Goal: Feedback & Contribution: Contribute content

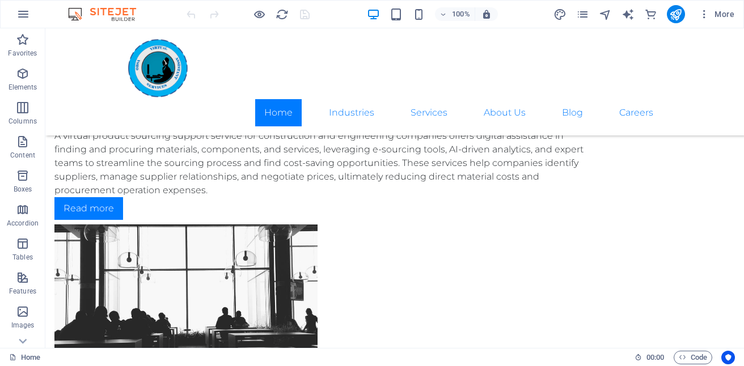
scroll to position [2472, 0]
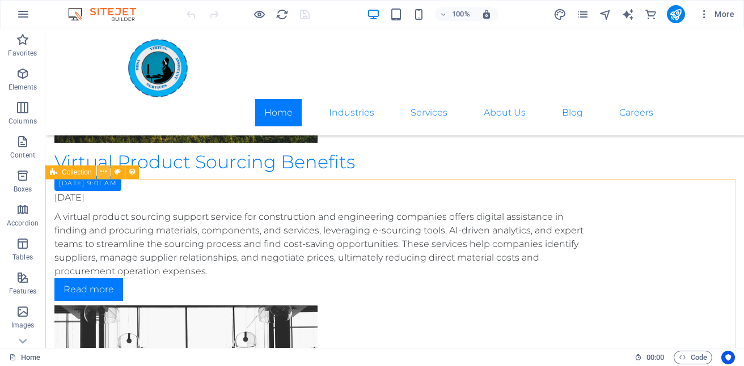
click at [105, 169] on icon at bounding box center [103, 172] width 6 height 12
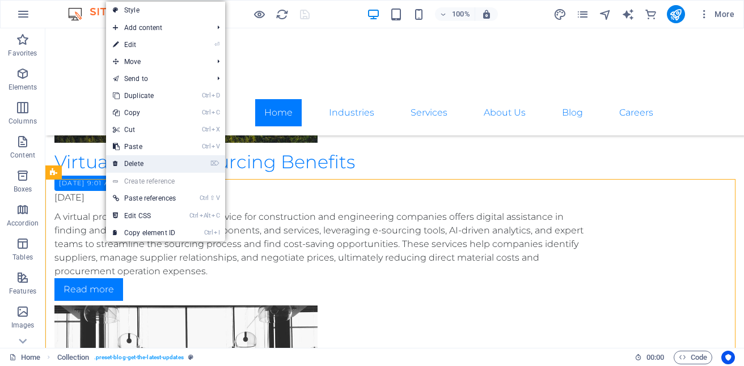
click at [148, 164] on link "⌦ Delete" at bounding box center [144, 163] width 77 height 17
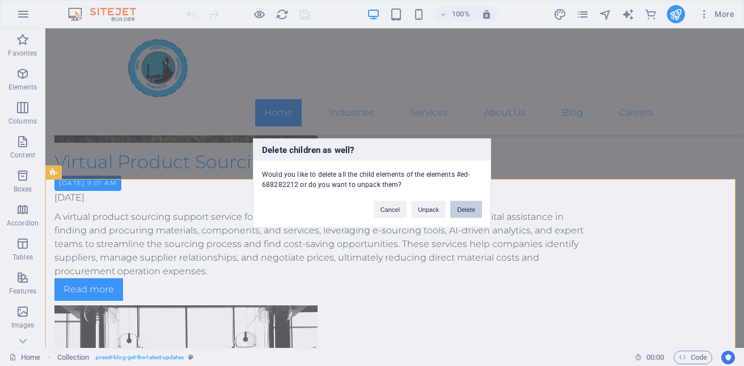
click at [463, 214] on button "Delete" at bounding box center [466, 209] width 32 height 17
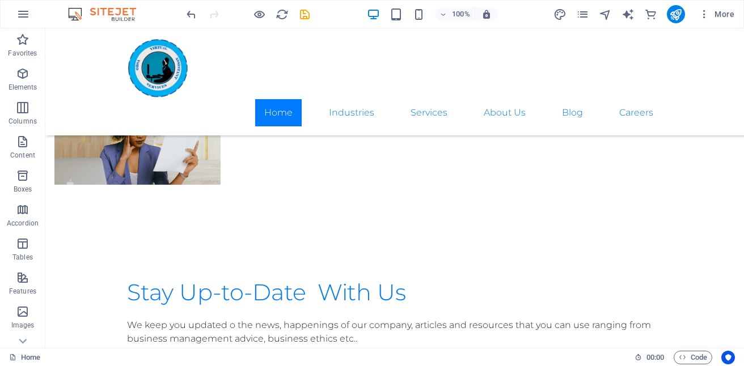
scroll to position [2002, 0]
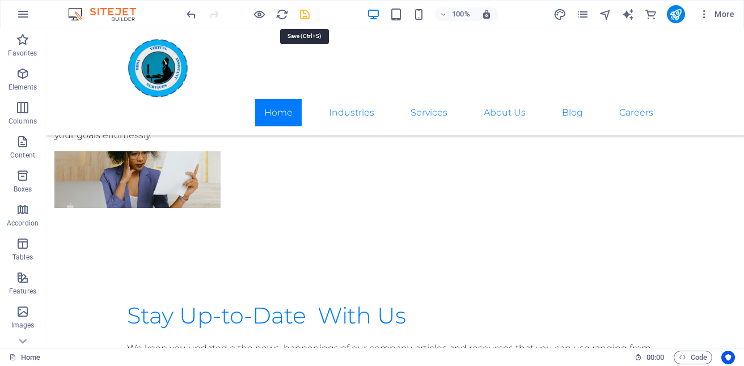
click at [304, 13] on icon "save" at bounding box center [304, 14] width 13 height 13
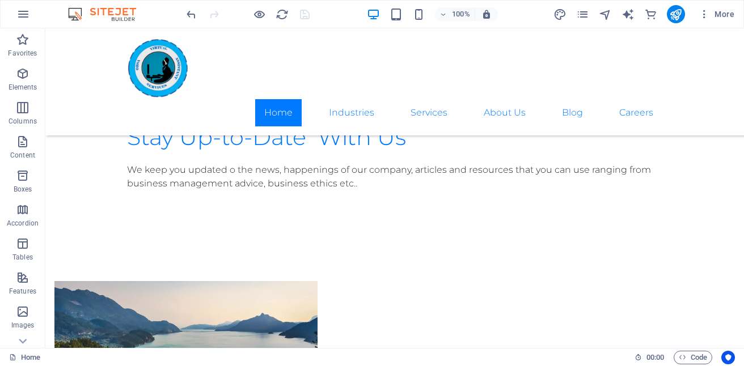
scroll to position [2124, 0]
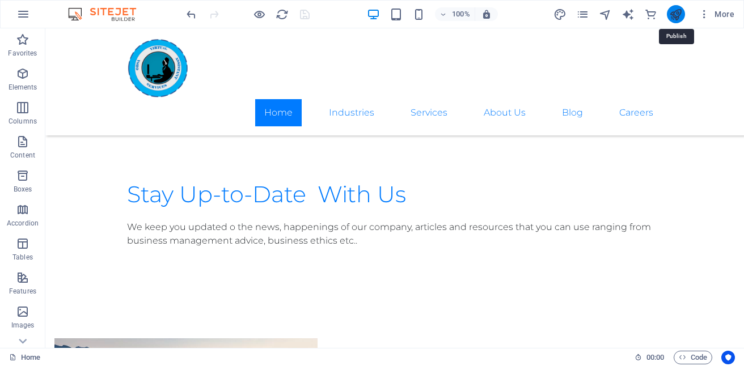
click at [671, 19] on icon "publish" at bounding box center [675, 14] width 13 height 13
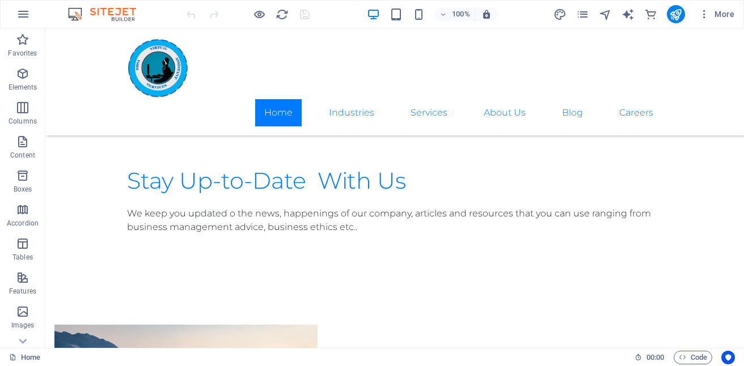
scroll to position [2120, 0]
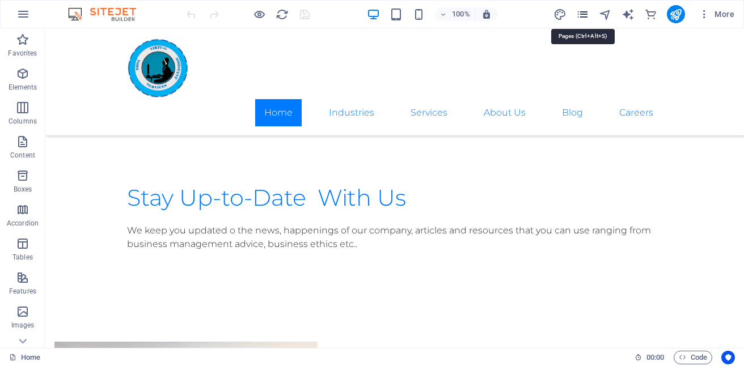
click at [584, 13] on icon "pages" at bounding box center [582, 14] width 13 height 13
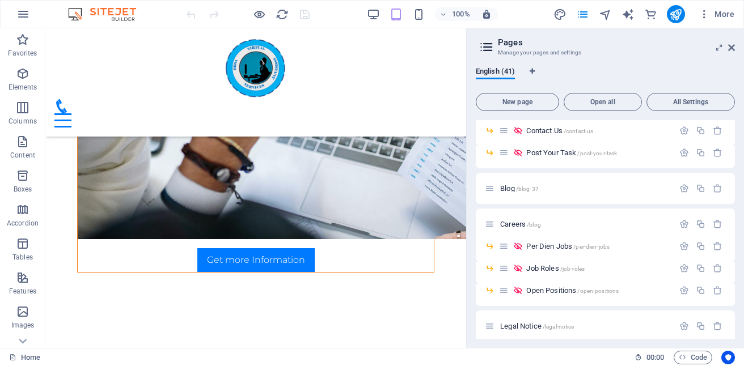
scroll to position [657, 0]
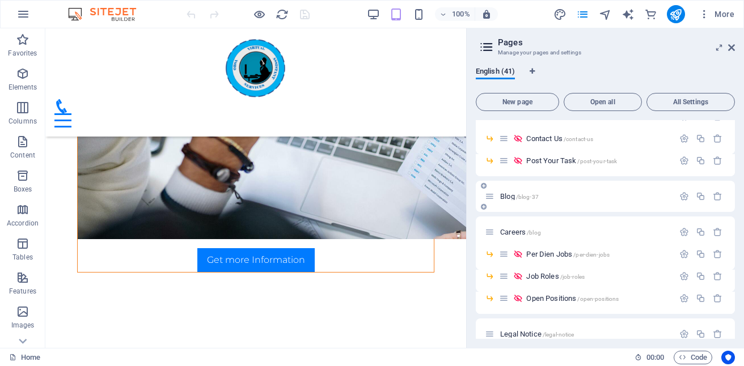
click at [551, 196] on p "Blog /blog-37" at bounding box center [585, 196] width 170 height 7
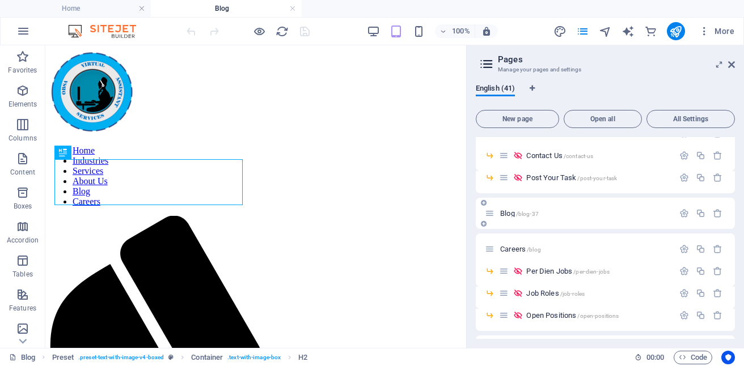
scroll to position [0, 0]
click at [730, 61] on icon at bounding box center [731, 64] width 7 height 9
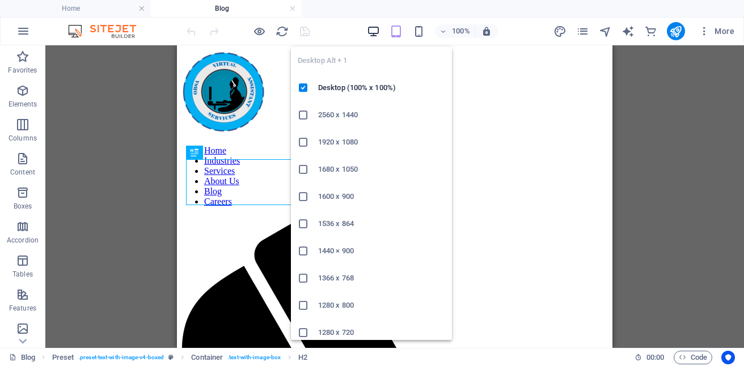
click at [370, 27] on icon "button" at bounding box center [373, 31] width 13 height 13
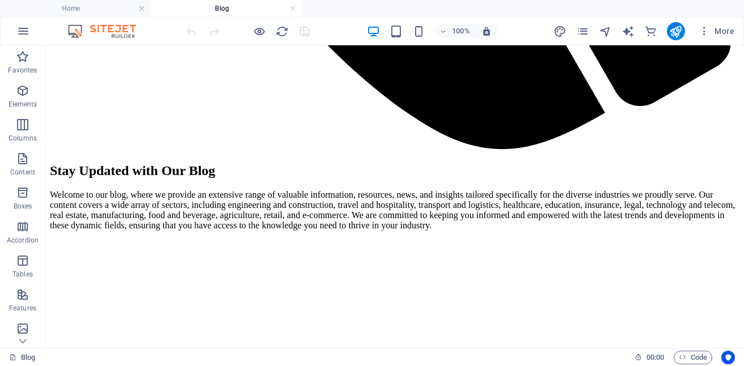
scroll to position [962, 0]
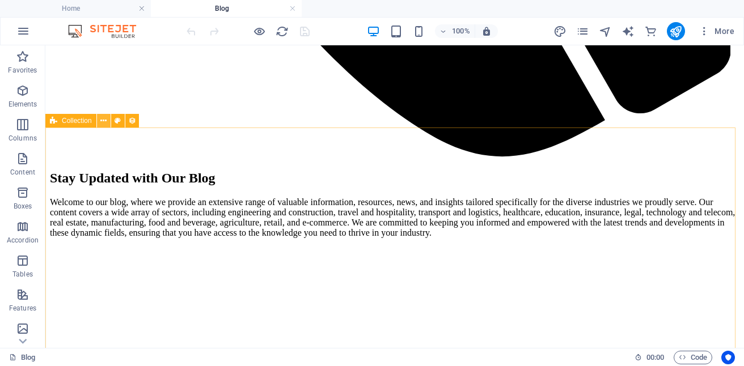
click at [101, 118] on icon at bounding box center [103, 121] width 6 height 12
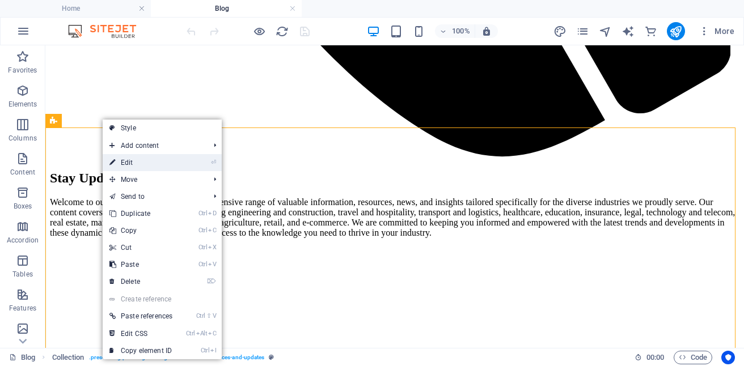
click at [145, 163] on link "⏎ Edit" at bounding box center [141, 162] width 77 height 17
select select "[DOMAIN_NAME]_DESC"
select select "[DOMAIN_NAME]"
select select "columns.publishing_date"
select select "past"
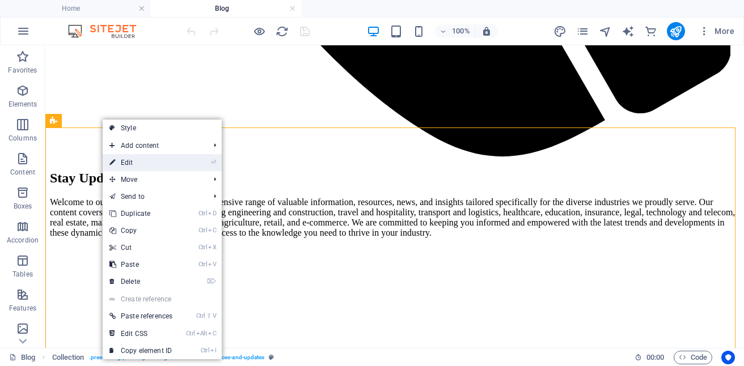
select select "columns.publishing_date"
select select "past"
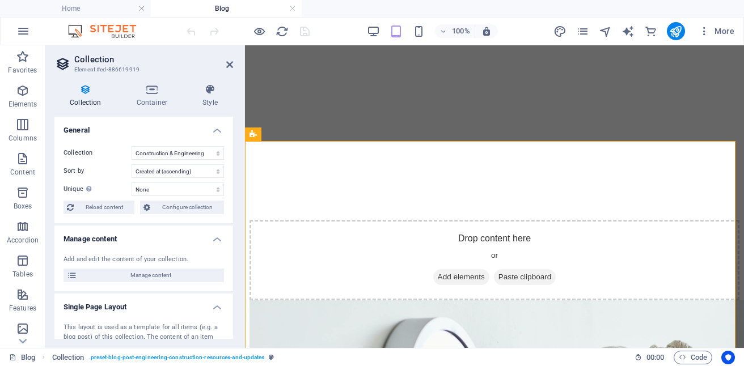
scroll to position [923, 0]
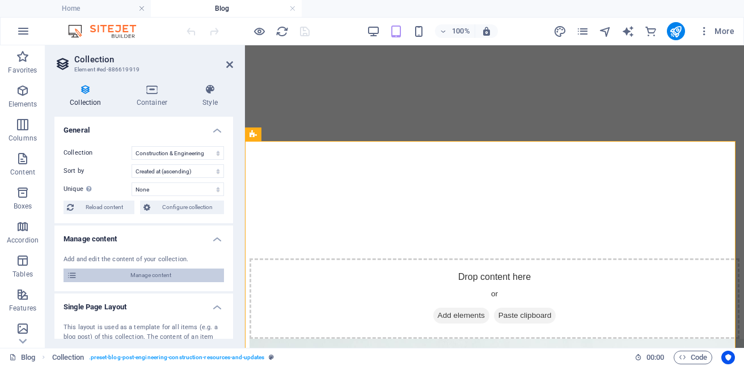
click at [155, 270] on span "Manage content" at bounding box center [150, 276] width 140 height 14
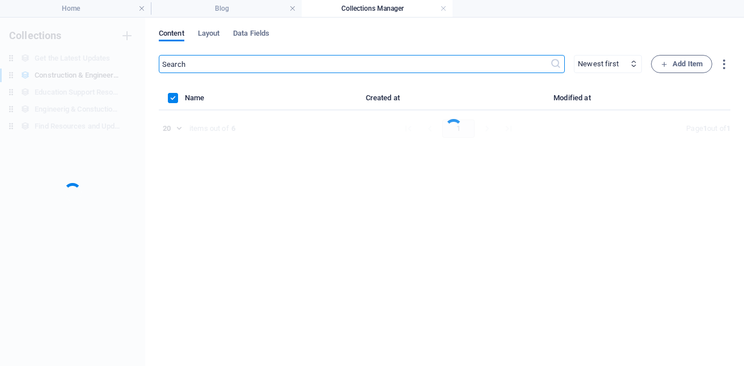
scroll to position [0, 0]
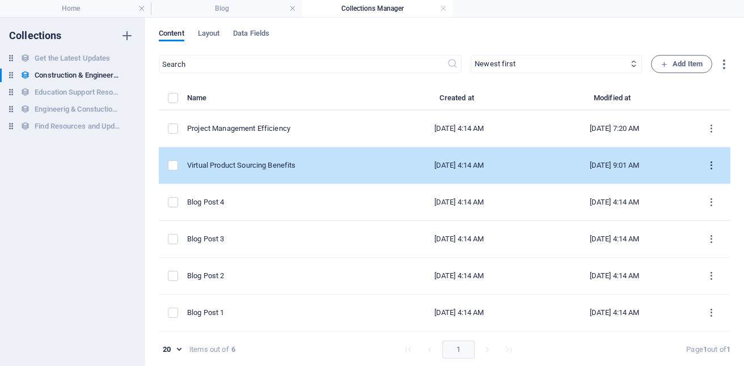
click at [711, 166] on icon "items list" at bounding box center [711, 165] width 11 height 11
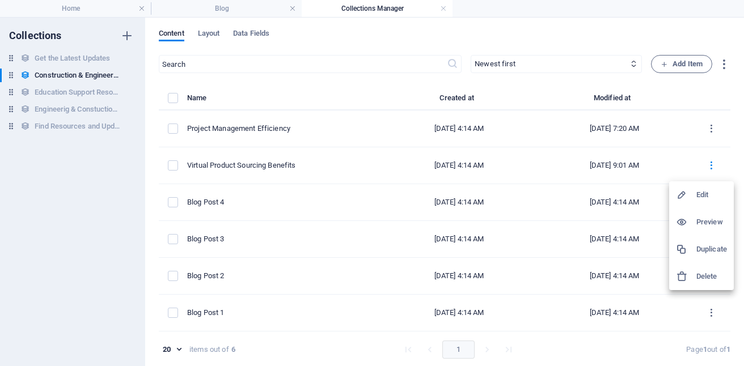
click at [703, 196] on h6 "Edit" at bounding box center [711, 195] width 31 height 14
select select "Category 2"
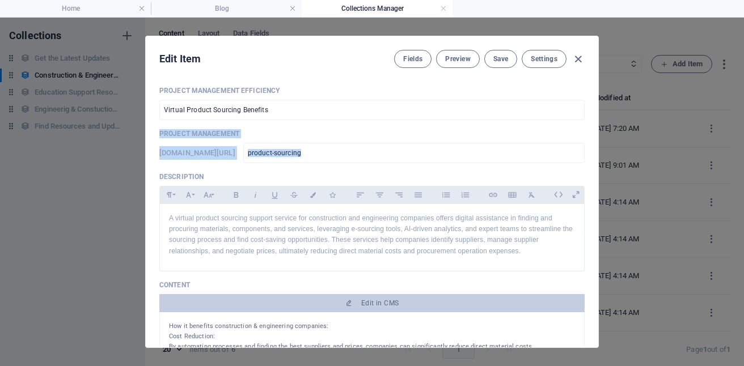
drag, startPoint x: 592, startPoint y: 119, endPoint x: 597, endPoint y: 157, distance: 38.2
click at [597, 157] on div "Edit Item Fields Preview Save Settings Project Management Efficiency Virtual Pr…" at bounding box center [371, 192] width 453 height 312
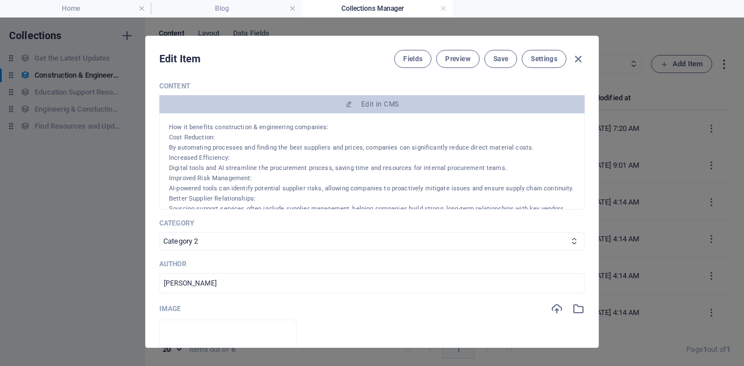
scroll to position [182, 0]
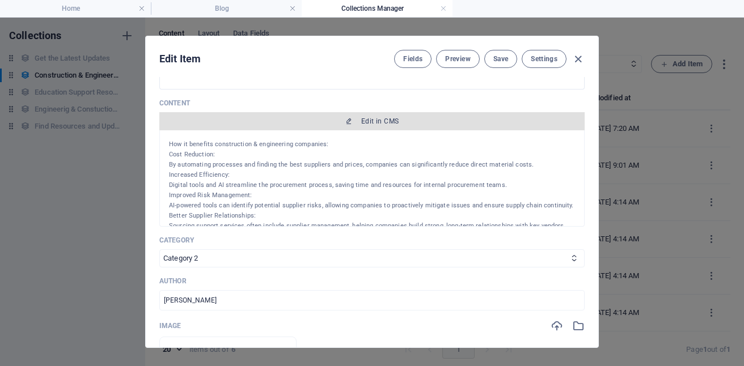
click at [366, 120] on span "Edit in CMS" at bounding box center [379, 121] width 37 height 9
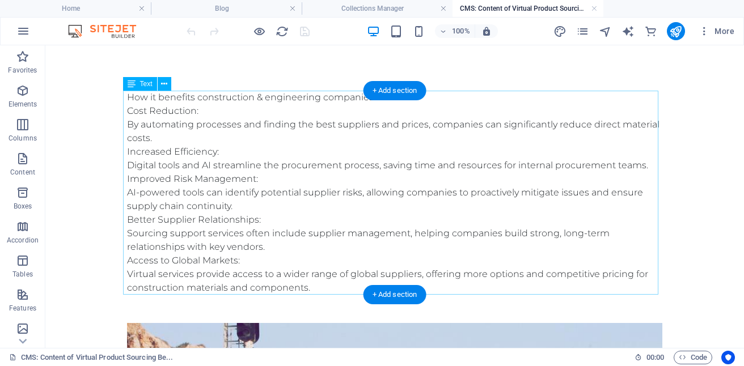
scroll to position [0, 0]
click at [129, 126] on div "How it benefits construction & engineering companies: Cost Reduction: By automa…" at bounding box center [394, 193] width 535 height 204
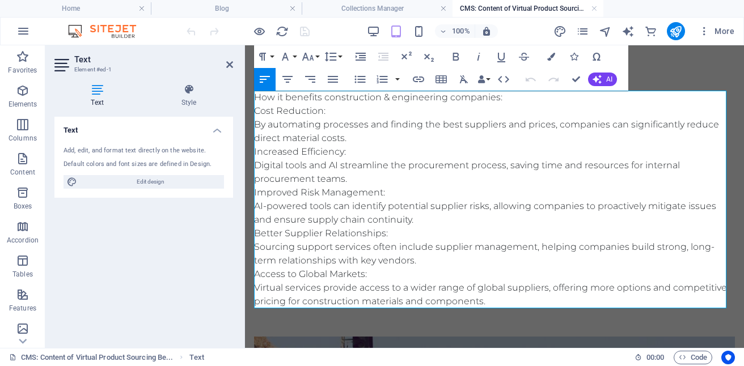
click at [257, 124] on p "By automating processes and finding the best suppliers and prices, companies ca…" at bounding box center [494, 131] width 481 height 27
click at [254, 124] on p "By automating processes and finding the best suppliers and prices, companies ca…" at bounding box center [494, 131] width 481 height 27
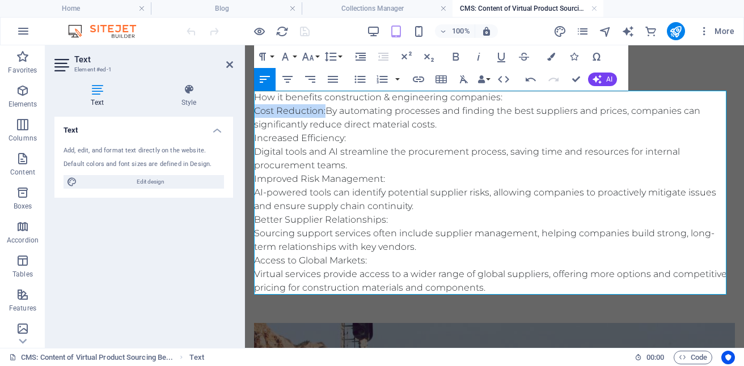
drag, startPoint x: 256, startPoint y: 109, endPoint x: 324, endPoint y: 110, distance: 68.6
click at [324, 110] on p "Cost Reduction: By automating processes and finding the best suppliers and pric…" at bounding box center [494, 117] width 481 height 27
click at [456, 57] on icon "button" at bounding box center [456, 57] width 6 height 8
click at [256, 151] on p "Digital tools and AI streamline the procurement process, saving time and resour…" at bounding box center [494, 158] width 481 height 27
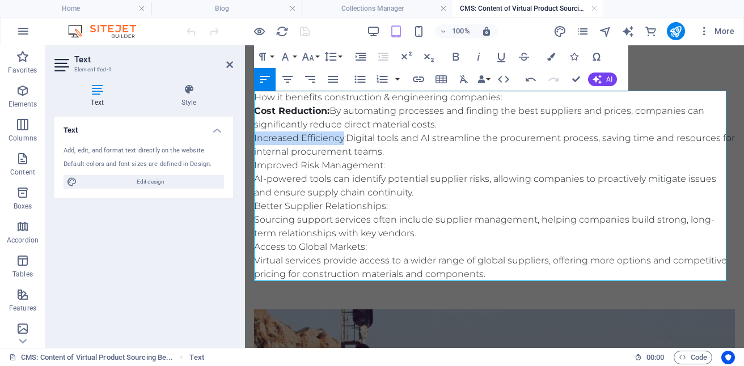
drag, startPoint x: 254, startPoint y: 137, endPoint x: 342, endPoint y: 139, distance: 87.9
click at [342, 139] on p "Increased Efficiency: Digital tools and AI streamline the procurement process, …" at bounding box center [494, 144] width 481 height 27
click at [455, 56] on icon "button" at bounding box center [456, 57] width 6 height 8
click at [256, 181] on p "AI-powered tools can identify potential supplier risks, allowing companies to p…" at bounding box center [494, 185] width 481 height 27
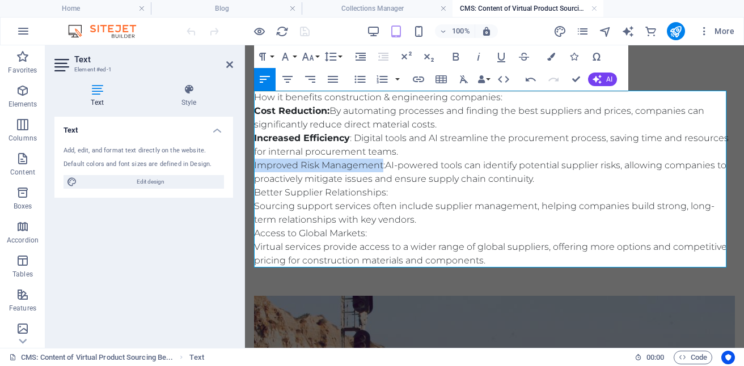
drag, startPoint x: 254, startPoint y: 166, endPoint x: 382, endPoint y: 164, distance: 128.1
click at [382, 164] on p "Improved Risk Management: AI-powered tools can identify potential supplier risk…" at bounding box center [494, 172] width 481 height 27
click at [455, 56] on icon "button" at bounding box center [456, 57] width 14 height 14
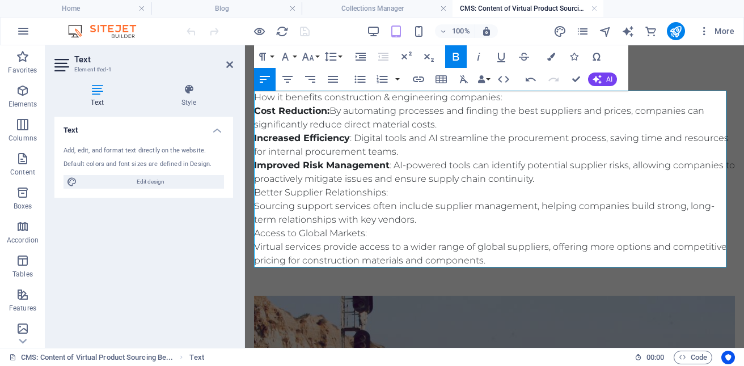
click at [254, 206] on p "Sourcing support services often include supplier management, helping companies …" at bounding box center [494, 213] width 481 height 27
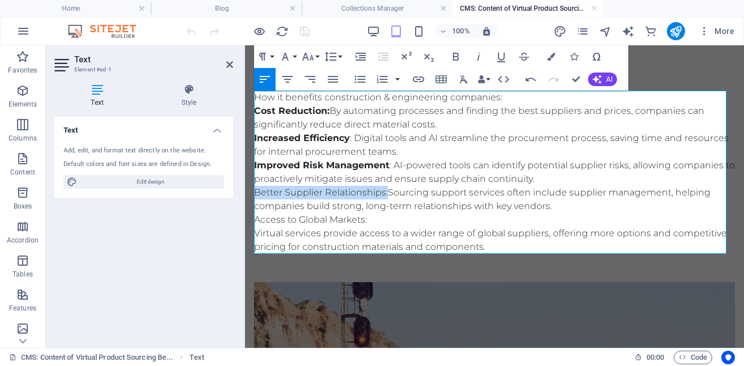
drag, startPoint x: 256, startPoint y: 194, endPoint x: 387, endPoint y: 198, distance: 131.5
click at [387, 198] on p "Better Supplier Relationships: Sourcing support services often include supplier…" at bounding box center [494, 199] width 481 height 27
click at [451, 54] on icon "button" at bounding box center [456, 57] width 14 height 14
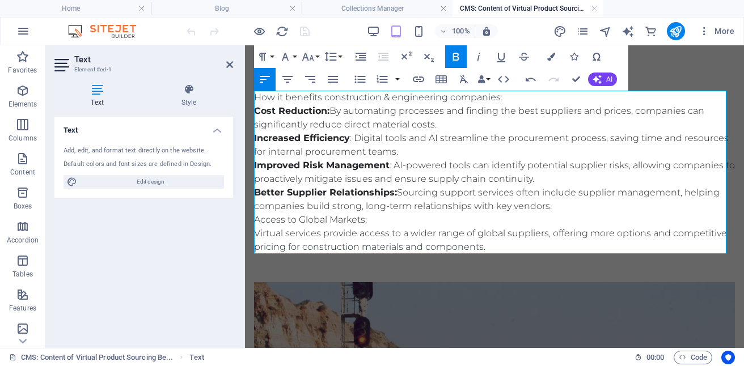
click at [256, 235] on p "Virtual services provide access to a wider range of global suppliers, offering …" at bounding box center [494, 240] width 481 height 27
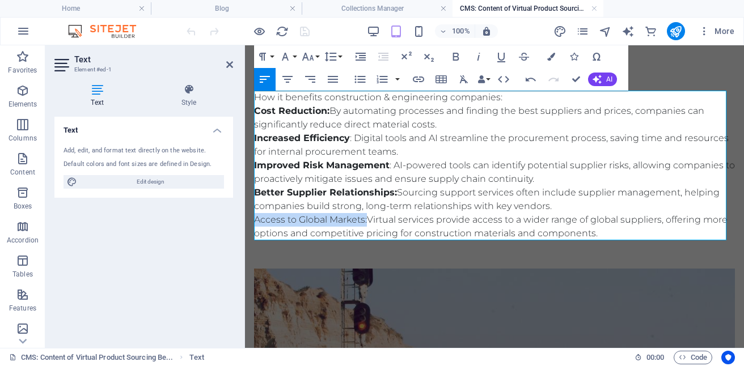
drag, startPoint x: 256, startPoint y: 222, endPoint x: 367, endPoint y: 217, distance: 111.2
click at [367, 217] on p "Access to Global Markets: Virtual services provide access to a wider range of g…" at bounding box center [494, 226] width 481 height 27
click at [456, 56] on icon "button" at bounding box center [456, 57] width 6 height 8
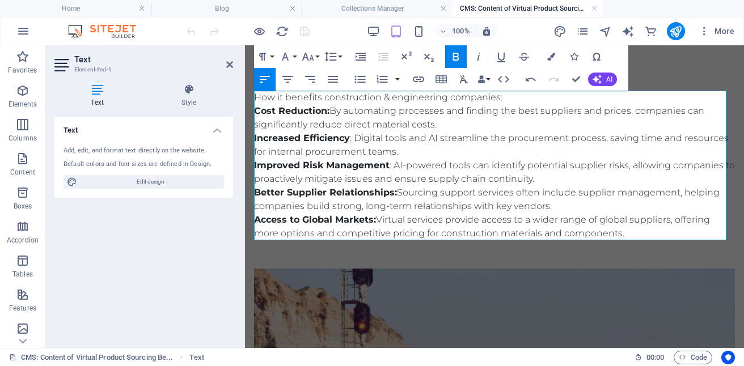
click at [539, 196] on p "Better Supplier Relationships: Sourcing support services often include supplier…" at bounding box center [494, 199] width 481 height 27
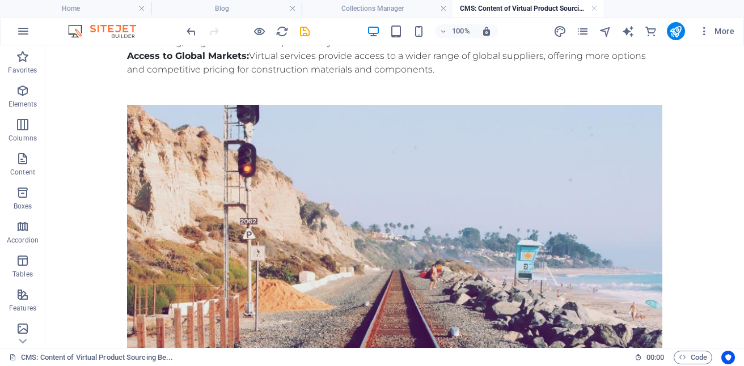
scroll to position [166, 0]
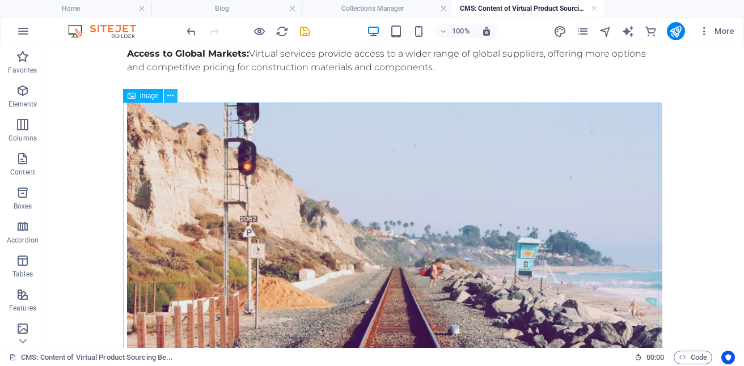
click at [173, 96] on icon at bounding box center [170, 96] width 6 height 12
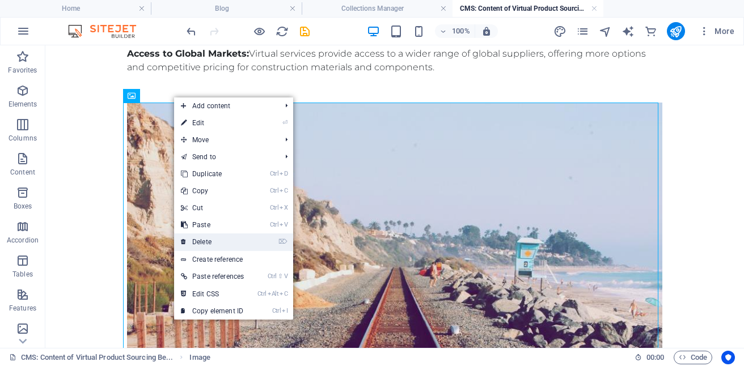
click at [216, 240] on link "⌦ Delete" at bounding box center [212, 242] width 77 height 17
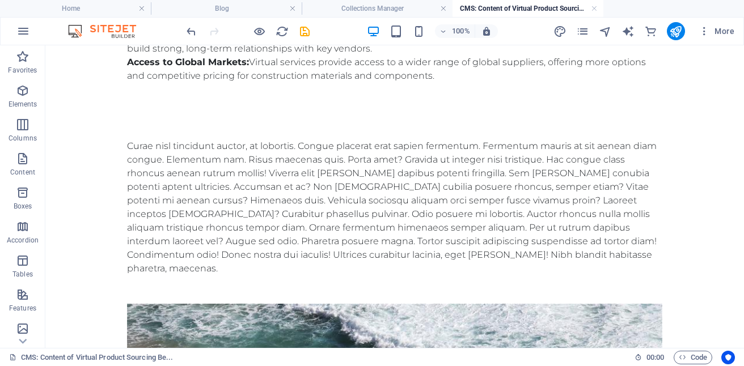
scroll to position [0, 0]
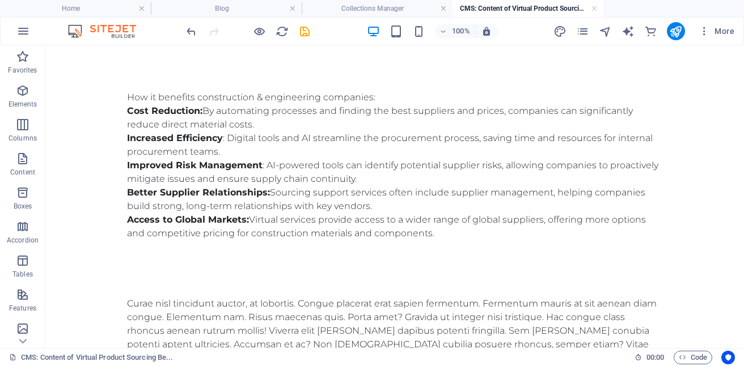
drag, startPoint x: 739, startPoint y: 170, endPoint x: 779, endPoint y: 87, distance: 92.0
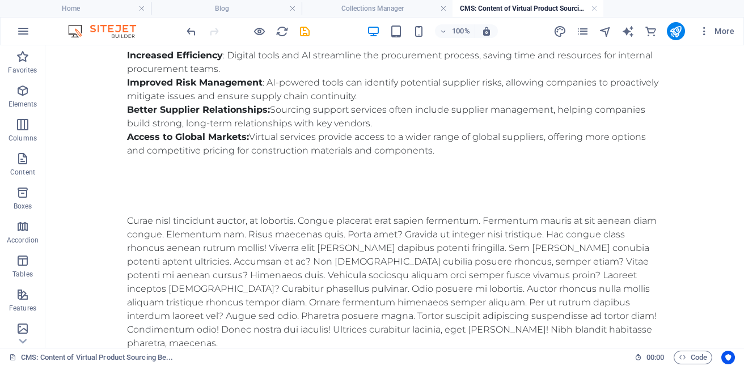
scroll to position [61, 0]
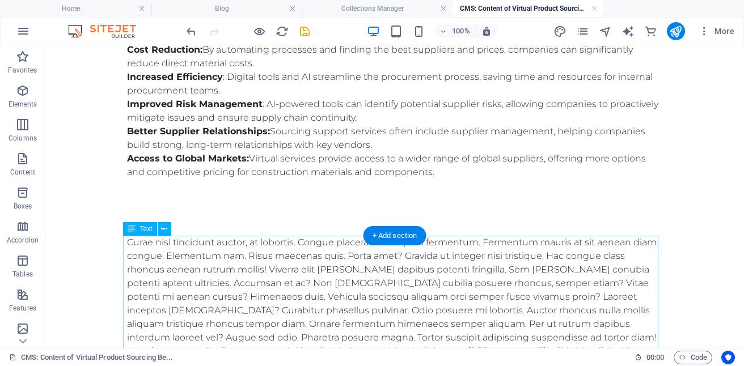
click at [181, 267] on div "Curae nisl tincidunt auctor, at lobortis. Congue placerat erat sapien fermentum…" at bounding box center [394, 304] width 535 height 136
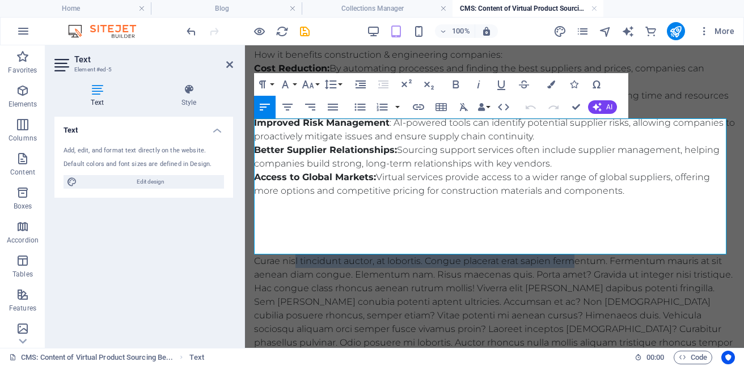
scroll to position [7, 0]
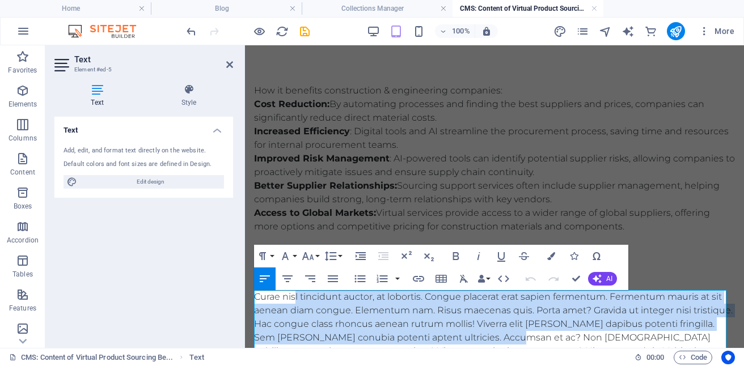
drag, startPoint x: 295, startPoint y: 241, endPoint x: 553, endPoint y: 336, distance: 274.0
click at [553, 336] on div "Curae nisl tincidunt auctor, at lobortis. Congue placerat erat sapien fermentum…" at bounding box center [494, 365] width 481 height 150
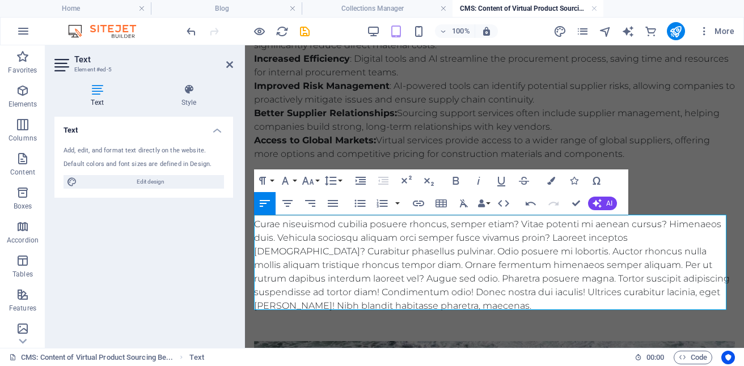
scroll to position [107, 0]
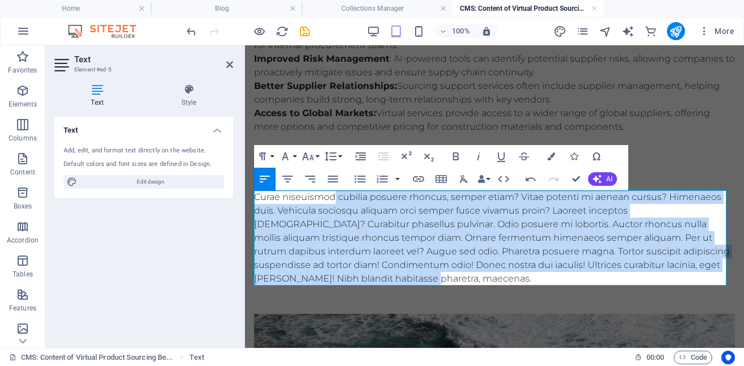
drag, startPoint x: 334, startPoint y: 198, endPoint x: 406, endPoint y: 281, distance: 108.9
click at [406, 281] on div "Curae niseuismod cubilia posuere rhoncus, semper etiam? Vitae potenti mi aenean…" at bounding box center [494, 237] width 481 height 95
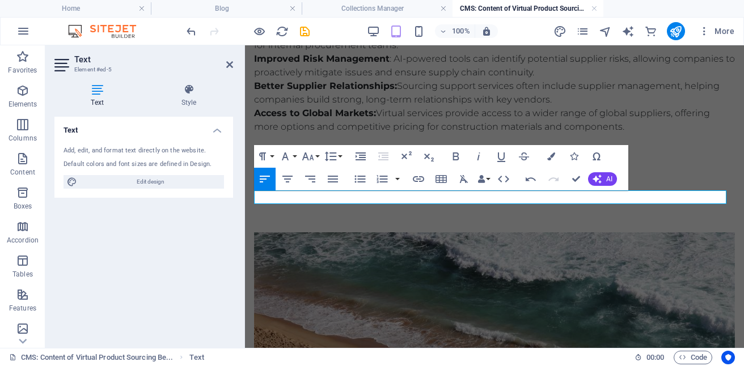
click at [324, 195] on p at bounding box center [494, 197] width 481 height 14
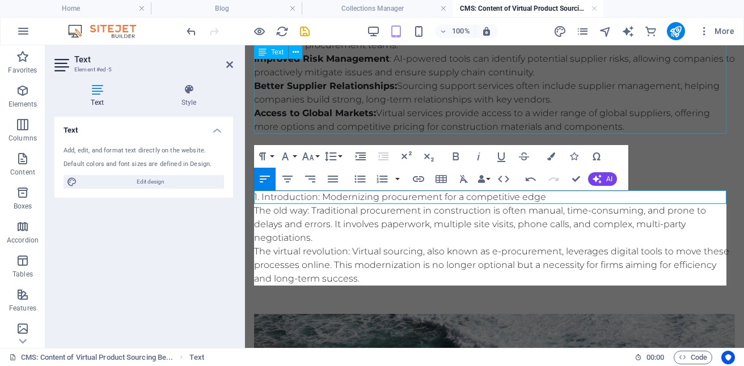
scroll to position [5373, 1]
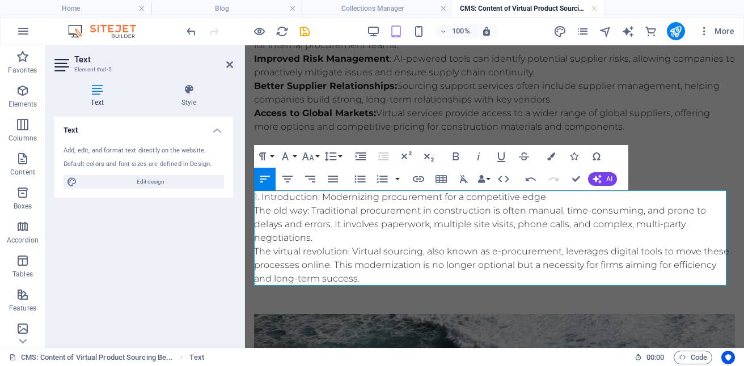
click at [321, 198] on p "1. Introduction: Modernizing procurement for a competitive edge" at bounding box center [494, 197] width 481 height 14
drag, startPoint x: 256, startPoint y: 210, endPoint x: 313, endPoint y: 209, distance: 57.3
click at [313, 209] on p "The old way: Traditional procurement in construction is often manual, time-cons…" at bounding box center [494, 224] width 481 height 41
click at [310, 220] on p "The old way: Traditional procurement in construction is often manual, time-cons…" at bounding box center [494, 224] width 481 height 41
drag, startPoint x: 256, startPoint y: 209, endPoint x: 308, endPoint y: 213, distance: 52.3
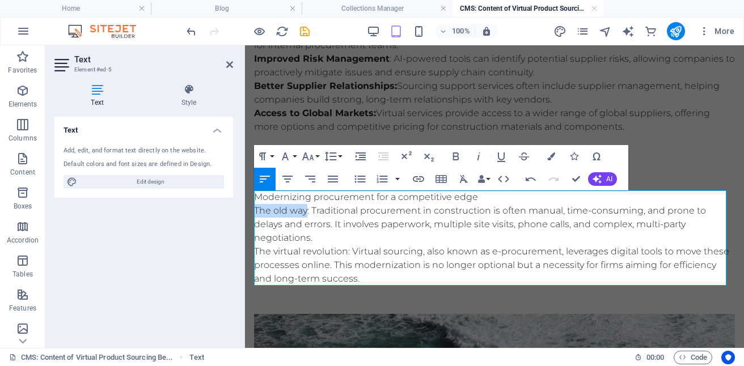
click at [308, 213] on p "The old way: Traditional procurement in construction is often manual, time-cons…" at bounding box center [494, 224] width 481 height 41
click at [456, 151] on icon "button" at bounding box center [456, 157] width 14 height 14
drag, startPoint x: 257, startPoint y: 251, endPoint x: 347, endPoint y: 251, distance: 90.1
click at [347, 251] on p "The virtual revolution: Virtual sourcing, also known as e-procurement, leverage…" at bounding box center [494, 265] width 481 height 41
click at [454, 155] on icon "button" at bounding box center [456, 157] width 14 height 14
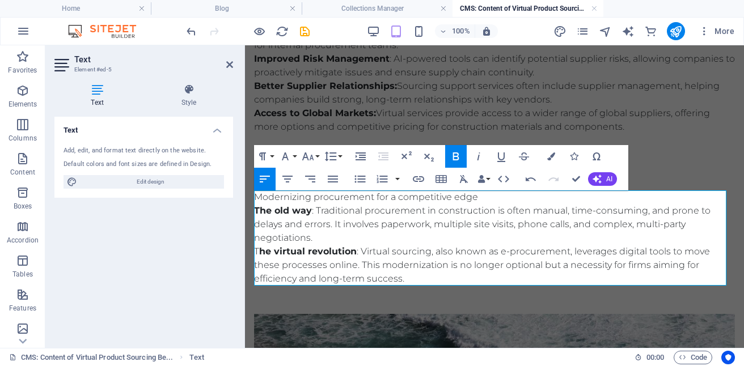
click at [274, 245] on p "T he virtual revolution : Virtual sourcing, also known as e-procurement, levera…" at bounding box center [494, 265] width 481 height 41
click at [258, 251] on p "T he virtual revolution : Virtual sourcing, also known as e-procurement, levera…" at bounding box center [494, 265] width 481 height 41
click at [459, 152] on icon "button" at bounding box center [456, 157] width 14 height 14
click at [464, 279] on p "T he virtual revolution : Virtual sourcing, also known as e-procurement, levera…" at bounding box center [494, 265] width 481 height 41
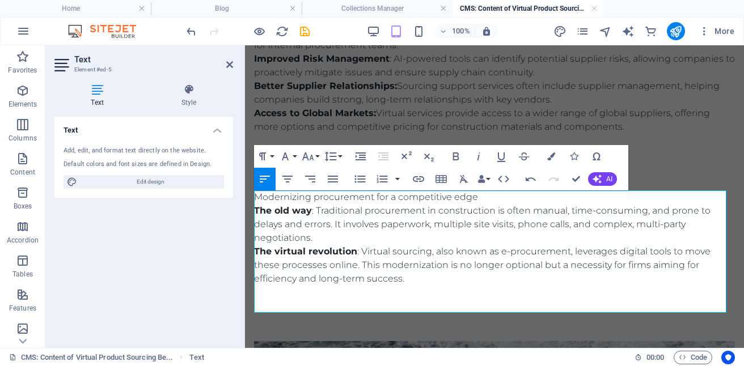
click at [269, 295] on p at bounding box center [494, 293] width 481 height 14
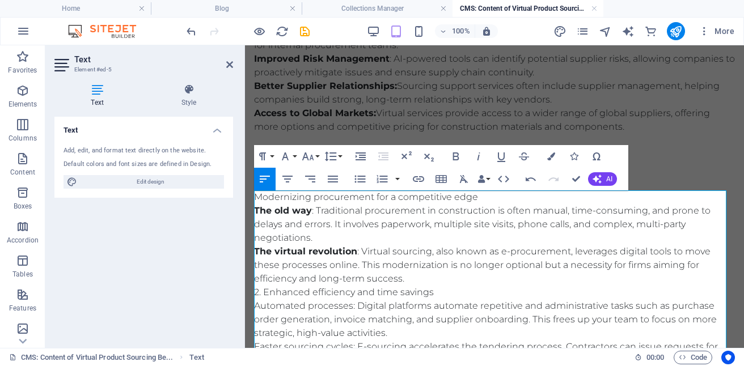
click at [264, 292] on p "2. Enhanced efficiency and time savings" at bounding box center [494, 293] width 481 height 14
click at [417, 281] on p "T he virtual revolution : Virtual sourcing, also known as e-procurement, levera…" at bounding box center [494, 265] width 481 height 41
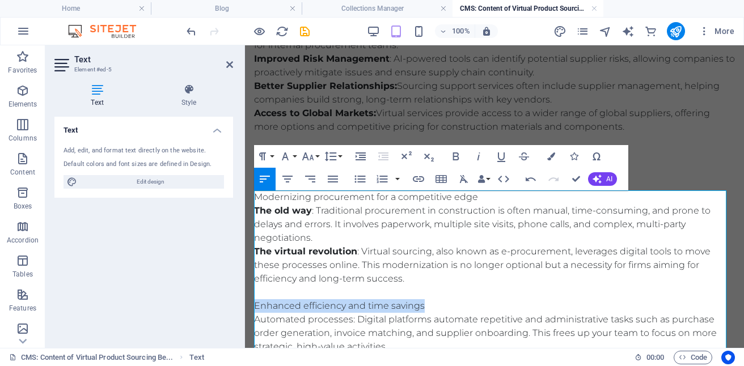
drag, startPoint x: 254, startPoint y: 307, endPoint x: 426, endPoint y: 302, distance: 171.8
click at [426, 302] on p "Enhanced efficiency and time savings" at bounding box center [494, 306] width 481 height 14
click at [457, 150] on icon "button" at bounding box center [456, 157] width 14 height 14
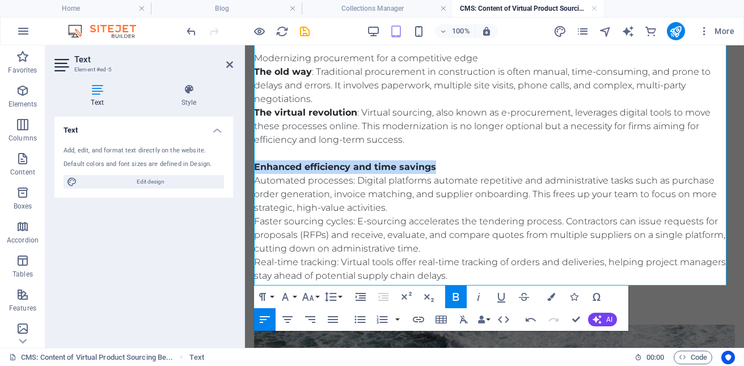
scroll to position [256, 0]
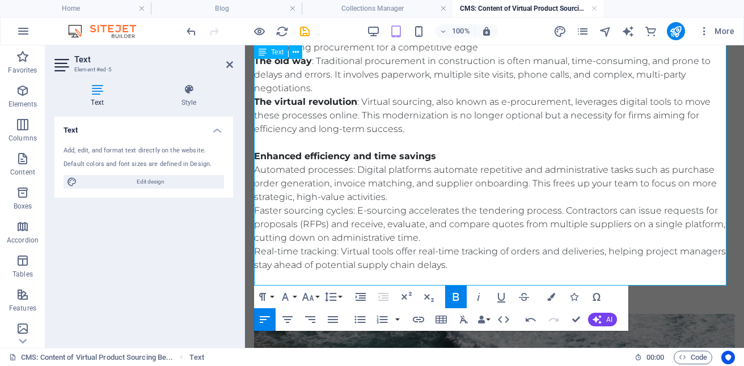
click at [400, 194] on p "Automated processes: Digital platforms automate repetitive and administrative t…" at bounding box center [494, 183] width 481 height 41
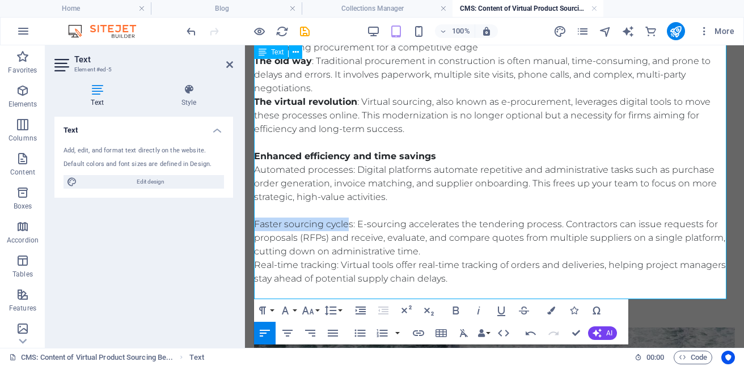
drag, startPoint x: 349, startPoint y: 225, endPoint x: 254, endPoint y: 222, distance: 94.1
click at [254, 222] on p "Faster sourcing cycles: E-sourcing accelerates the tendering process. Contracto…" at bounding box center [494, 238] width 481 height 41
click at [453, 309] on icon "button" at bounding box center [456, 311] width 6 height 8
click at [361, 225] on p "Faster sourcing cycle s: E-sourcing accelerates the tendering process. Contract…" at bounding box center [494, 238] width 481 height 41
drag, startPoint x: 361, startPoint y: 225, endPoint x: 355, endPoint y: 220, distance: 7.6
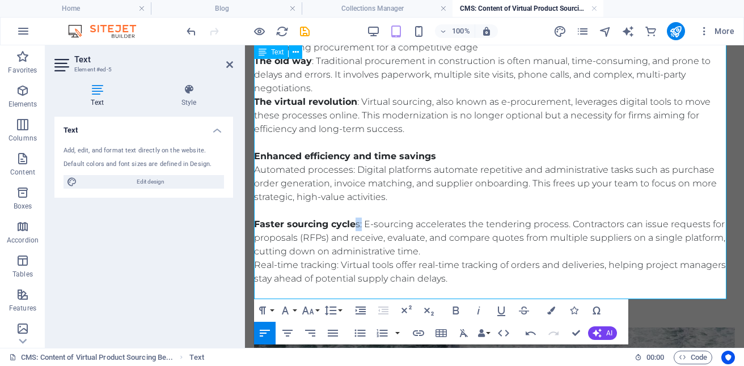
click at [355, 220] on p "Faster sourcing cycle s: E-sourcing accelerates the tendering process. Contract…" at bounding box center [494, 238] width 481 height 41
click at [451, 307] on icon "button" at bounding box center [456, 311] width 14 height 14
click at [521, 278] on p "Real-time tracking: Virtual tools offer real-time tracking of orders and delive…" at bounding box center [494, 271] width 481 height 27
drag, startPoint x: 257, startPoint y: 266, endPoint x: 337, endPoint y: 267, distance: 79.4
click at [337, 267] on p "Real-time tracking: Virtual tools offer real-time tracking of orders and delive…" at bounding box center [494, 271] width 481 height 27
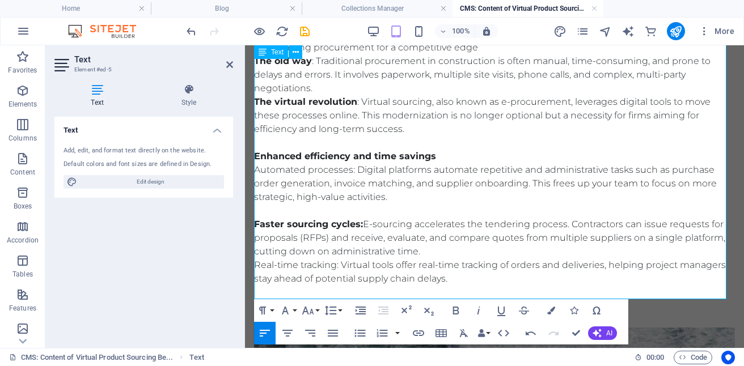
click at [275, 274] on p "Real-time tracking: Virtual tools offer real-time tracking of orders and delive…" at bounding box center [494, 271] width 481 height 27
drag, startPoint x: 254, startPoint y: 265, endPoint x: 337, endPoint y: 267, distance: 82.8
click at [337, 267] on p "Real-time tracking: Virtual tools offer real-time tracking of orders and delive…" at bounding box center [494, 271] width 481 height 27
click at [453, 309] on icon "button" at bounding box center [456, 311] width 6 height 8
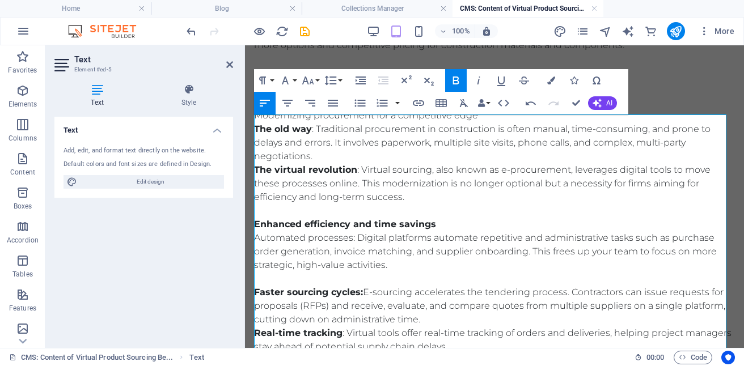
scroll to position [179, 0]
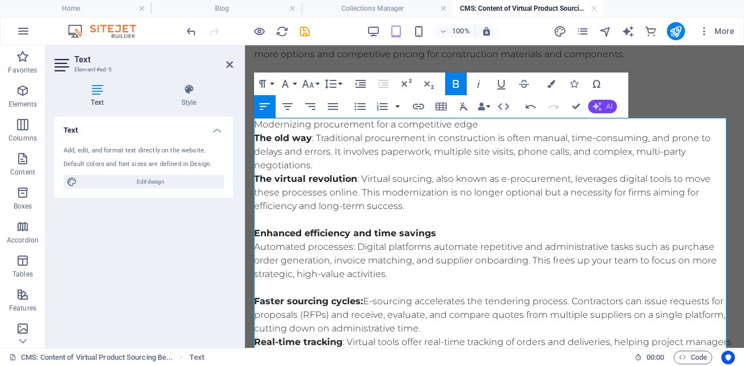
click at [606, 105] on span "AI" at bounding box center [609, 106] width 6 height 7
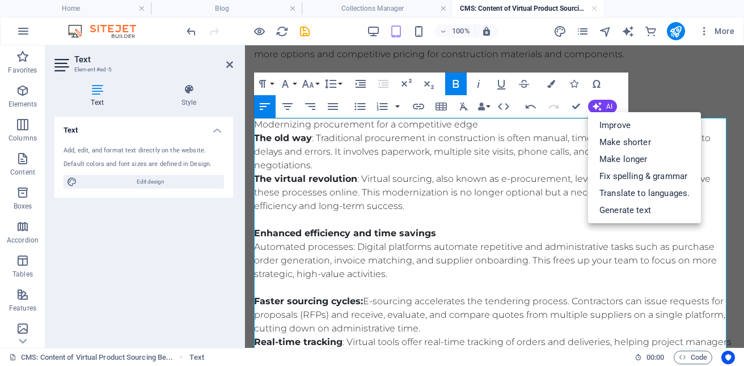
click at [694, 273] on p "Automated processes: Digital platforms automate repetitive and administrative t…" at bounding box center [494, 260] width 481 height 41
click at [719, 198] on p "T he virtual revolution : Virtual sourcing, also known as e-procurement, levera…" at bounding box center [494, 192] width 481 height 41
click at [711, 177] on p "T he virtual revolution : Virtual sourcing, also known as e-procurement, levera…" at bounding box center [494, 192] width 481 height 41
click at [707, 151] on p "The old way : Traditional procurement in construction is often manual, time-con…" at bounding box center [494, 151] width 481 height 41
click at [697, 219] on ul "Improve Make shorter Make longer Fix spelling & grammar Translate to languages.…" at bounding box center [644, 167] width 113 height 111
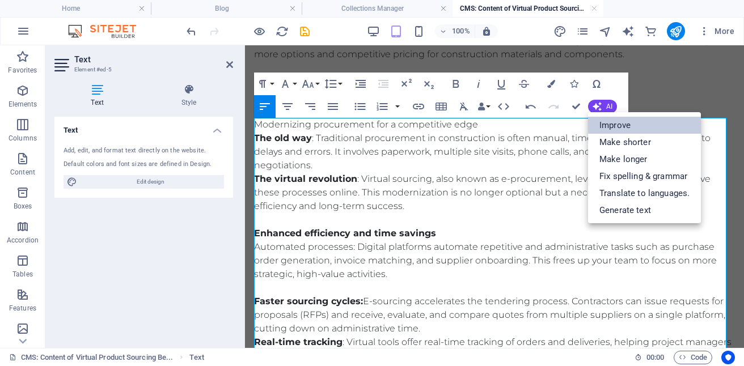
click at [630, 129] on link "Improve" at bounding box center [644, 125] width 113 height 17
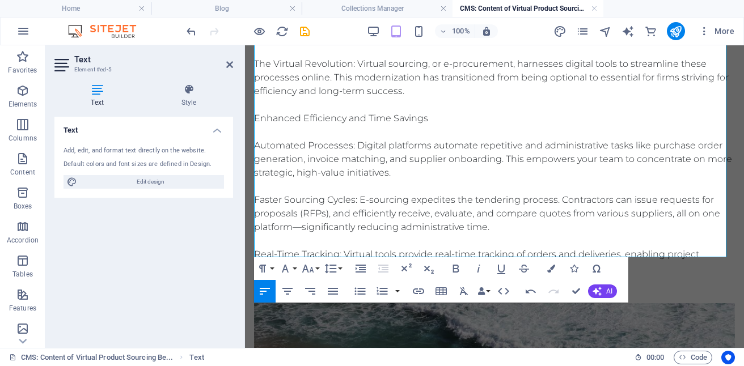
scroll to position [339, 0]
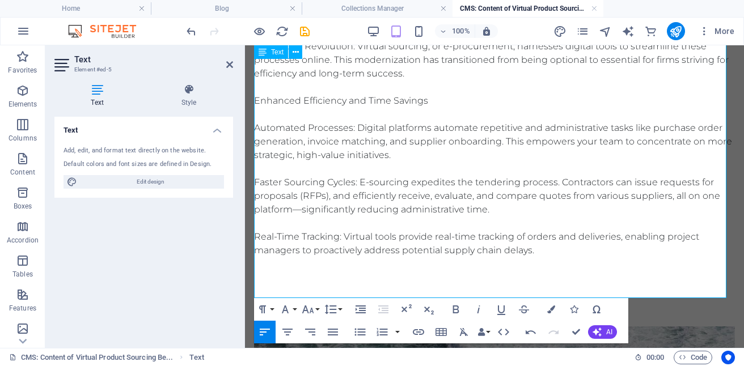
click at [268, 265] on p at bounding box center [494, 264] width 481 height 14
click at [540, 247] on p "Modernizing Procurement for a Competitive Edge The Old Way: Traditional procure…" at bounding box center [494, 107] width 481 height 299
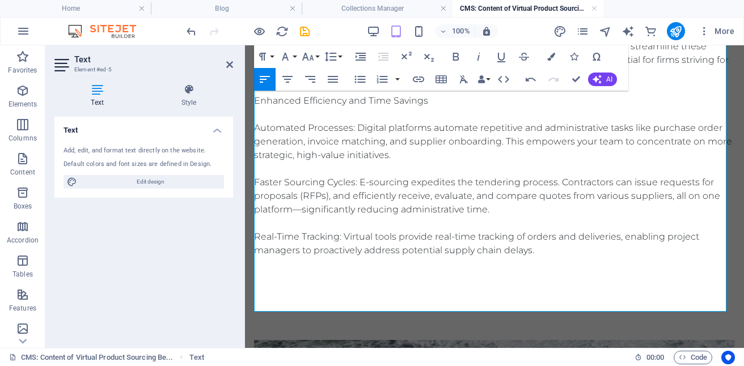
click at [255, 271] on p at bounding box center [494, 278] width 481 height 14
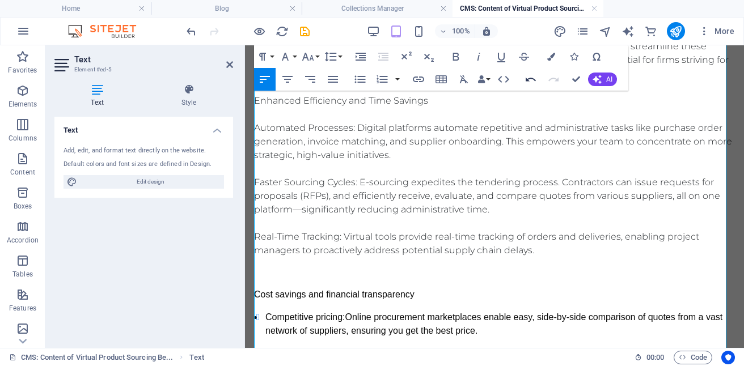
click at [531, 78] on icon "button" at bounding box center [531, 80] width 14 height 14
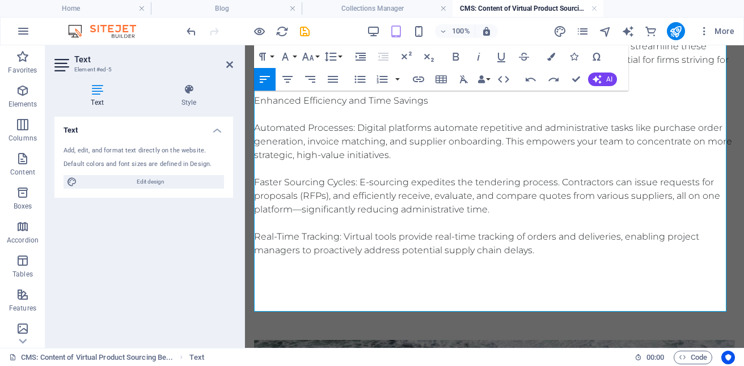
click at [269, 264] on p at bounding box center [494, 264] width 481 height 14
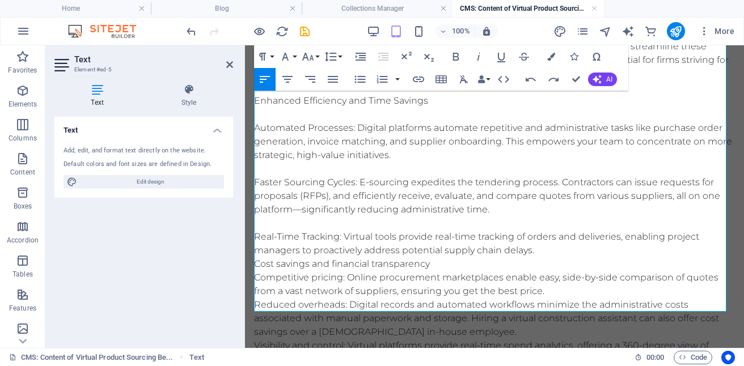
scroll to position [36729, 1]
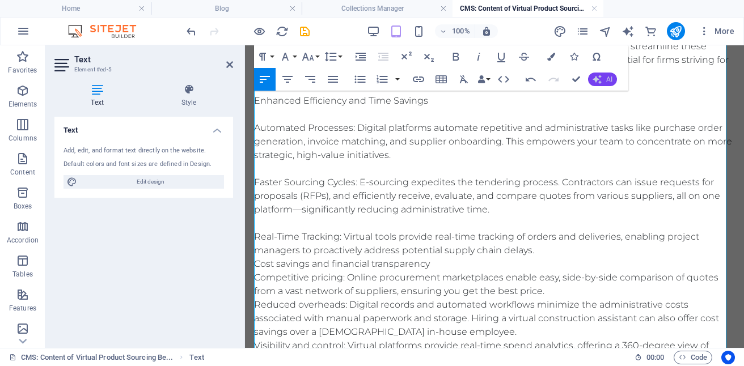
click at [601, 75] on button "AI" at bounding box center [602, 80] width 29 height 14
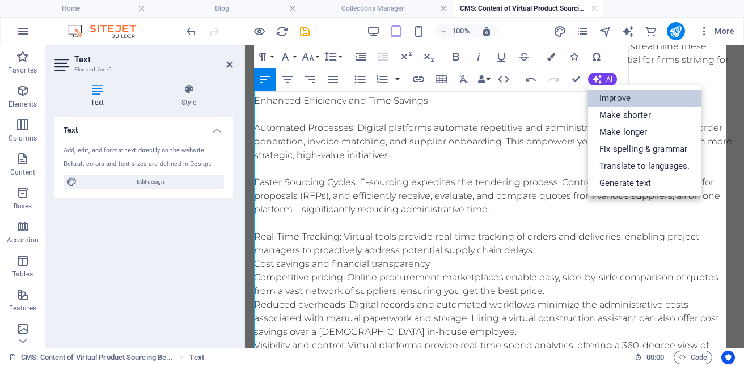
click at [633, 93] on link "Improve" at bounding box center [644, 98] width 113 height 17
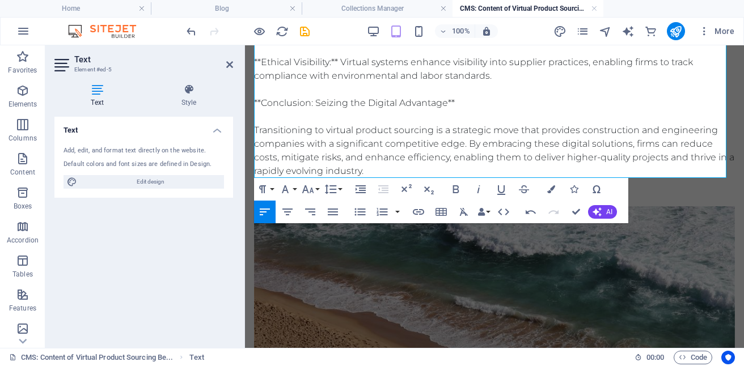
scroll to position [1318, 0]
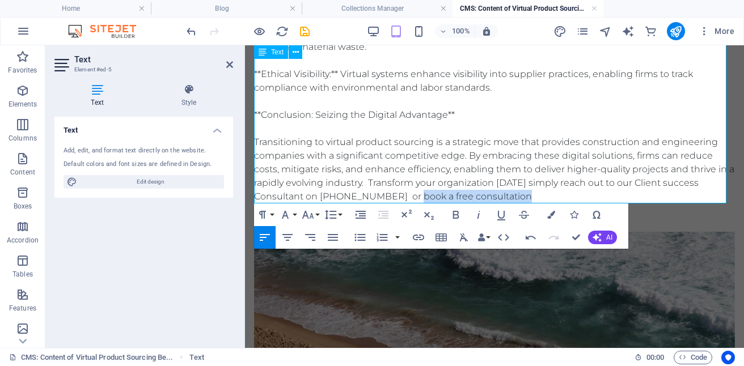
drag, startPoint x: 410, startPoint y: 198, endPoint x: 521, endPoint y: 200, distance: 110.5
click at [421, 238] on icon "button" at bounding box center [418, 238] width 11 height 6
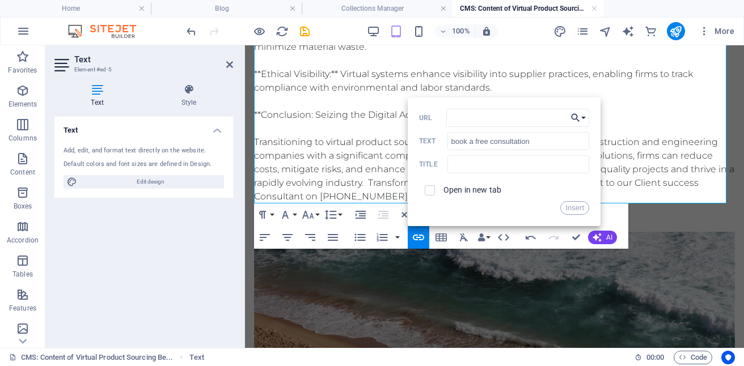
click at [583, 116] on button "Choose Link" at bounding box center [578, 118] width 22 height 18
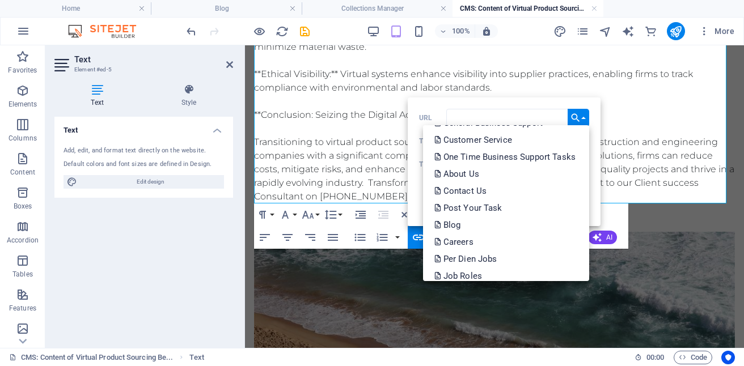
scroll to position [435, 0]
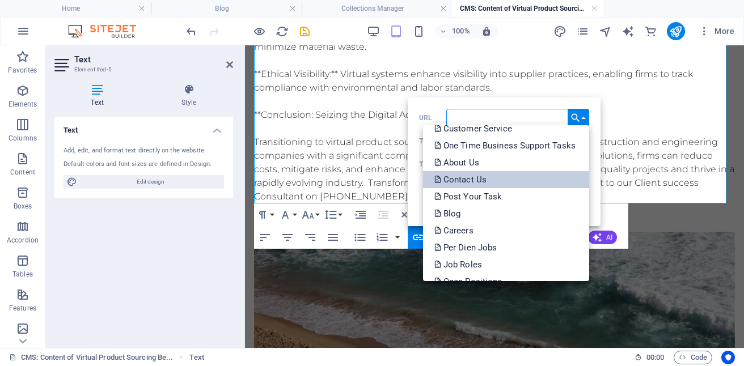
click at [474, 184] on p "Contact Us" at bounding box center [461, 179] width 54 height 17
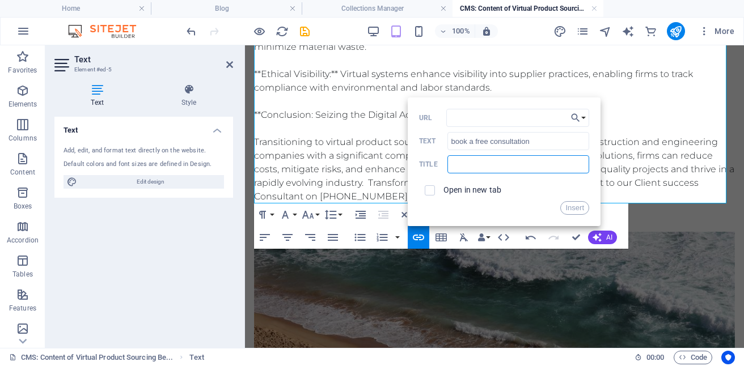
click at [507, 166] on input "text" at bounding box center [518, 164] width 142 height 18
click at [432, 192] on input "checkbox" at bounding box center [428, 189] width 10 height 10
checkbox input "false"
click at [495, 170] on input "text" at bounding box center [518, 164] width 142 height 18
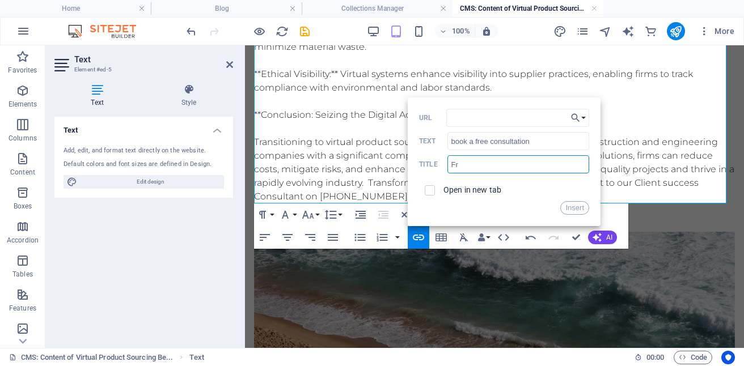
type input "F"
type input "Contact us"
click at [573, 205] on button "Insert" at bounding box center [574, 208] width 29 height 14
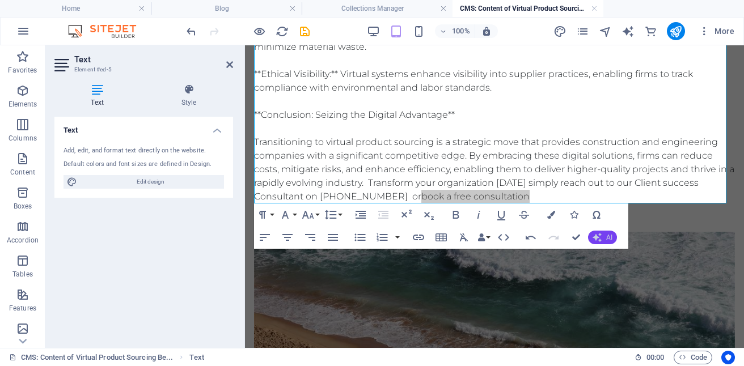
click at [603, 239] on button "AI" at bounding box center [602, 238] width 29 height 14
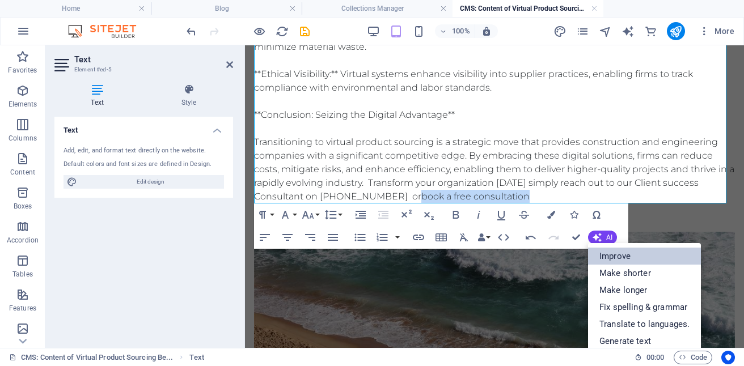
click at [626, 254] on link "Improve" at bounding box center [644, 256] width 113 height 17
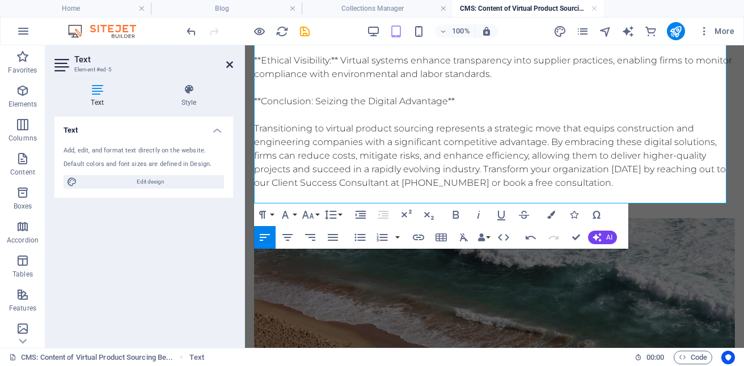
click at [228, 62] on icon at bounding box center [229, 64] width 7 height 9
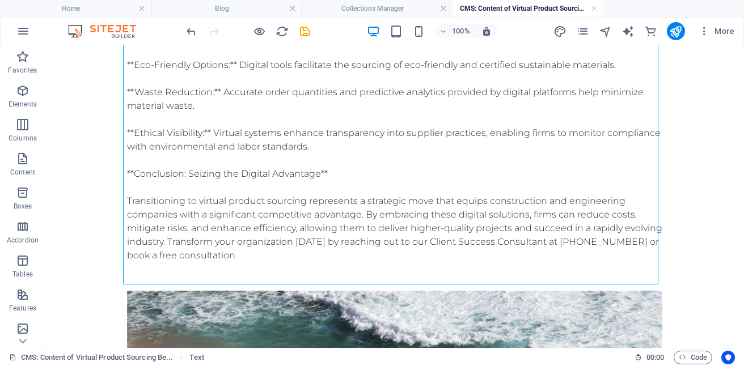
scroll to position [1272, 0]
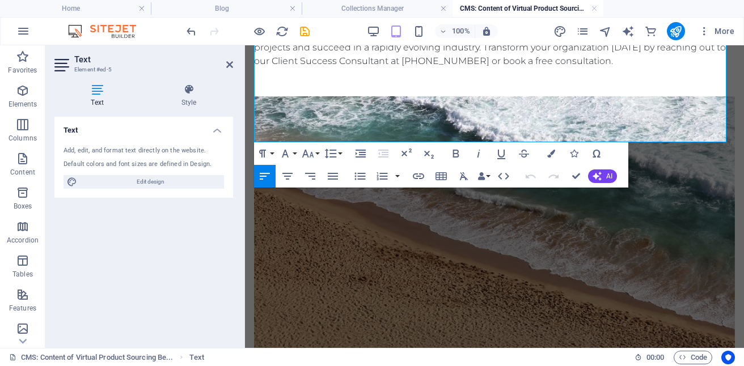
scroll to position [1334, 0]
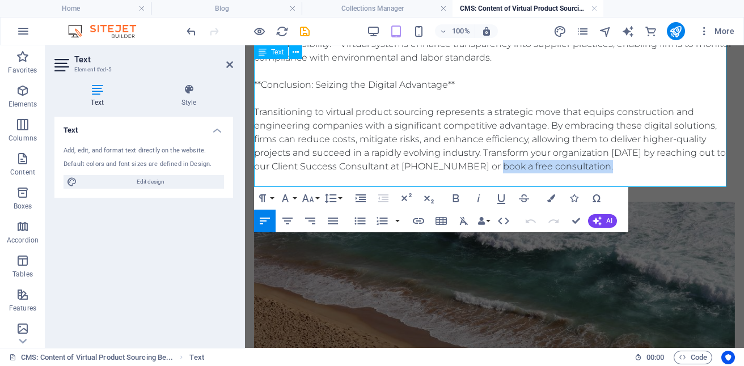
drag, startPoint x: 489, startPoint y: 178, endPoint x: 600, endPoint y: 177, distance: 111.7
click at [415, 220] on icon "button" at bounding box center [418, 221] width 14 height 14
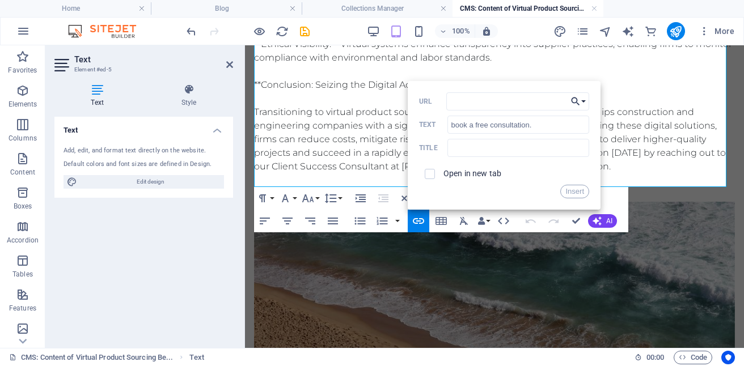
click at [581, 104] on button "Choose Link" at bounding box center [578, 101] width 22 height 18
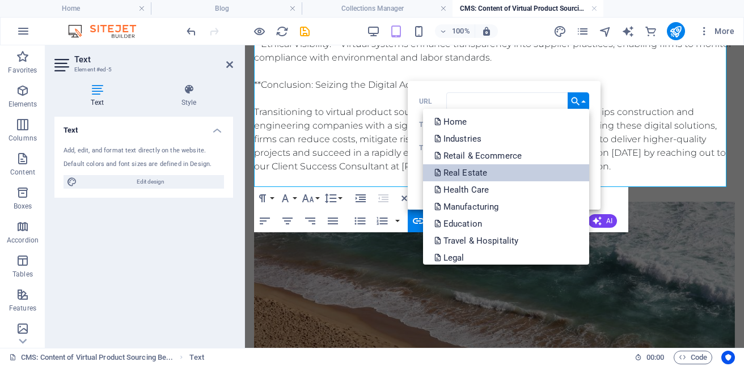
drag, startPoint x: 589, startPoint y: 137, endPoint x: 585, endPoint y: 171, distance: 33.7
click at [583, 181] on div "Back Choose Link Home Industries Retail & Ecommerce Real Estate Health Care Man…" at bounding box center [504, 145] width 193 height 129
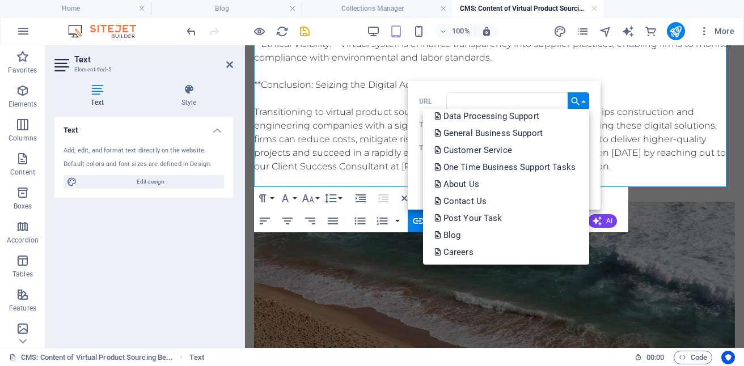
scroll to position [409, 0]
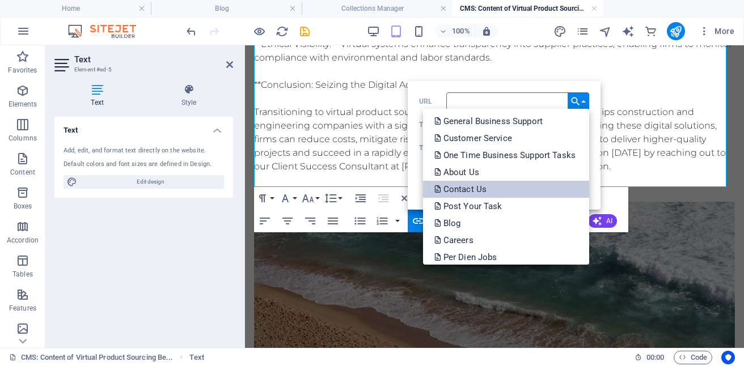
click at [472, 188] on p "Contact Us" at bounding box center [461, 189] width 54 height 17
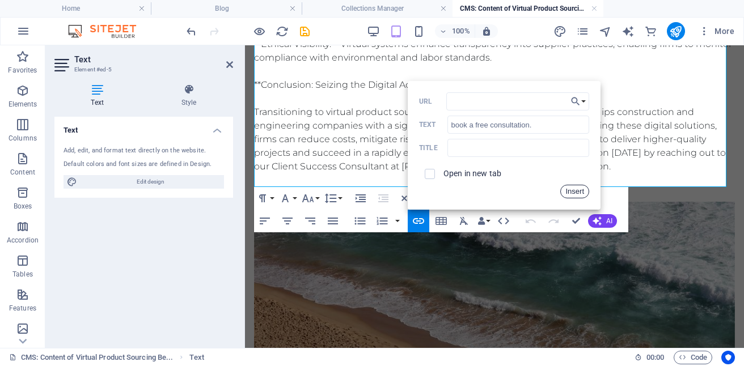
click at [579, 194] on button "Insert" at bounding box center [574, 192] width 29 height 14
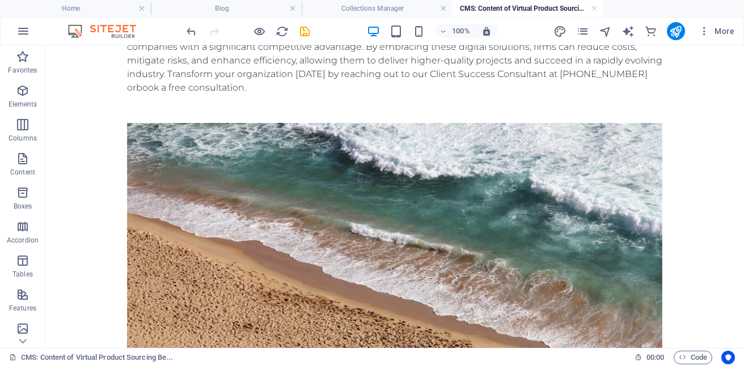
scroll to position [1355, 0]
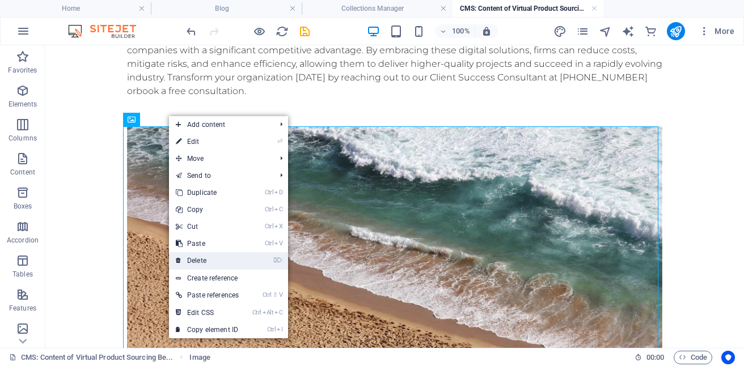
click at [211, 261] on link "⌦ Delete" at bounding box center [207, 260] width 77 height 17
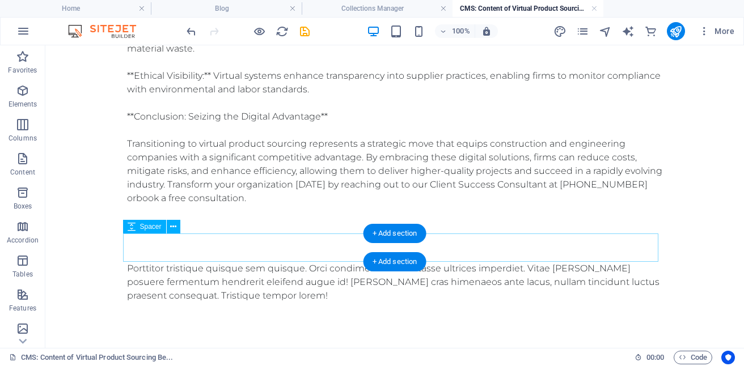
scroll to position [1248, 0]
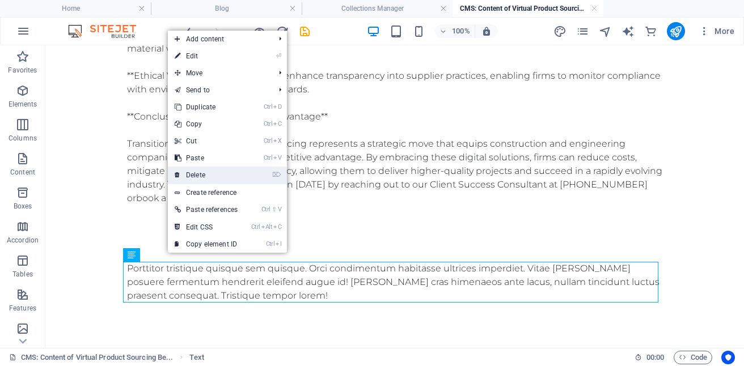
click at [198, 175] on link "⌦ Delete" at bounding box center [206, 175] width 77 height 17
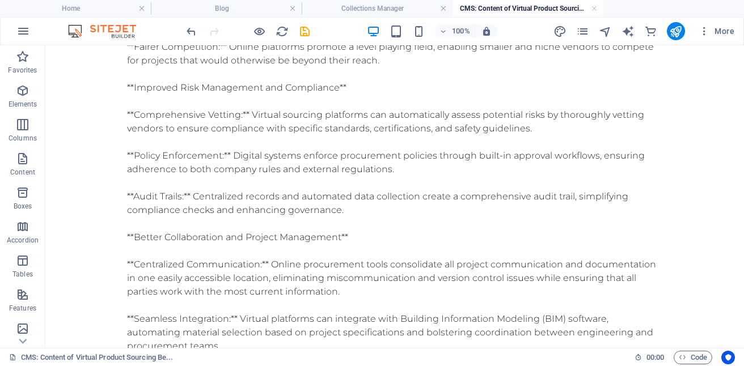
scroll to position [782, 0]
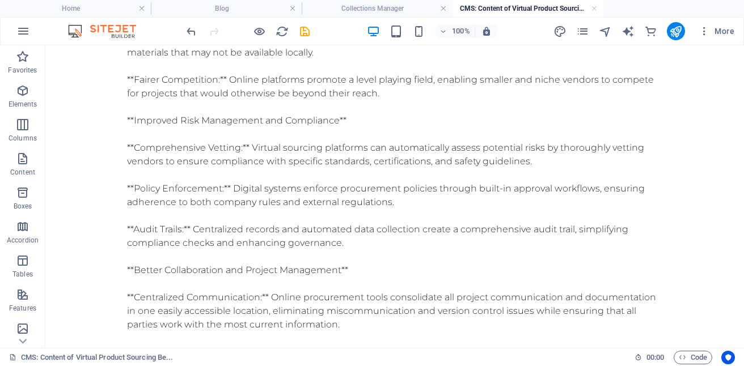
drag, startPoint x: 733, startPoint y: 219, endPoint x: 725, endPoint y: 124, distance: 95.5
click at [725, 124] on body "How it benefits construction & engineering companies: Cost Reduction: By automa…" at bounding box center [394, 19] width 698 height 1510
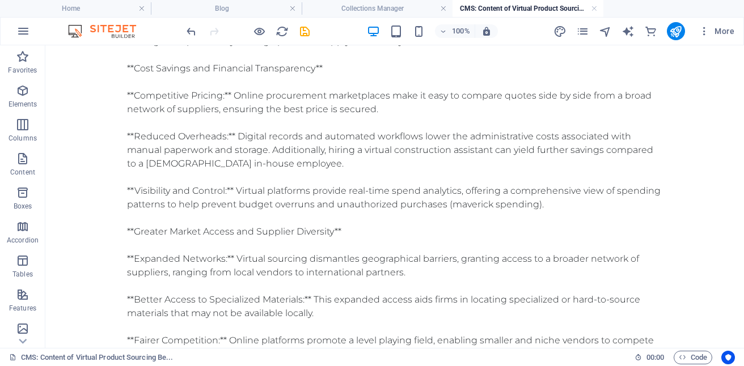
scroll to position [392, 0]
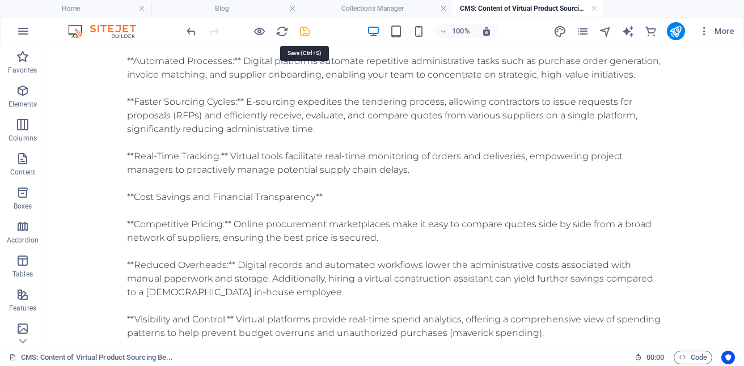
click at [305, 32] on icon "save" at bounding box center [304, 31] width 13 height 13
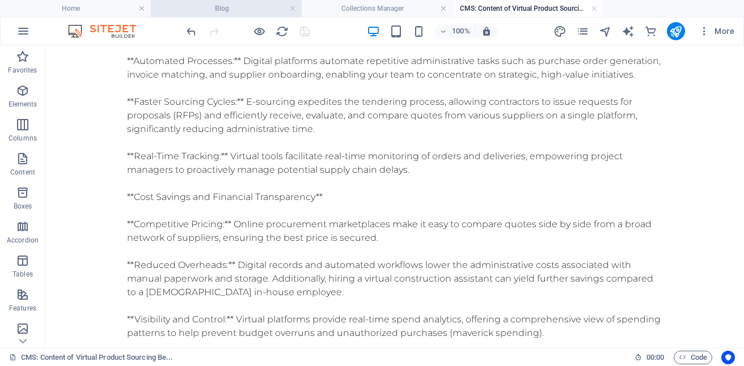
click at [242, 9] on h4 "Blog" at bounding box center [226, 8] width 151 height 12
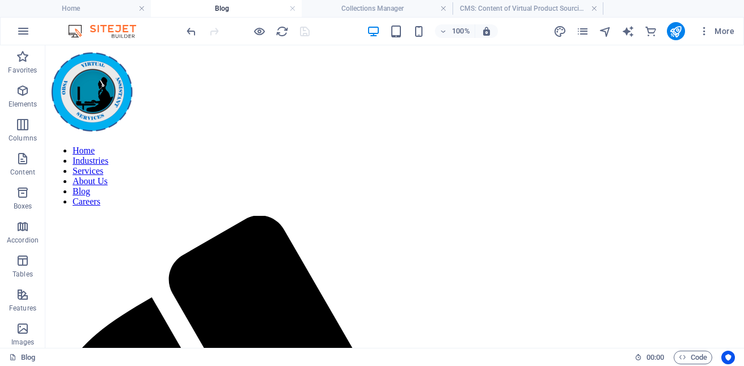
scroll to position [924, 0]
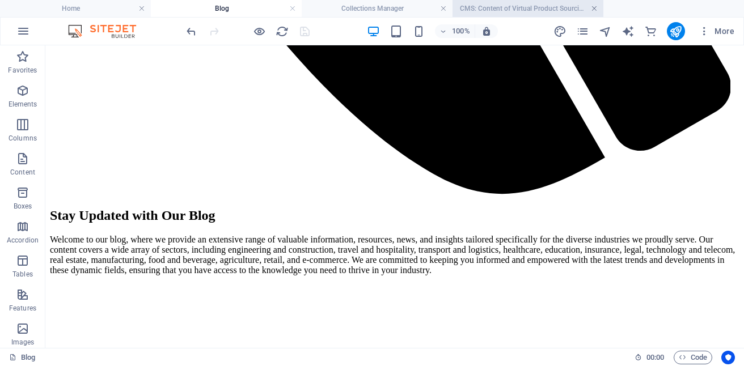
click at [592, 8] on link at bounding box center [594, 8] width 7 height 11
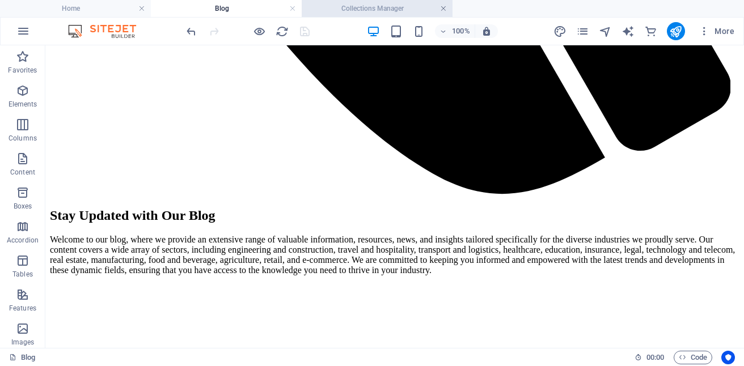
click at [444, 9] on link at bounding box center [443, 8] width 7 height 11
click at [295, 6] on link at bounding box center [292, 8] width 7 height 11
click at [0, 0] on div at bounding box center [0, 0] width 0 height 0
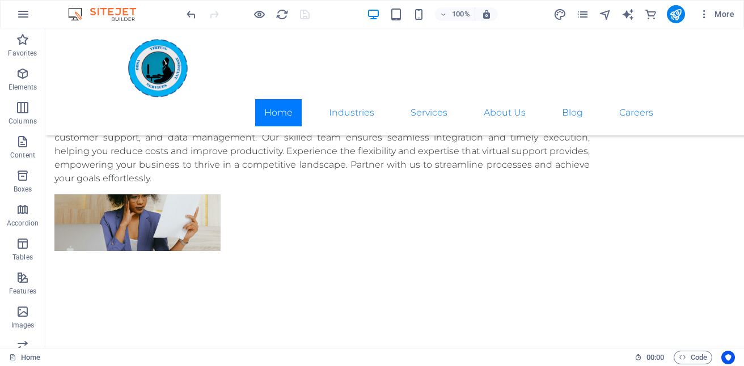
scroll to position [1948, 0]
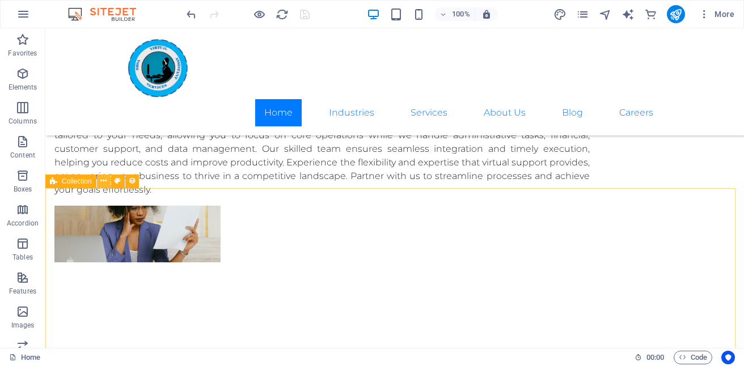
click at [104, 182] on icon at bounding box center [103, 181] width 6 height 12
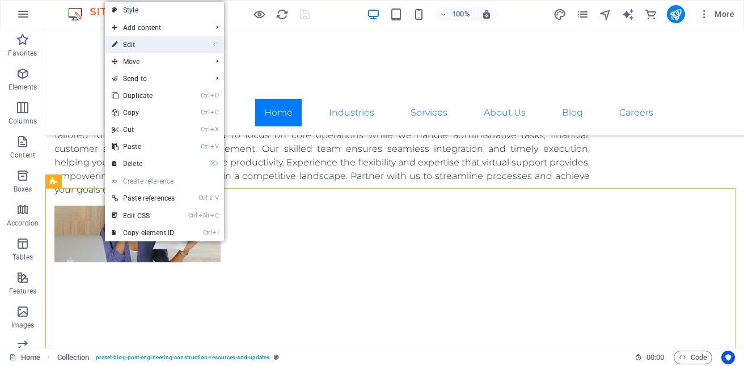
click at [131, 49] on link "⏎ Edit" at bounding box center [143, 44] width 77 height 17
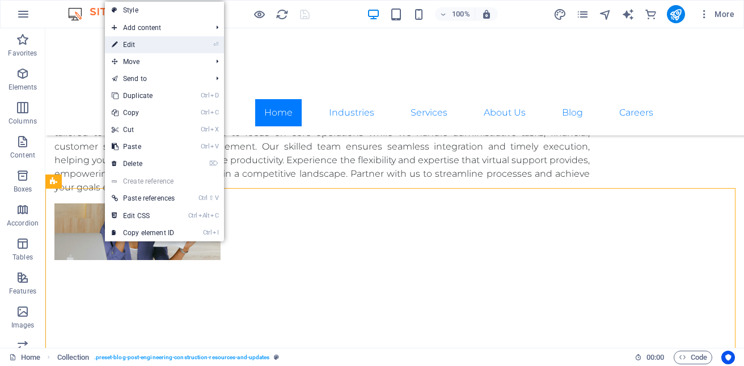
select select "[DOMAIN_NAME]_DESC"
select select "[DOMAIN_NAME]"
select select "columns.publishing_date"
select select "past"
select select "columns.publishing_date"
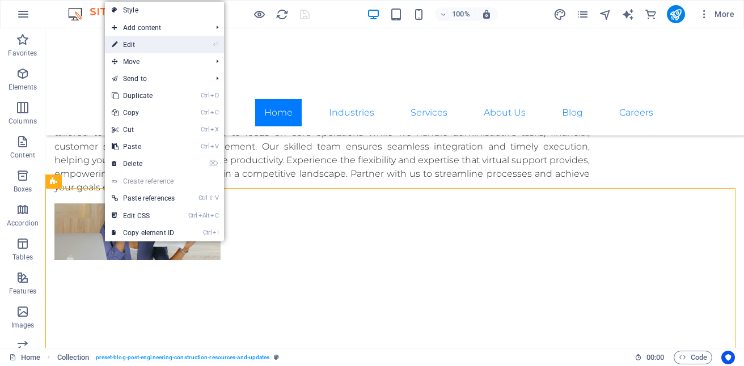
select select "past"
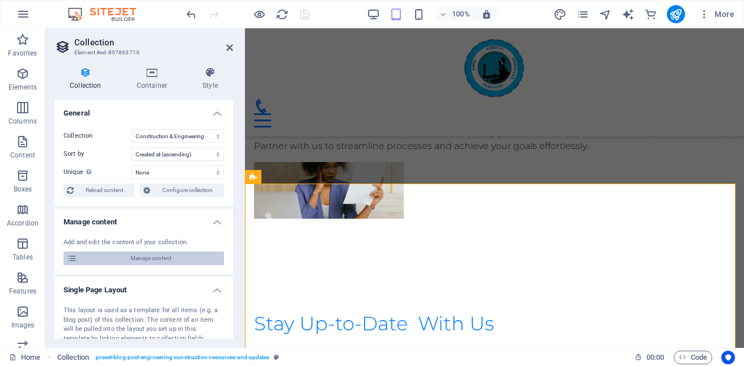
click at [154, 256] on span "Manage content" at bounding box center [150, 259] width 140 height 14
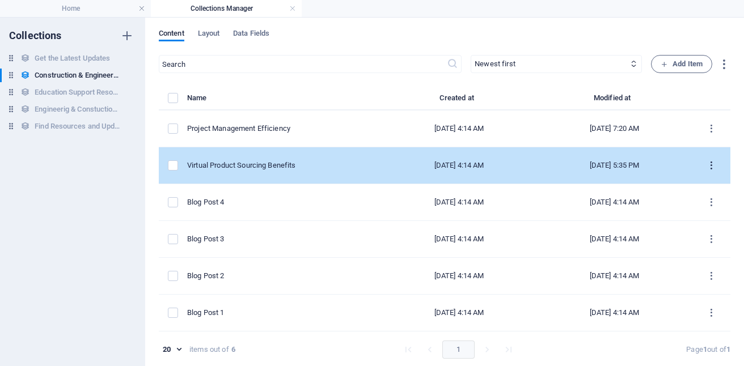
click at [708, 162] on icon "items list" at bounding box center [711, 165] width 11 height 11
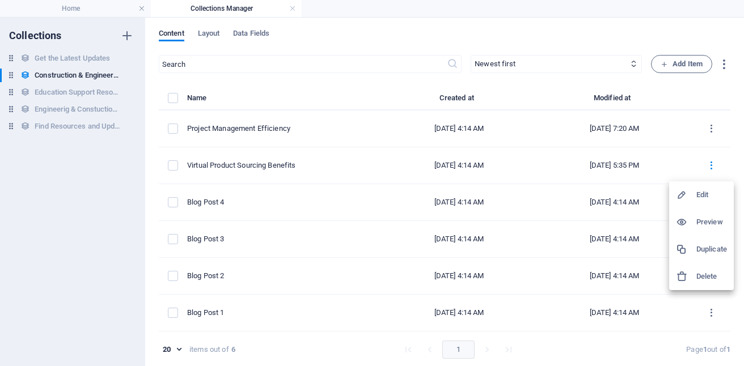
click at [710, 222] on h6 "Preview" at bounding box center [711, 222] width 31 height 14
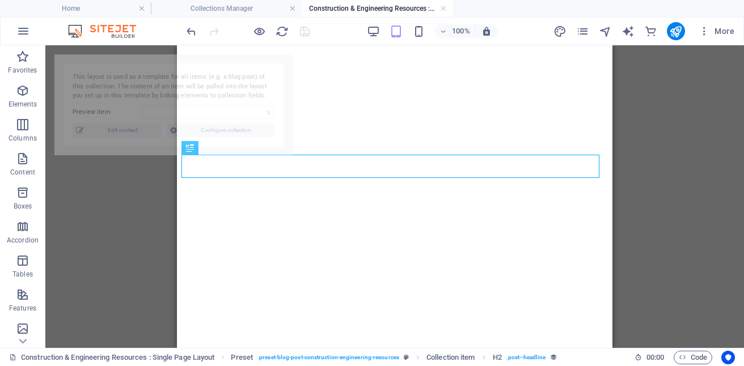
select select "68b10d1039d09b0c9e0b2282"
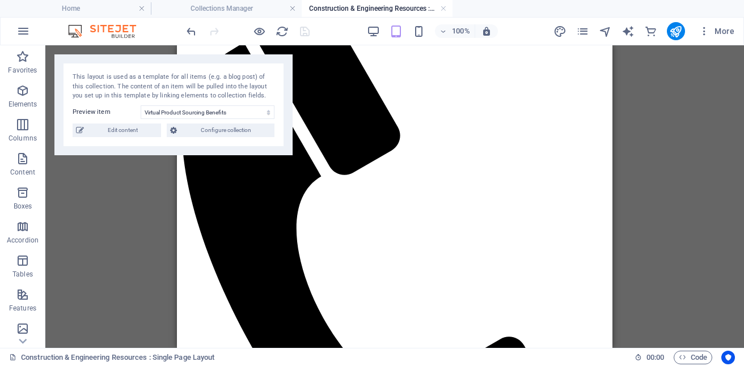
scroll to position [96, 0]
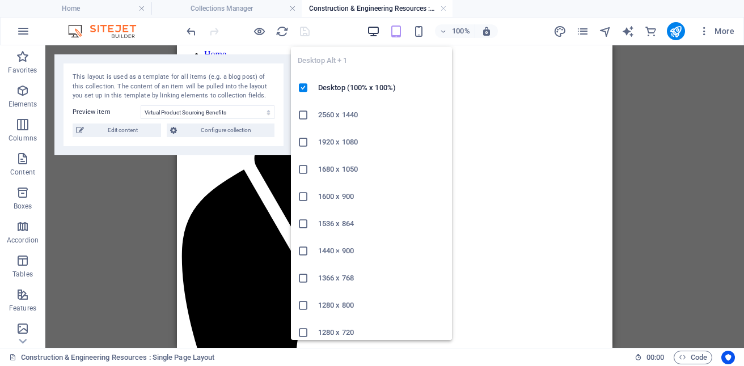
click at [378, 32] on icon "button" at bounding box center [373, 31] width 13 height 13
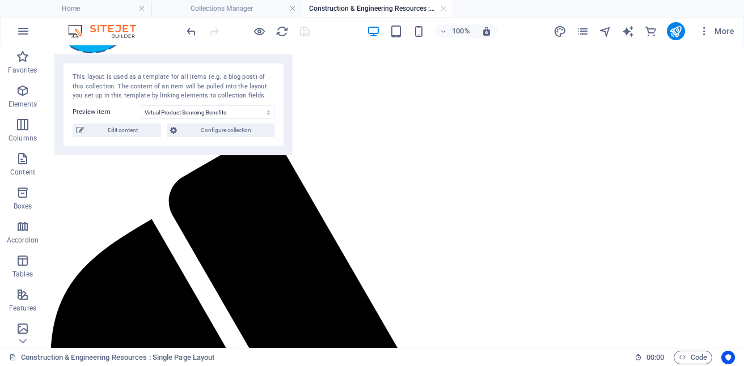
scroll to position [0, 0]
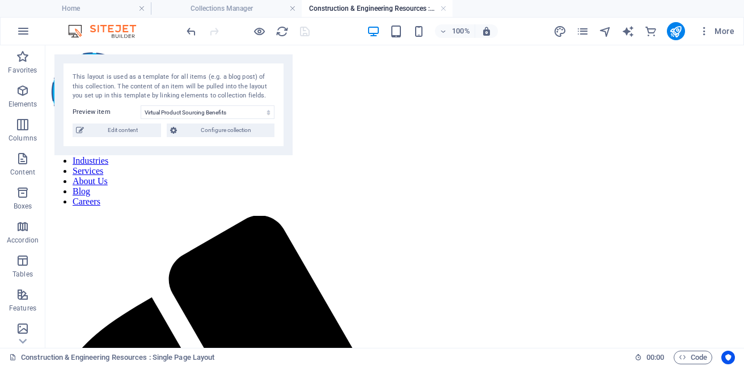
drag, startPoint x: 743, startPoint y: 69, endPoint x: 788, endPoint y: 87, distance: 48.3
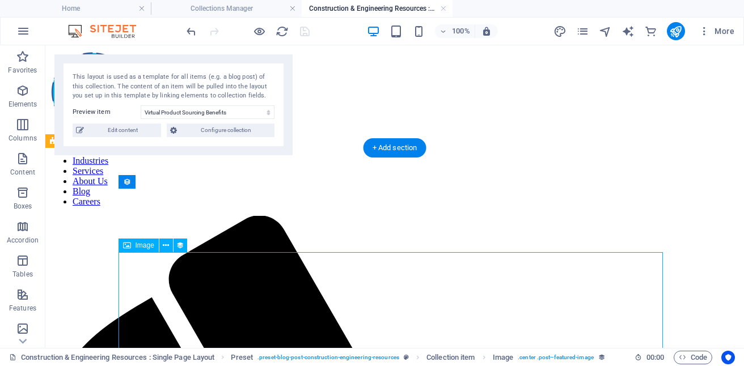
select select "image"
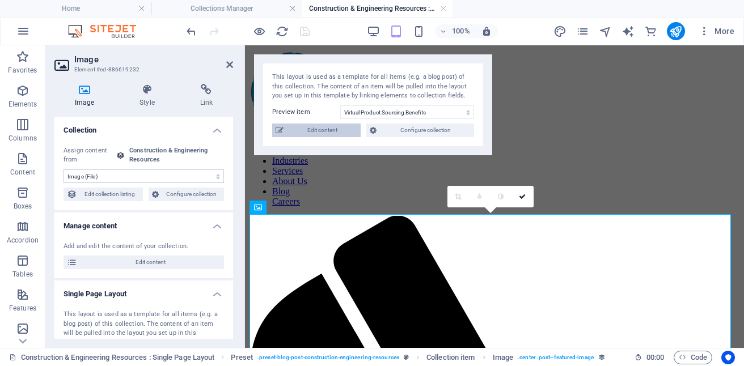
click at [328, 134] on span "Edit content" at bounding box center [322, 131] width 70 height 14
select select "Category 2"
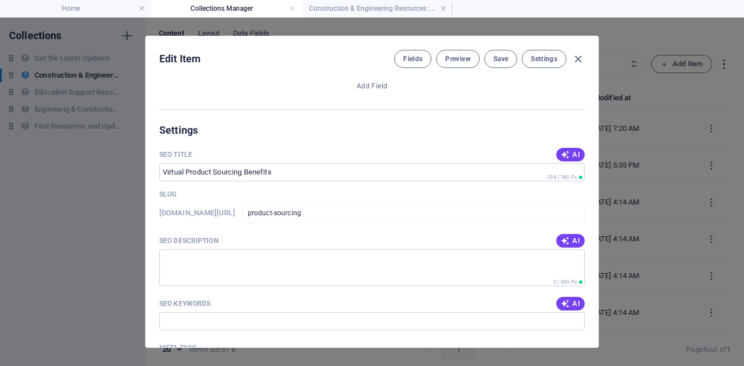
scroll to position [690, 0]
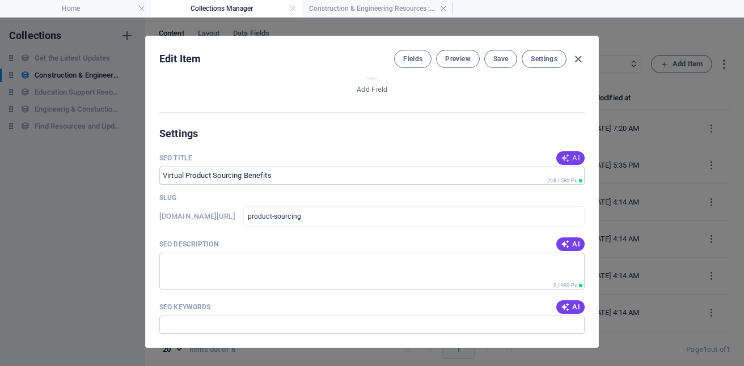
click at [570, 158] on span "AI" at bounding box center [570, 158] width 19 height 9
type input "Streamline Sourcing: Boost Efficiency"
click at [565, 247] on icon "button" at bounding box center [565, 244] width 9 height 9
type textarea "Streamline procurement for construction & engineering with our virtual product …"
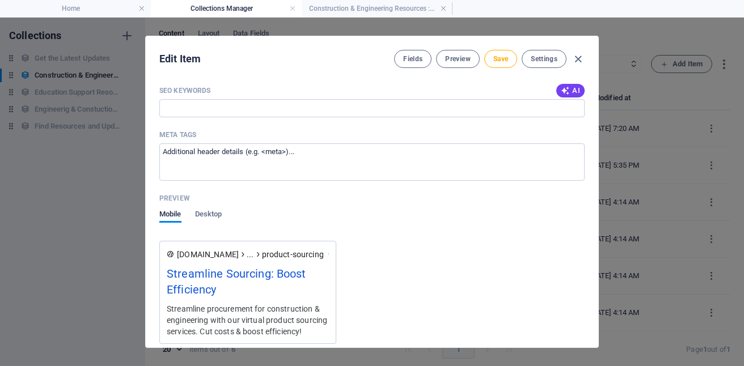
scroll to position [815, 0]
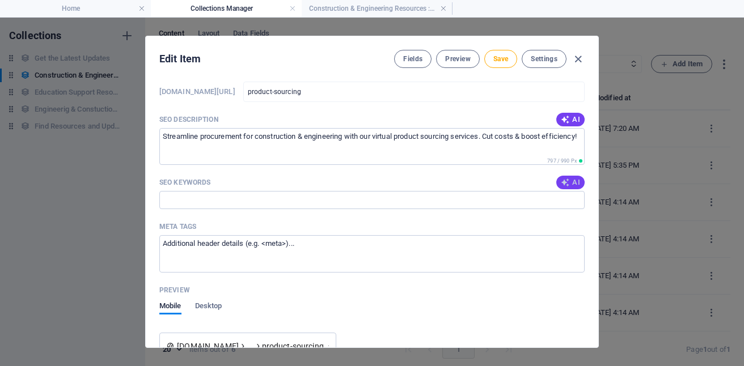
click at [565, 178] on icon "button" at bounding box center [565, 182] width 9 height 9
type input "virtual product sourcing, e-procurement for construction, digital sourcing bene…"
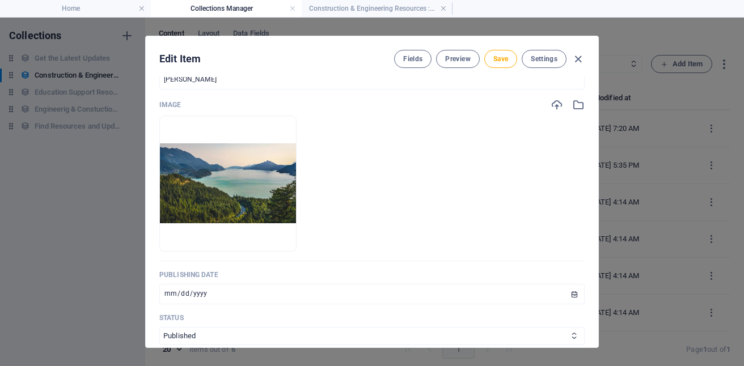
scroll to position [385, 0]
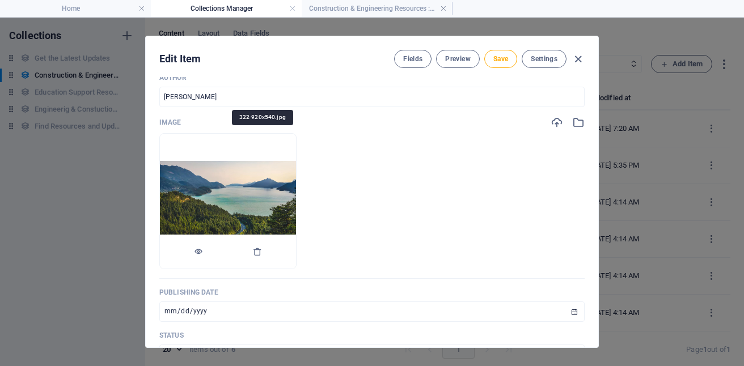
click at [273, 187] on img at bounding box center [228, 201] width 136 height 80
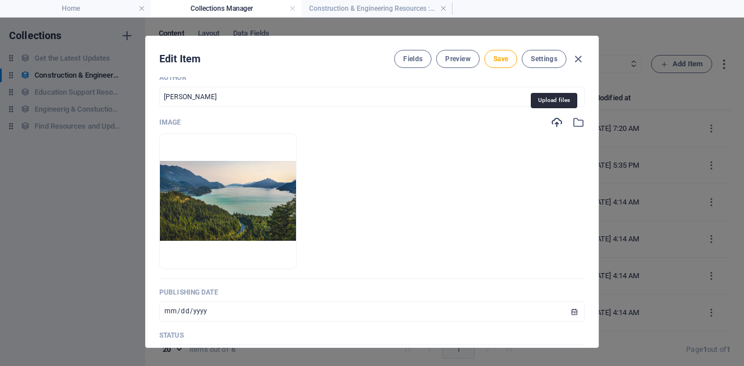
click at [554, 124] on icon "button" at bounding box center [556, 122] width 12 height 12
click at [574, 123] on icon "button" at bounding box center [578, 122] width 12 height 12
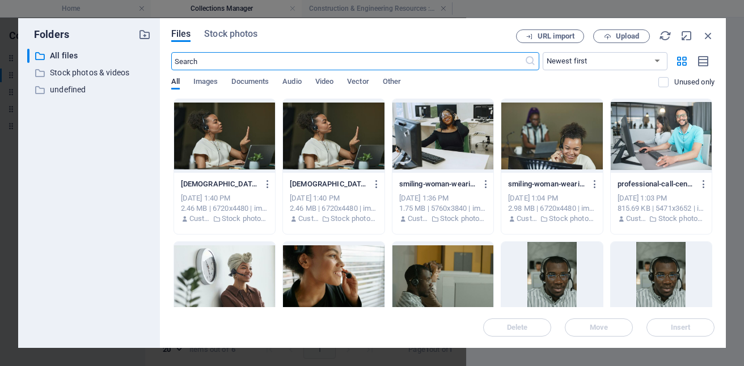
scroll to position [413, 0]
click at [271, 62] on input "text" at bounding box center [347, 61] width 353 height 18
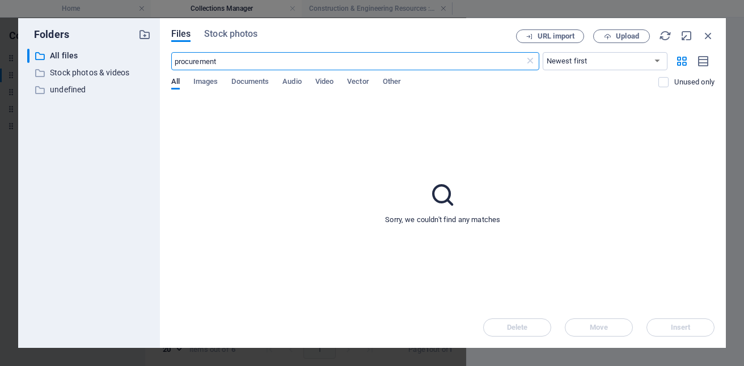
type input "procurement"
click at [240, 62] on input "procurement" at bounding box center [347, 61] width 353 height 18
click at [231, 36] on span "Stock photos" at bounding box center [230, 34] width 53 height 14
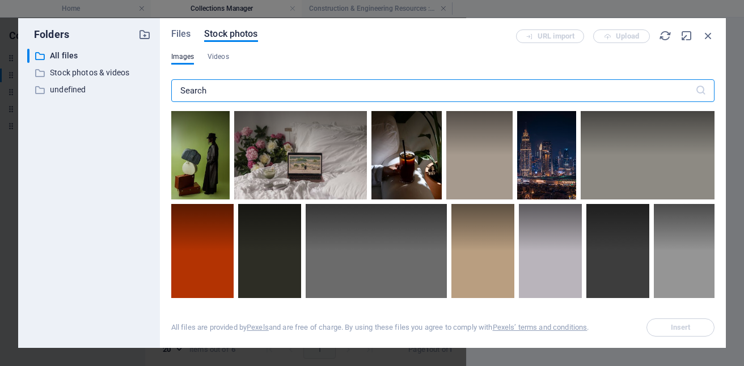
click at [229, 91] on input "text" at bounding box center [433, 90] width 524 height 23
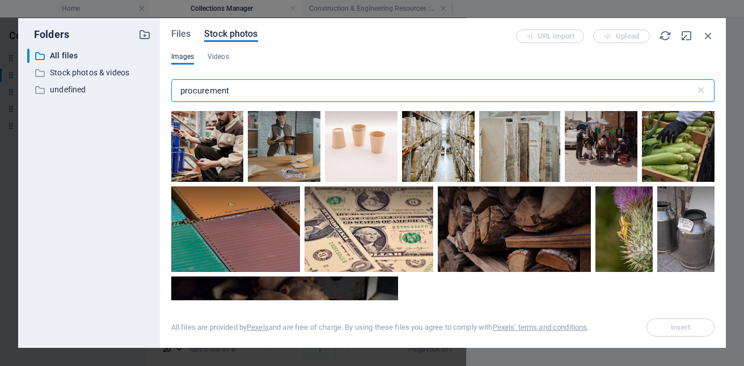
scroll to position [0, 0]
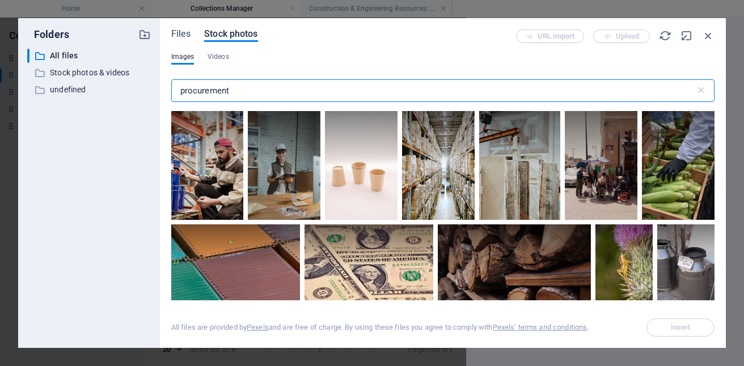
click at [241, 91] on input "procurement" at bounding box center [433, 90] width 524 height 23
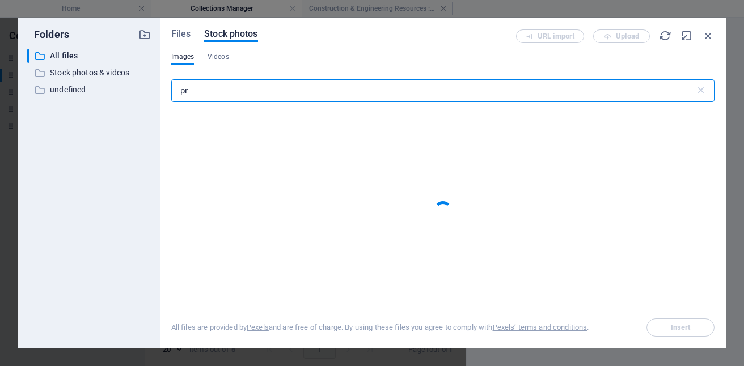
type input "p"
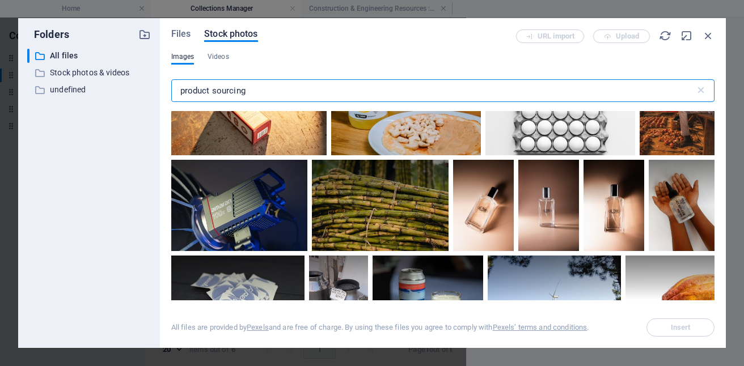
scroll to position [675, 0]
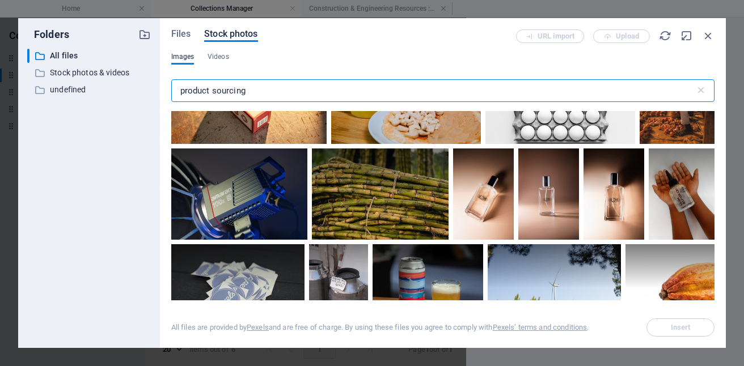
click at [271, 97] on input "product sourcing" at bounding box center [433, 90] width 524 height 23
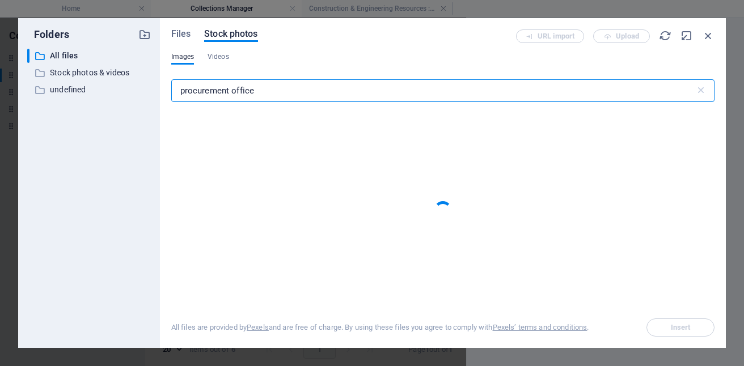
type input "procurement office"
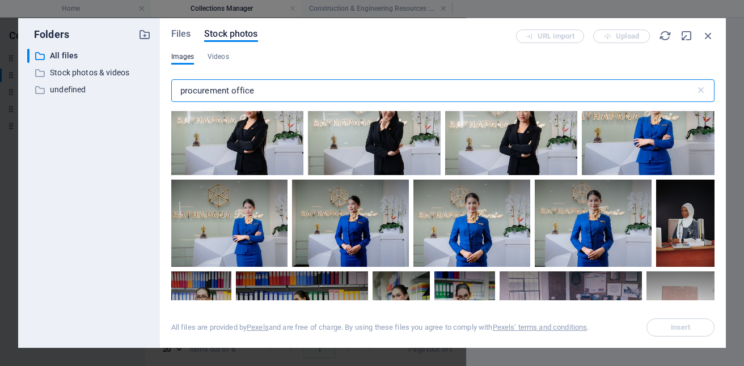
scroll to position [0, 0]
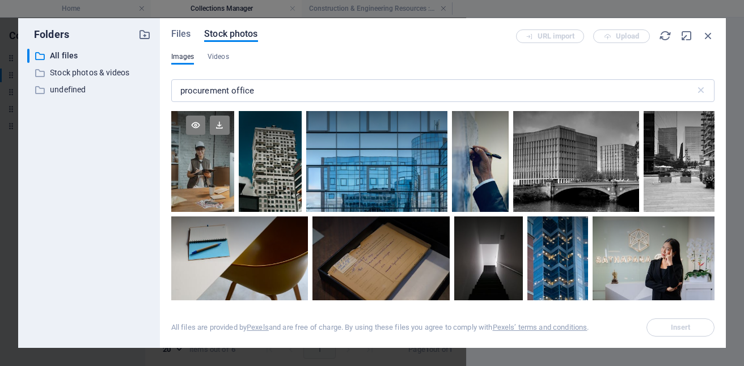
click at [208, 180] on div at bounding box center [202, 161] width 63 height 101
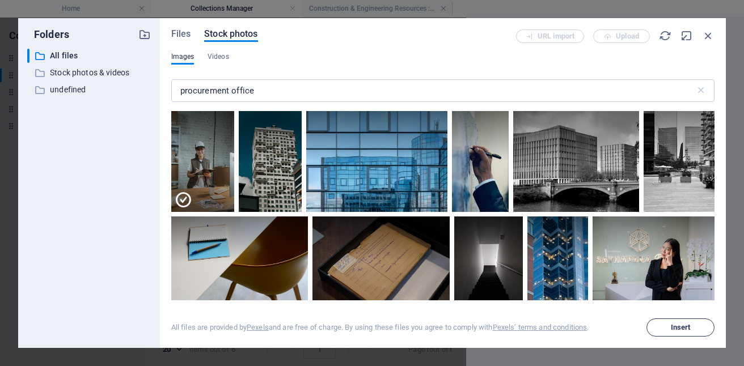
click at [673, 325] on span "Insert" at bounding box center [681, 327] width 20 height 7
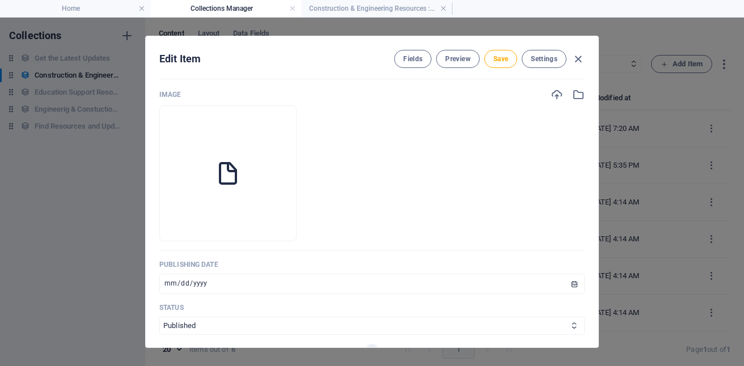
scroll to position [385, 0]
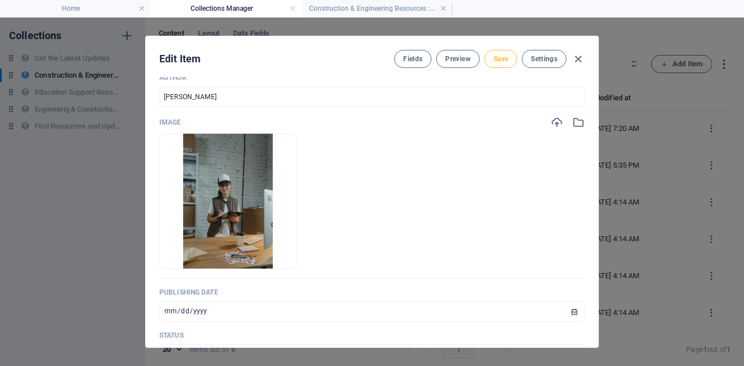
click at [498, 58] on span "Save" at bounding box center [500, 58] width 15 height 9
click at [451, 60] on span "Preview" at bounding box center [457, 58] width 25 height 9
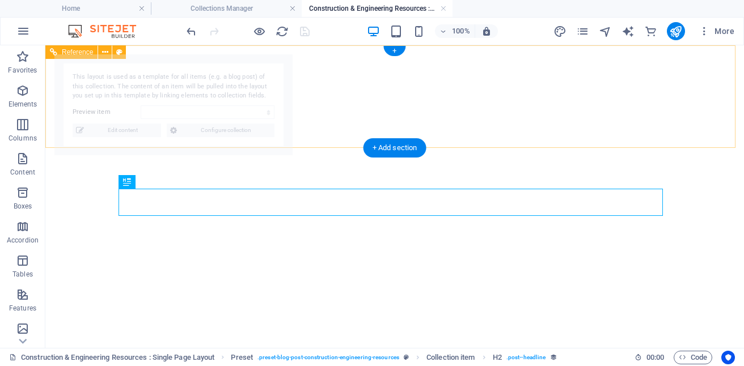
select select "68b10d1039d09b0c9e0b2282"
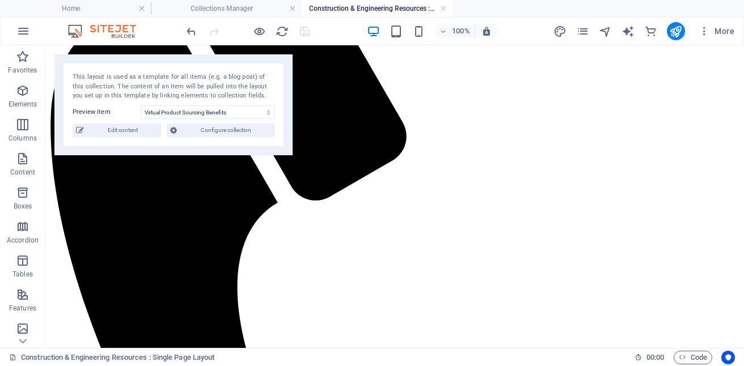
scroll to position [443, 0]
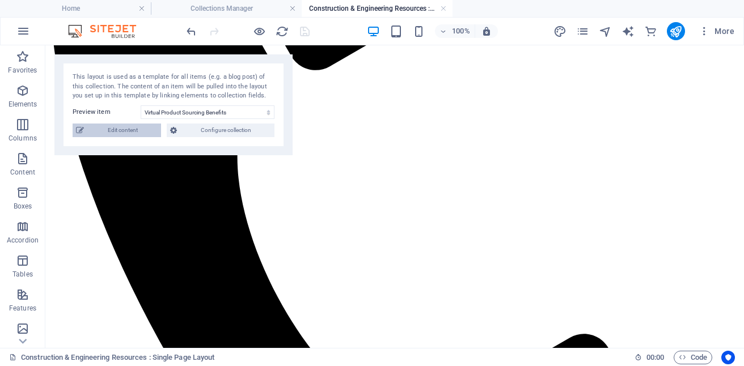
click at [131, 128] on span "Edit content" at bounding box center [122, 131] width 70 height 14
type input "[DATE]"
type input "Streamline Sourcing: Boost Efficiency"
type input "product-sourcing"
type textarea "Streamline procurement for construction & engineering with our virtual product …"
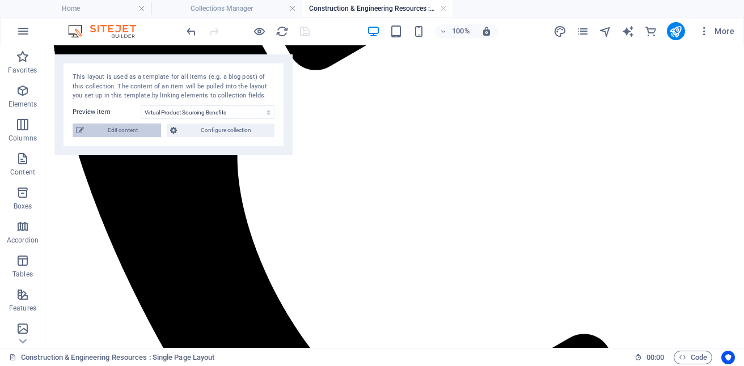
type input "virtual product sourcing, e-procurement for construction, digital sourcing bene…"
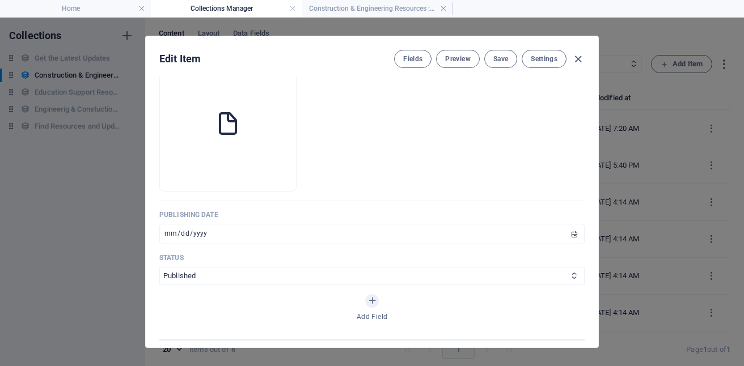
scroll to position [0, 0]
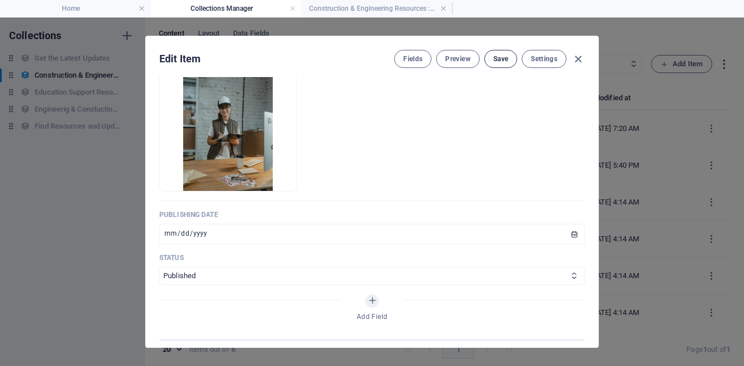
click at [498, 57] on span "Save" at bounding box center [500, 58] width 15 height 9
click at [576, 58] on icon "button" at bounding box center [577, 59] width 13 height 13
type input "[DATE]"
type input "product-sourcing"
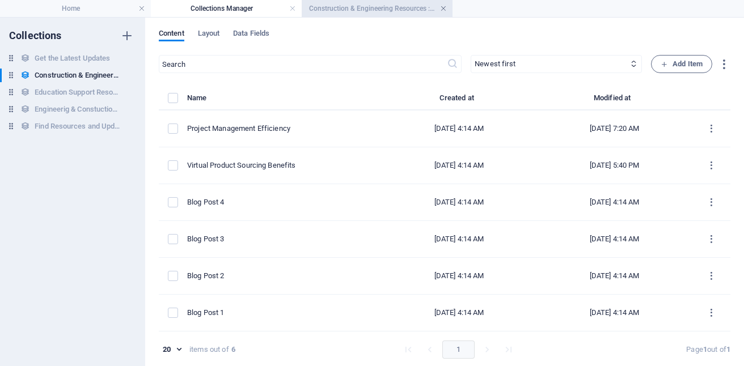
click at [444, 6] on link at bounding box center [443, 8] width 7 height 11
click at [292, 8] on link at bounding box center [292, 8] width 7 height 11
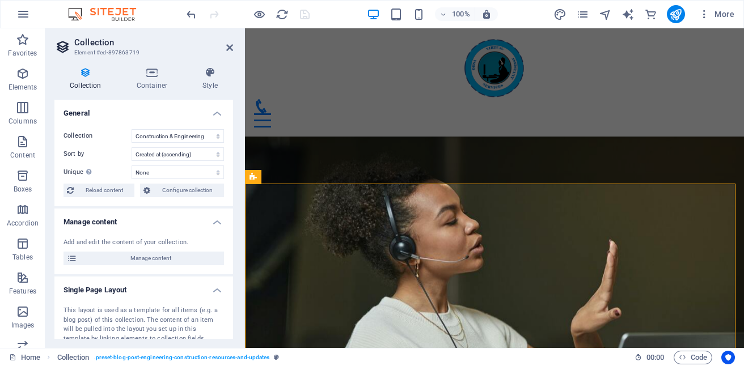
scroll to position [1931, 0]
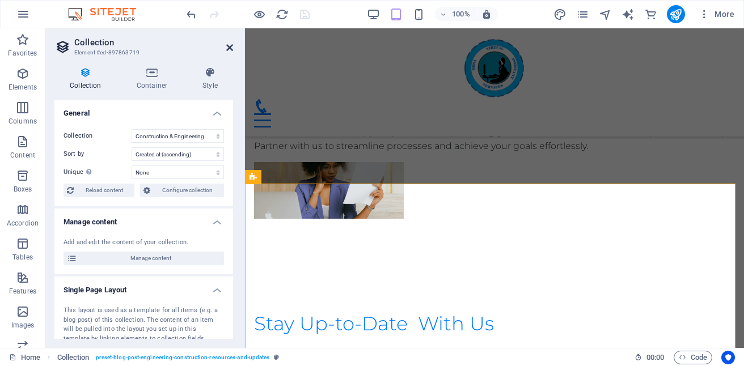
click at [228, 49] on icon at bounding box center [229, 47] width 7 height 9
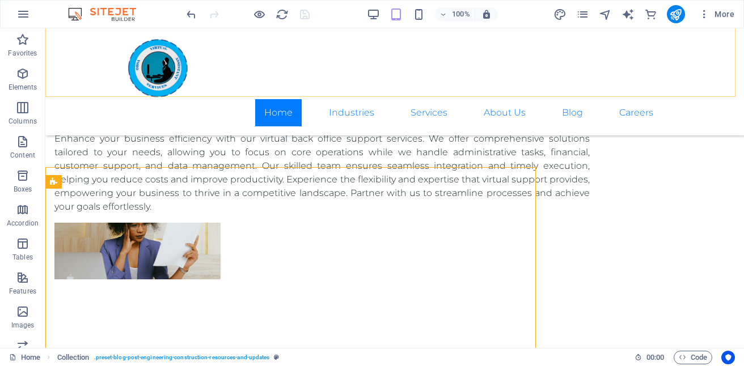
scroll to position [1947, 0]
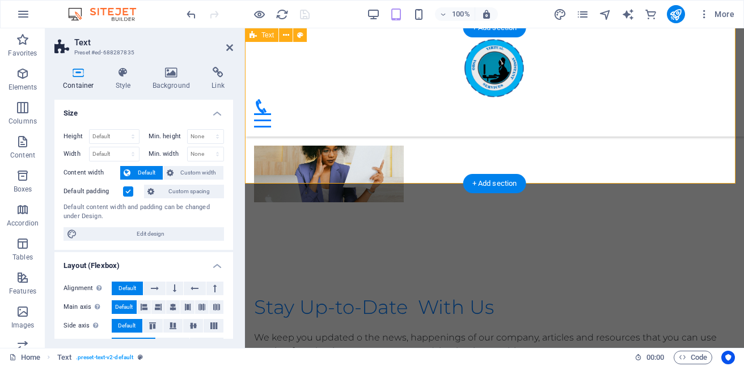
scroll to position [1931, 0]
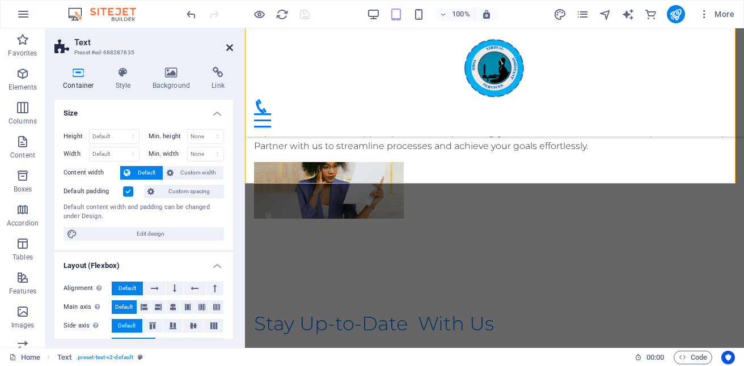
click at [230, 48] on icon at bounding box center [229, 47] width 7 height 9
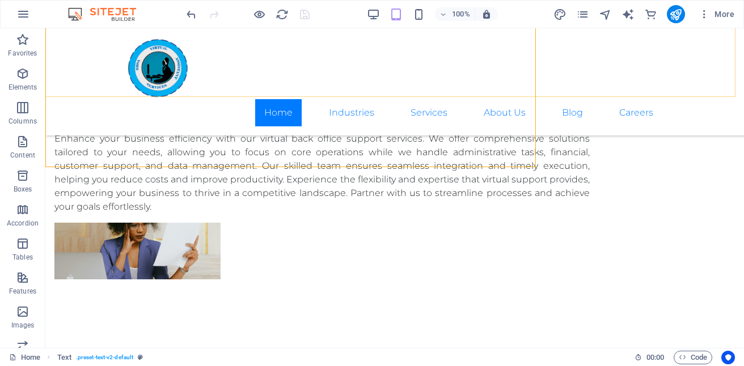
scroll to position [1947, 0]
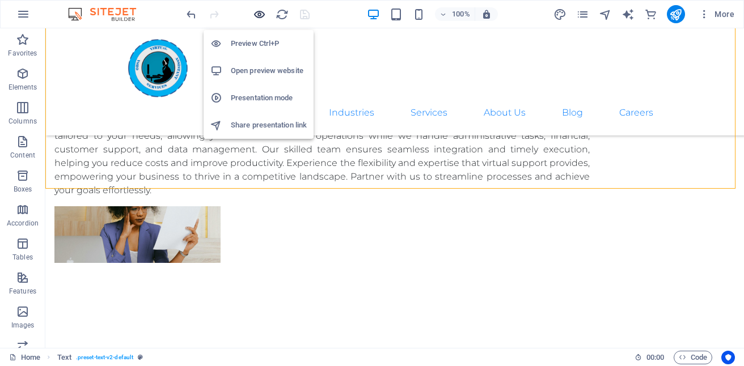
click at [254, 14] on icon "button" at bounding box center [259, 14] width 13 height 13
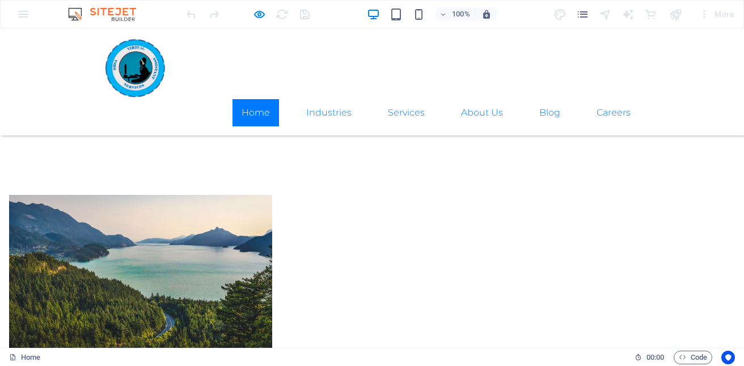
scroll to position [2169, 0]
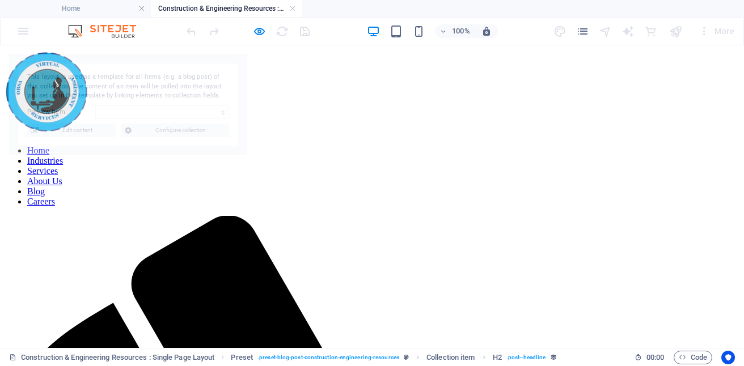
scroll to position [0, 0]
select select "68b10d1039d09b0c9e0b2282"
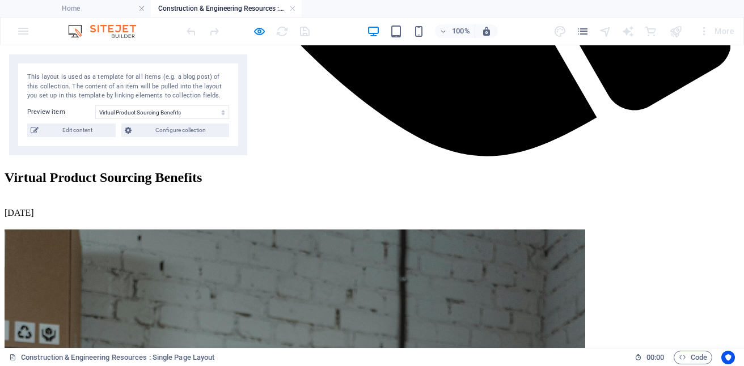
scroll to position [1005, 0]
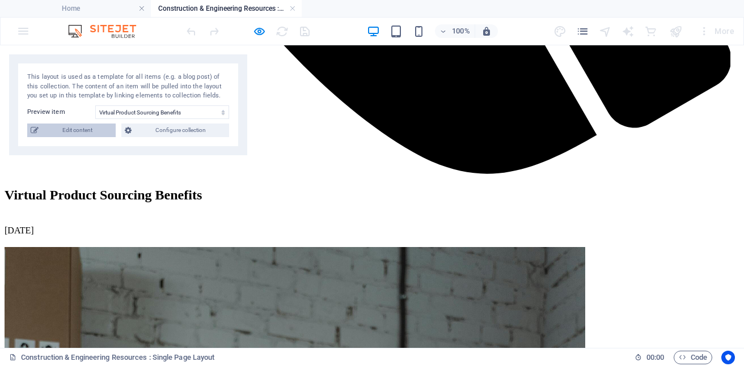
click at [90, 130] on span "Edit content" at bounding box center [77, 131] width 70 height 14
select select "Category 2"
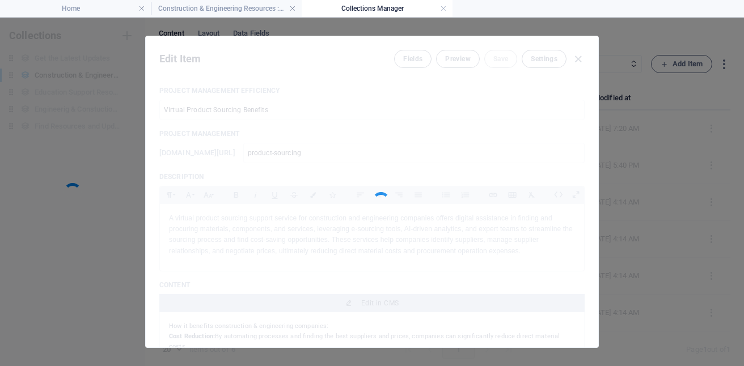
scroll to position [0, 0]
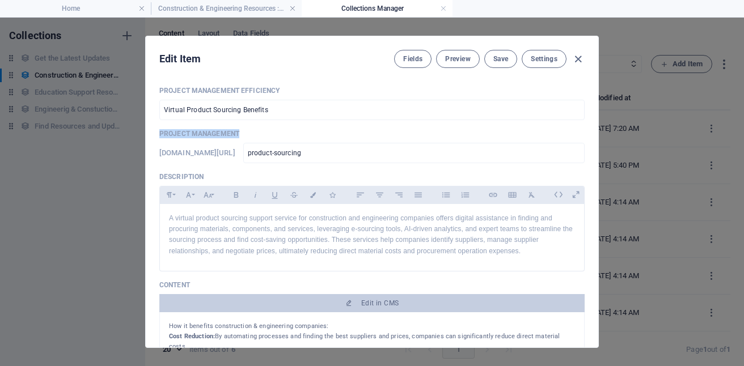
drag, startPoint x: 593, startPoint y: 119, endPoint x: 595, endPoint y: 131, distance: 12.0
click at [595, 131] on div "Project Management Efficiency Virtual Product Sourcing Benefits ​ Project Manag…" at bounding box center [372, 212] width 452 height 270
click at [579, 57] on icon "button" at bounding box center [577, 59] width 13 height 13
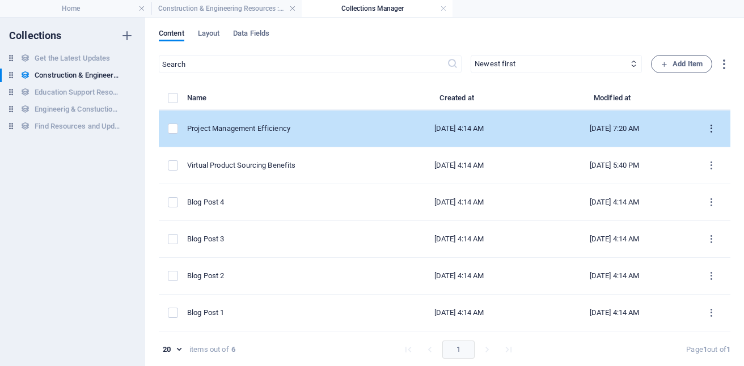
click at [708, 128] on icon "items list" at bounding box center [711, 129] width 11 height 11
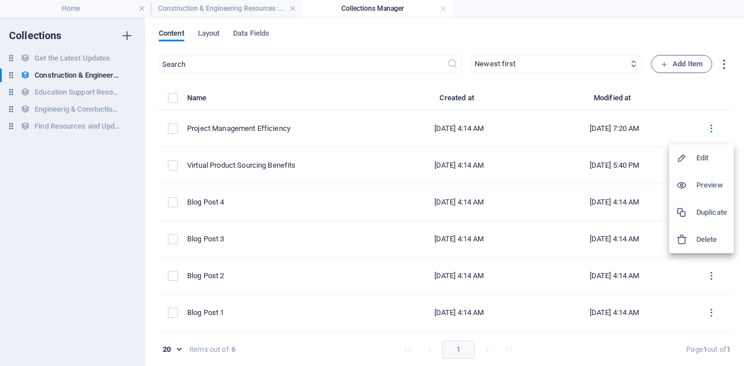
click at [703, 166] on li "Edit" at bounding box center [701, 158] width 65 height 27
select select "Category 1"
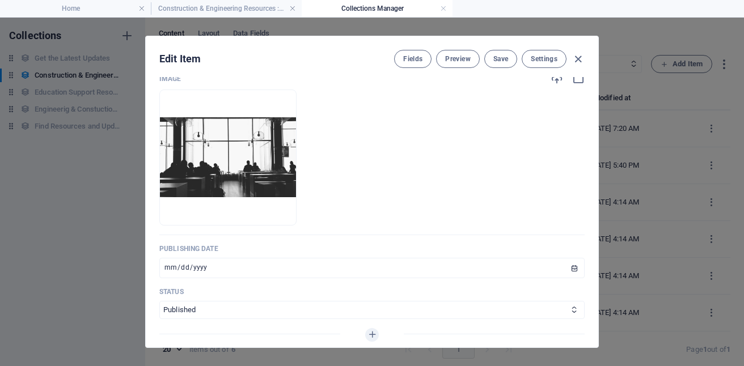
scroll to position [401, 0]
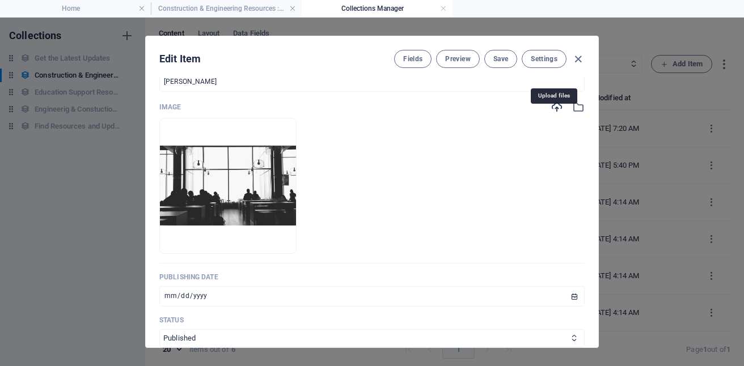
click at [553, 113] on icon "button" at bounding box center [556, 107] width 12 height 12
click at [572, 113] on icon "button" at bounding box center [578, 107] width 12 height 12
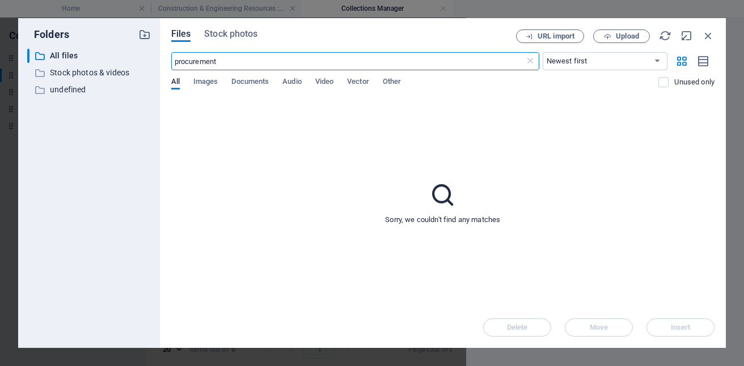
scroll to position [418, 0]
click at [240, 33] on span "Stock photos" at bounding box center [230, 34] width 53 height 14
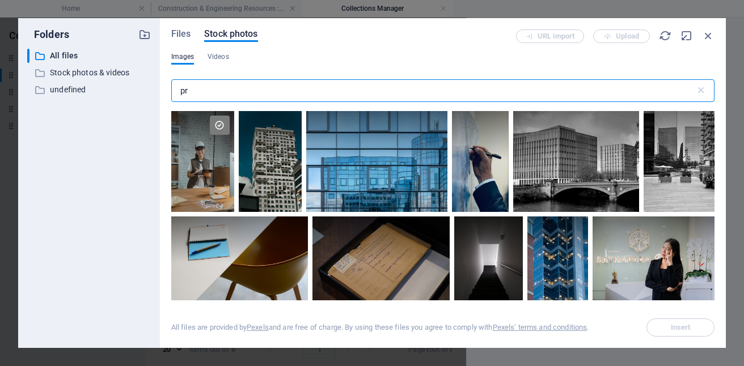
type input "p"
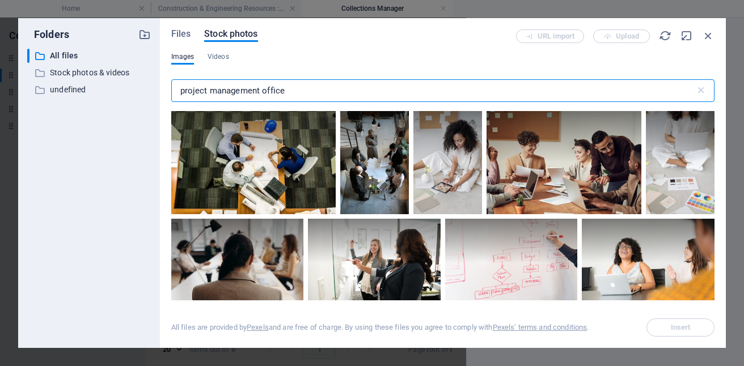
click at [323, 95] on input "project management office" at bounding box center [433, 90] width 524 height 23
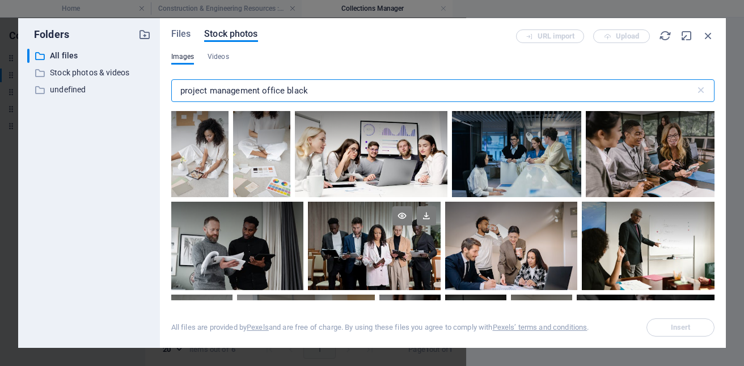
type input "project management office black"
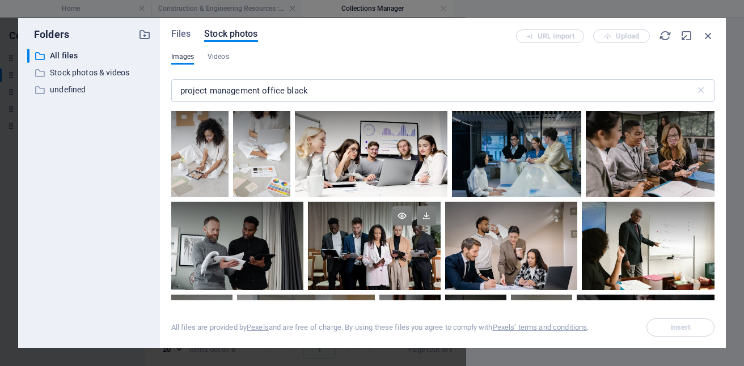
click at [370, 251] on div at bounding box center [374, 246] width 132 height 88
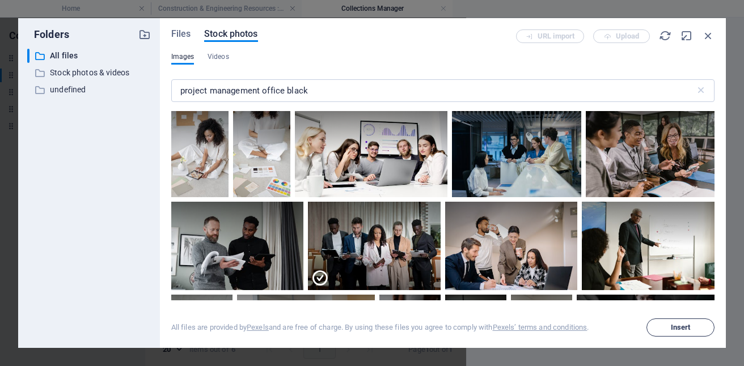
click at [682, 323] on button "Insert" at bounding box center [680, 328] width 68 height 18
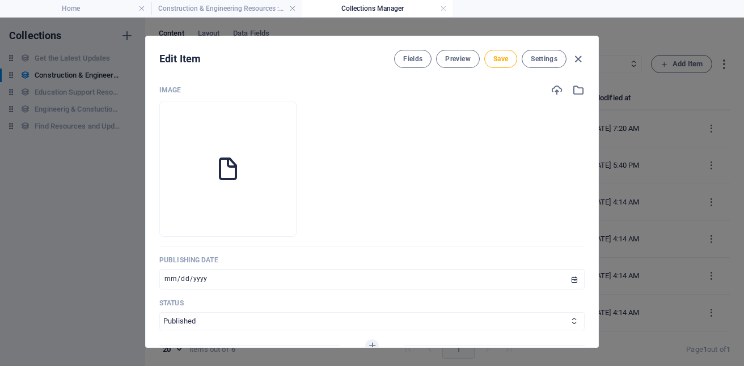
scroll to position [401, 0]
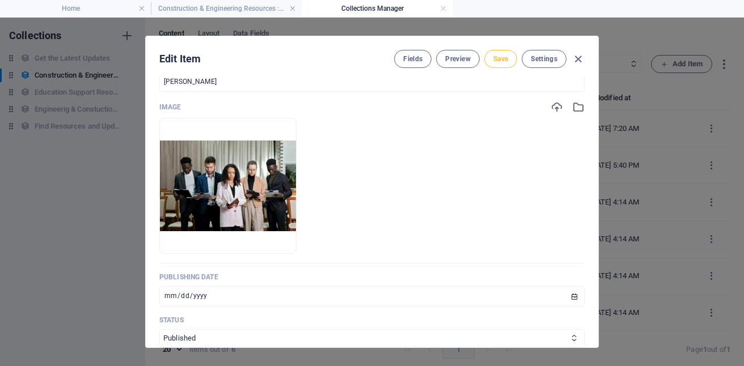
click at [494, 60] on span "Save" at bounding box center [500, 58] width 15 height 9
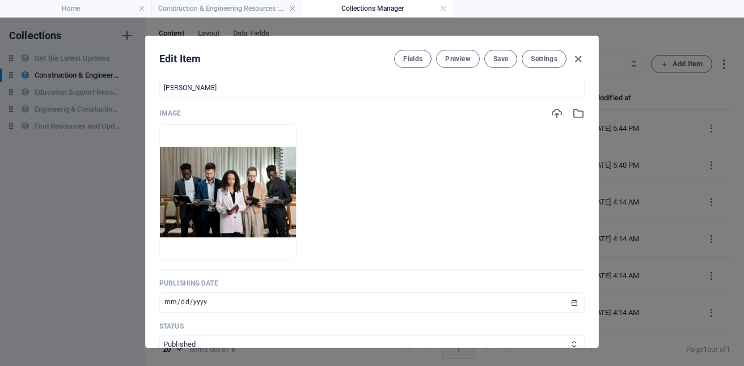
scroll to position [0, 0]
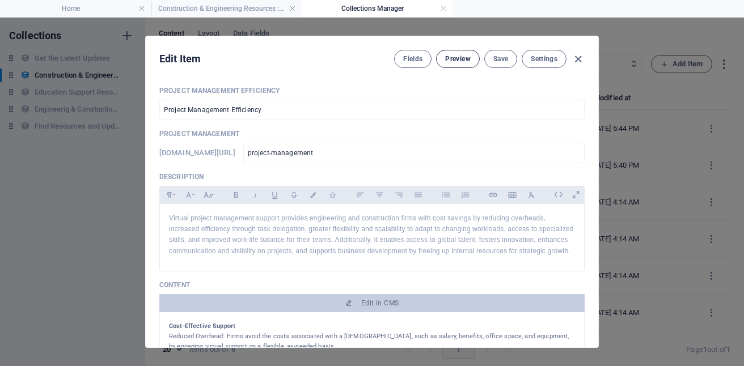
click at [458, 60] on span "Preview" at bounding box center [457, 58] width 25 height 9
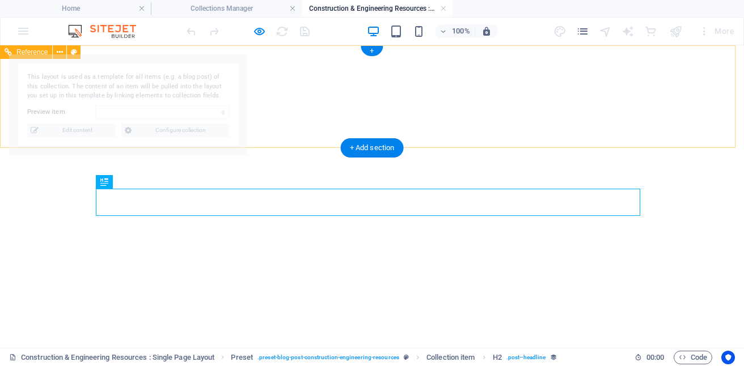
select select "68b10d1039d09b0c9e0b2283"
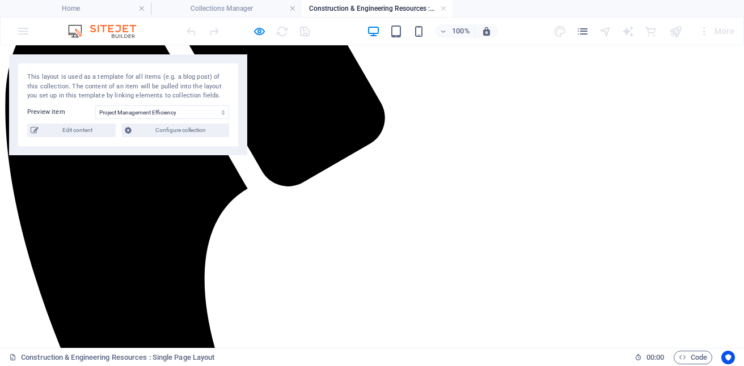
scroll to position [351, 0]
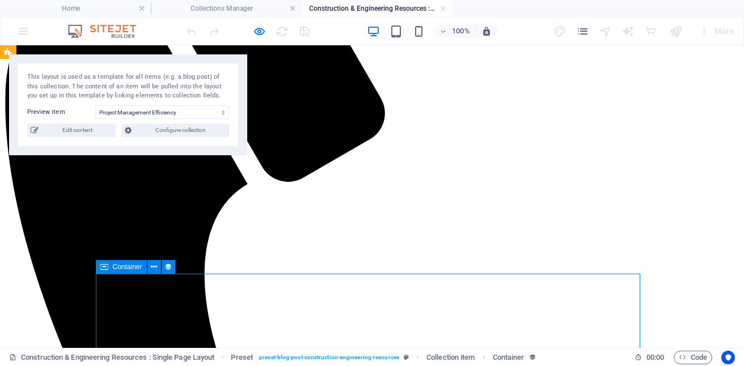
select select "content"
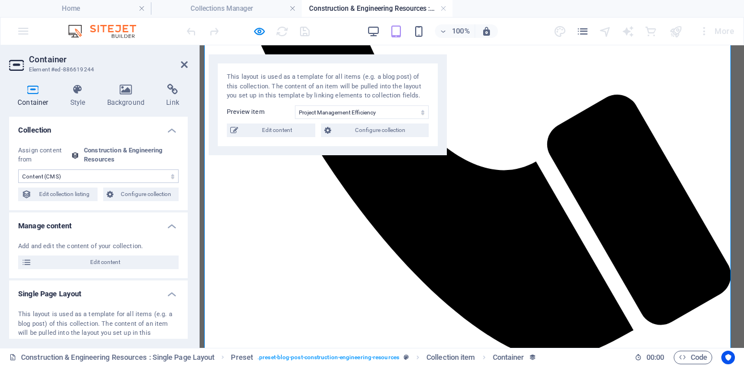
scroll to position [551, 0]
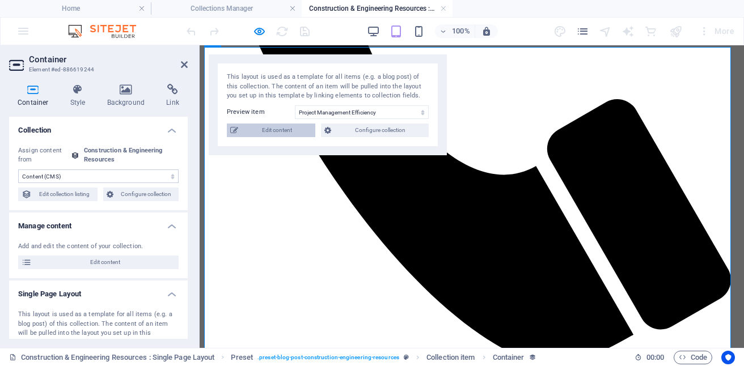
click at [276, 133] on span "Edit content" at bounding box center [276, 131] width 70 height 14
type input "[DATE]"
type input "Boost Project Management Efficiency"
type input "project-management"
type textarea "Enhance project management with virtual support: save costs, boost efficiency, …"
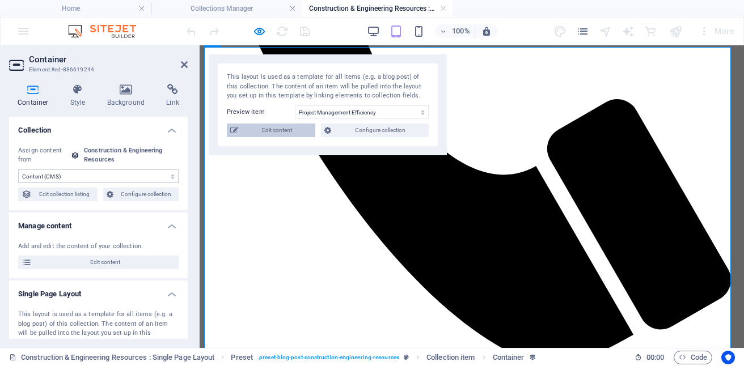
type input "virtual project management, cost-effective support, engineering firms, operatio…"
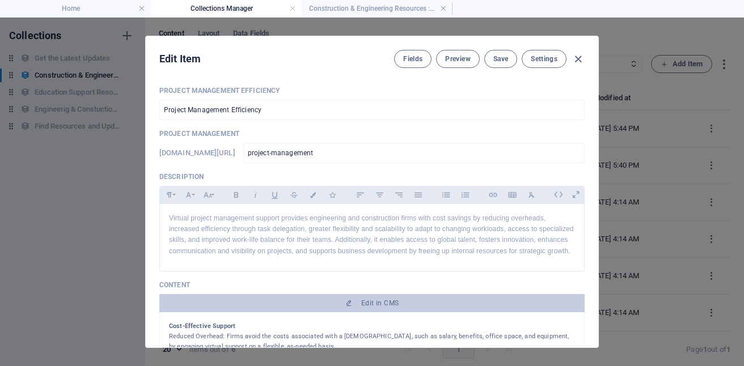
scroll to position [0, 0]
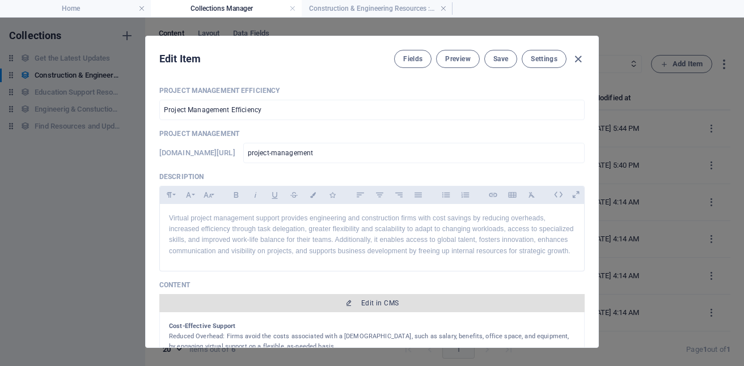
click at [400, 308] on span "Edit in CMS" at bounding box center [372, 303] width 416 height 9
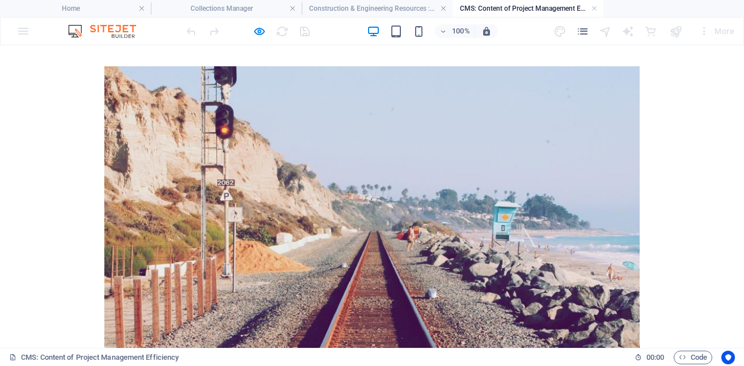
scroll to position [159, 0]
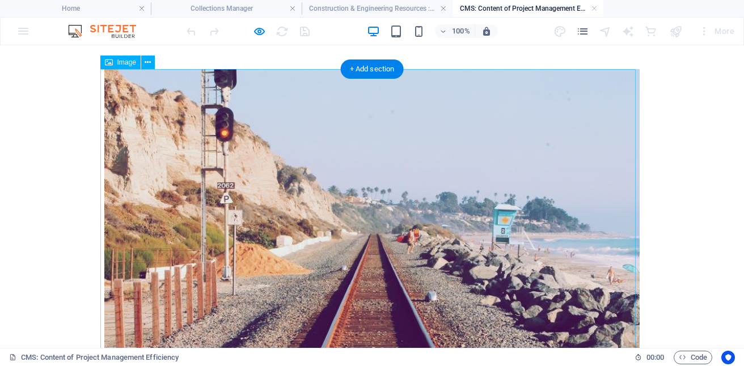
click at [370, 176] on figure at bounding box center [371, 226] width 535 height 314
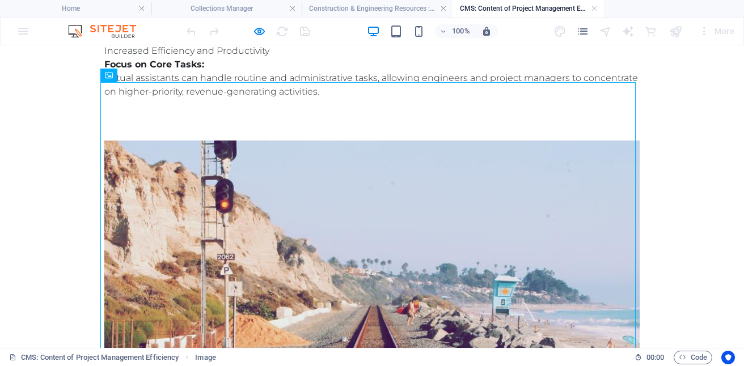
scroll to position [63, 0]
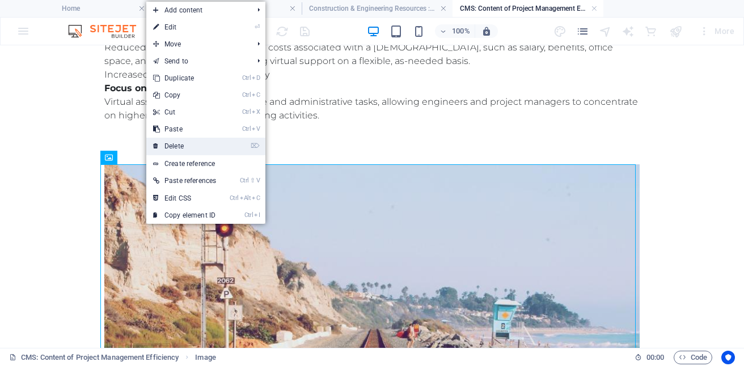
click at [184, 145] on link "⌦ Delete" at bounding box center [184, 146] width 77 height 17
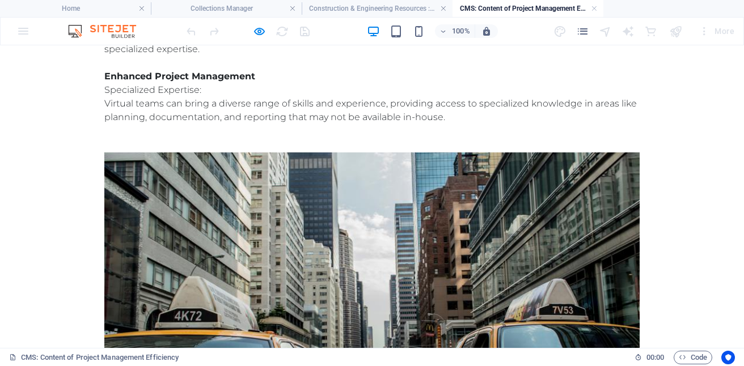
scroll to position [359, 0]
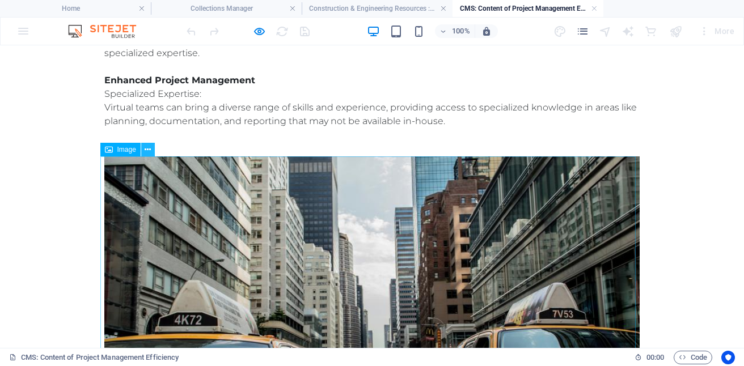
click at [147, 150] on icon at bounding box center [148, 150] width 6 height 12
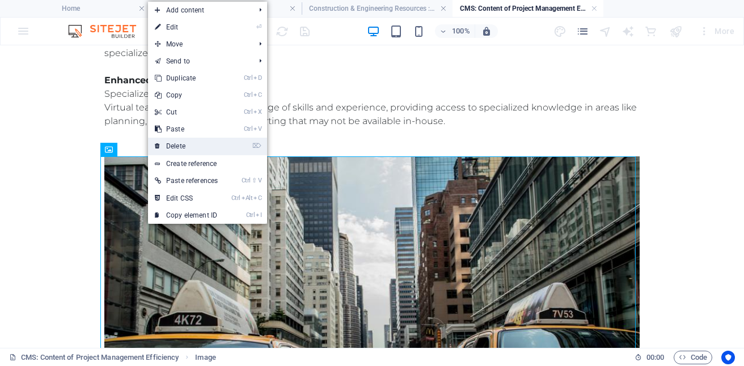
click at [186, 141] on link "⌦ Delete" at bounding box center [186, 146] width 77 height 17
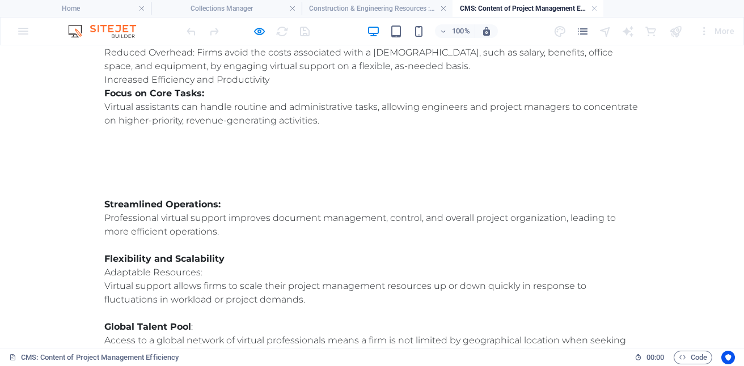
scroll to position [0, 0]
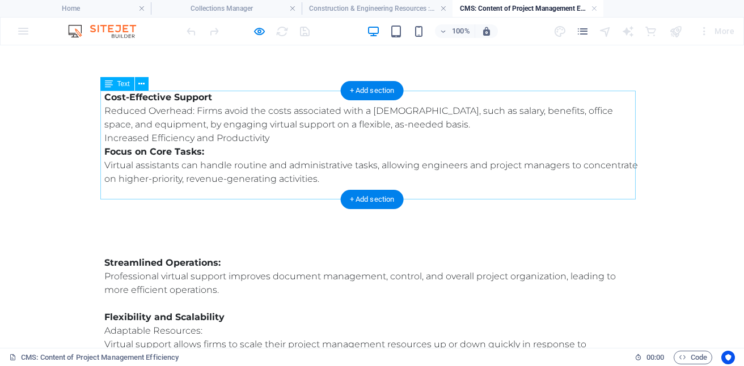
click at [285, 92] on div "Cost-Effective Support Reduced Overhead: Firms avoid the costs associated with …" at bounding box center [371, 145] width 535 height 109
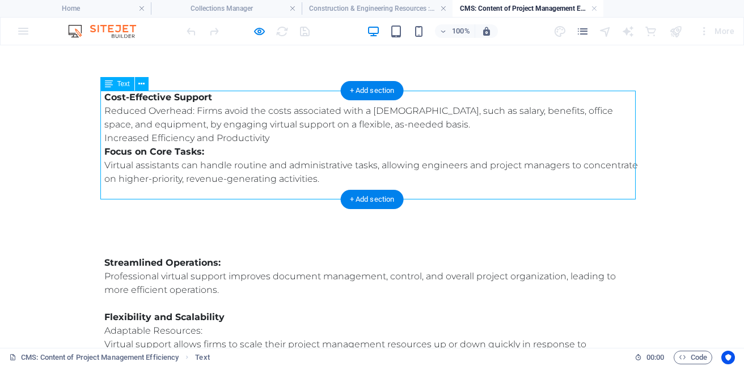
click at [285, 114] on div "Cost-Effective Support Reduced Overhead: Firms avoid the costs associated with …" at bounding box center [371, 145] width 535 height 109
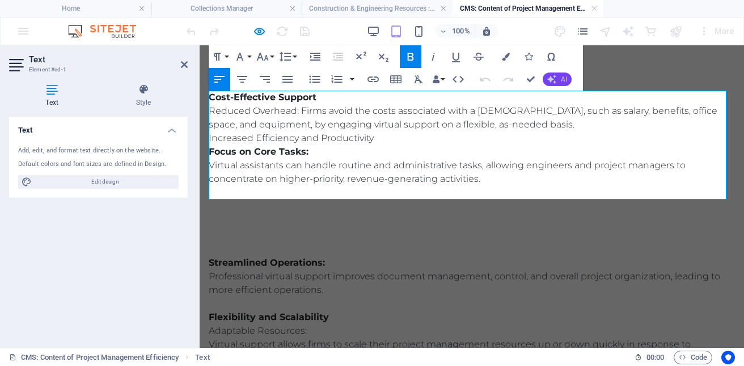
click at [565, 83] on button "AI" at bounding box center [556, 80] width 29 height 14
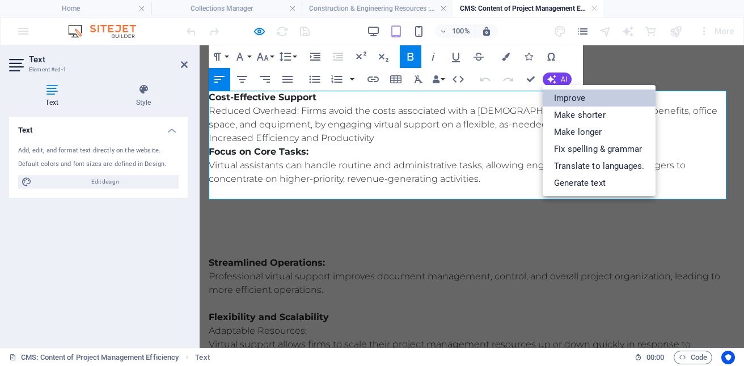
click at [584, 97] on link "Improve" at bounding box center [598, 98] width 113 height 17
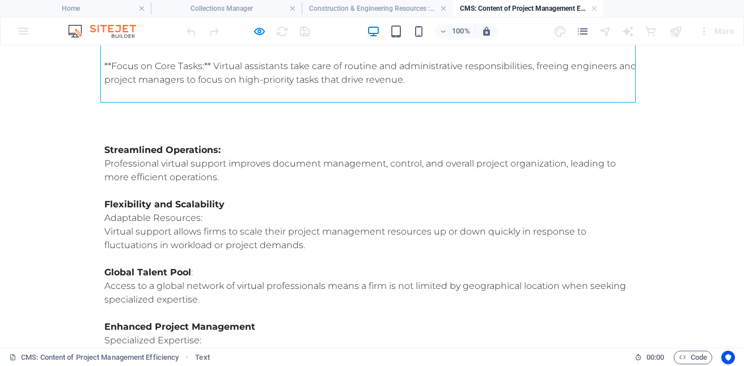
scroll to position [152, 0]
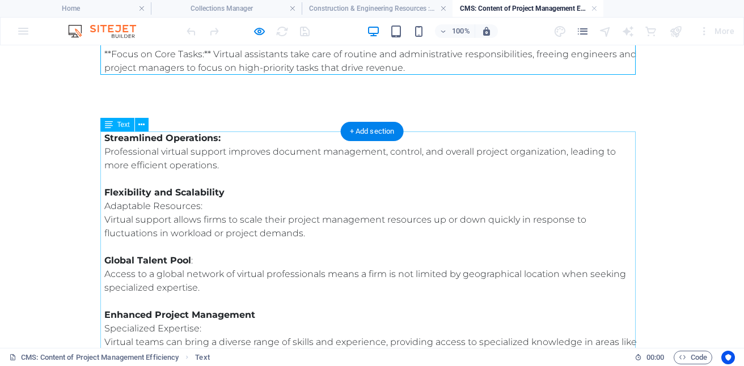
click at [348, 207] on div "Streamlined Operations: Professional virtual support improves document manageme…" at bounding box center [371, 246] width 535 height 231
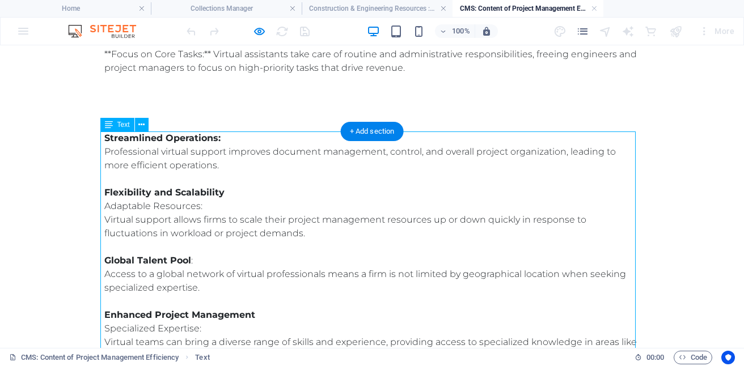
click at [348, 207] on div "Streamlined Operations: Professional virtual support improves document manageme…" at bounding box center [371, 246] width 535 height 231
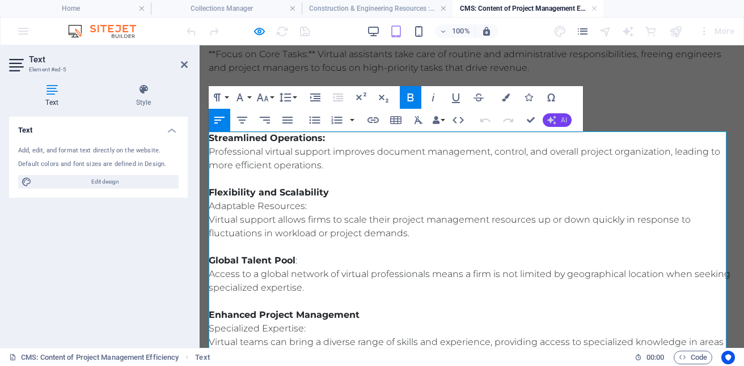
click at [561, 121] on span "AI" at bounding box center [564, 120] width 6 height 7
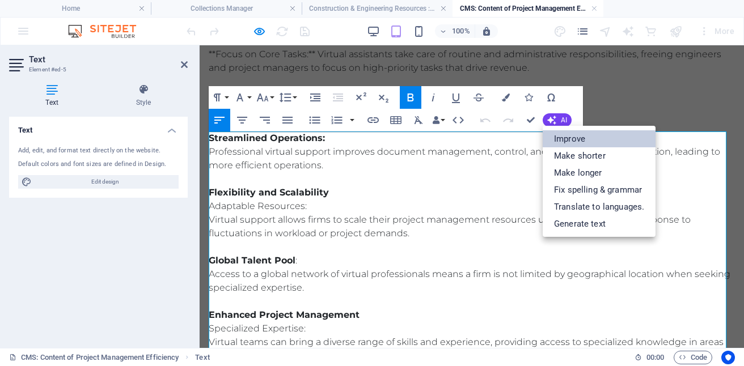
click at [583, 141] on link "Improve" at bounding box center [598, 138] width 113 height 17
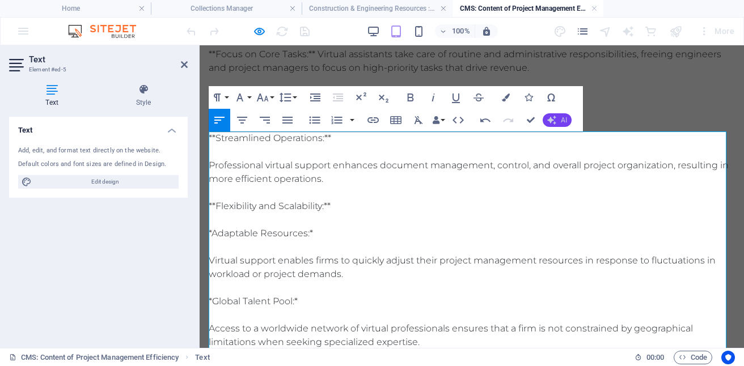
click at [560, 120] on button "AI" at bounding box center [556, 120] width 29 height 14
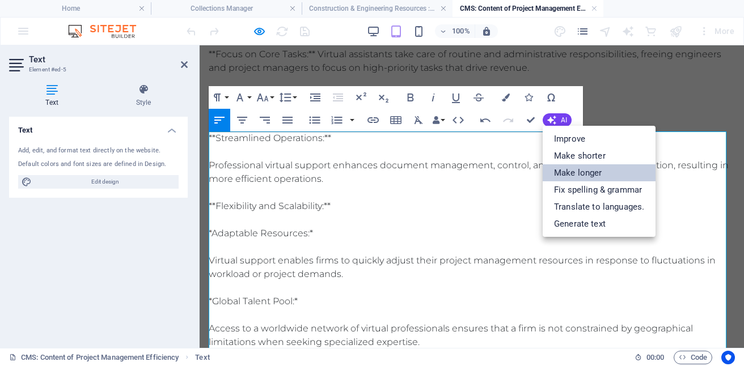
click at [612, 175] on link "Make longer" at bounding box center [598, 172] width 113 height 17
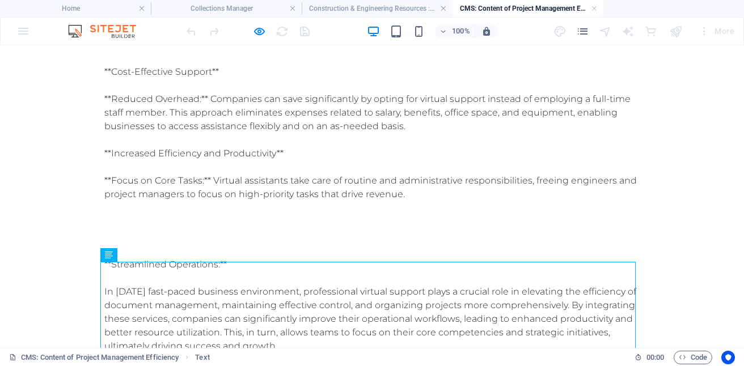
scroll to position [0, 0]
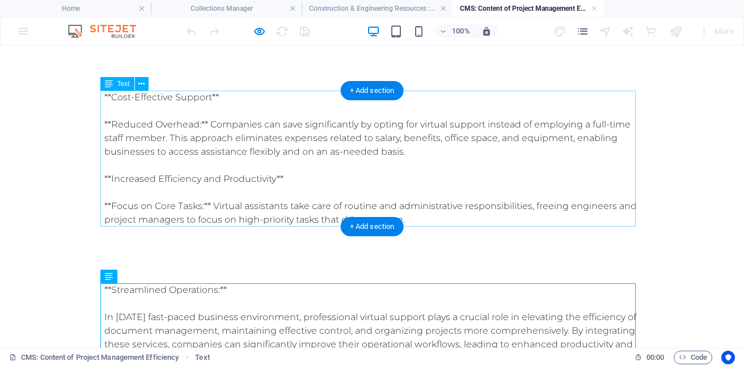
click at [270, 96] on div "**Cost-Effective Support** **Reduced Overhead:** Companies can save significant…" at bounding box center [371, 159] width 535 height 136
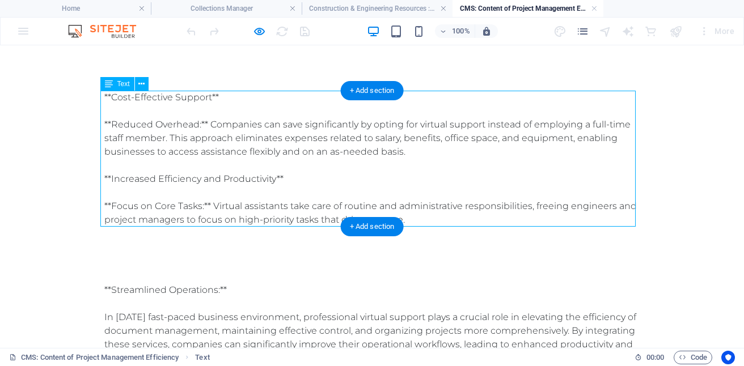
click at [270, 96] on div "**Cost-Effective Support** **Reduced Overhead:** Companies can save significant…" at bounding box center [371, 159] width 535 height 136
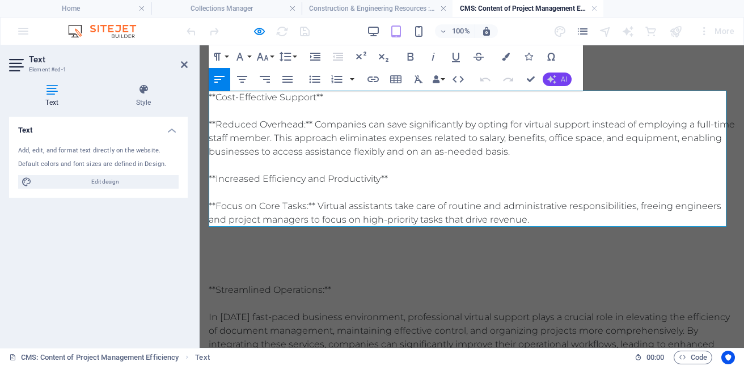
click at [562, 81] on span "AI" at bounding box center [564, 79] width 6 height 7
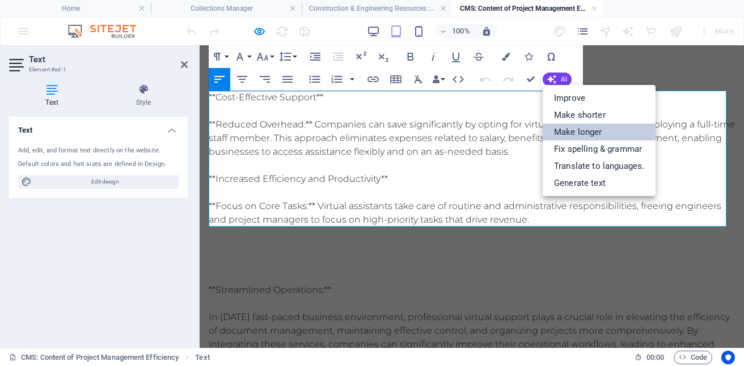
click at [592, 129] on link "Make longer" at bounding box center [598, 132] width 113 height 17
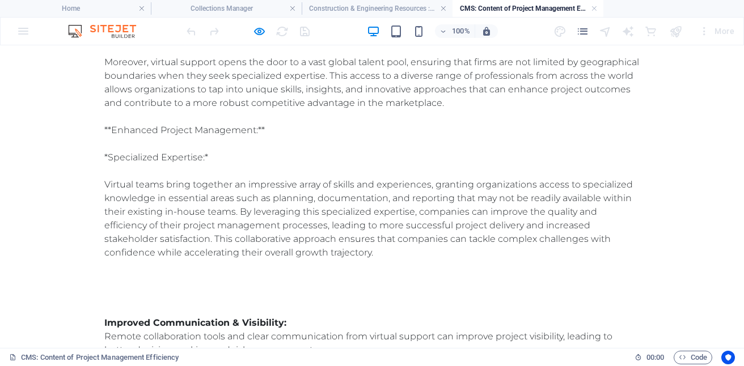
scroll to position [740, 0]
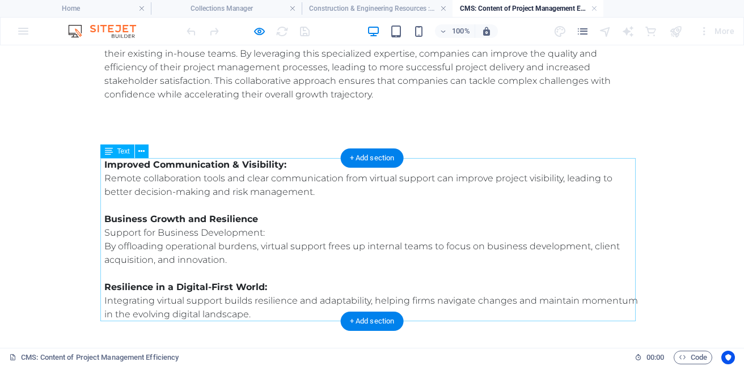
click at [266, 187] on div "Improved Communication & Visibility: Remote collaboration tools and clear commu…" at bounding box center [371, 239] width 535 height 163
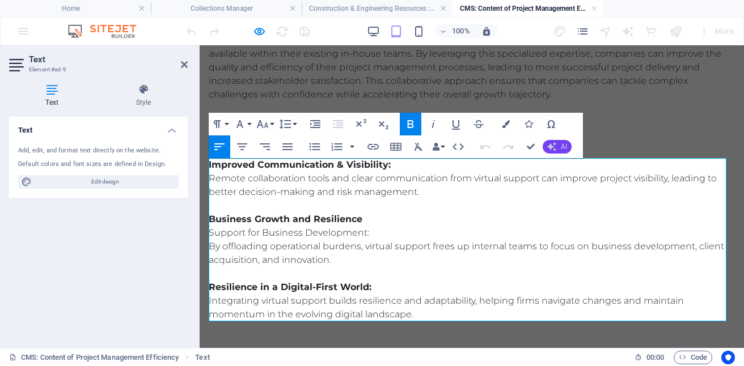
click at [561, 147] on span "AI" at bounding box center [564, 146] width 6 height 7
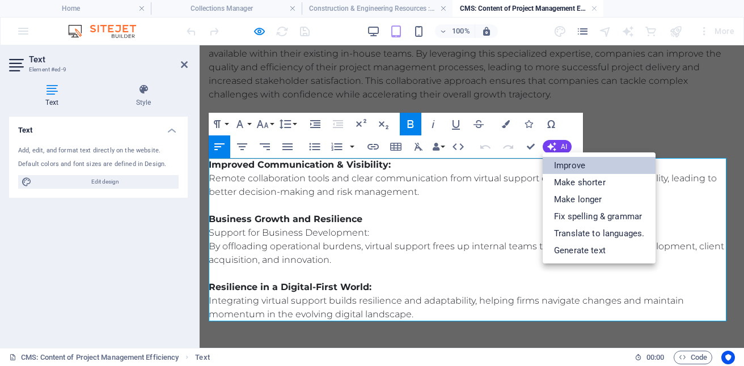
click at [575, 167] on link "Improve" at bounding box center [598, 165] width 113 height 17
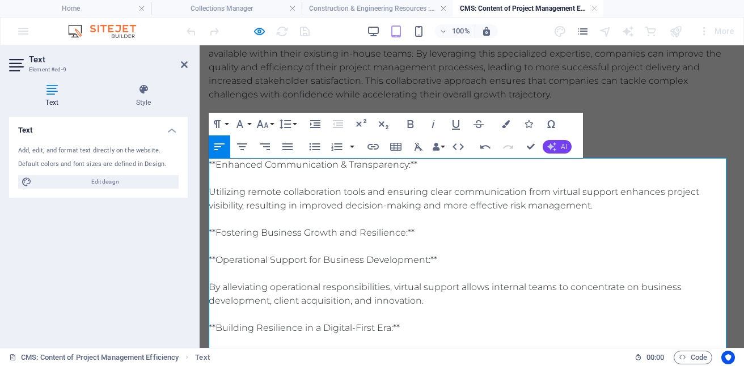
click at [554, 147] on icon "button" at bounding box center [551, 146] width 9 height 9
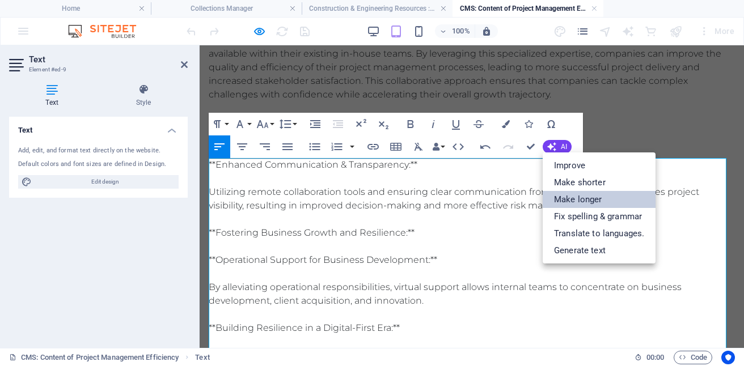
click at [587, 201] on link "Make longer" at bounding box center [598, 199] width 113 height 17
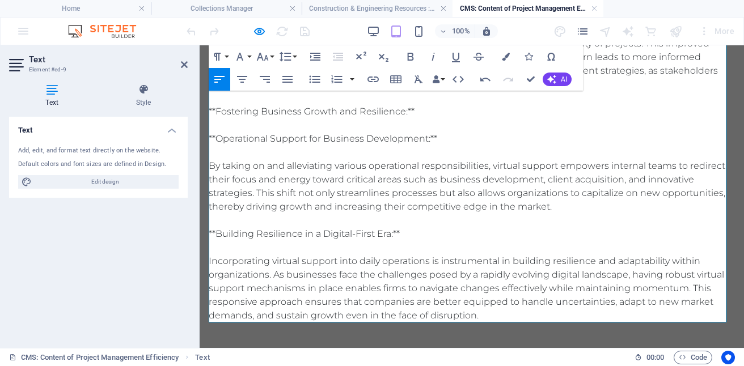
scroll to position [922, 0]
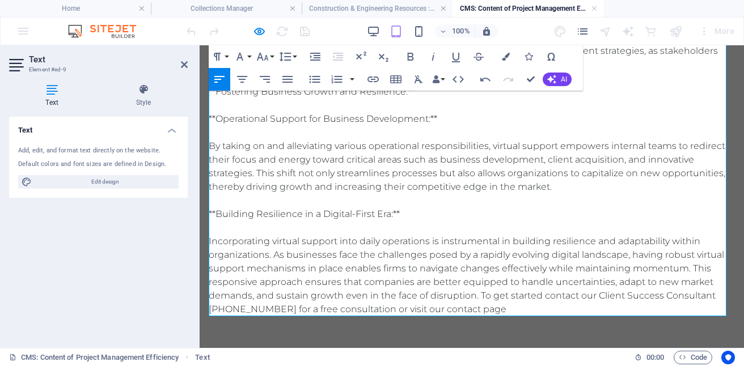
drag, startPoint x: 432, startPoint y: 311, endPoint x: 497, endPoint y: 312, distance: 64.1
click at [497, 312] on p "**Enhanced Communication & Transparency:** The integration of advanced remote c…" at bounding box center [472, 146] width 526 height 340
click at [375, 78] on icon "button" at bounding box center [373, 80] width 14 height 14
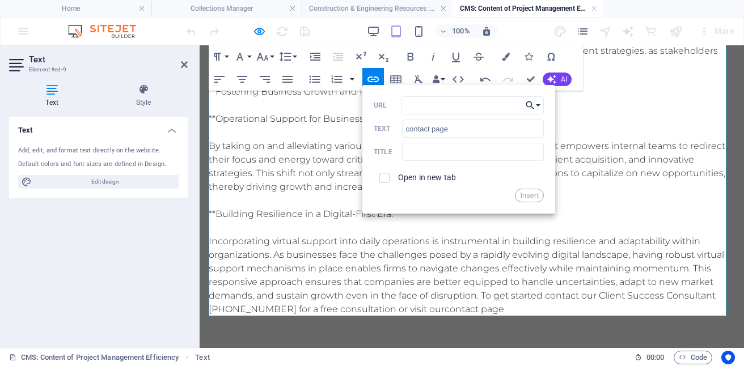
click at [536, 109] on button "Choose Link" at bounding box center [533, 105] width 22 height 18
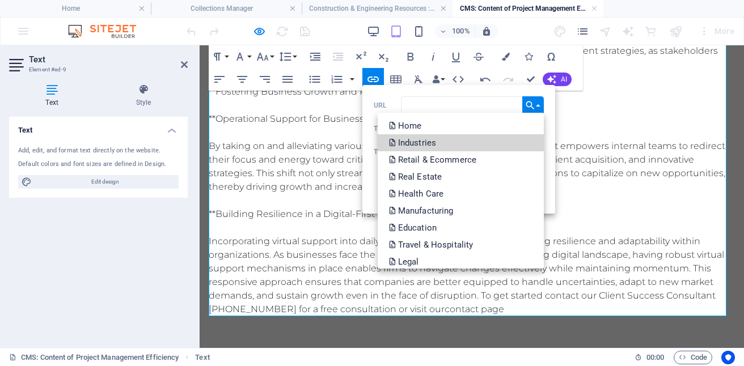
drag, startPoint x: 541, startPoint y: 139, endPoint x: 542, endPoint y: 173, distance: 34.6
click at [542, 173] on div "Home Industries Retail & Ecommerce Real Estate Health Care Manufacturing Educat…" at bounding box center [460, 191] width 166 height 156
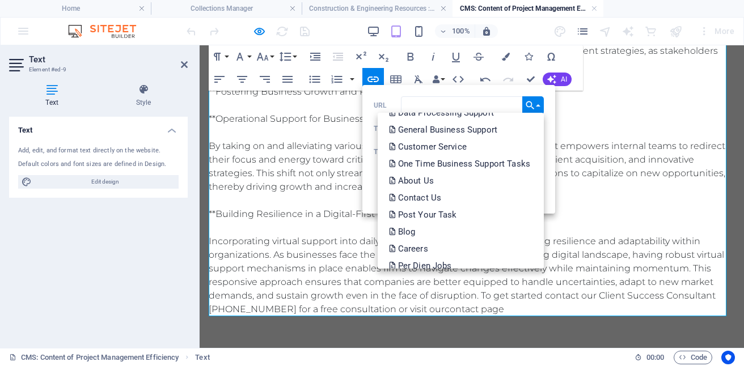
scroll to position [407, 0]
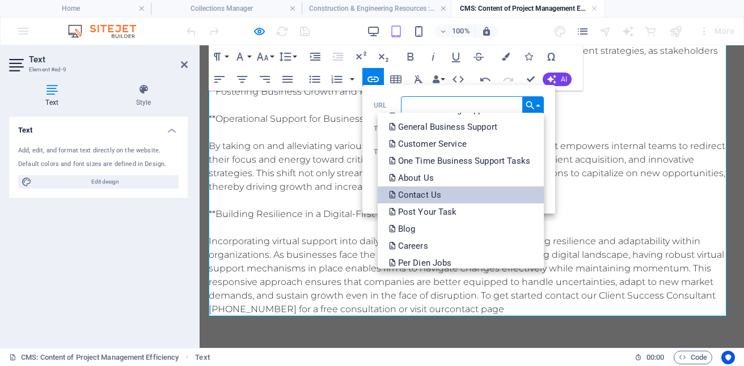
click at [427, 191] on p "Contact Us" at bounding box center [416, 194] width 54 height 17
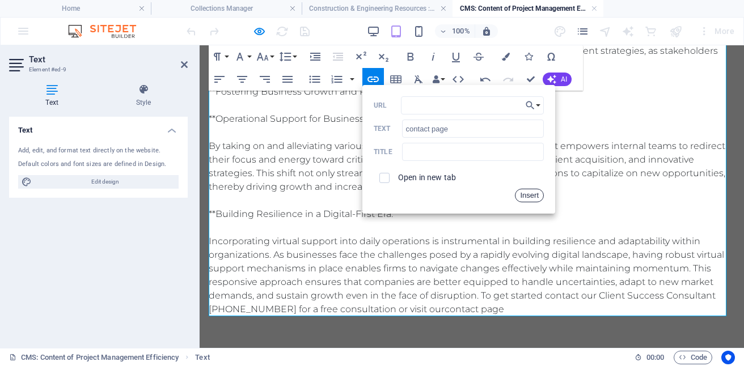
click at [520, 194] on button "Insert" at bounding box center [529, 196] width 29 height 14
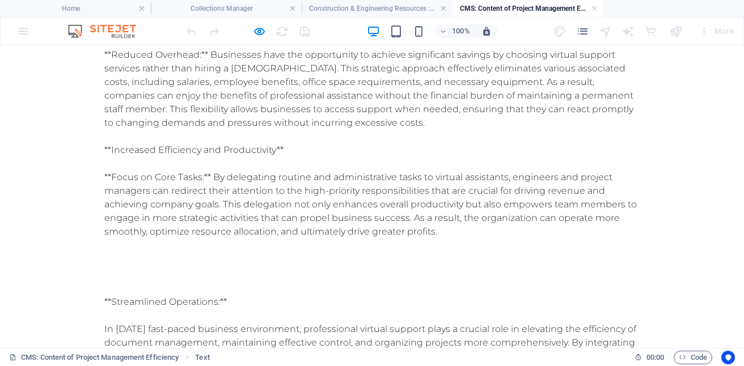
scroll to position [0, 0]
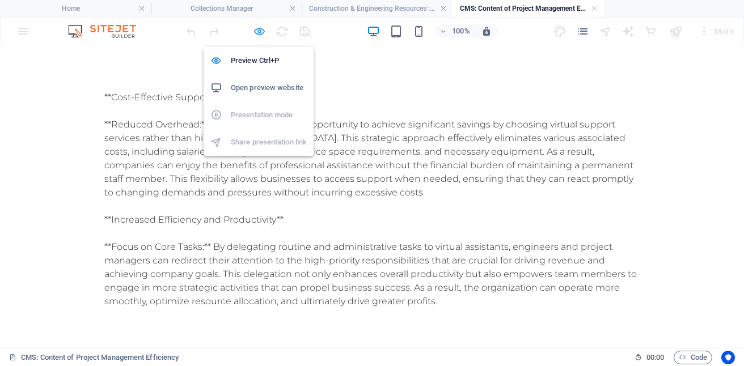
click at [260, 32] on icon "button" at bounding box center [259, 31] width 13 height 13
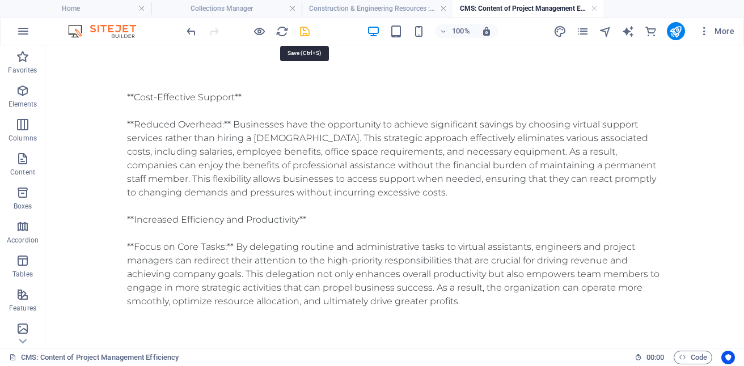
click at [305, 33] on icon "save" at bounding box center [304, 31] width 13 height 13
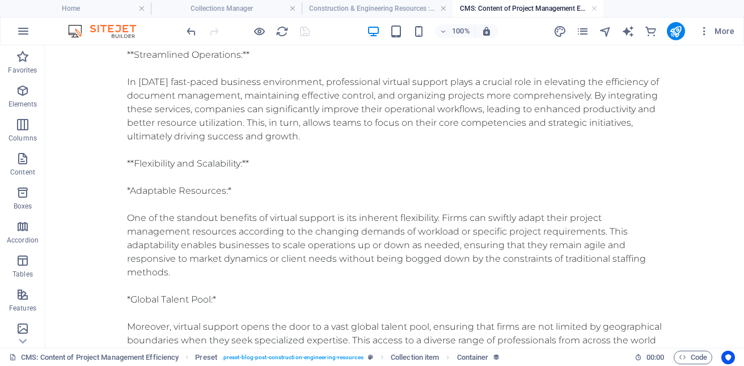
scroll to position [292, 0]
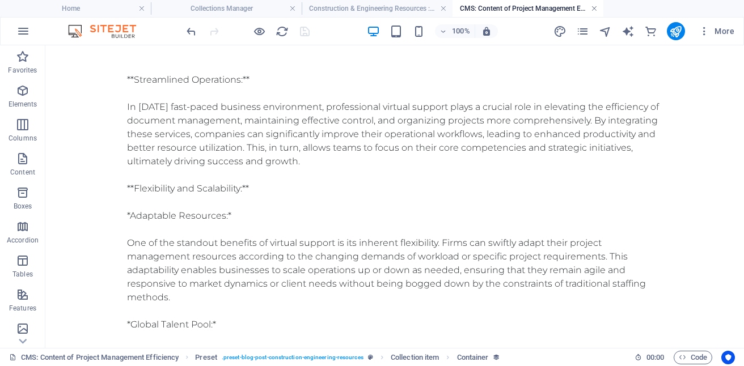
click at [596, 7] on link at bounding box center [594, 8] width 7 height 11
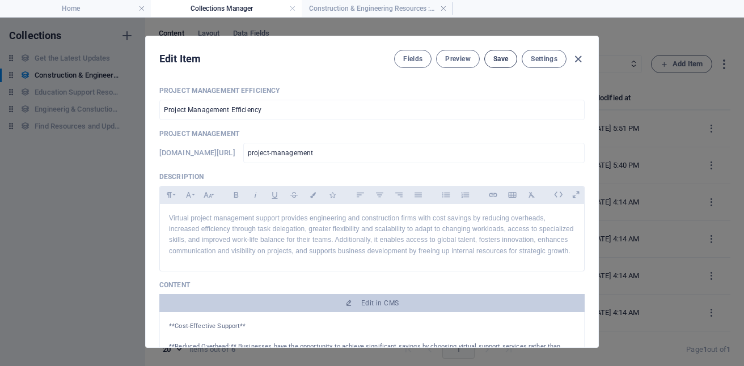
click at [497, 55] on span "Save" at bounding box center [500, 58] width 15 height 9
click at [439, 11] on h4 "Construction & Engineering Resources : Single Page Layout" at bounding box center [377, 8] width 151 height 12
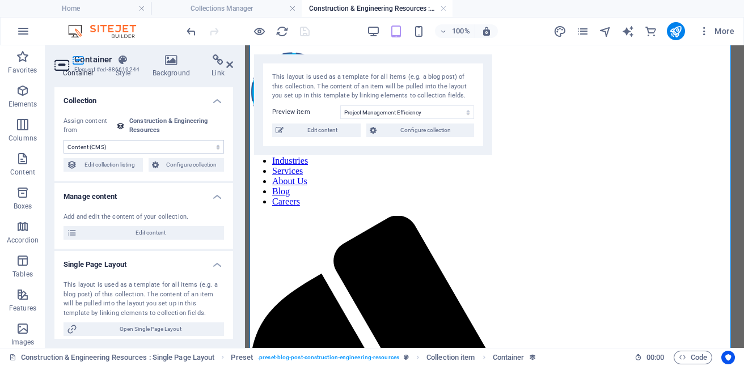
scroll to position [551, 0]
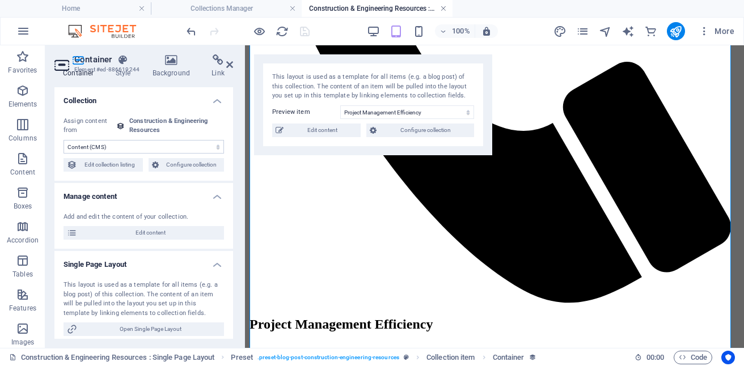
click at [442, 7] on link at bounding box center [443, 8] width 7 height 11
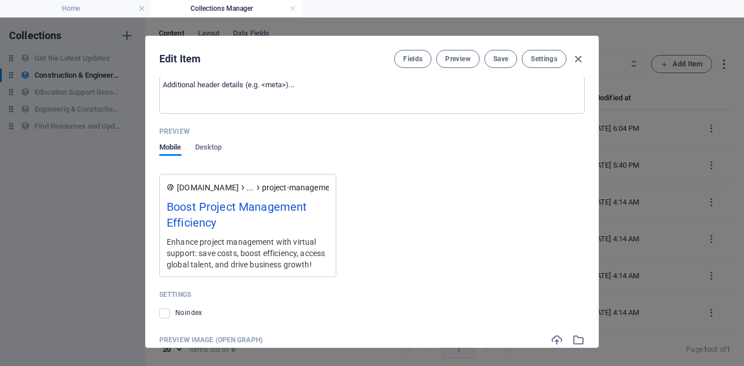
scroll to position [937, 0]
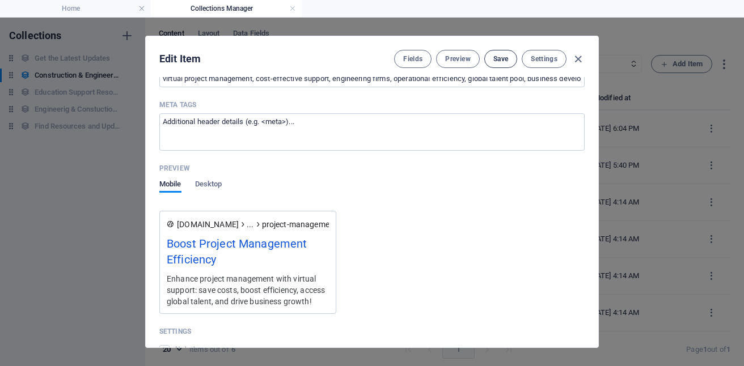
click at [499, 62] on span "Save" at bounding box center [500, 58] width 15 height 9
click at [576, 59] on icon "button" at bounding box center [577, 59] width 13 height 13
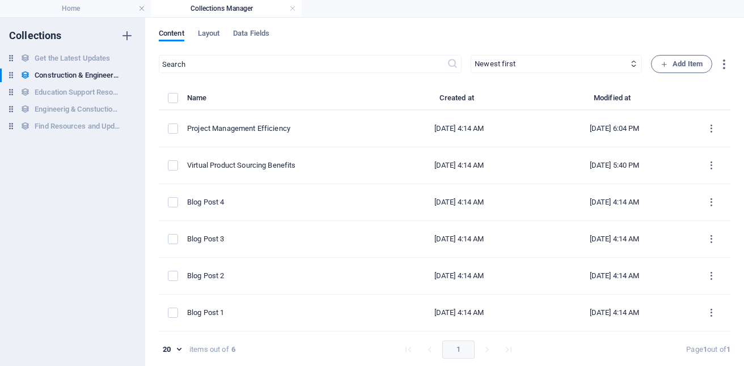
scroll to position [0, 0]
click at [291, 7] on link at bounding box center [292, 8] width 7 height 11
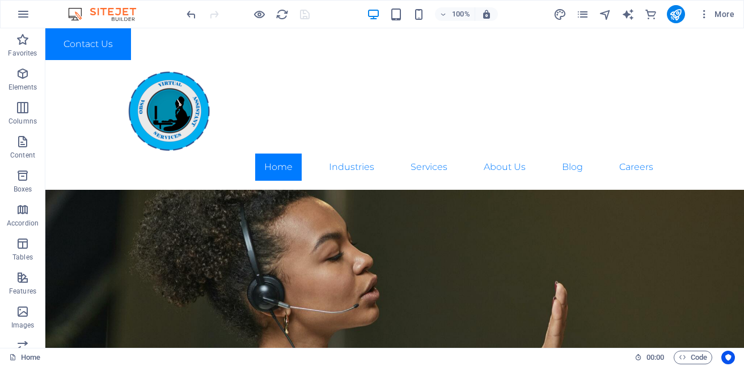
scroll to position [2160, 0]
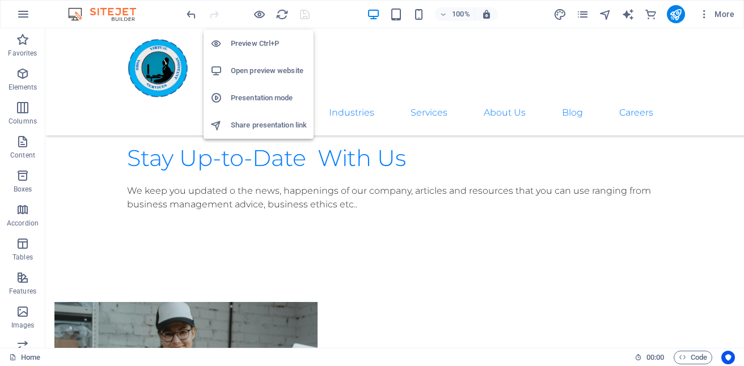
click at [264, 69] on h6 "Open preview website" at bounding box center [269, 71] width 76 height 14
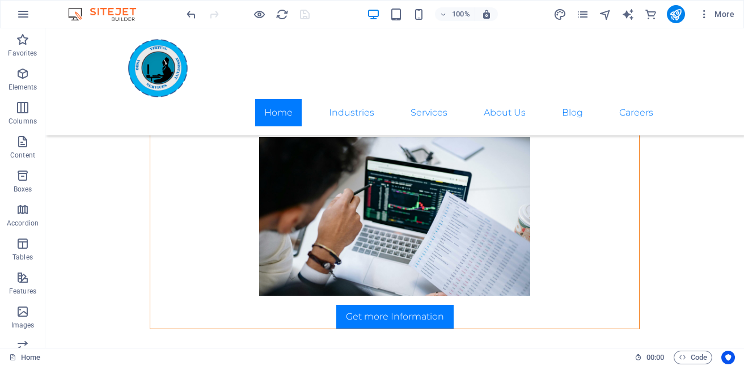
scroll to position [1578, 0]
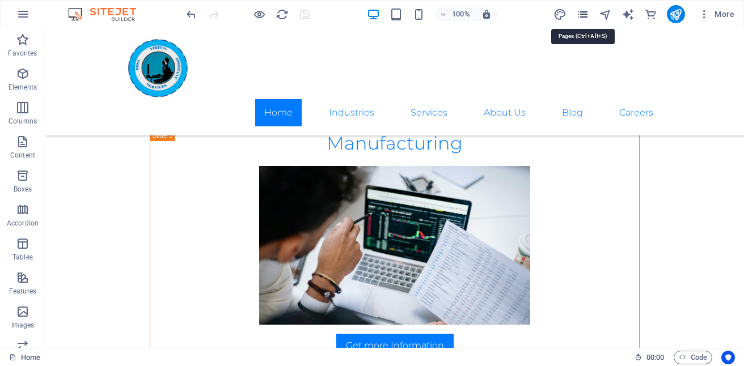
click at [581, 14] on icon "pages" at bounding box center [582, 14] width 13 height 13
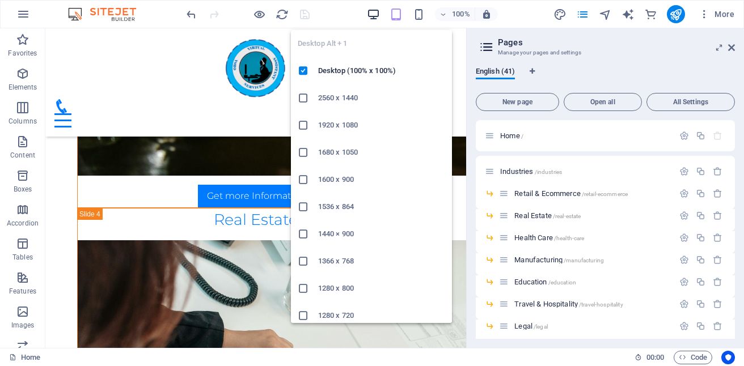
click at [377, 15] on icon "button" at bounding box center [373, 14] width 13 height 13
click at [372, 15] on icon "button" at bounding box center [373, 14] width 13 height 13
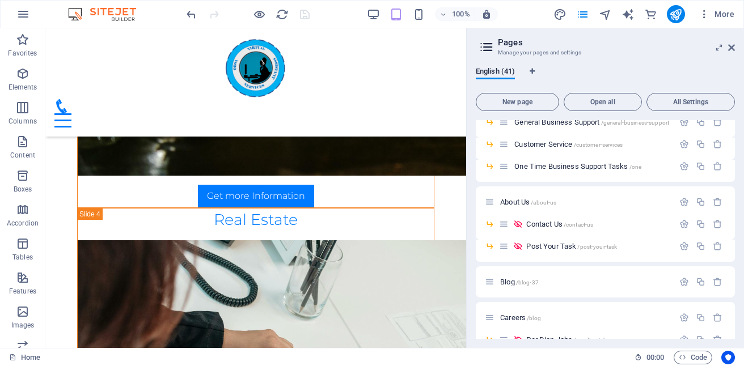
scroll to position [585, 0]
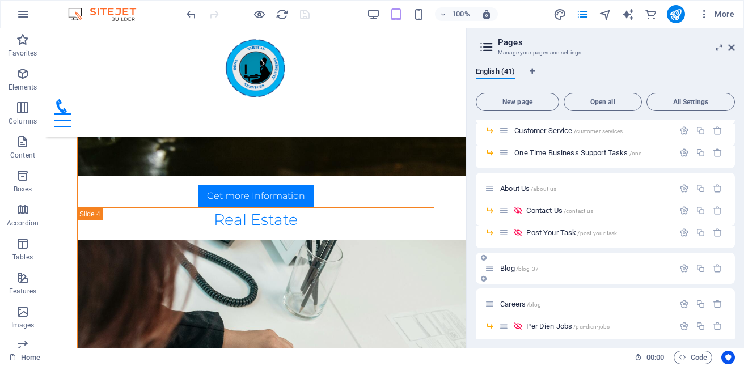
click at [516, 271] on span "/blog-37" at bounding box center [527, 269] width 23 height 6
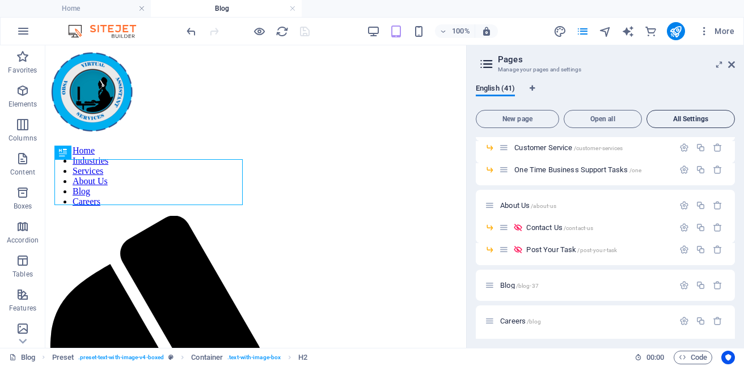
scroll to position [0, 0]
click at [731, 64] on icon at bounding box center [731, 64] width 7 height 9
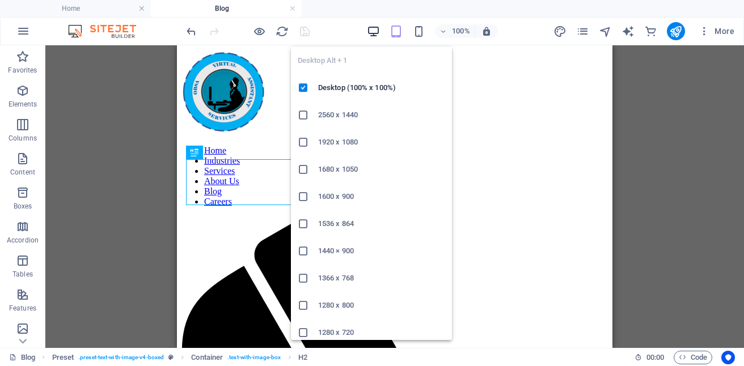
click at [369, 26] on icon "button" at bounding box center [373, 31] width 13 height 13
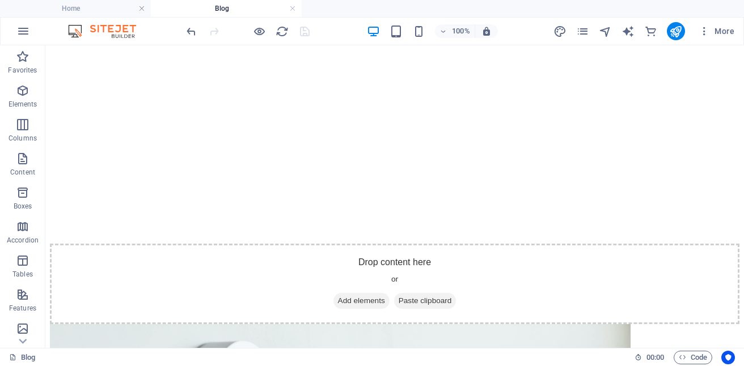
scroll to position [1159, 0]
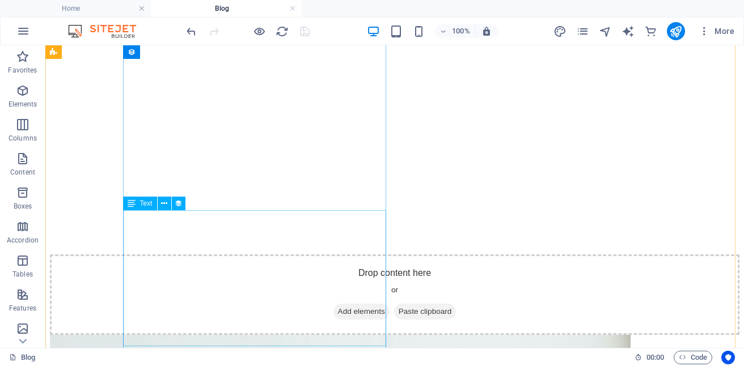
select select "description"
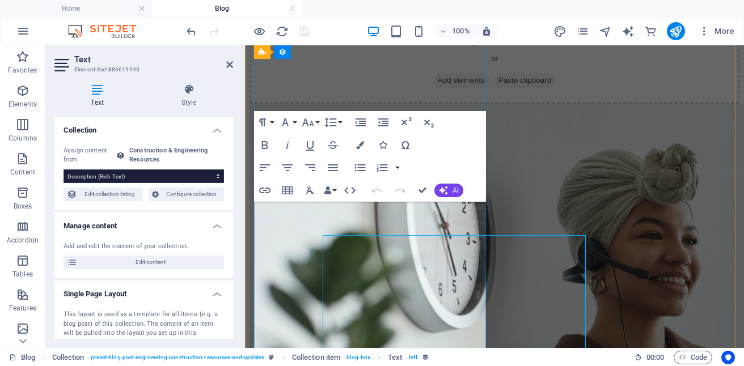
scroll to position [1134, 0]
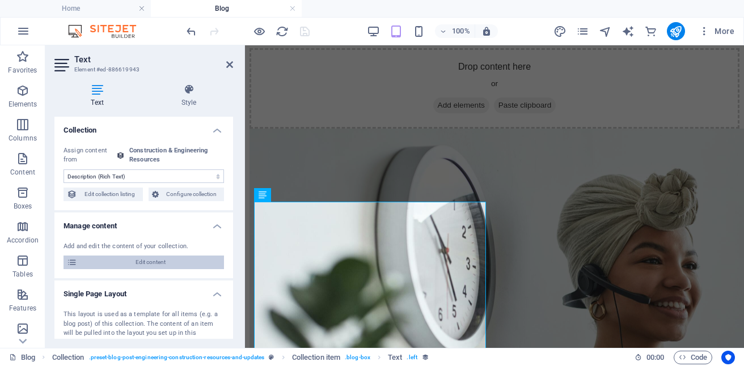
click at [154, 260] on span "Edit content" at bounding box center [150, 263] width 140 height 14
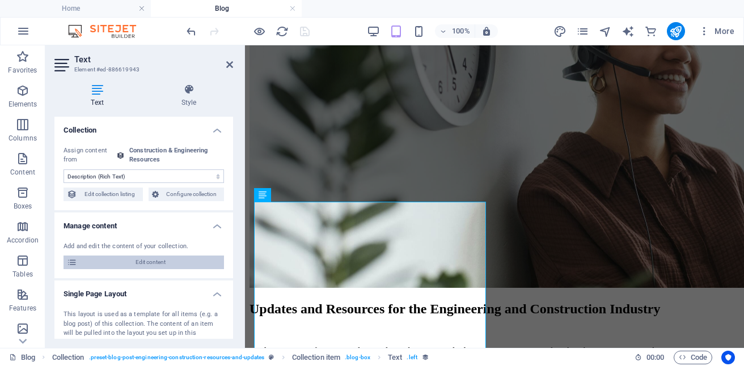
select select "Category 2"
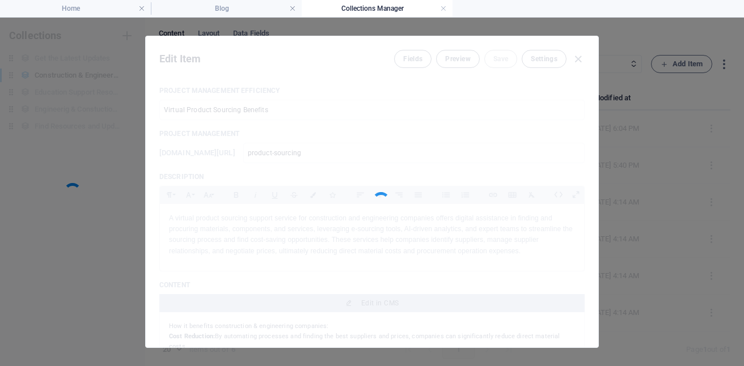
scroll to position [0, 0]
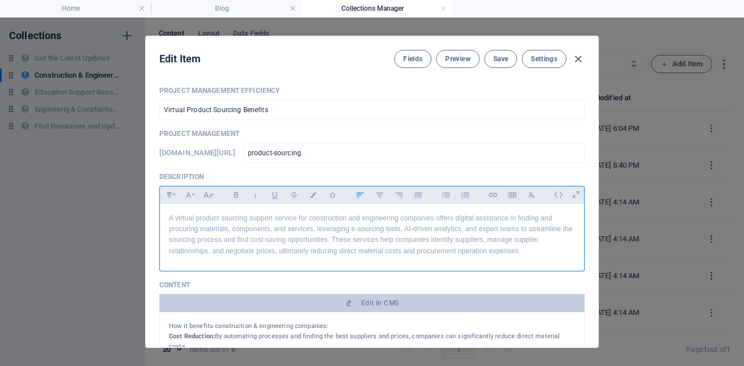
click at [363, 221] on p "A virtual product sourcing support service for construction and engineering com…" at bounding box center [372, 235] width 406 height 44
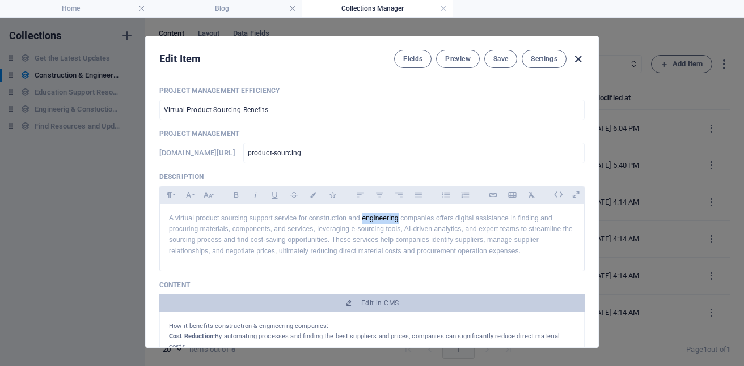
click at [575, 53] on icon "button" at bounding box center [577, 59] width 13 height 13
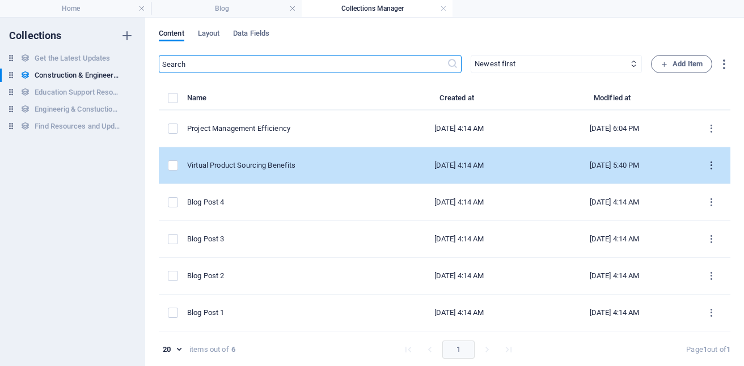
click at [708, 166] on icon "items list" at bounding box center [711, 165] width 11 height 11
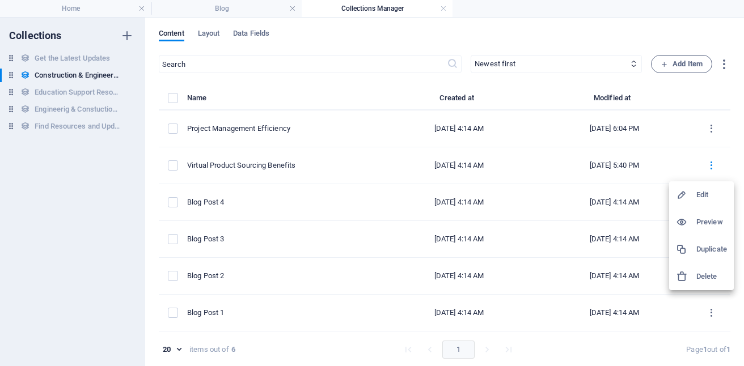
click at [701, 196] on h6 "Edit" at bounding box center [711, 195] width 31 height 14
select select "Category 2"
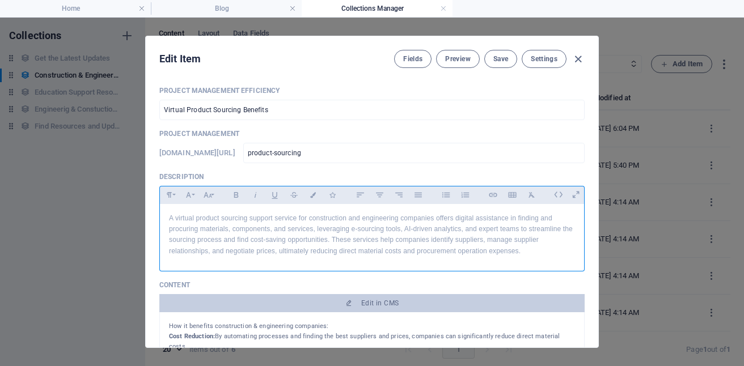
click at [417, 226] on p "A virtual product sourcing support service for construction and engineering com…" at bounding box center [372, 235] width 406 height 44
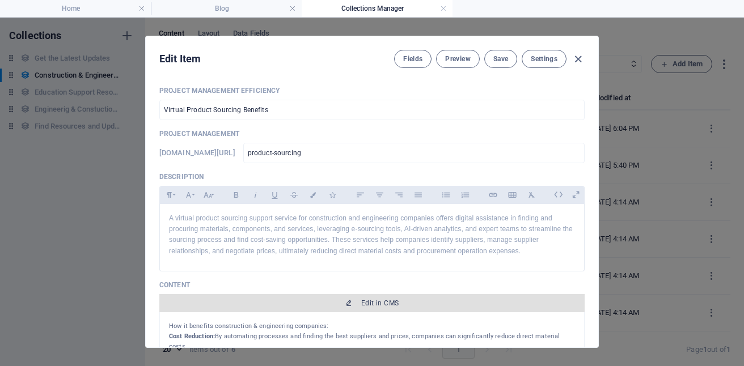
click at [401, 295] on button "Edit in CMS" at bounding box center [371, 303] width 425 height 18
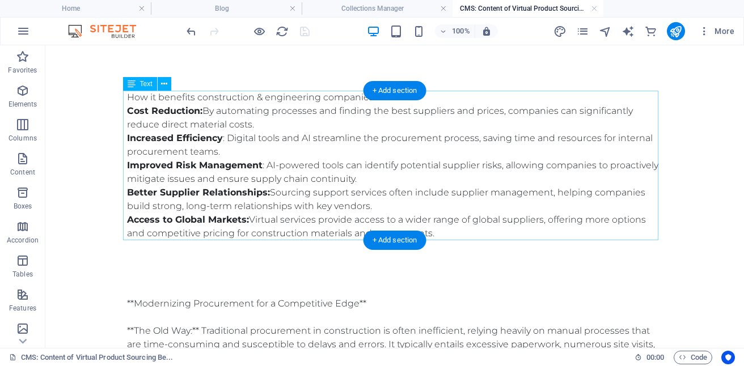
click at [373, 139] on div "How it benefits construction & engineering companies: Cost Reduction: By automa…" at bounding box center [394, 166] width 535 height 150
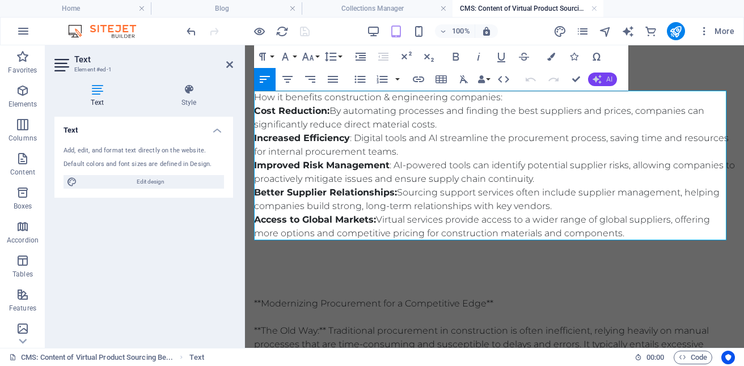
click at [607, 79] on span "AI" at bounding box center [609, 79] width 6 height 7
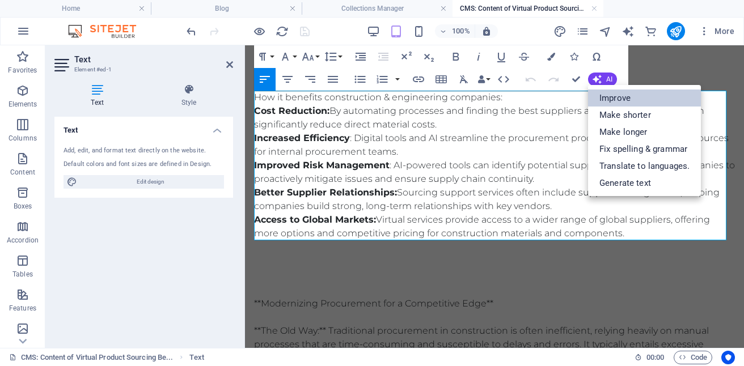
click at [626, 99] on link "Improve" at bounding box center [644, 98] width 113 height 17
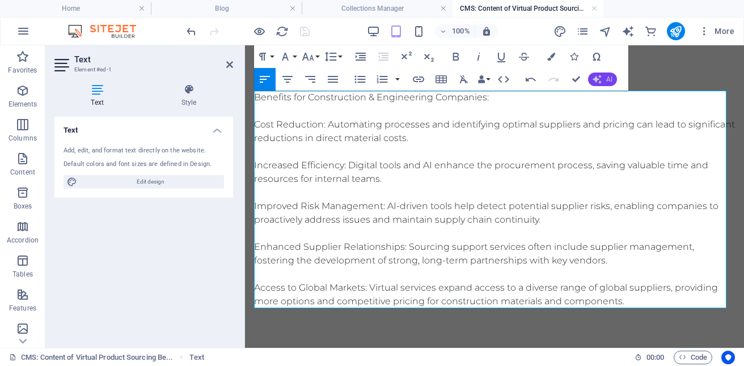
click at [604, 78] on button "AI" at bounding box center [602, 80] width 29 height 14
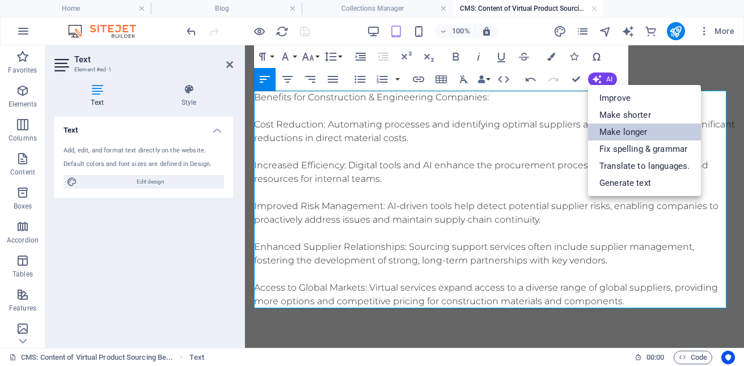
click at [630, 131] on link "Make longer" at bounding box center [644, 132] width 113 height 17
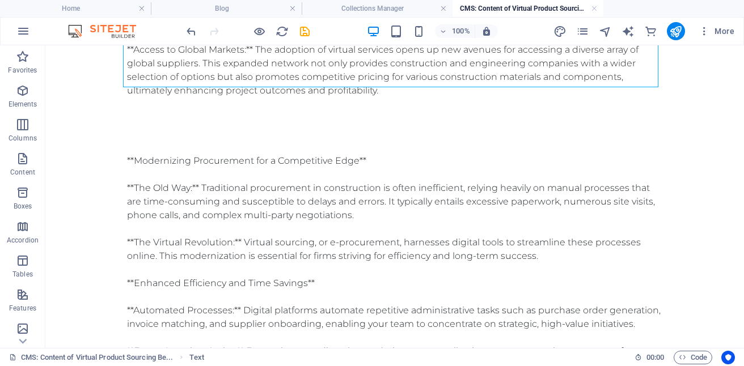
scroll to position [357, 0]
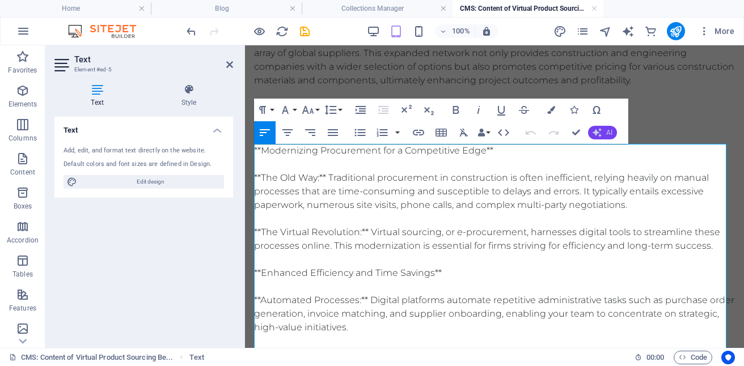
click at [593, 131] on icon "button" at bounding box center [596, 132] width 9 height 9
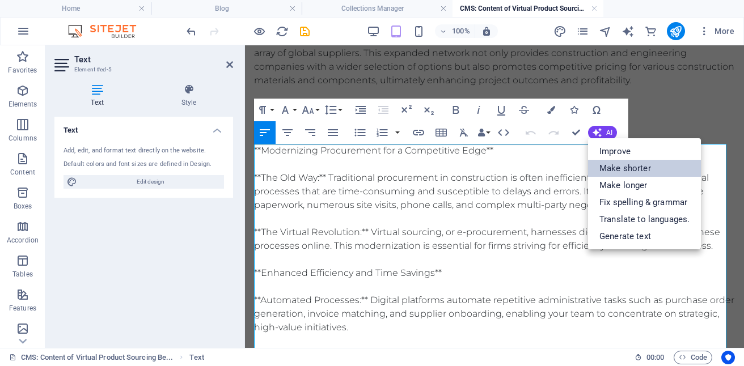
click at [618, 164] on link "Make shorter" at bounding box center [644, 168] width 113 height 17
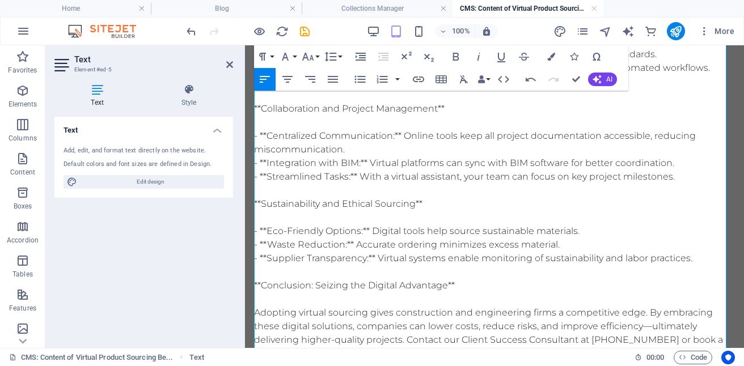
scroll to position [935, 0]
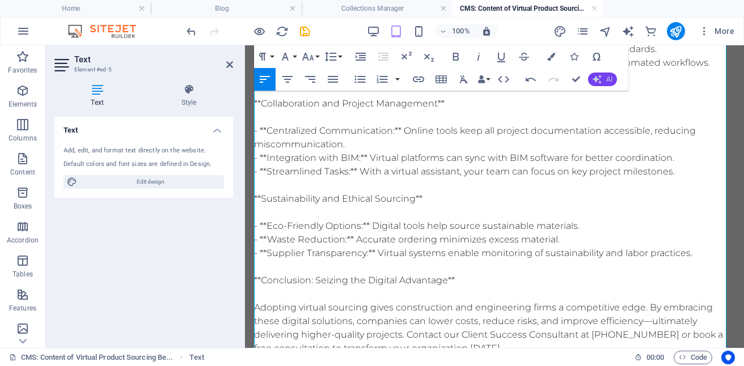
click at [607, 83] on button "AI" at bounding box center [602, 80] width 29 height 14
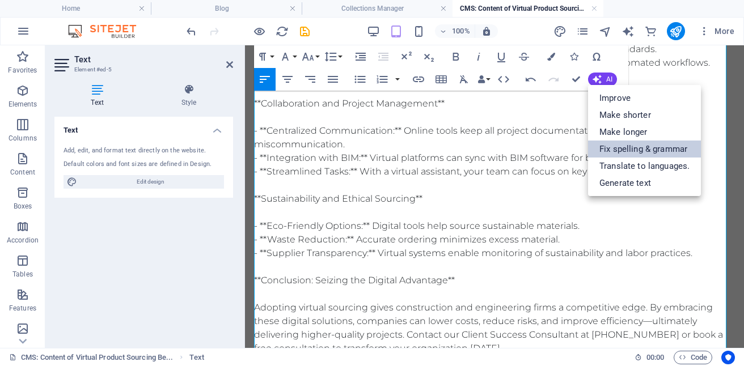
click at [646, 155] on link "Fix spelling & grammar" at bounding box center [644, 149] width 113 height 17
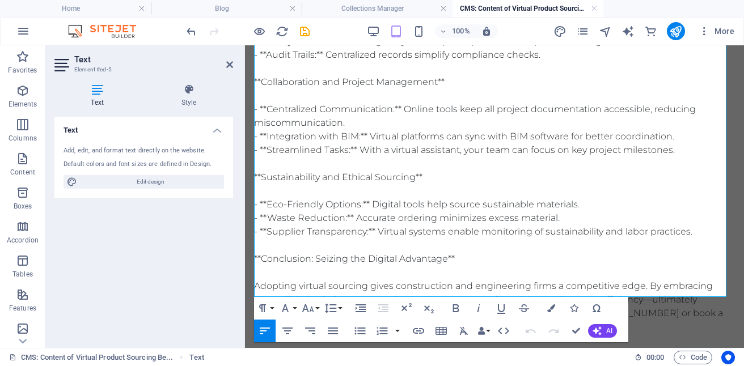
scroll to position [1023, 0]
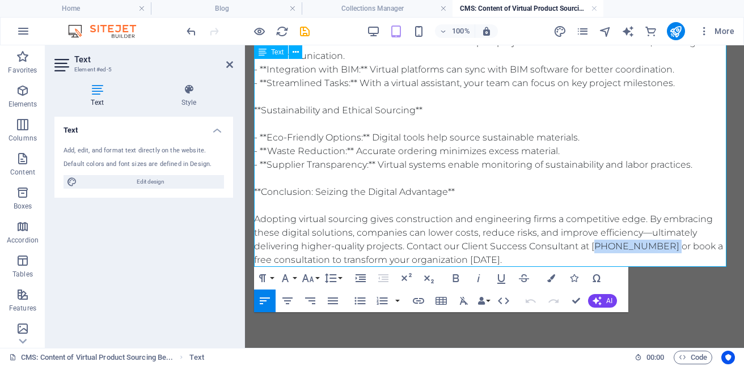
drag, startPoint x: 593, startPoint y: 246, endPoint x: 665, endPoint y: 246, distance: 71.4
click at [455, 274] on icon "button" at bounding box center [456, 278] width 6 height 8
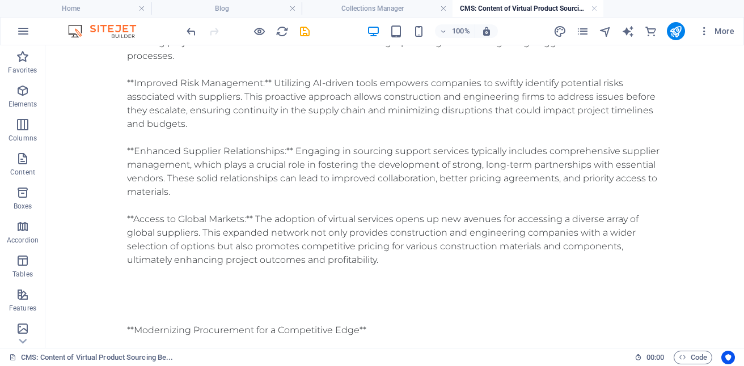
scroll to position [0, 0]
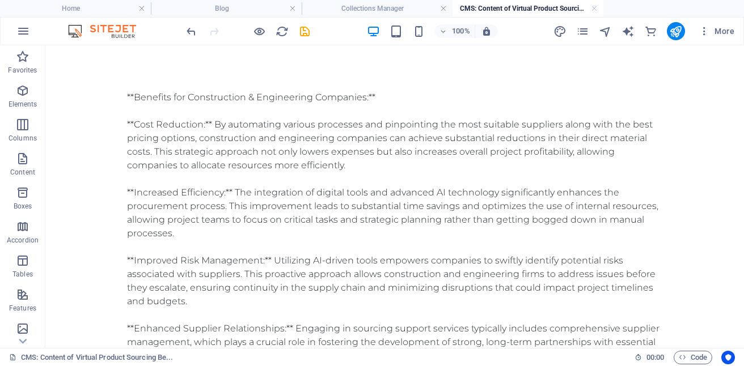
drag, startPoint x: 740, startPoint y: 285, endPoint x: 786, endPoint y: 75, distance: 215.4
click at [304, 31] on icon "save" at bounding box center [304, 31] width 13 height 13
click at [594, 7] on link at bounding box center [594, 8] width 7 height 11
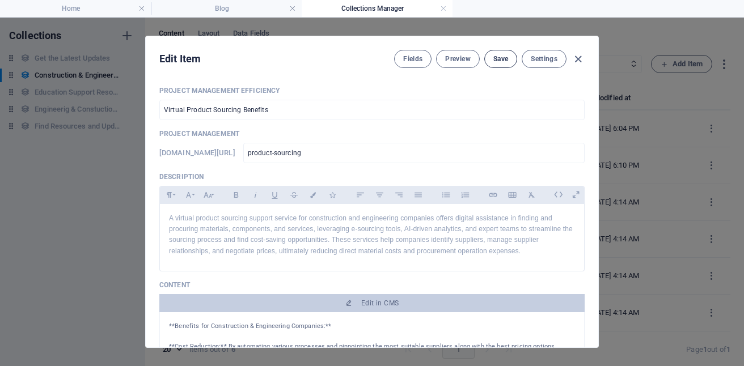
click at [503, 62] on span "Save" at bounding box center [500, 58] width 15 height 9
click at [442, 6] on link at bounding box center [443, 8] width 7 height 11
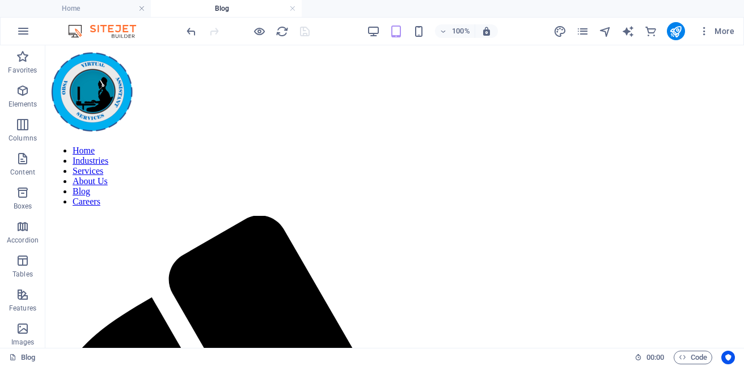
scroll to position [1135, 0]
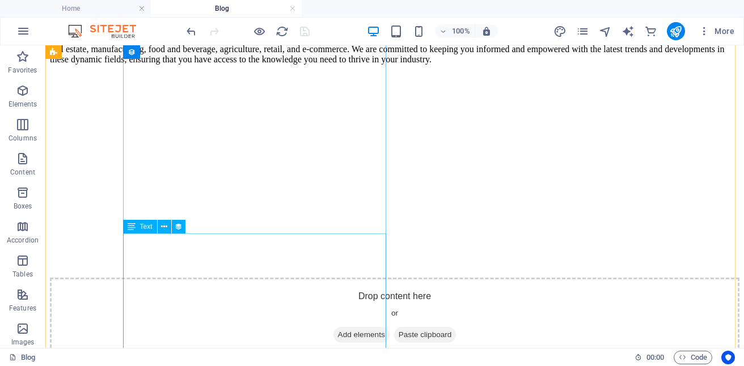
select select "description"
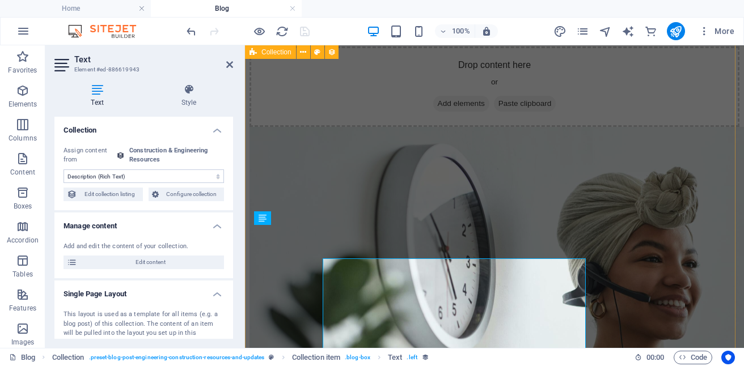
scroll to position [1110, 0]
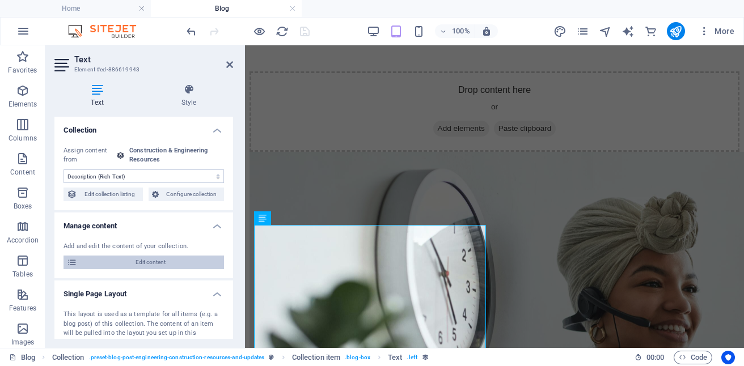
click at [162, 258] on span "Edit content" at bounding box center [150, 263] width 140 height 14
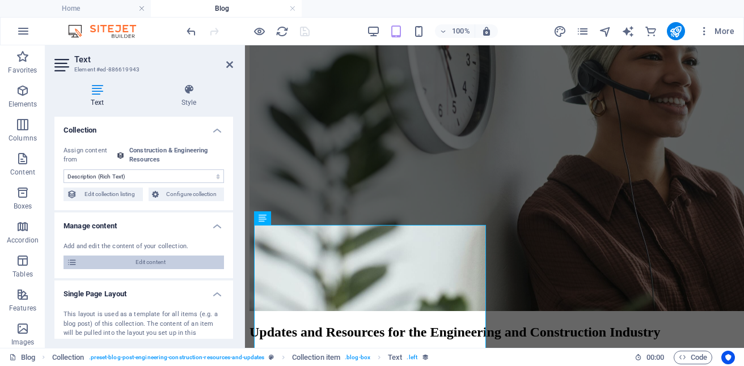
select select "Category 2"
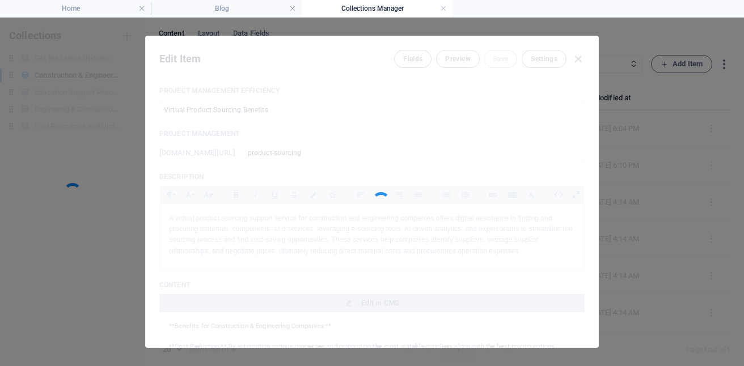
scroll to position [0, 0]
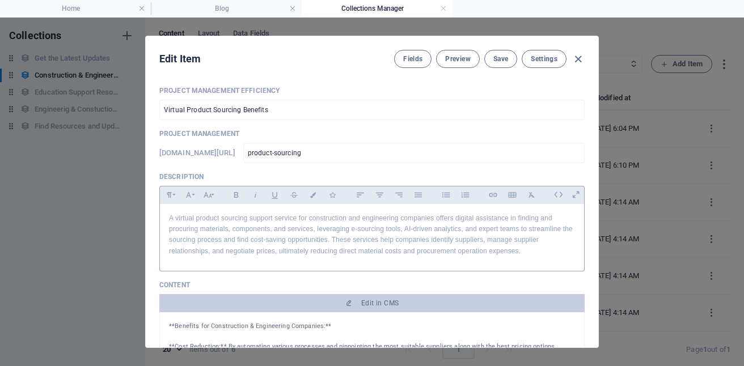
click at [260, 222] on p "A virtual product sourcing support service for construction and engineering com…" at bounding box center [372, 235] width 406 height 44
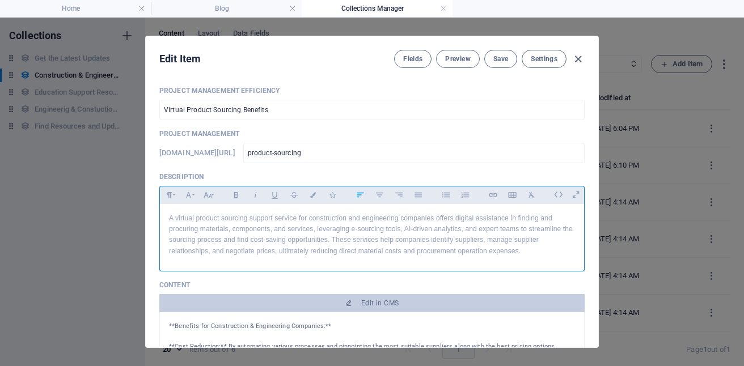
drag, startPoint x: 169, startPoint y: 220, endPoint x: 528, endPoint y: 248, distance: 359.8
click at [528, 248] on p "A virtual product sourcing support service for construction and engineering com…" at bounding box center [372, 235] width 406 height 44
click at [503, 243] on p "A virtual product sourcing support service for construction and engineering com…" at bounding box center [372, 235] width 406 height 44
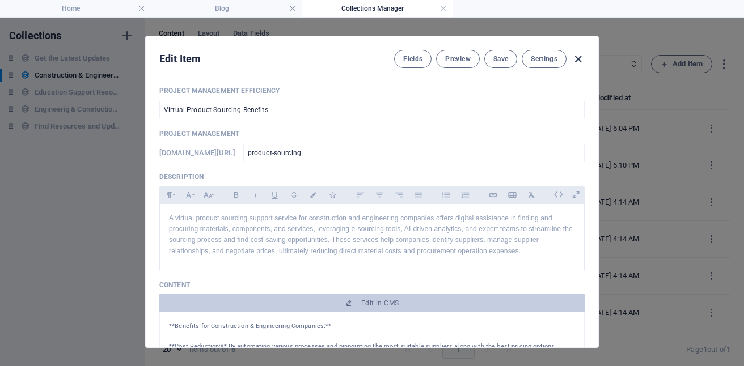
click at [576, 59] on icon "button" at bounding box center [577, 59] width 13 height 13
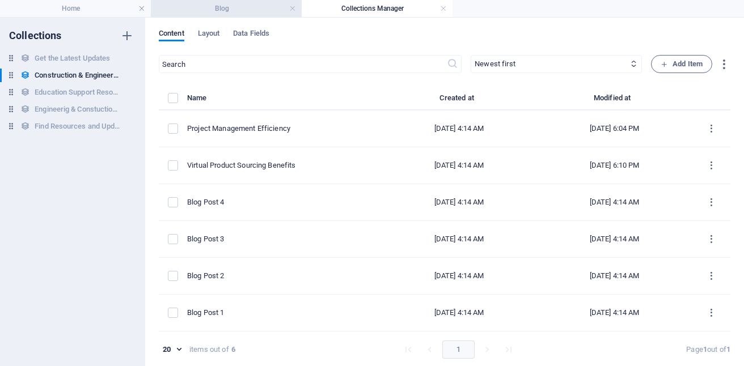
click at [248, 8] on h4 "Blog" at bounding box center [226, 8] width 151 height 12
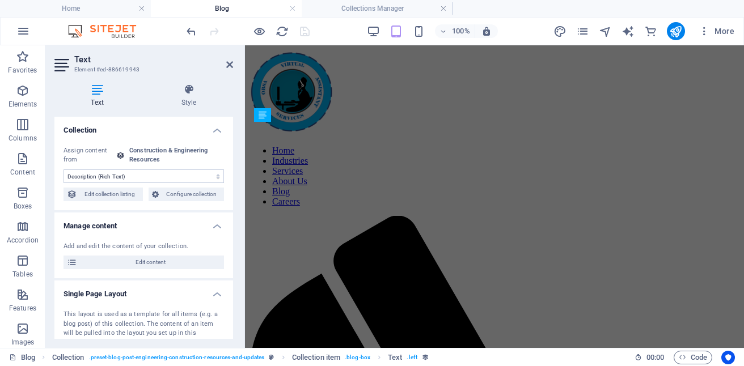
scroll to position [1110, 0]
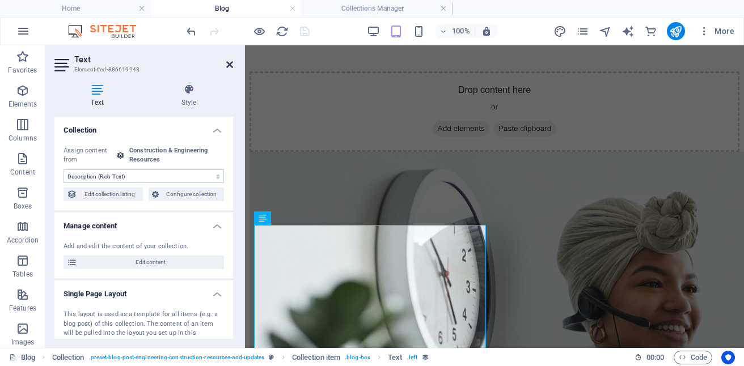
click at [231, 63] on icon at bounding box center [229, 64] width 7 height 9
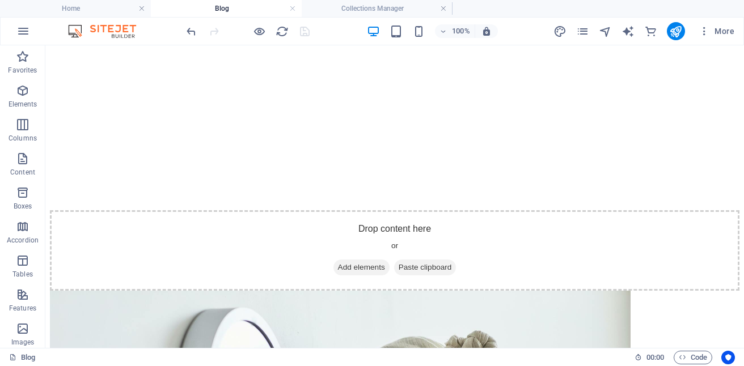
scroll to position [1244, 0]
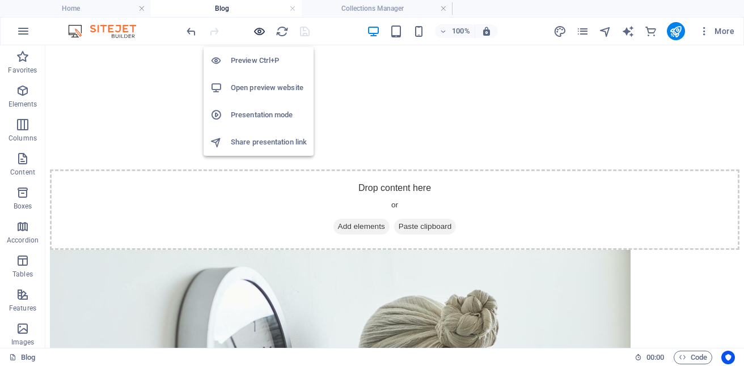
click at [258, 37] on icon "button" at bounding box center [259, 31] width 13 height 13
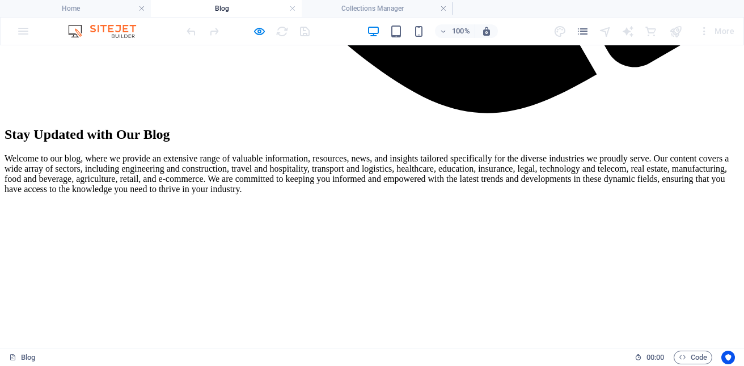
scroll to position [1073, 0]
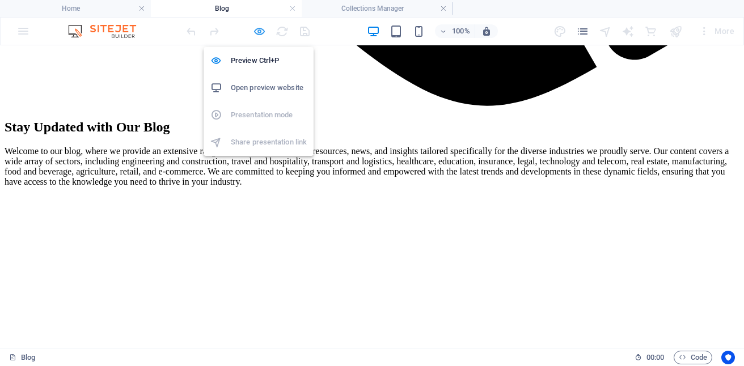
click at [259, 34] on icon "button" at bounding box center [259, 31] width 13 height 13
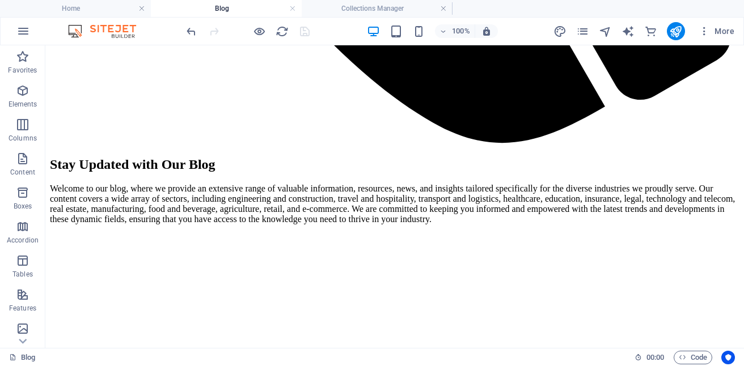
scroll to position [1031, 0]
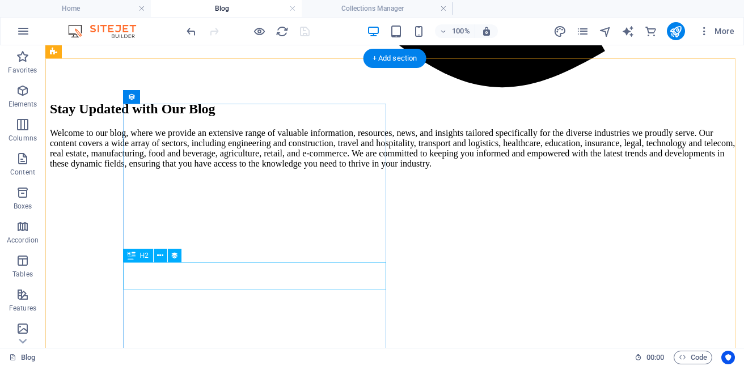
select select "name"
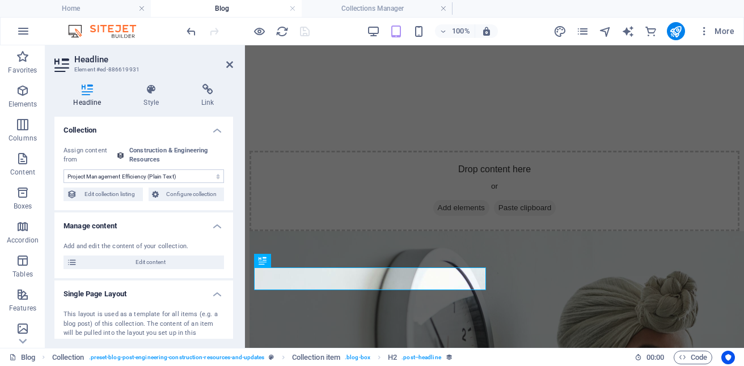
scroll to position [1001, 0]
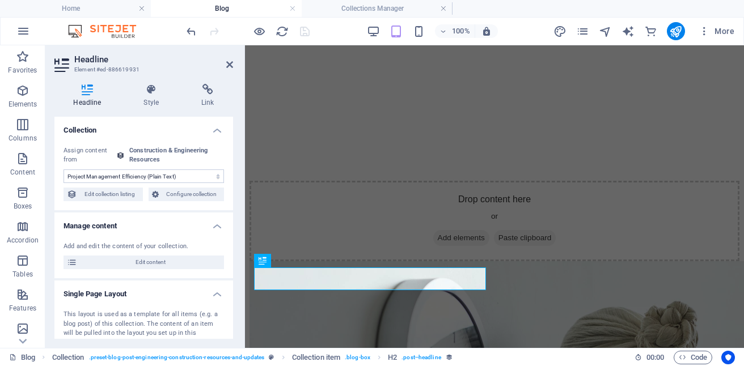
click at [205, 177] on select "No assignment, content remains static Created at (Date) Updated at (Date) Proje…" at bounding box center [143, 176] width 160 height 14
click at [230, 64] on icon at bounding box center [229, 64] width 7 height 9
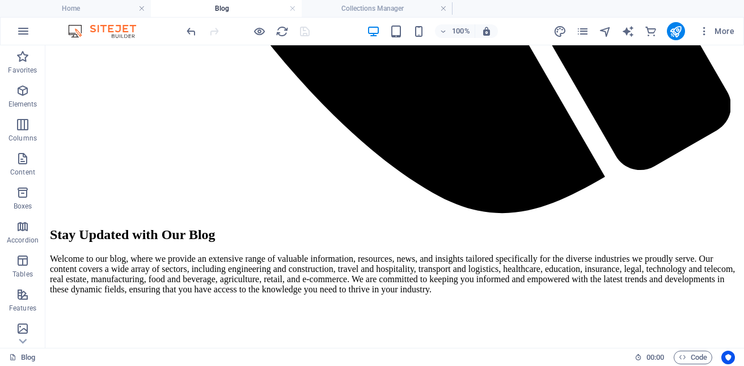
scroll to position [940, 0]
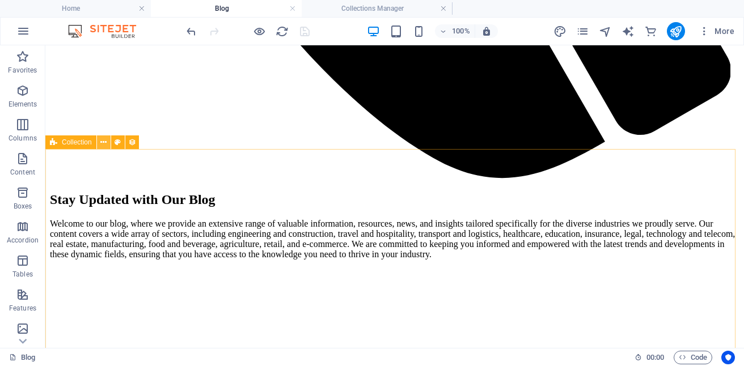
click at [101, 145] on icon at bounding box center [103, 143] width 6 height 12
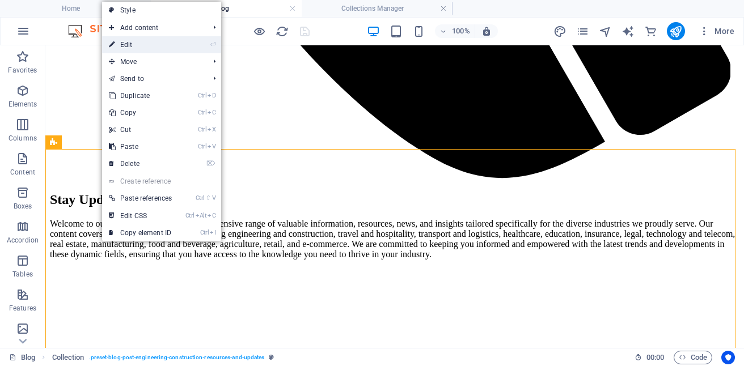
click at [137, 39] on link "⏎ Edit" at bounding box center [140, 44] width 77 height 17
select select "[DOMAIN_NAME]_DESC"
select select "[DOMAIN_NAME]"
select select "columns.publishing_date"
select select "past"
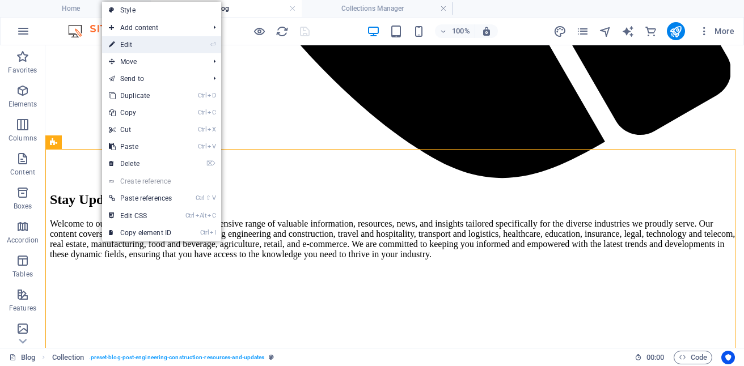
select select "columns.publishing_date"
select select "past"
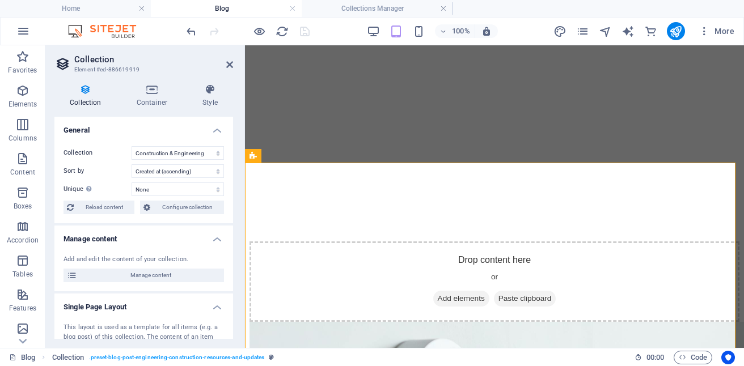
scroll to position [902, 0]
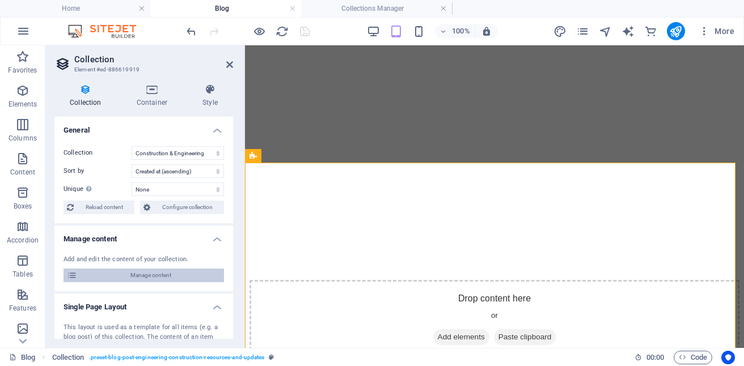
click at [150, 271] on span "Manage content" at bounding box center [150, 276] width 140 height 14
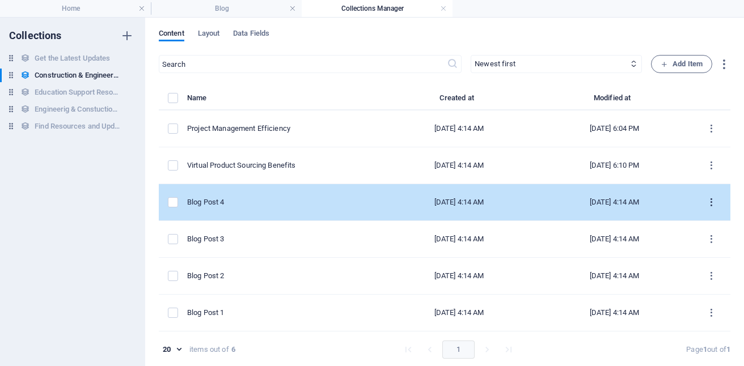
click at [706, 202] on icon "items list" at bounding box center [711, 202] width 11 height 11
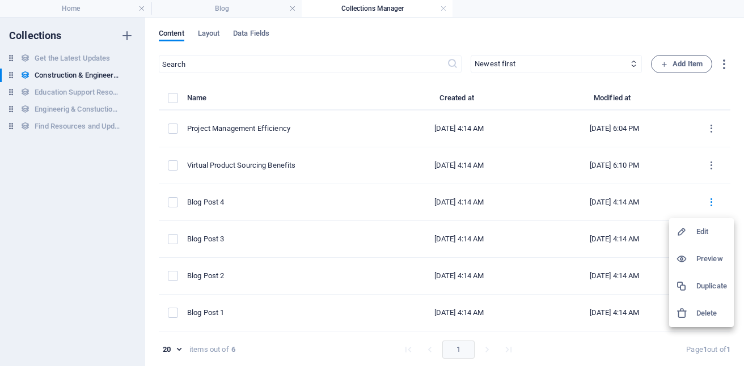
click at [701, 231] on h6 "Edit" at bounding box center [711, 232] width 31 height 14
select select "Category 2"
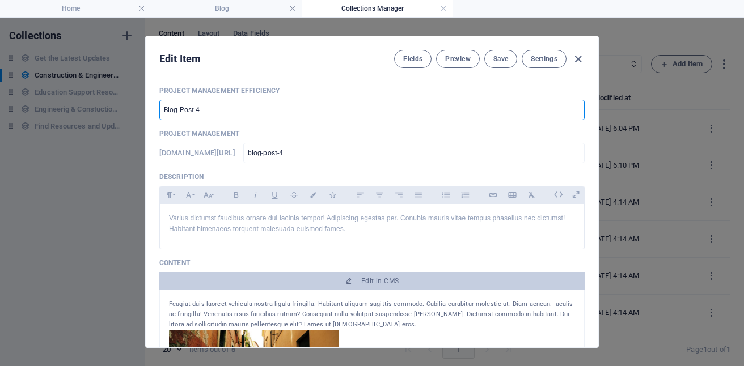
click at [251, 109] on input "Blog Post 4" at bounding box center [371, 110] width 425 height 20
type input "B"
type input "A"
type input "Administration Efficiency"
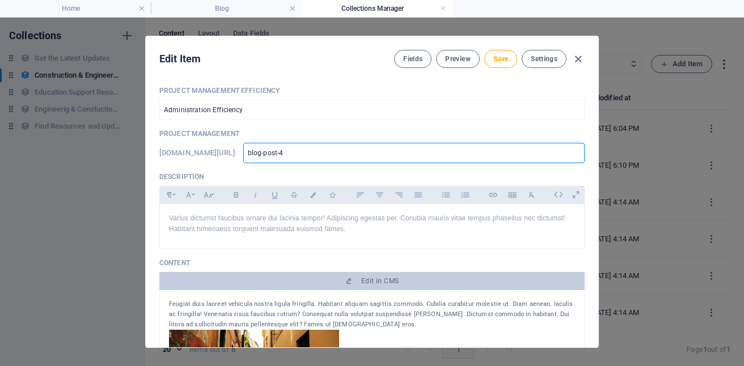
click at [426, 157] on input "blog-post-4" at bounding box center [413, 153] width 341 height 20
type input "blog-post-"
type input "blog-"
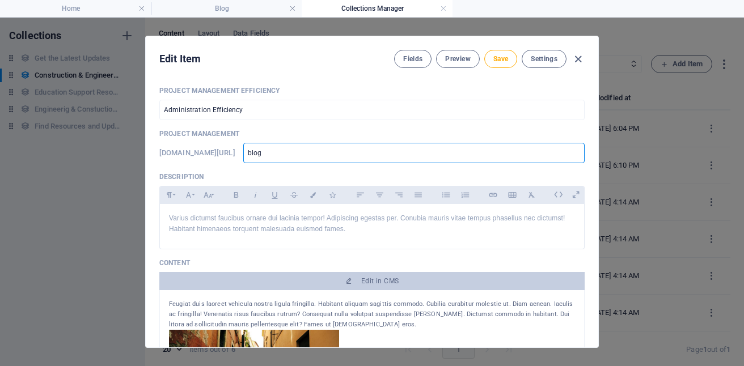
type input "blo"
type input "bl"
type input "b"
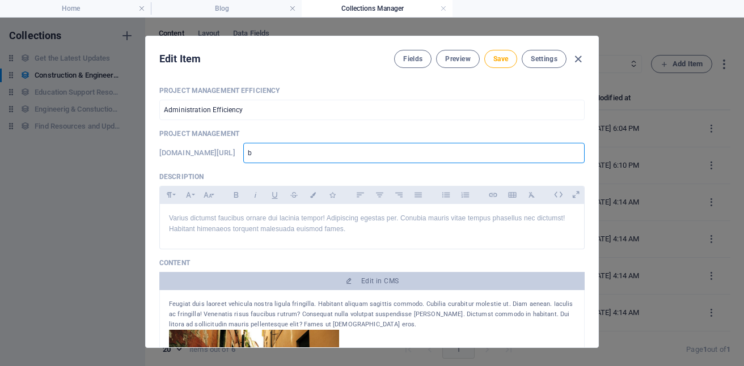
type input "b"
type input "A"
type input "Ad"
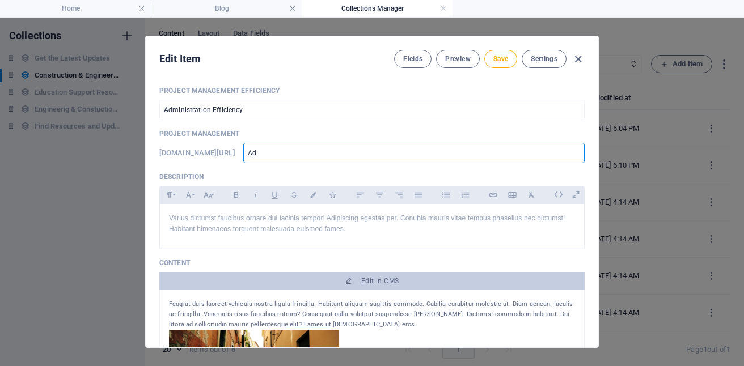
type input "Adm"
type input "Admi"
type input "Admin"
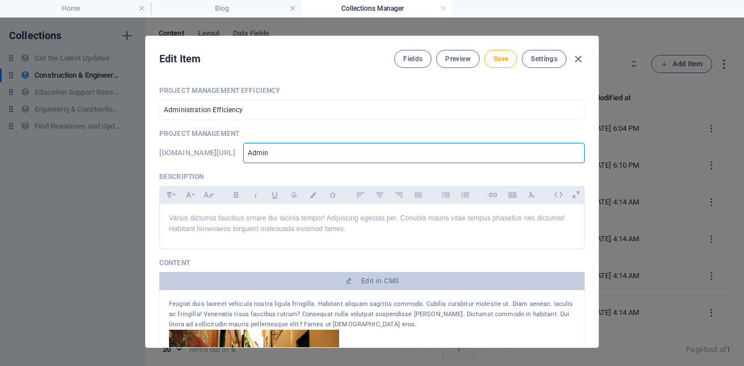
type input "Admin"
type input "Admini"
type input "Adminis"
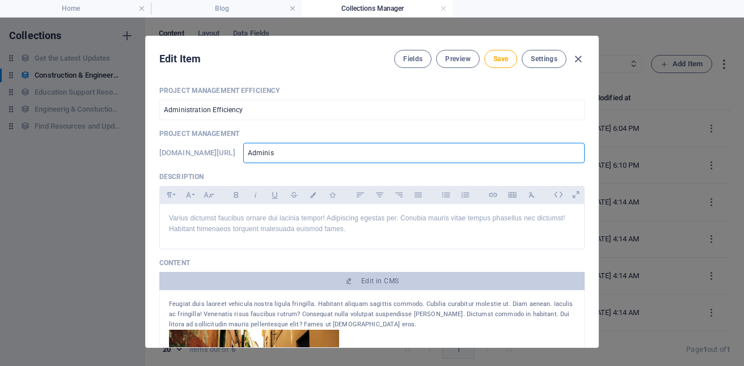
type input "Administ"
type input "Administr"
type input "Administra"
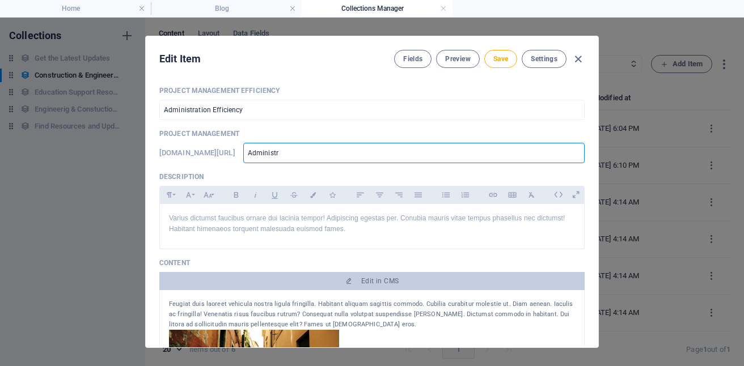
type input "Administra"
type input "Administrat"
type input "Administrati"
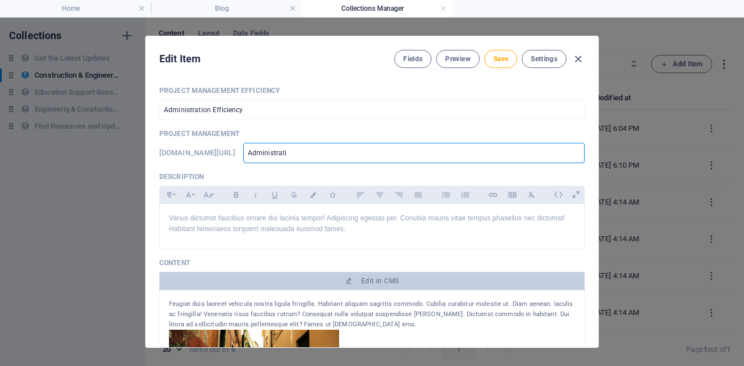
type input "Administratio"
type input "Administration"
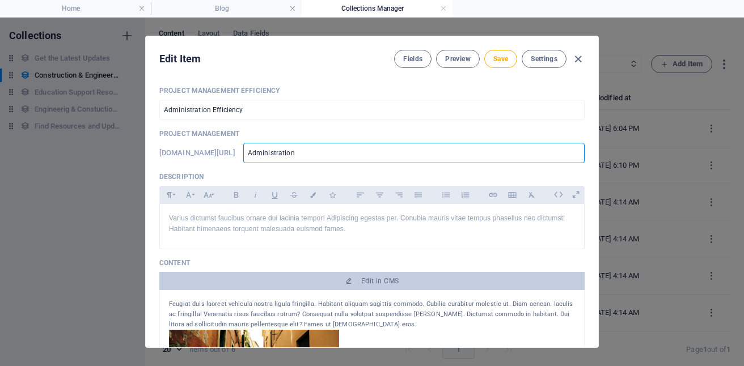
type input "Administration"
type input "Administration E"
type input "Administration Ef"
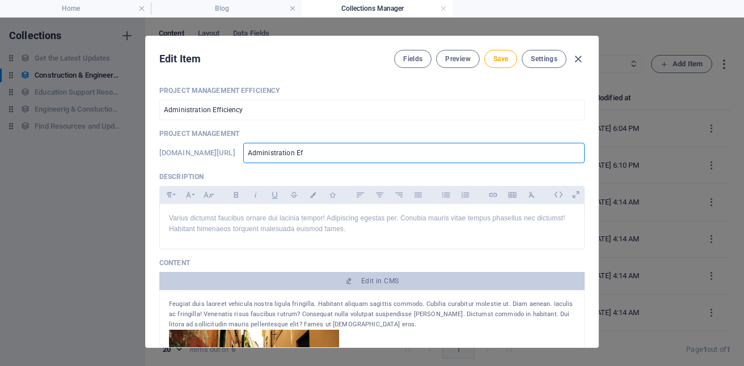
type input "Administration Eff"
type input "Administration Effi"
type input "Administration Effic"
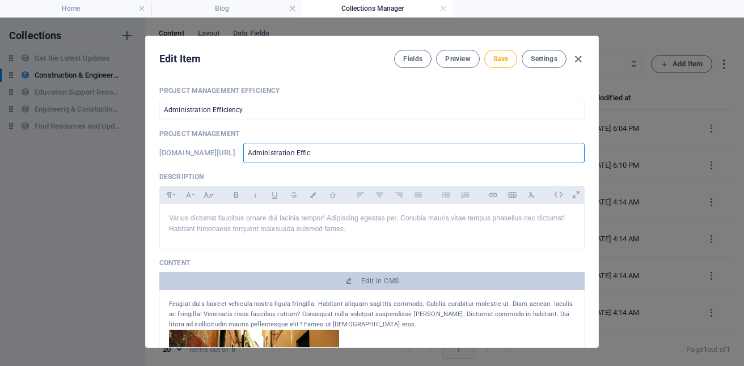
type input "Administration Effic"
type input "Administration Effici"
type input "Administration Efficie"
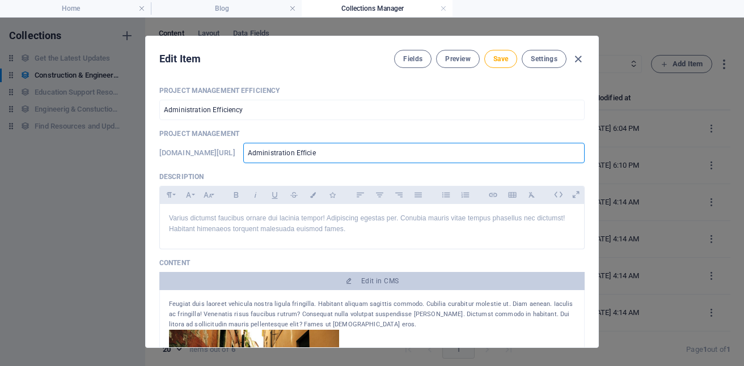
type input "Administration Efficien"
type input "Administration Efficienc"
type input "Administration Efficiency"
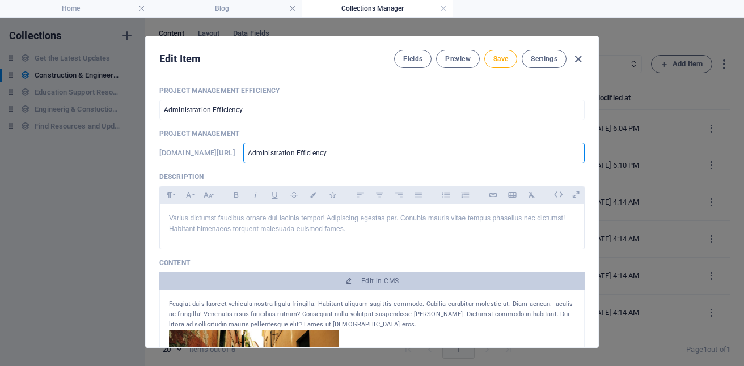
type input "Administration Efficiency"
type input "administration-efficiency"
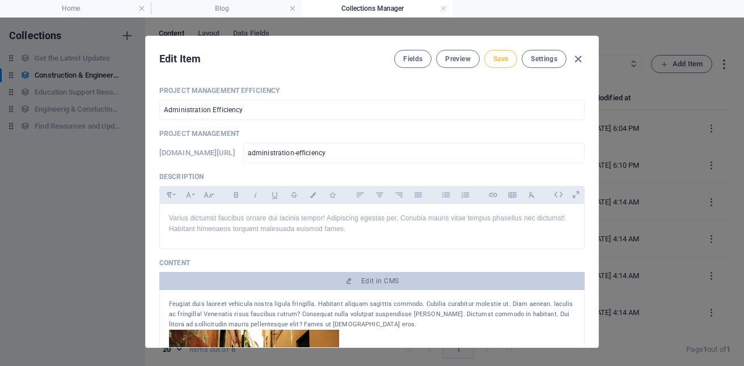
click at [498, 58] on span "Save" at bounding box center [500, 58] width 15 height 9
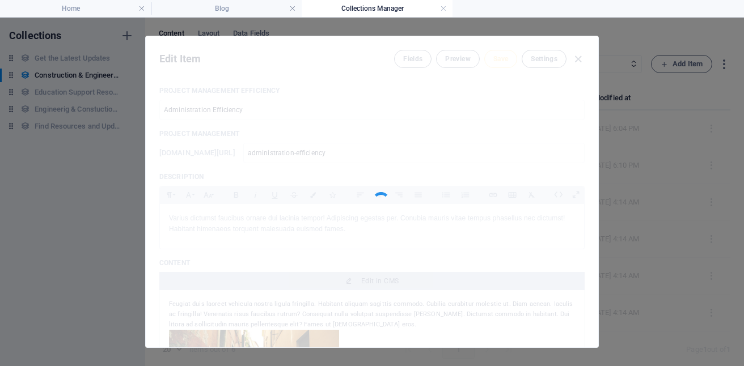
type input "administration-efficiency"
type input "Administration Efficiency"
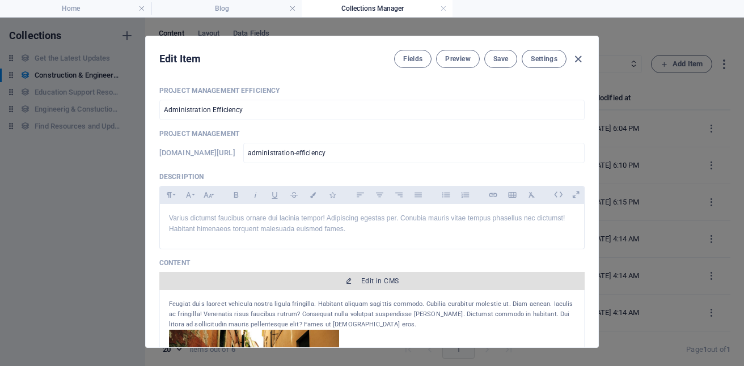
click at [393, 282] on span "Edit in CMS" at bounding box center [379, 281] width 37 height 9
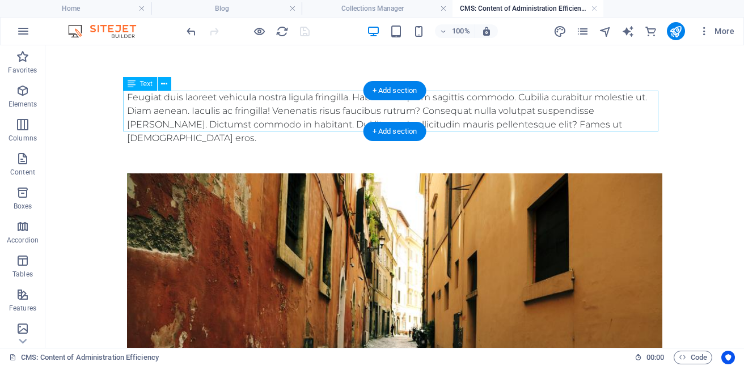
click at [429, 107] on div "Feugiat duis laoreet vehicula nostra ligula fringilla. Habitant aliquam sagitti…" at bounding box center [394, 118] width 535 height 54
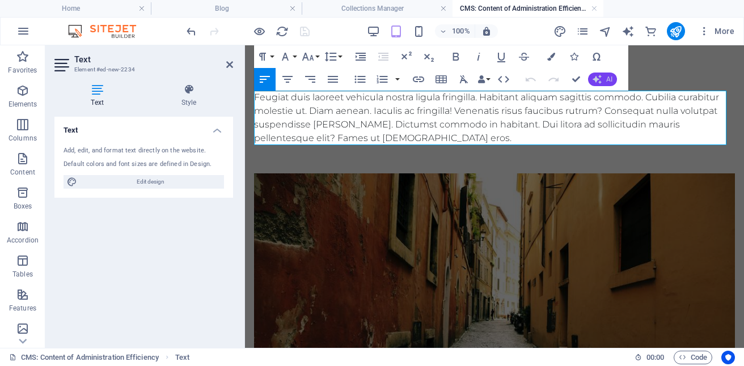
click at [608, 79] on span "AI" at bounding box center [609, 79] width 6 height 7
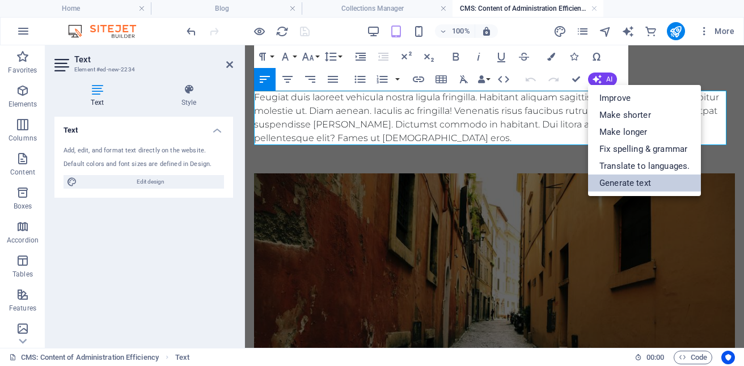
click at [640, 179] on link "Generate text" at bounding box center [644, 183] width 113 height 17
select select "English"
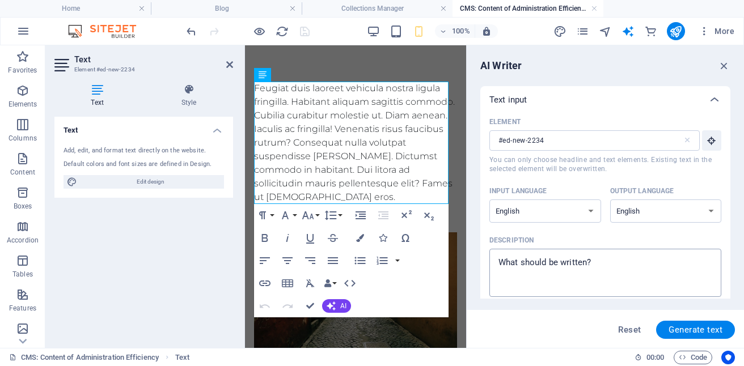
type textarea "x"
click at [596, 261] on textarea "Description x ​" at bounding box center [605, 272] width 220 height 37
type textarea "B"
type textarea "x"
type textarea "Be"
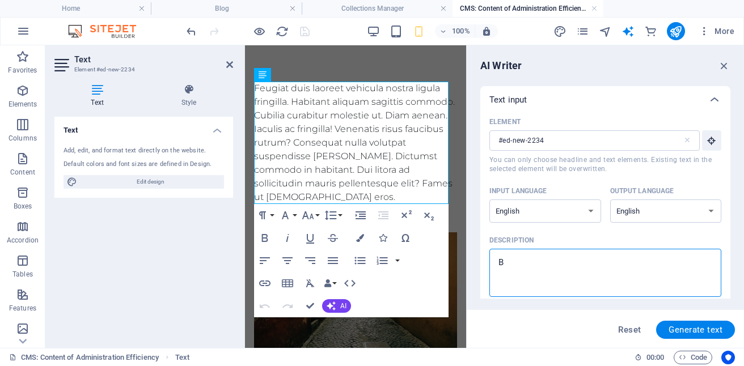
type textarea "x"
type textarea "Ben"
type textarea "x"
type textarea "Benf"
type textarea "x"
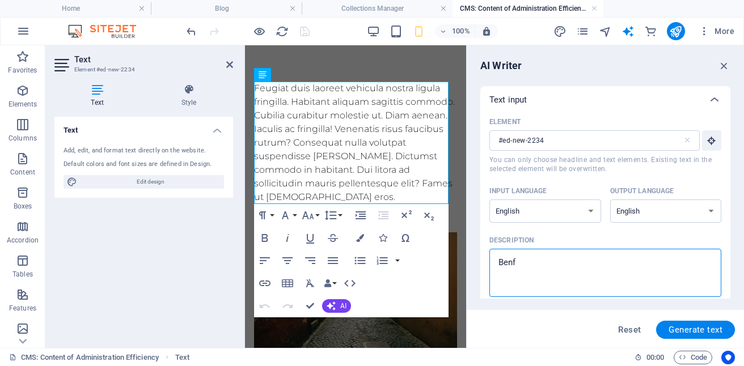
type textarea "Benfi"
type textarea "x"
type textarea "Benfit"
type textarea "x"
type textarea "Benfitt"
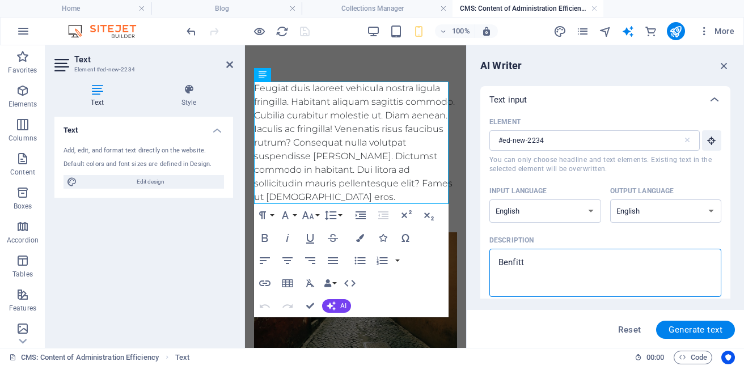
type textarea "x"
type textarea "Benfitts"
type textarea "x"
type textarea "Benfitts"
type textarea "x"
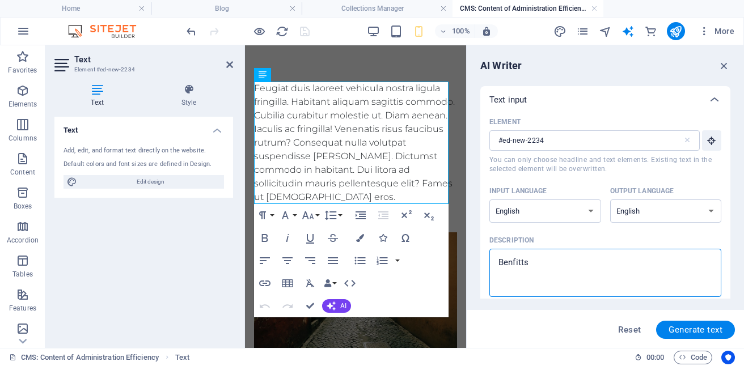
type textarea "Benfitts"
type textarea "x"
type textarea "Benfitt"
type textarea "x"
type textarea "Benfit"
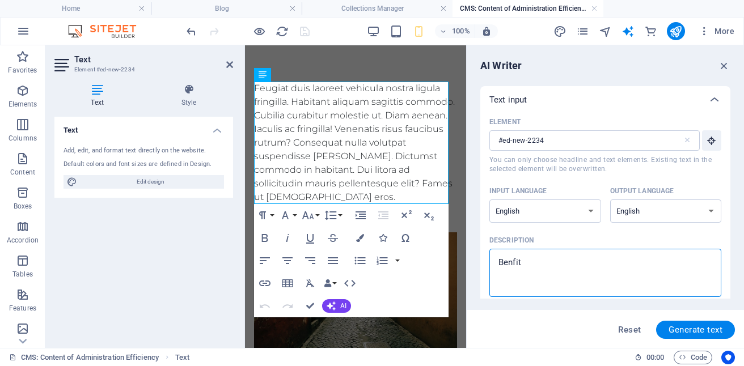
type textarea "x"
type textarea "Benfi"
type textarea "x"
type textarea "Benfit"
type textarea "x"
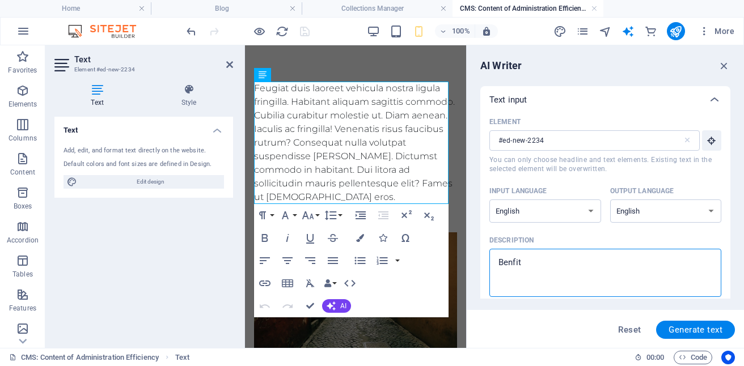
type textarea "Benfiti"
type textarea "x"
type textarea "Benfitis"
type textarea "x"
type textarea "Benfitis"
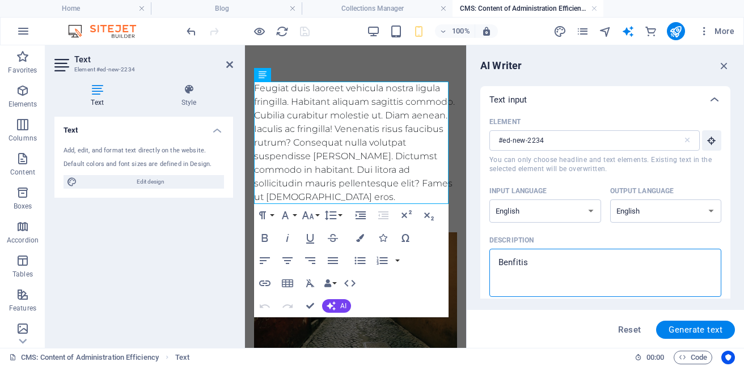
type textarea "x"
type textarea "Benfitis o"
type textarea "x"
type textarea "Benfitis of"
type textarea "x"
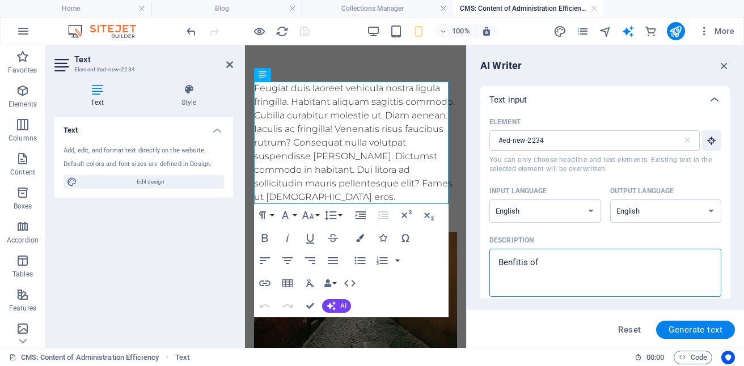
type textarea "Benfitis of"
type textarea "x"
type textarea "Benfitis of"
type textarea "x"
type textarea "Benfitis o"
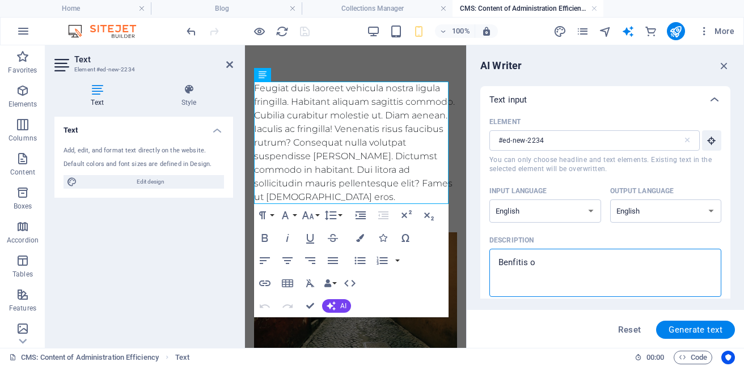
type textarea "x"
type textarea "Benfitis"
type textarea "x"
type textarea "Benfitis"
type textarea "x"
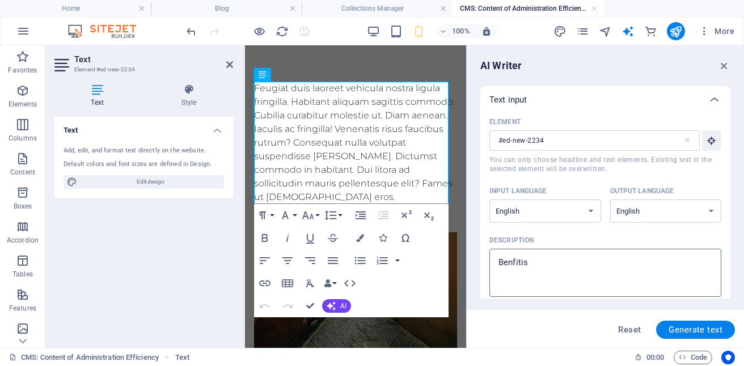
type textarea "Benfiti"
type textarea "x"
type textarea "Benfit"
type textarea "x"
type textarea "Benfi"
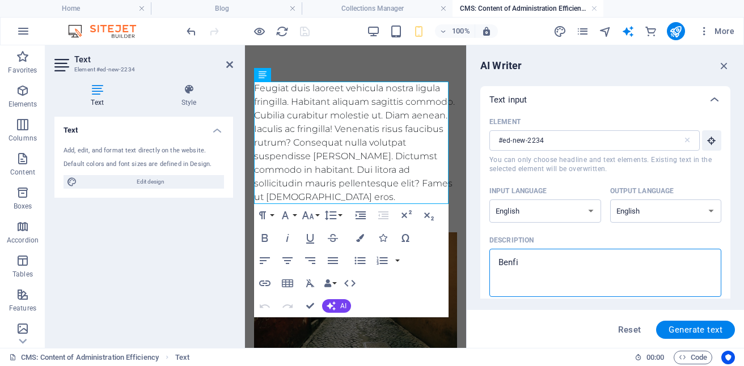
type textarea "x"
type textarea "Benf"
type textarea "x"
type textarea "Ben"
type textarea "x"
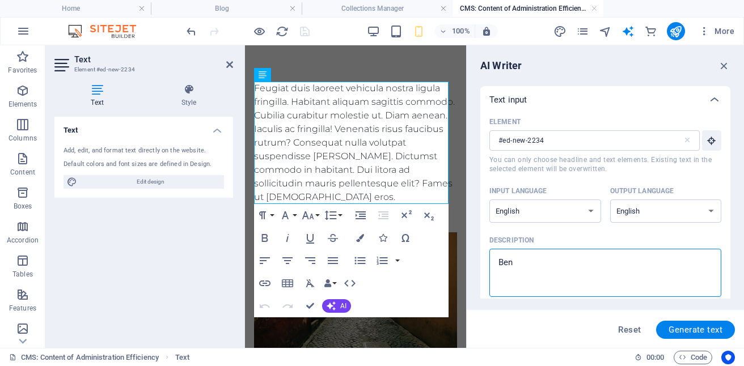
type textarea "Bene"
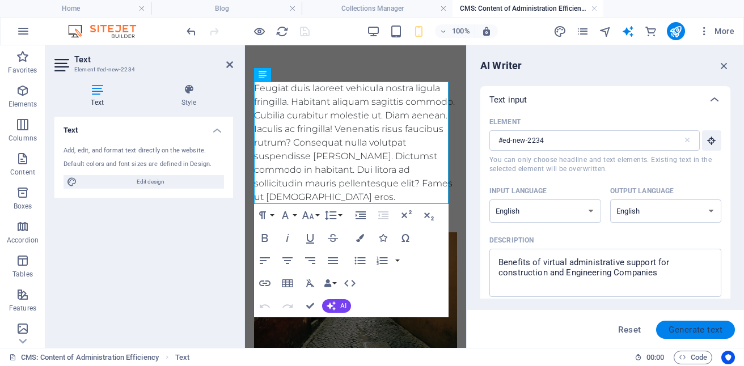
click at [701, 330] on span "Generate text" at bounding box center [695, 329] width 54 height 9
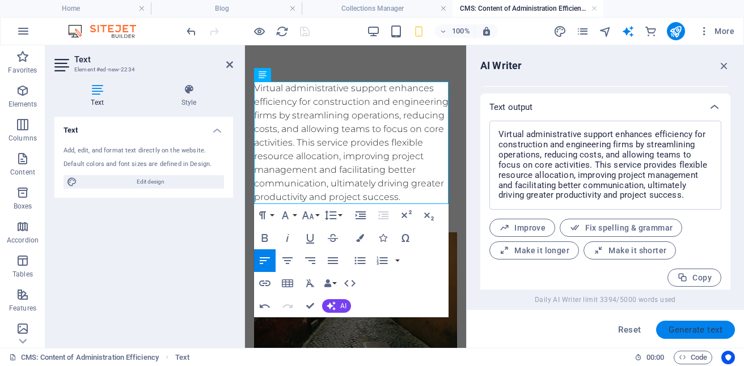
scroll to position [426, 0]
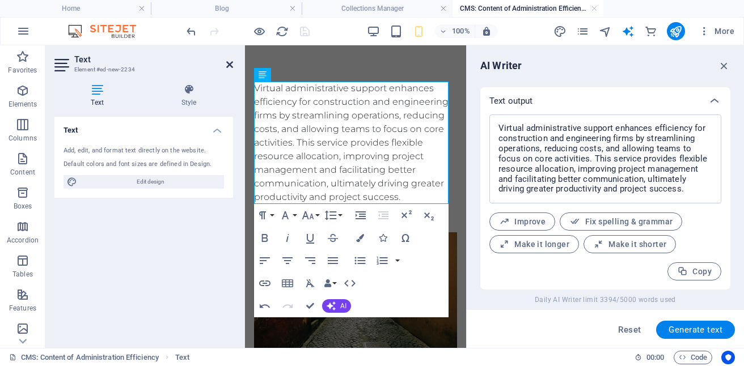
click at [230, 66] on icon at bounding box center [229, 64] width 7 height 9
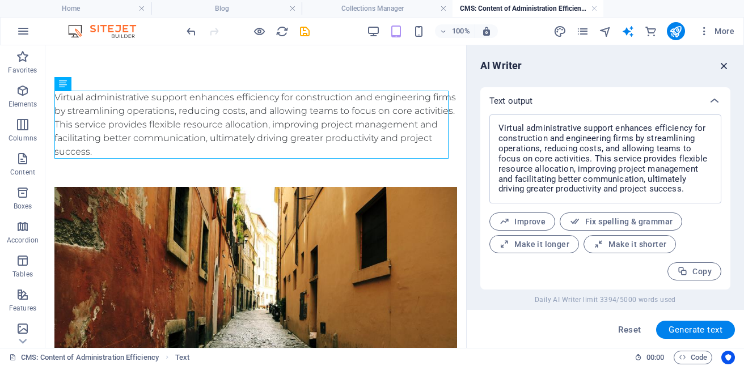
click at [722, 67] on icon "button" at bounding box center [724, 66] width 12 height 12
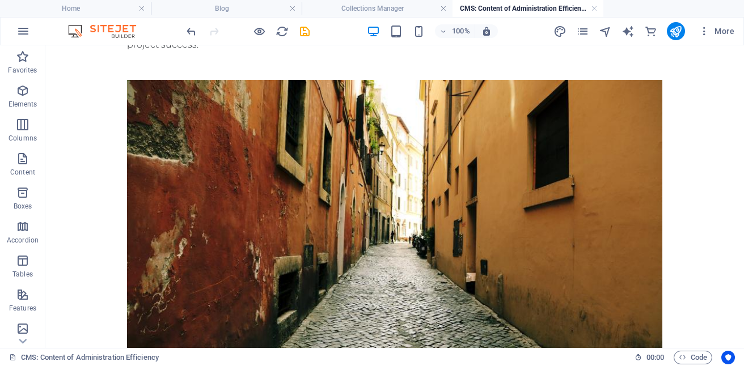
scroll to position [75, 0]
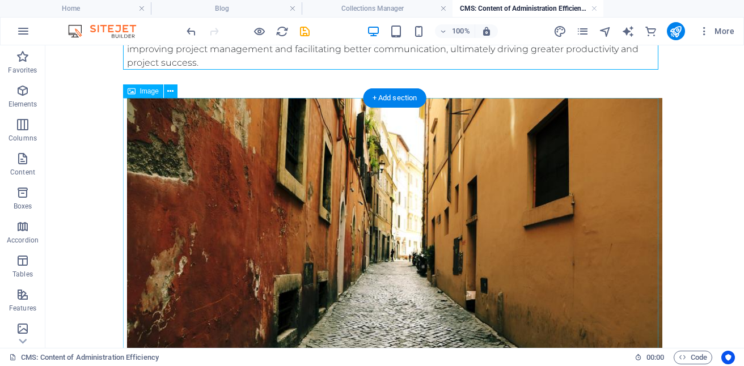
click at [360, 181] on figure at bounding box center [394, 255] width 535 height 314
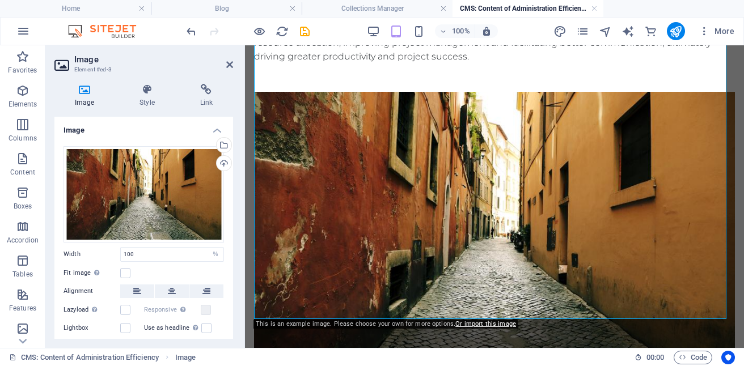
scroll to position [0, 0]
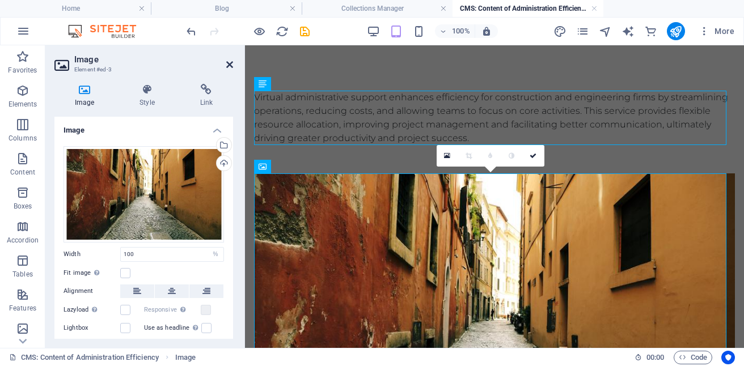
click at [227, 66] on icon at bounding box center [229, 64] width 7 height 9
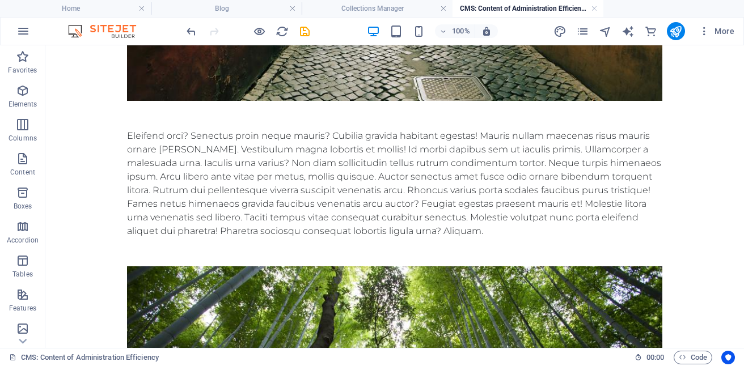
scroll to position [392, 0]
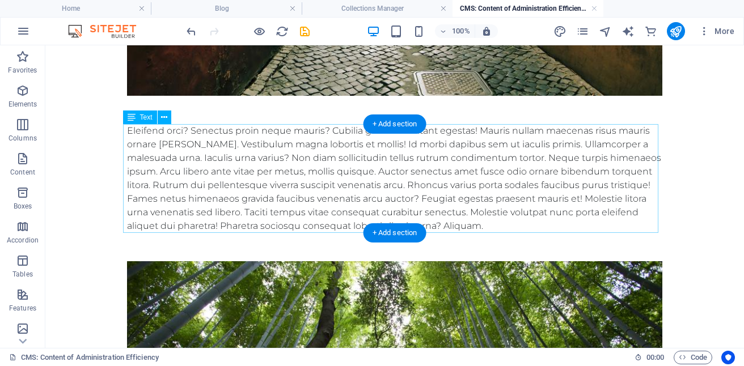
click at [435, 202] on div "Eleifend orci? Senectus proin neque mauris? Cubilia gravida habitant egestas! M…" at bounding box center [394, 178] width 535 height 109
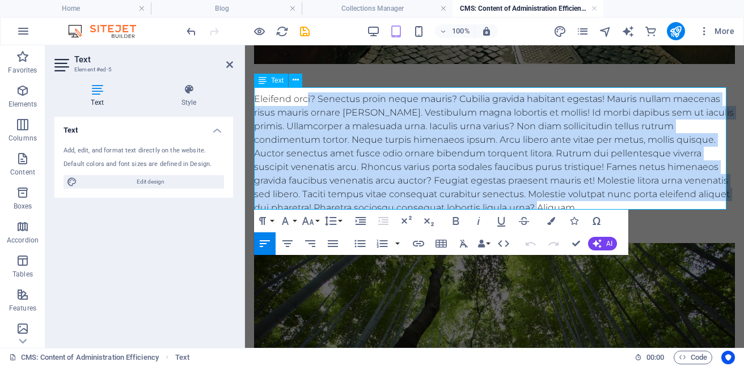
drag, startPoint x: 306, startPoint y: 95, endPoint x: 544, endPoint y: 202, distance: 260.5
click at [544, 202] on div "Eleifend orci? Senectus proin neque mauris? Cubilia gravida habitant egestas! M…" at bounding box center [494, 153] width 481 height 122
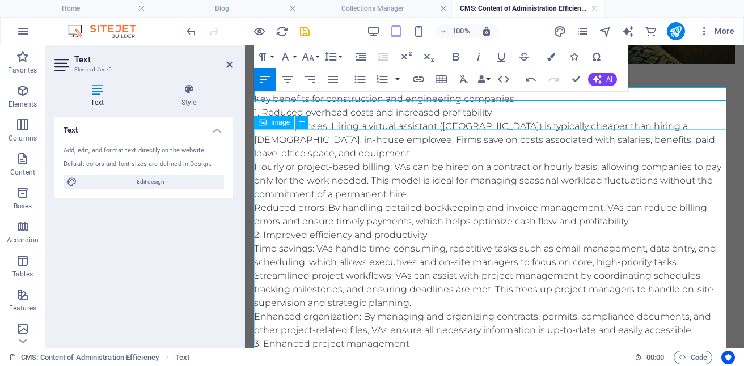
scroll to position [22555, 1]
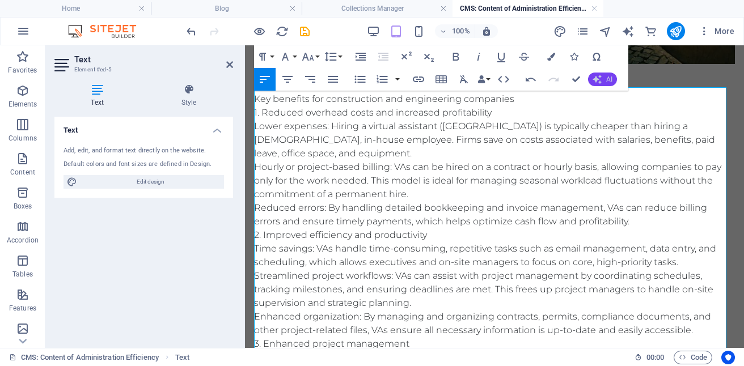
click at [609, 81] on span "AI" at bounding box center [609, 79] width 6 height 7
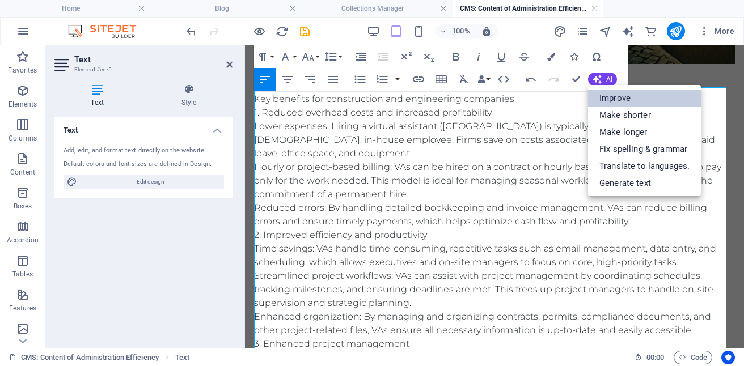
click at [621, 96] on link "Improve" at bounding box center [644, 98] width 113 height 17
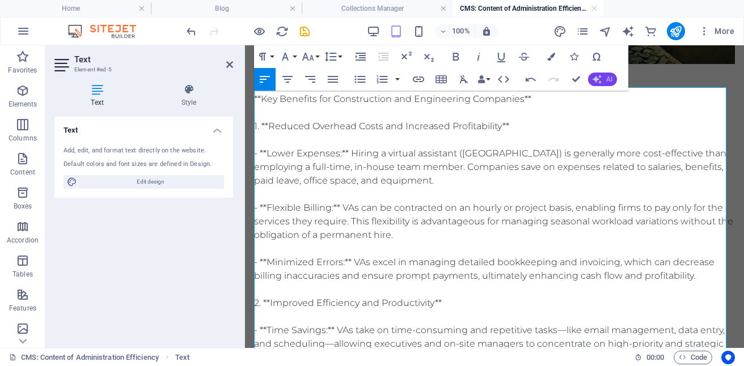
click at [613, 79] on button "AI" at bounding box center [602, 80] width 29 height 14
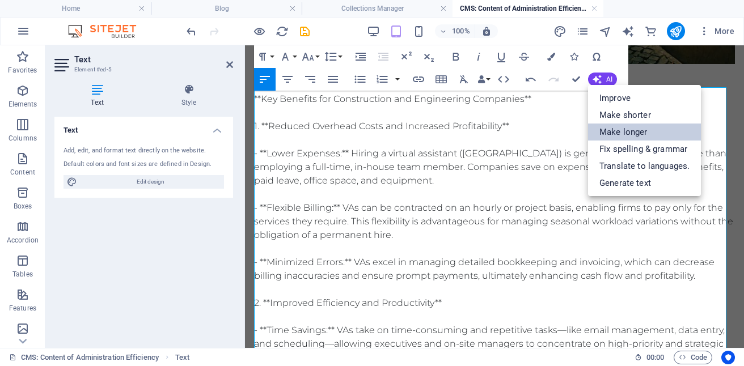
click at [640, 135] on link "Make longer" at bounding box center [644, 132] width 113 height 17
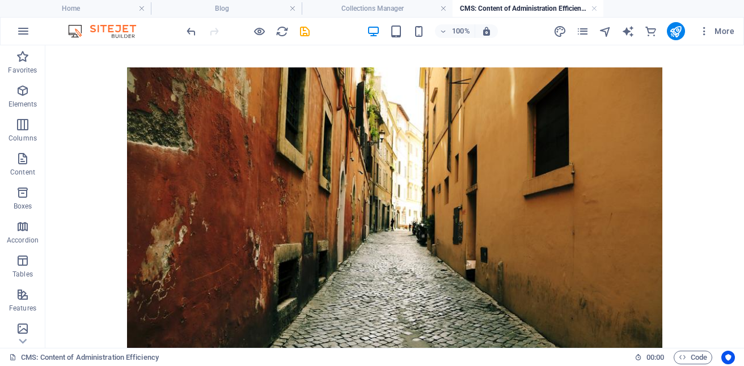
scroll to position [103, 0]
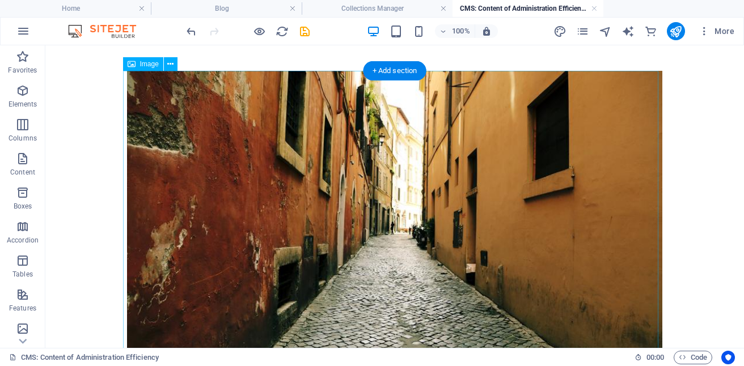
click at [389, 198] on figure at bounding box center [394, 228] width 535 height 314
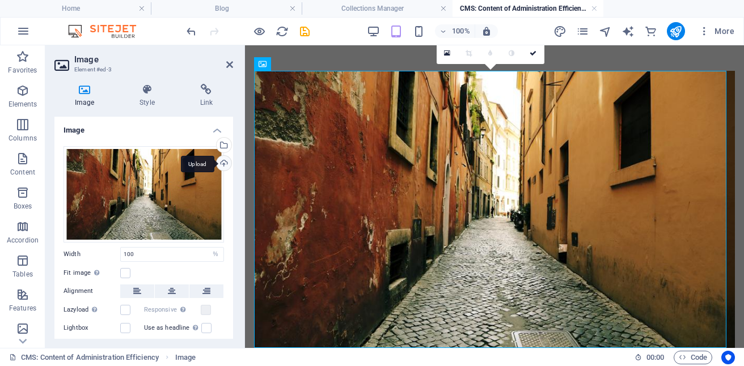
click at [221, 158] on div "Upload" at bounding box center [222, 164] width 17 height 17
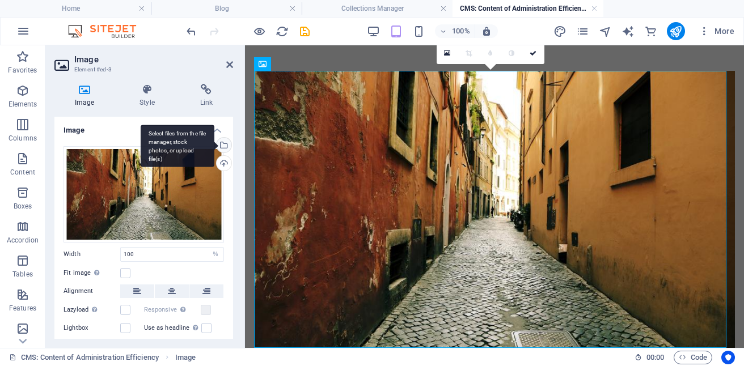
click at [220, 148] on div "Select files from the file manager, stock photos, or upload file(s)" at bounding box center [222, 146] width 17 height 17
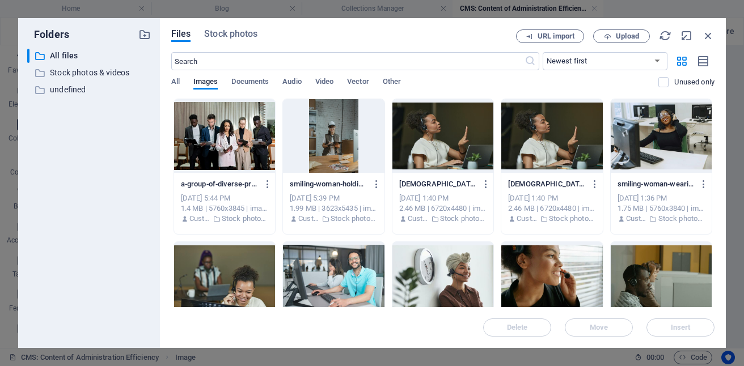
click at [610, 173] on div at bounding box center [660, 136] width 101 height 74
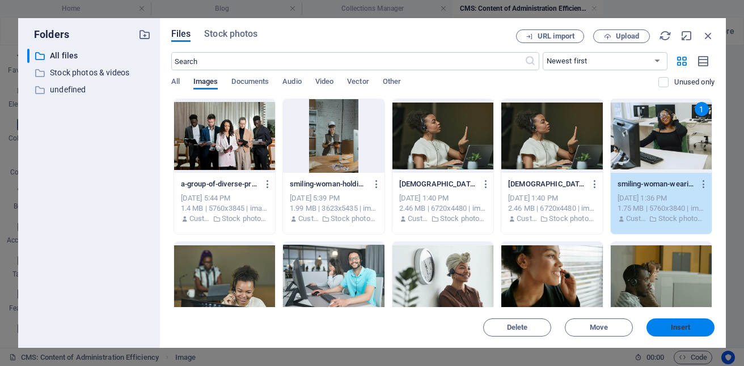
click at [684, 328] on span "Insert" at bounding box center [681, 327] width 20 height 7
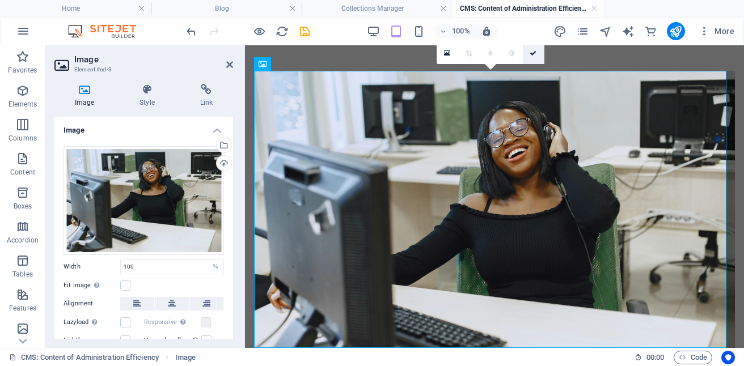
click at [532, 52] on icon at bounding box center [532, 53] width 7 height 7
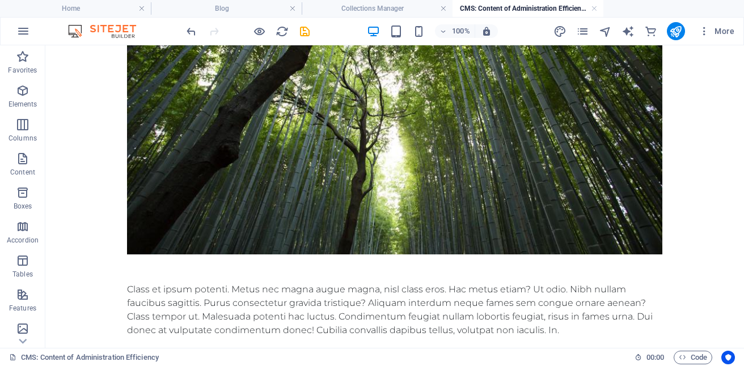
scroll to position [1442, 0]
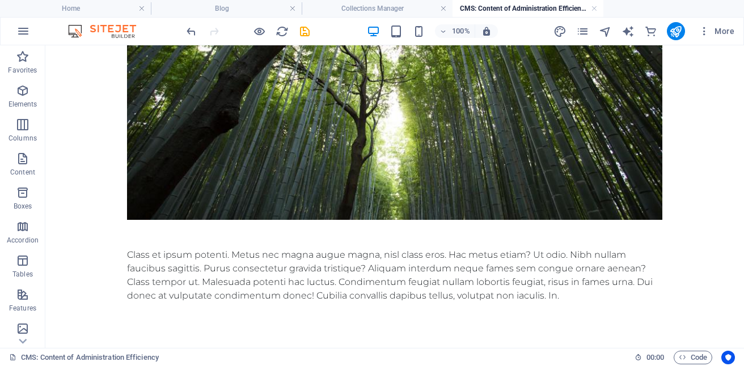
drag, startPoint x: 491, startPoint y: 308, endPoint x: 471, endPoint y: 276, distance: 37.7
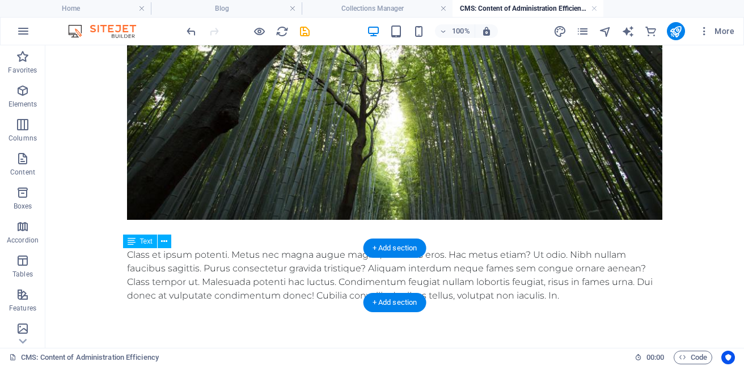
click at [471, 276] on div "Class et ipsum potenti. Metus nec magna augue magna, nisl class eros. Hac metus…" at bounding box center [394, 275] width 535 height 54
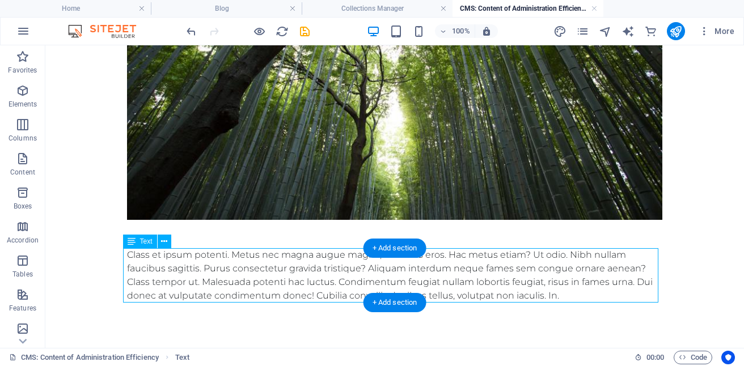
click at [471, 276] on div "Class et ipsum potenti. Metus nec magna augue magna, nisl class eros. Hac metus…" at bounding box center [394, 275] width 535 height 54
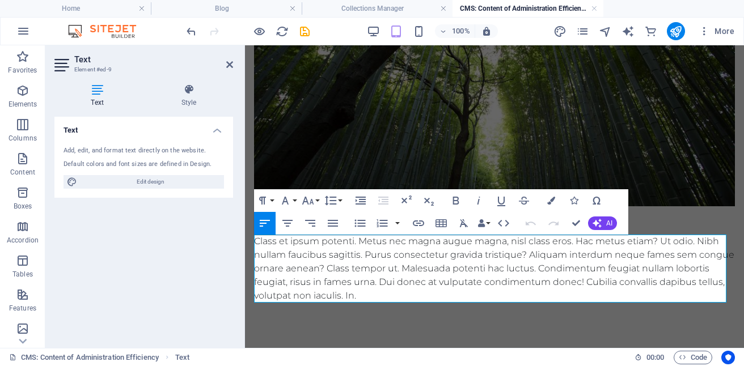
scroll to position [1405, 0]
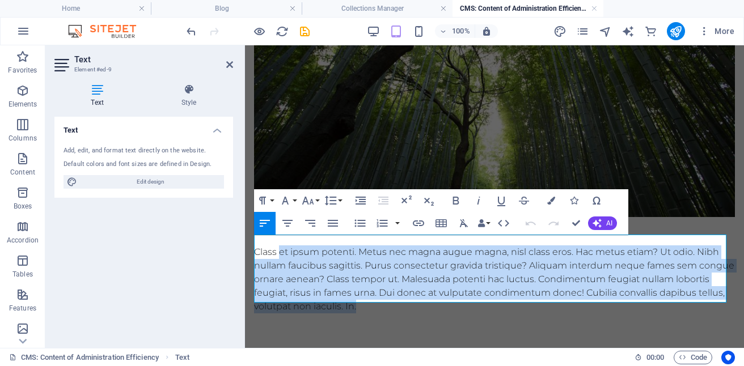
drag, startPoint x: 279, startPoint y: 246, endPoint x: 435, endPoint y: 295, distance: 162.8
click at [435, 295] on div "Class et ipsum potenti. Metus nec magna augue magna, nisl class eros. Hac metus…" at bounding box center [494, 279] width 481 height 68
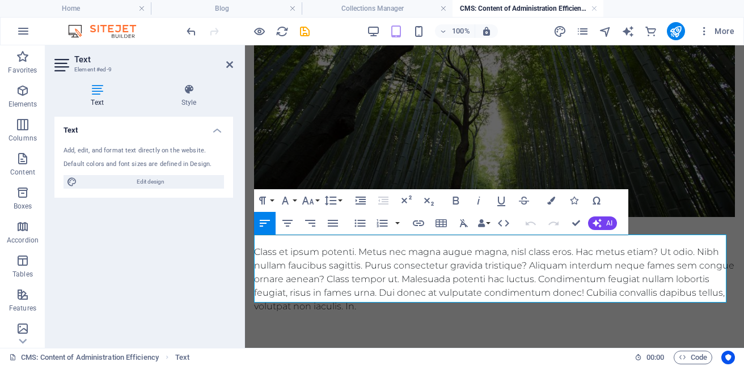
scroll to position [1350, 0]
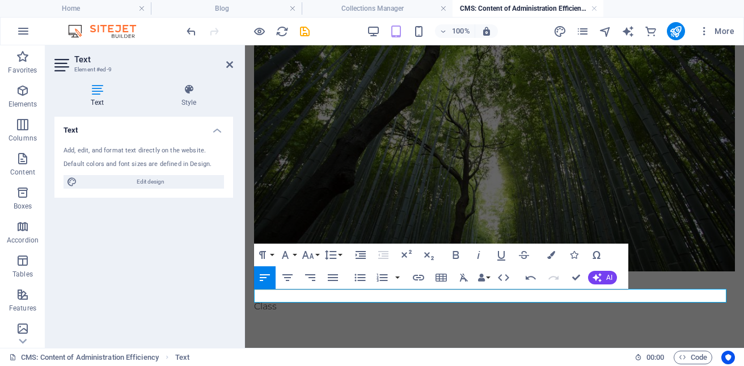
click at [286, 300] on div "Class" at bounding box center [494, 307] width 481 height 14
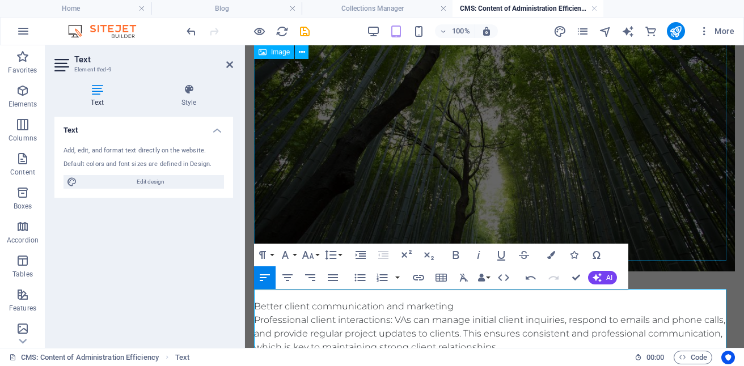
scroll to position [17946, 1]
click at [597, 277] on icon "button" at bounding box center [596, 277] width 9 height 9
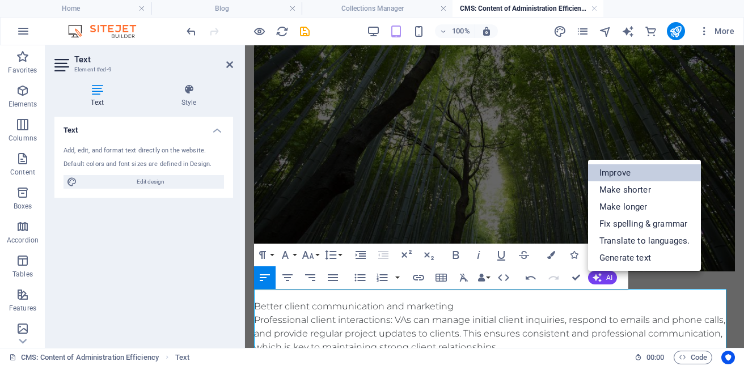
click at [620, 169] on link "Improve" at bounding box center [644, 172] width 113 height 17
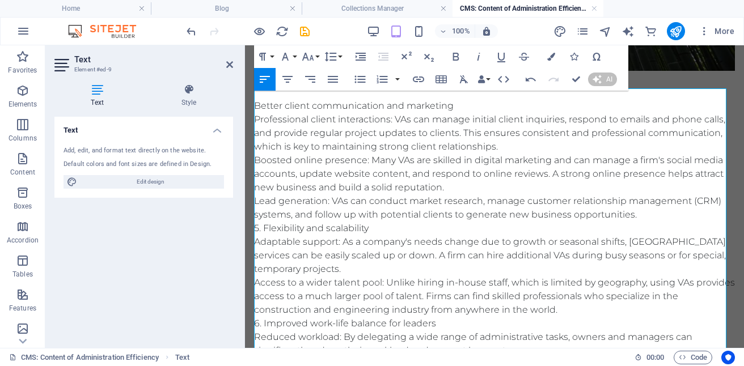
scroll to position [1559, 0]
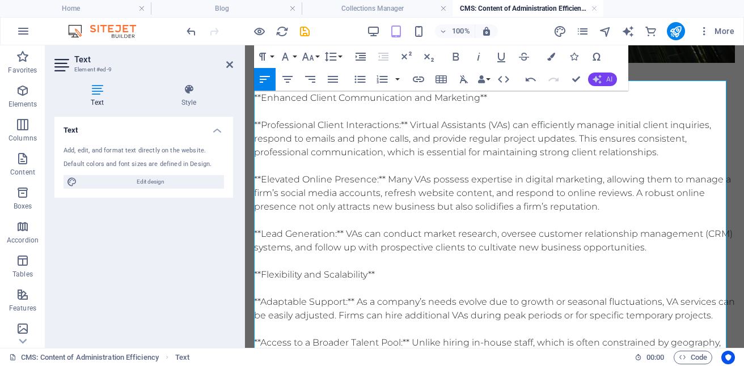
click at [606, 77] on span "AI" at bounding box center [609, 79] width 6 height 7
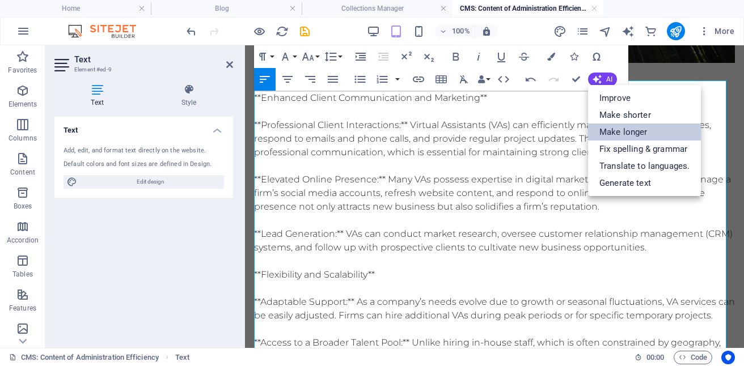
click at [631, 135] on link "Make longer" at bounding box center [644, 132] width 113 height 17
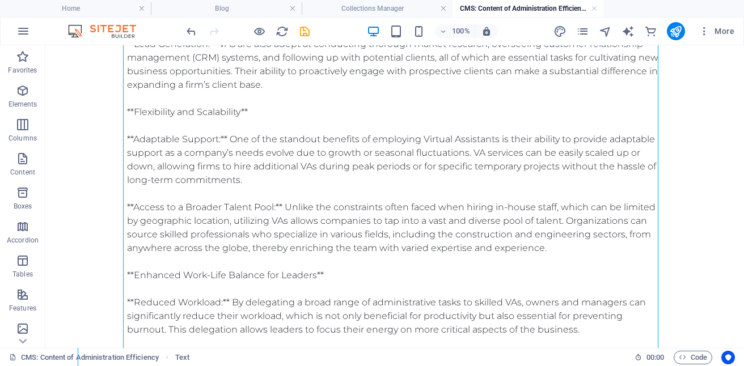
scroll to position [1932, 0]
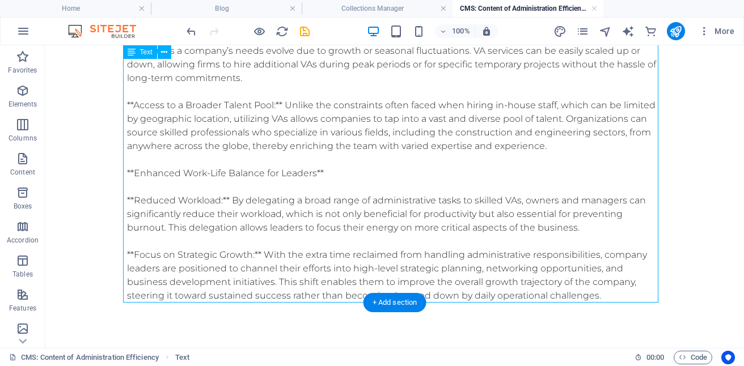
click at [607, 292] on div "**Enhanced Client Communication and Marketing** **Professional Client Interacti…" at bounding box center [394, 31] width 535 height 544
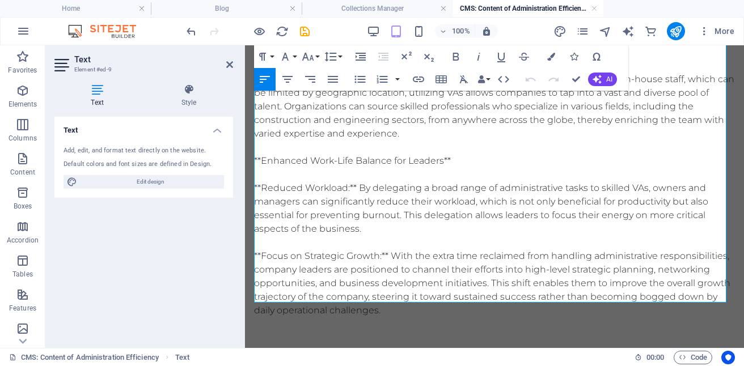
scroll to position [1949, 0]
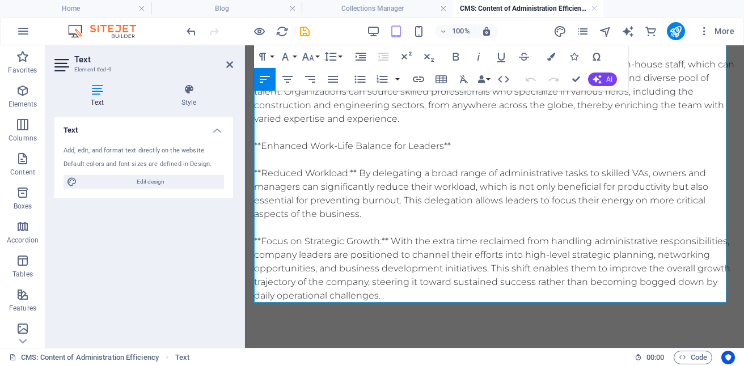
click at [474, 295] on p "**Enhanced Client Communication and Marketing** **Professional Client Interacti…" at bounding box center [494, 3] width 481 height 599
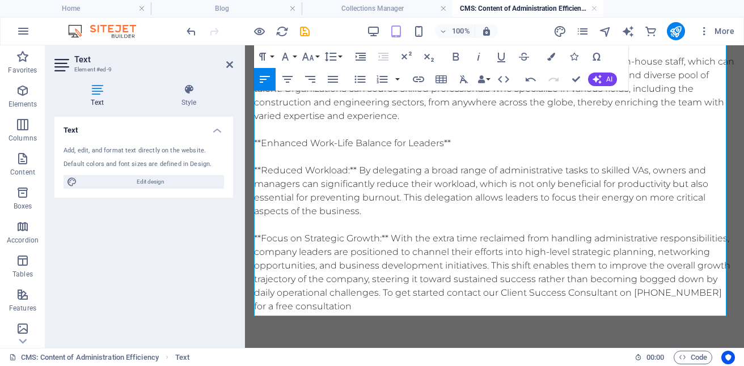
click at [469, 313] on p "**Enhanced Client Communication and Marketing** **Professional Client Interacti…" at bounding box center [494, 7] width 481 height 612
drag, startPoint x: 258, startPoint y: 308, endPoint x: 326, endPoint y: 308, distance: 67.4
click at [326, 308] on p "**Enhanced Client Communication and Marketing** **Professional Client Interacti…" at bounding box center [494, 7] width 481 height 612
click at [453, 56] on icon "button" at bounding box center [456, 57] width 6 height 8
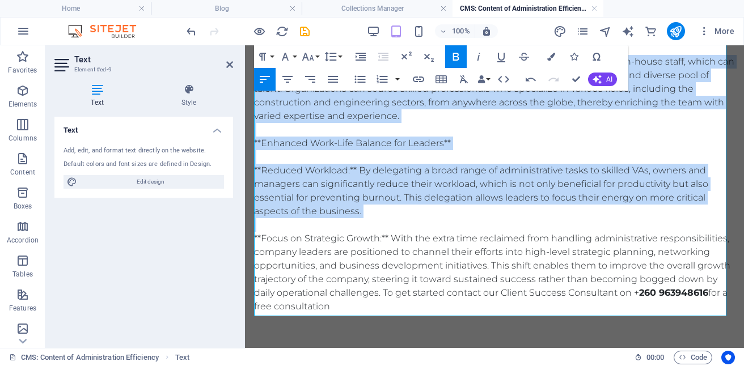
click at [639, 298] on strong "260 963948616" at bounding box center [673, 292] width 69 height 11
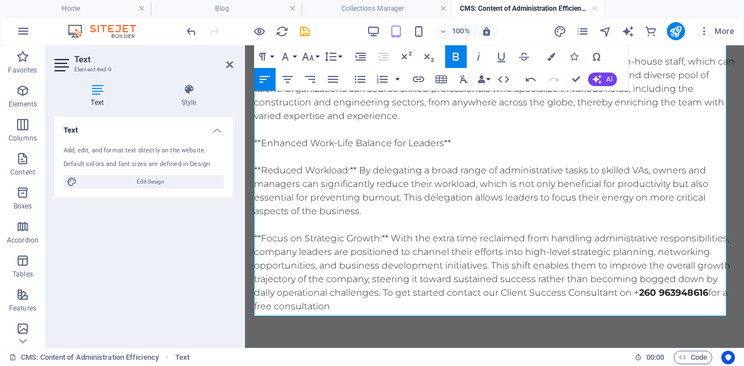
click at [639, 298] on strong "260 963948616" at bounding box center [673, 292] width 69 height 11
click at [639, 298] on strong "260 96394 8616" at bounding box center [673, 292] width 69 height 11
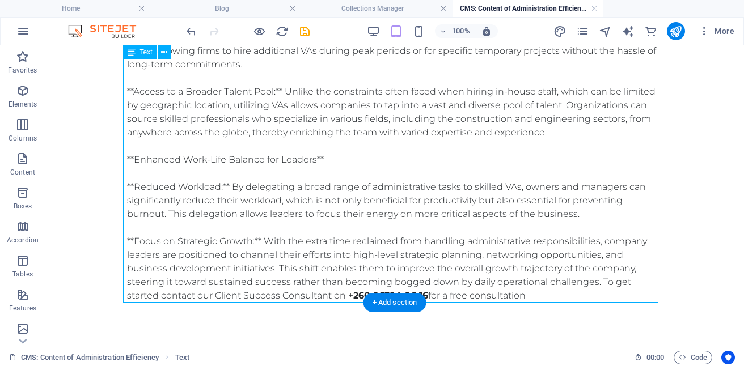
scroll to position [1946, 0]
click at [527, 290] on div "**Enhanced Client Communication and Marketing** **Professional Client Interacti…" at bounding box center [394, 24] width 535 height 558
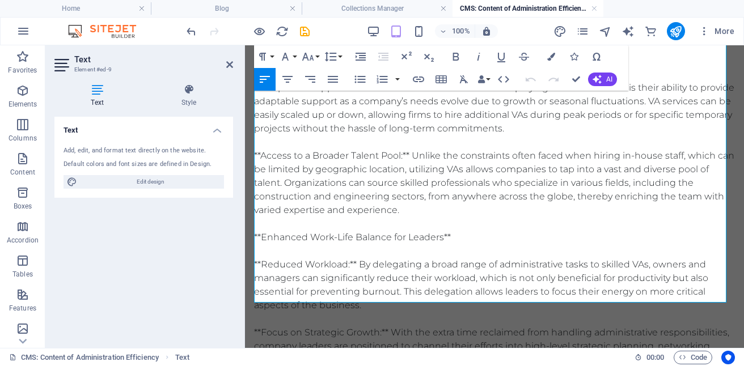
scroll to position [1962, 0]
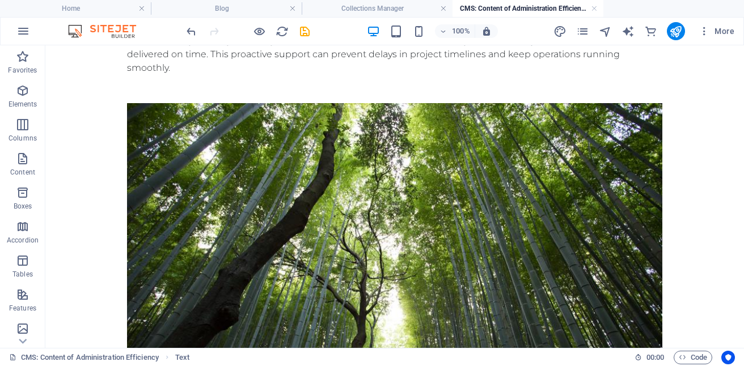
scroll to position [1147, 0]
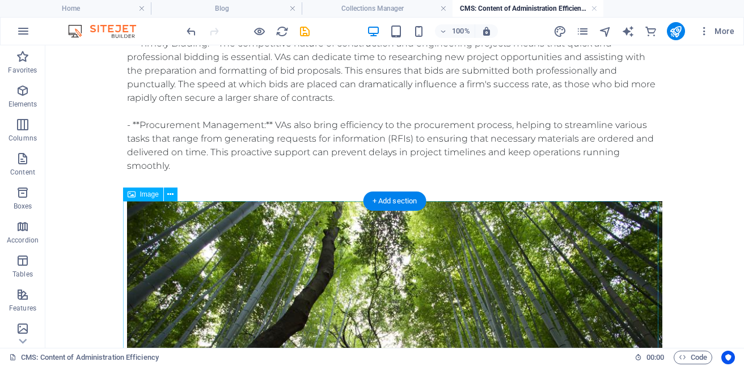
click at [476, 280] on figure at bounding box center [394, 358] width 535 height 314
drag, startPoint x: 486, startPoint y: 278, endPoint x: 476, endPoint y: 280, distance: 10.9
click at [476, 280] on figure at bounding box center [394, 358] width 535 height 314
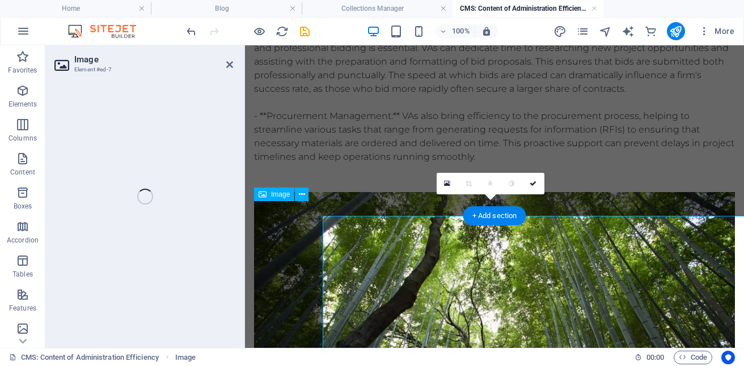
scroll to position [1132, 0]
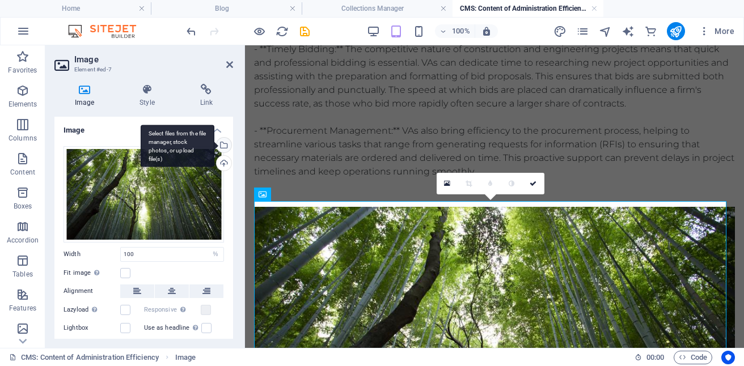
click at [222, 146] on div "Select files from the file manager, stock photos, or upload file(s)" at bounding box center [222, 146] width 17 height 17
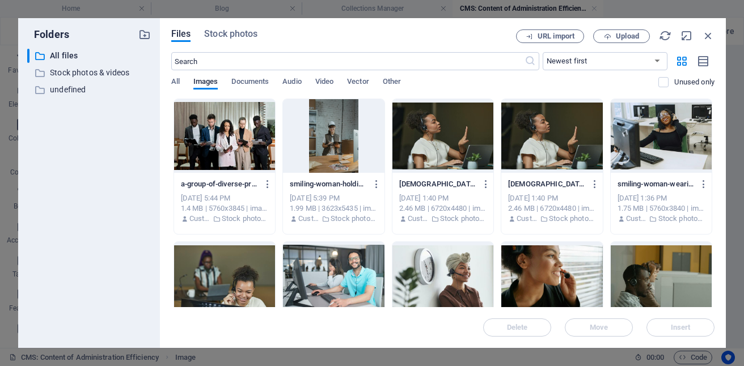
drag, startPoint x: 711, startPoint y: 126, endPoint x: 711, endPoint y: 147, distance: 21.0
drag, startPoint x: 711, startPoint y: 129, endPoint x: 714, endPoint y: 172, distance: 43.1
click at [714, 172] on div "Drop files here to upload them instantly a-group-of-diverse-professionals-revie…" at bounding box center [442, 203] width 543 height 209
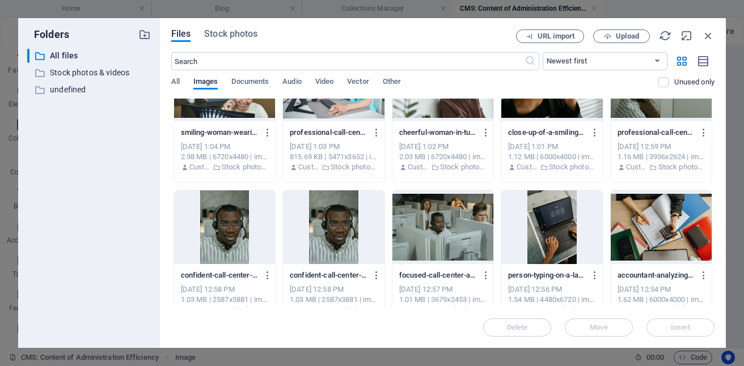
scroll to position [198, 0]
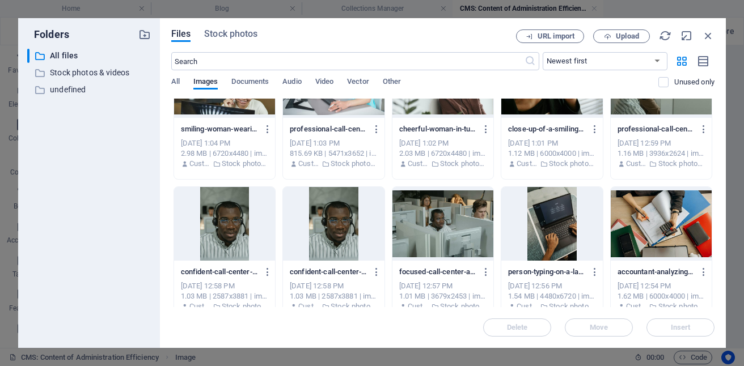
click at [610, 118] on div at bounding box center [660, 81] width 101 height 74
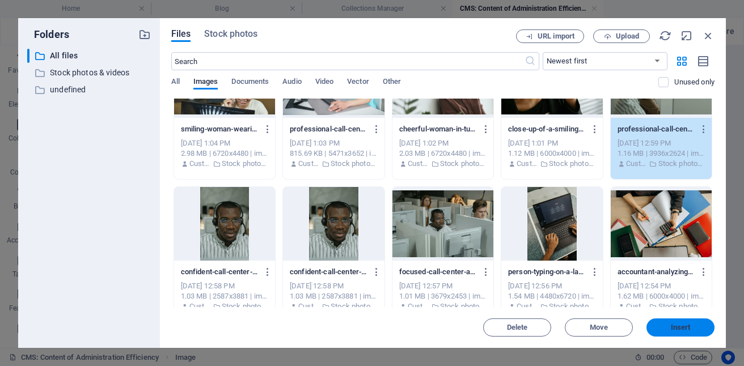
click at [684, 323] on button "Insert" at bounding box center [680, 328] width 68 height 18
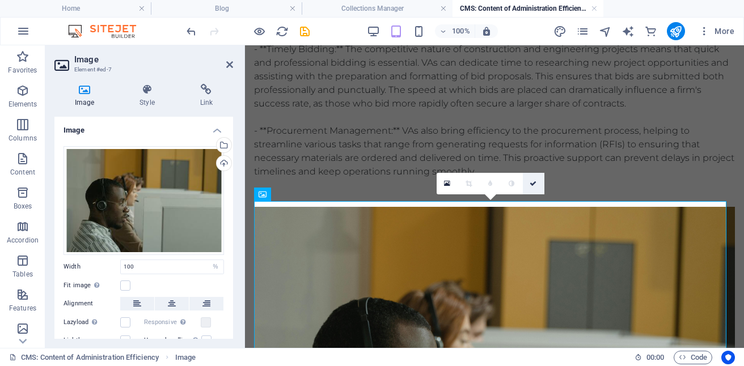
click at [534, 181] on icon at bounding box center [532, 183] width 7 height 7
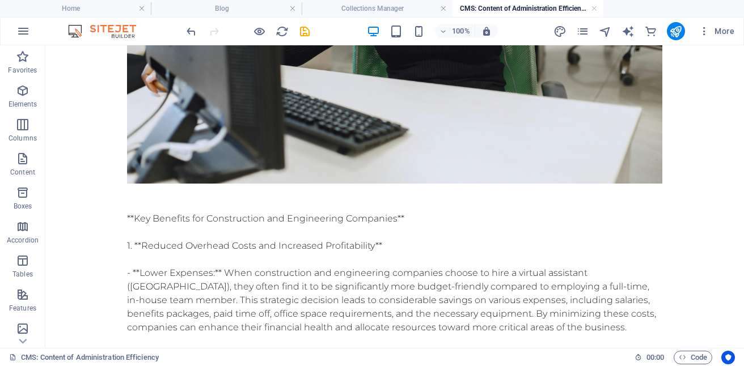
scroll to position [14, 0]
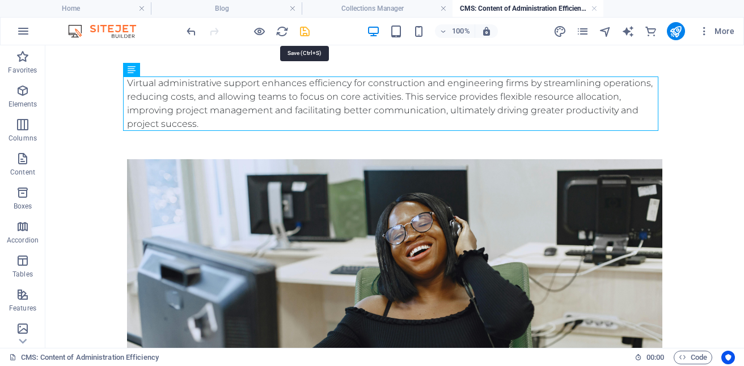
click at [305, 29] on icon "save" at bounding box center [304, 31] width 13 height 13
click at [594, 8] on link at bounding box center [594, 8] width 7 height 11
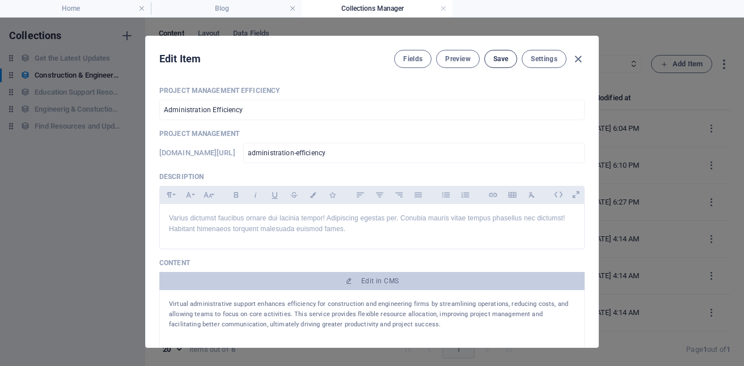
click at [507, 56] on button "Save" at bounding box center [500, 59] width 33 height 18
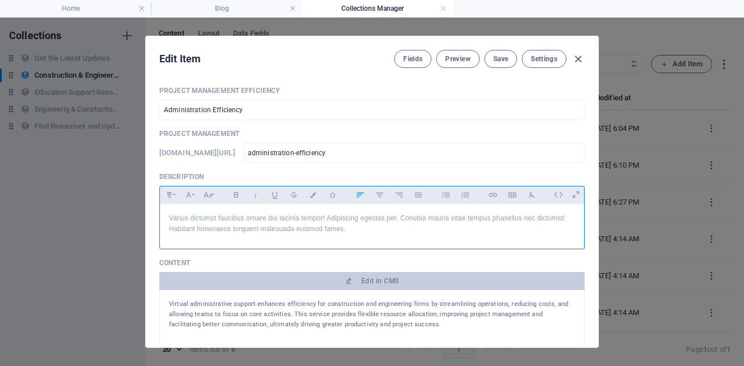
click at [364, 226] on p "Varius dictumst faucibus ornare dui lacinia tempor! Adipiscing egestas per. Con…" at bounding box center [372, 224] width 406 height 22
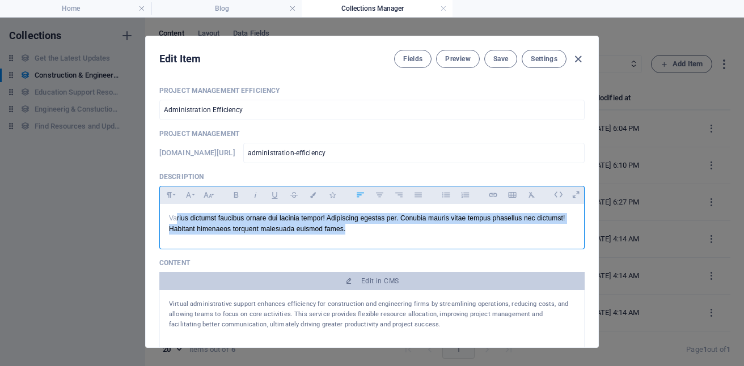
drag, startPoint x: 177, startPoint y: 220, endPoint x: 345, endPoint y: 238, distance: 169.3
click at [345, 238] on div "Varius dictumst faucibus ornare dui lacinia tempor! Adipiscing egestas per. Con…" at bounding box center [372, 224] width 424 height 40
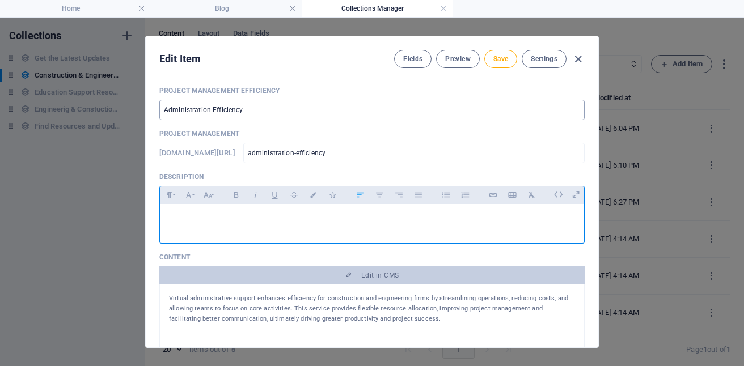
scroll to position [3326, 1]
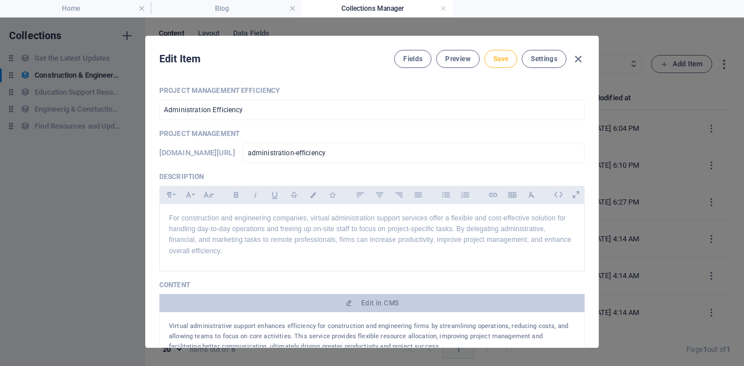
click at [494, 57] on span "Save" at bounding box center [500, 58] width 15 height 9
click at [454, 54] on button "Preview" at bounding box center [457, 59] width 43 height 18
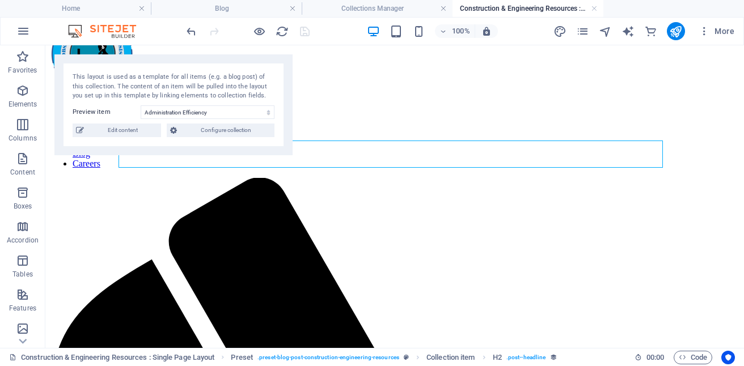
scroll to position [26, 0]
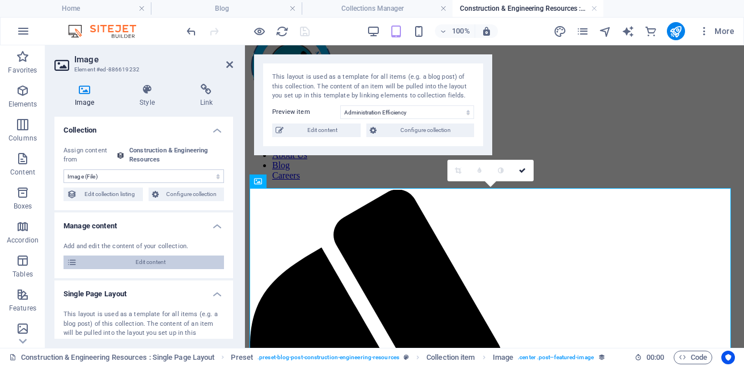
click at [150, 258] on span "Edit content" at bounding box center [150, 263] width 140 height 14
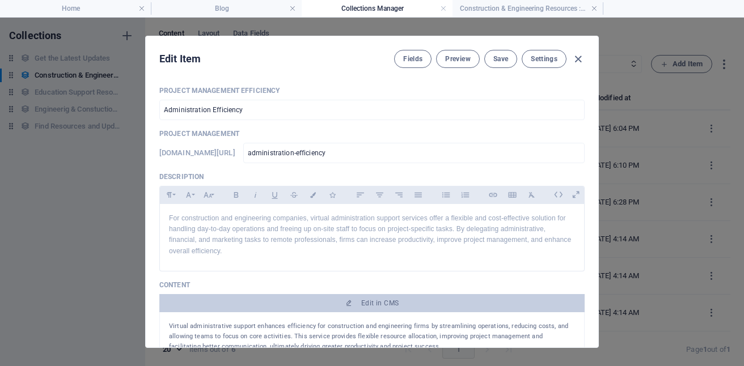
scroll to position [0, 0]
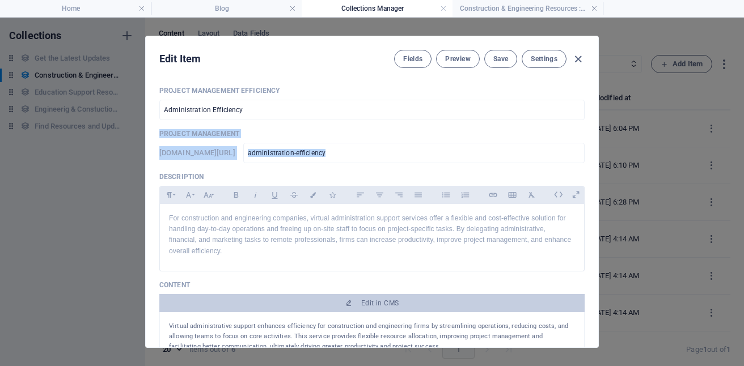
drag, startPoint x: 593, startPoint y: 109, endPoint x: 593, endPoint y: 144, distance: 35.1
click at [593, 144] on div "Project Management Efficiency Administration Efficiency ​ Project Management [D…" at bounding box center [372, 212] width 452 height 270
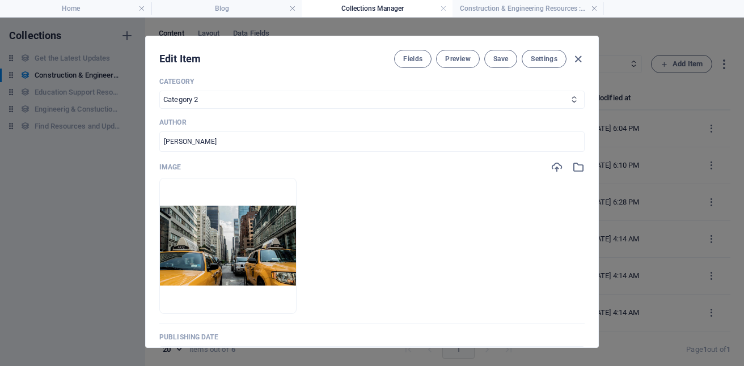
scroll to position [307, 0]
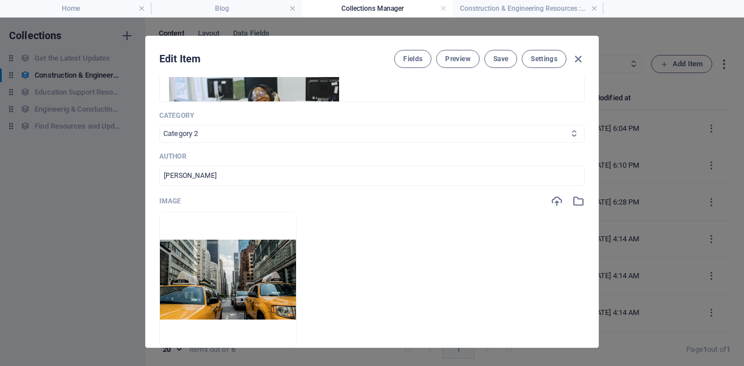
click at [233, 131] on select "Category 1 Category 2" at bounding box center [371, 134] width 425 height 18
click at [225, 188] on div "Project Management Efficiency Administration Efficiency ​ Project Management [D…" at bounding box center [371, 138] width 425 height 716
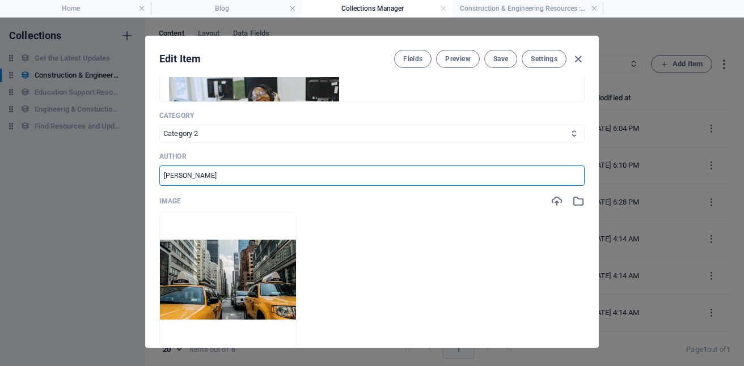
click at [219, 176] on input "[PERSON_NAME]" at bounding box center [371, 176] width 425 height 20
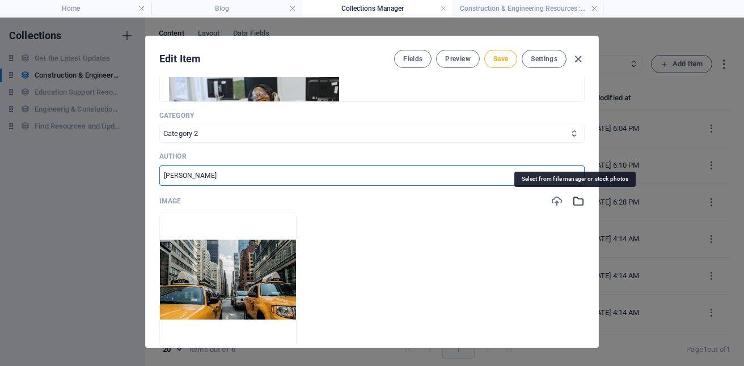
click at [575, 196] on icon "button" at bounding box center [578, 201] width 12 height 12
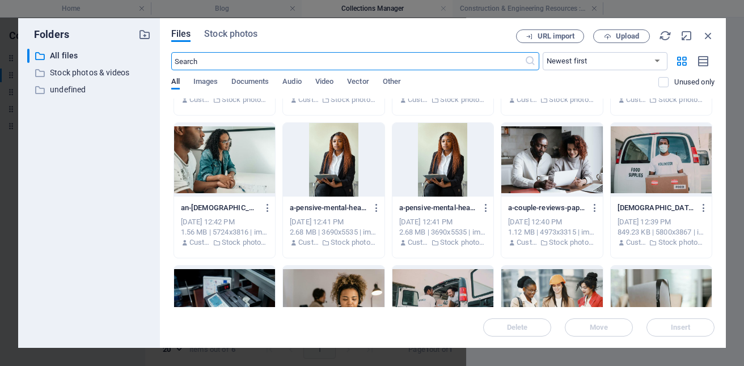
scroll to position [550, 0]
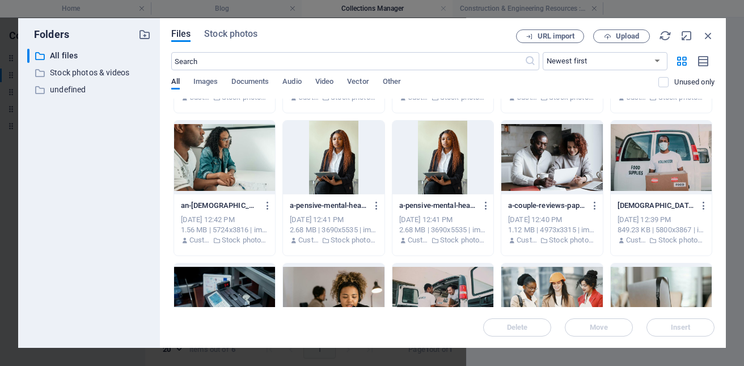
click at [257, 194] on div at bounding box center [224, 158] width 101 height 74
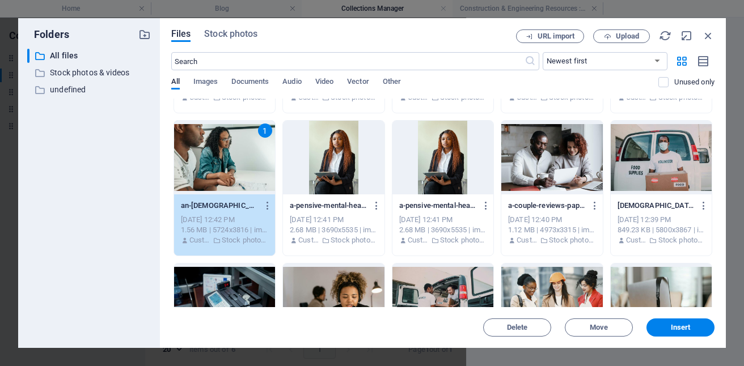
click at [257, 194] on div "1" at bounding box center [224, 158] width 101 height 74
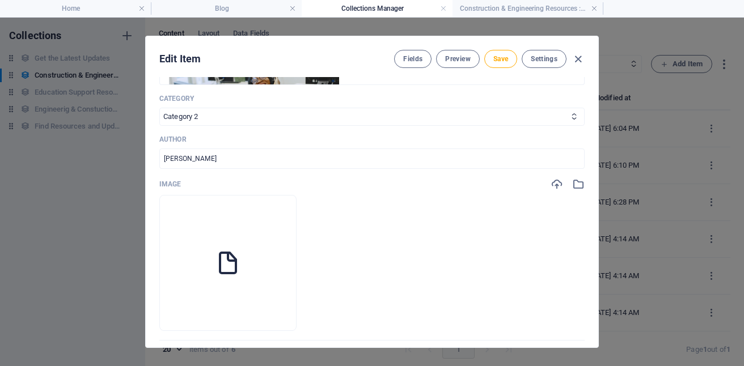
scroll to position [307, 0]
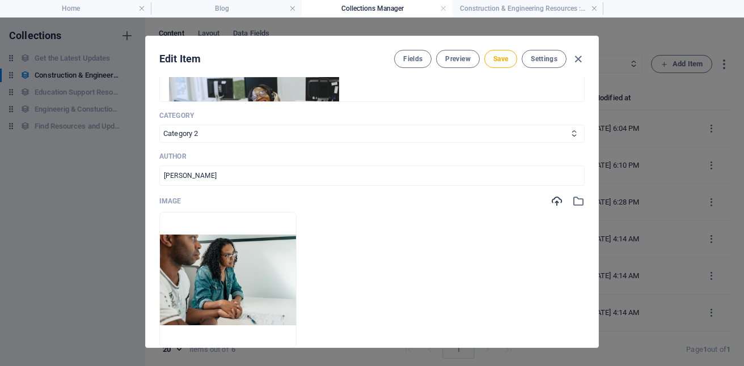
click at [573, 199] on icon "button" at bounding box center [578, 201] width 12 height 12
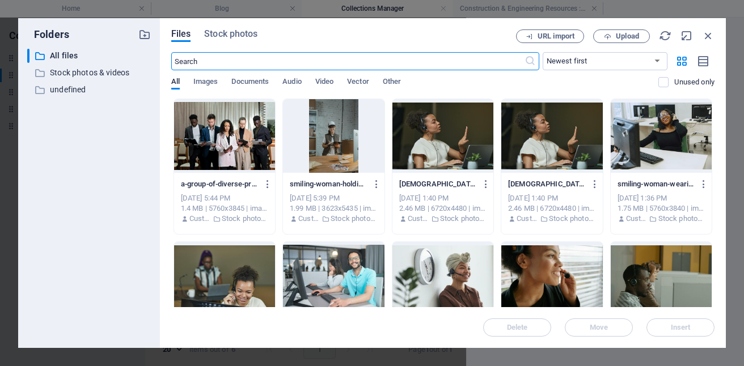
scroll to position [324, 0]
click at [384, 274] on div at bounding box center [333, 279] width 101 height 74
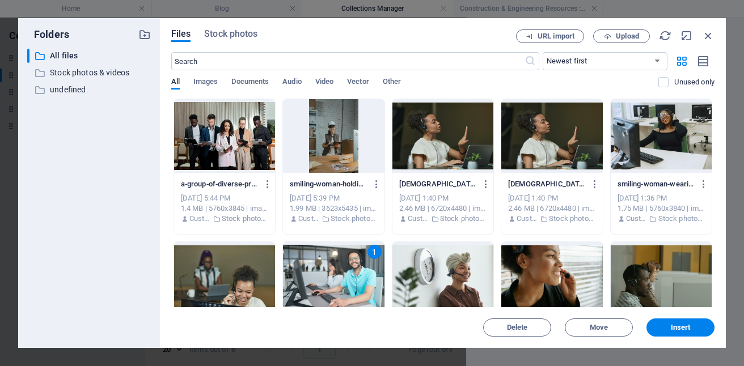
click at [384, 274] on div "1" at bounding box center [333, 279] width 101 height 74
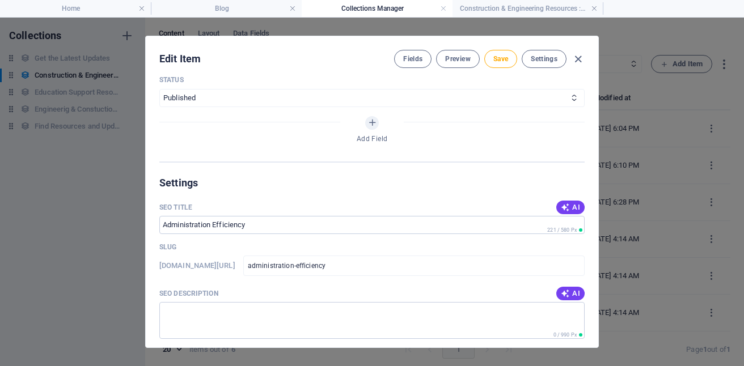
scroll to position [693, 0]
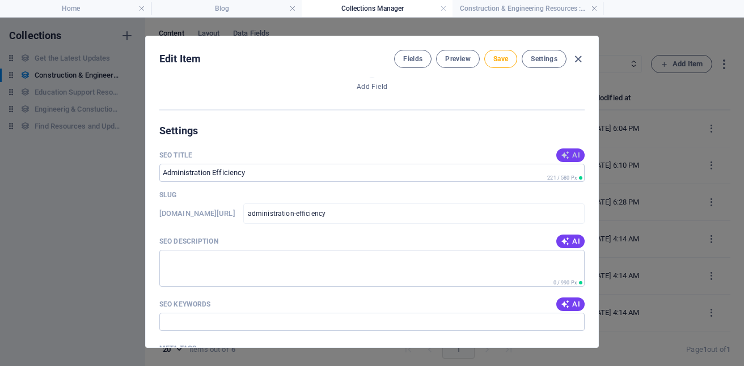
click at [568, 155] on span "AI" at bounding box center [570, 155] width 19 height 9
click at [567, 241] on span "AI" at bounding box center [570, 241] width 19 height 9
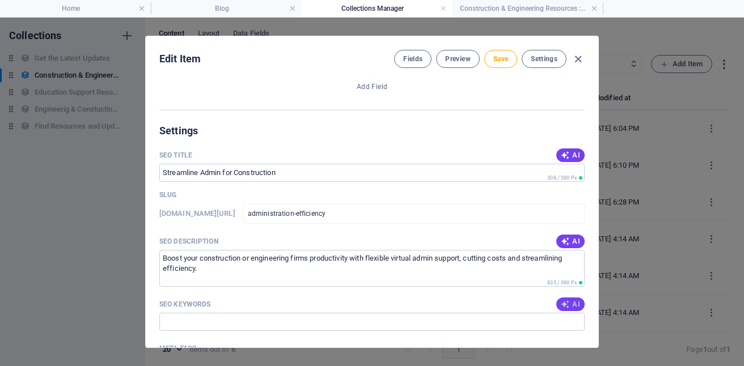
click at [566, 308] on icon "button" at bounding box center [565, 304] width 9 height 9
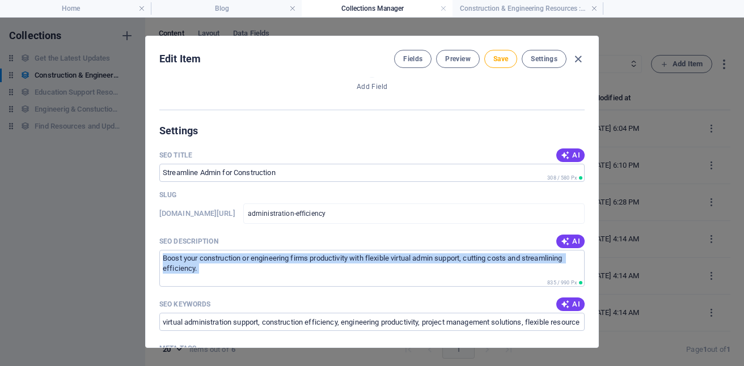
drag, startPoint x: 597, startPoint y: 229, endPoint x: 593, endPoint y: 272, distance: 43.3
click at [593, 274] on div "Edit Item Fields Preview Save Settings Project Management Efficiency Administra…" at bounding box center [372, 192] width 744 height 349
drag, startPoint x: 597, startPoint y: 230, endPoint x: 596, endPoint y: 279, distance: 49.3
click at [596, 279] on div "Edit Item Fields Preview Save Settings Project Management Efficiency Administra…" at bounding box center [371, 192] width 453 height 312
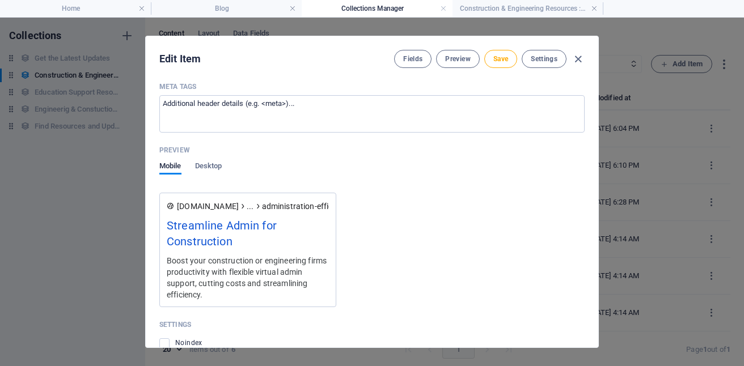
scroll to position [958, 0]
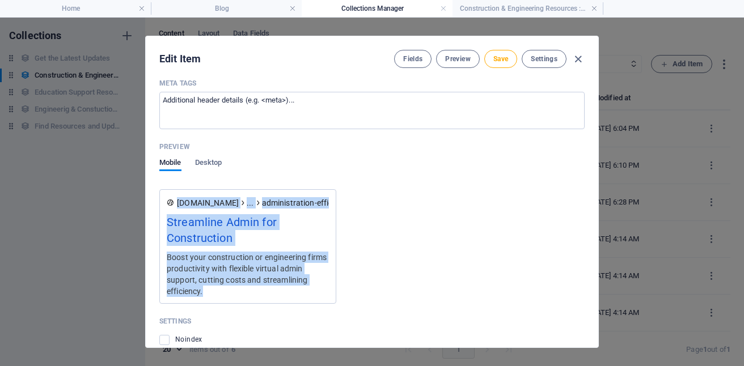
drag, startPoint x: 594, startPoint y: 292, endPoint x: 589, endPoint y: 168, distance: 124.2
click at [589, 168] on div "Project Management Efficiency Administration Efficiency ​ Project Management [D…" at bounding box center [372, 212] width 452 height 270
click at [498, 57] on span "Save" at bounding box center [500, 58] width 15 height 9
click at [457, 54] on button "Preview" at bounding box center [457, 59] width 43 height 18
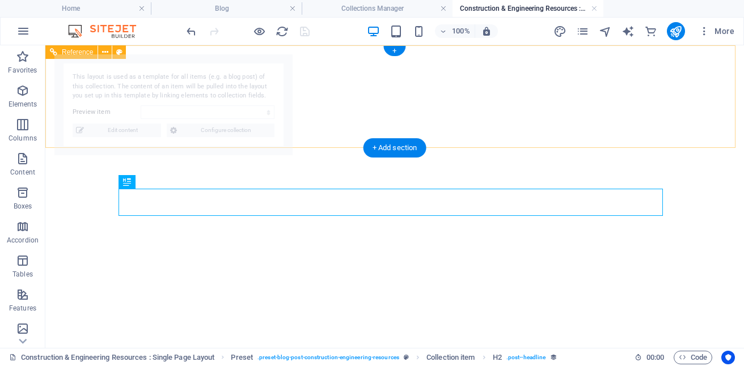
select select "68b10d1039d09b0c9e0b2281"
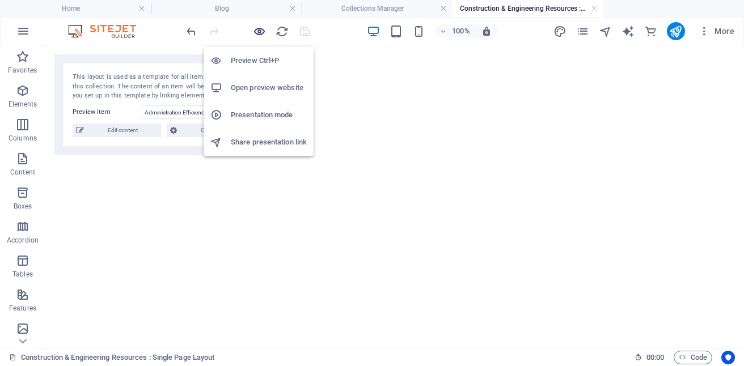
click at [260, 29] on icon "button" at bounding box center [259, 31] width 13 height 13
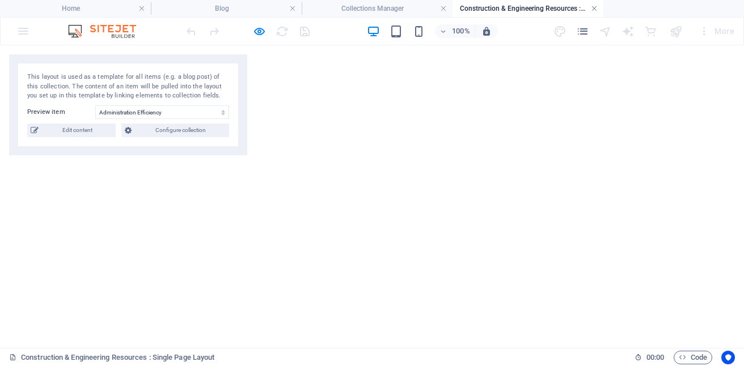
click at [594, 10] on link at bounding box center [594, 8] width 7 height 11
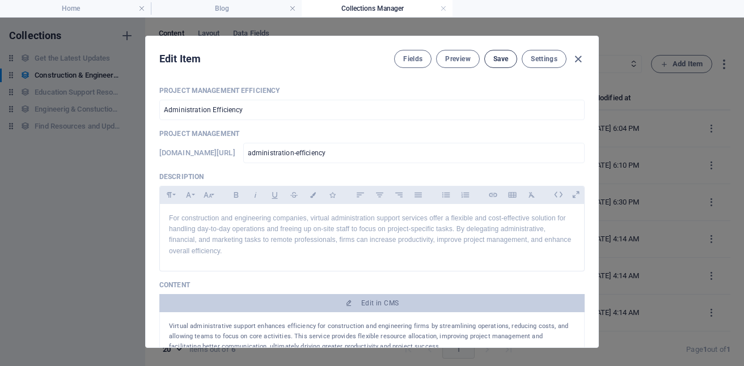
click at [500, 60] on span "Save" at bounding box center [500, 58] width 15 height 9
click at [442, 8] on link at bounding box center [443, 8] width 7 height 11
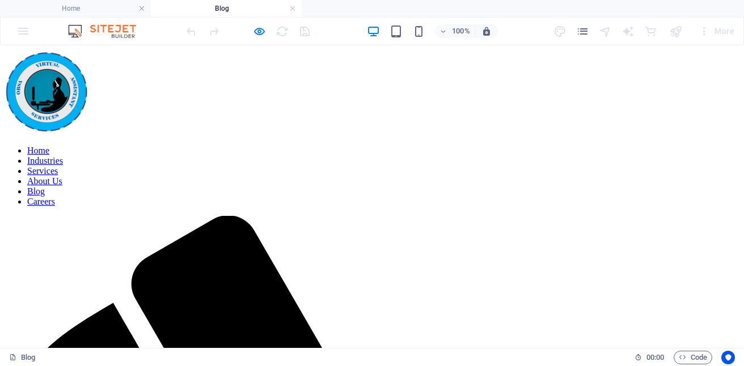
scroll to position [904, 0]
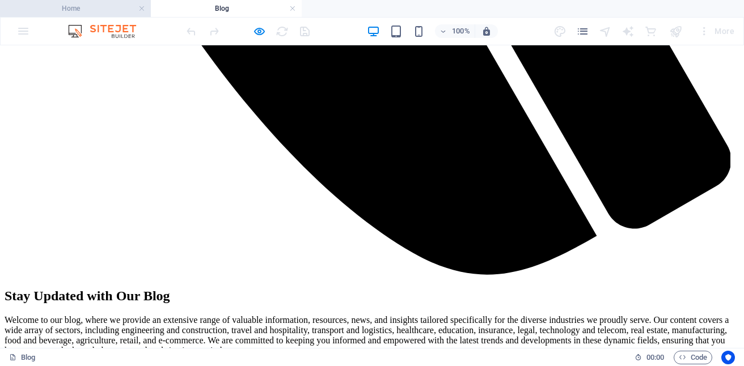
click at [107, 5] on h4 "Home" at bounding box center [75, 8] width 151 height 12
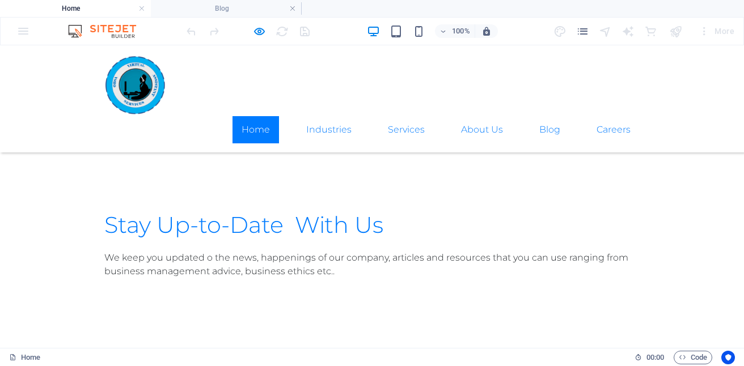
scroll to position [2029, 0]
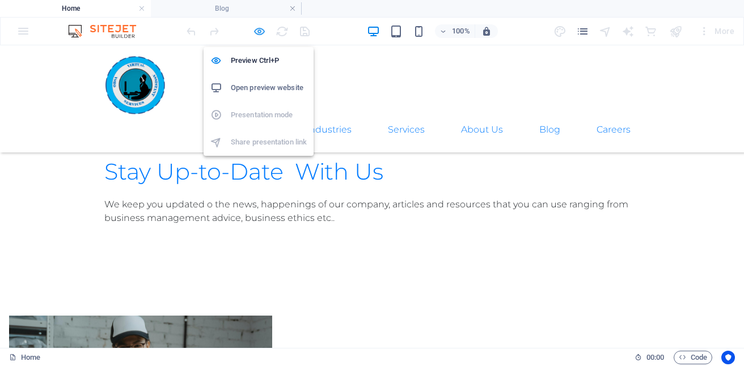
click at [257, 34] on icon "button" at bounding box center [259, 31] width 13 height 13
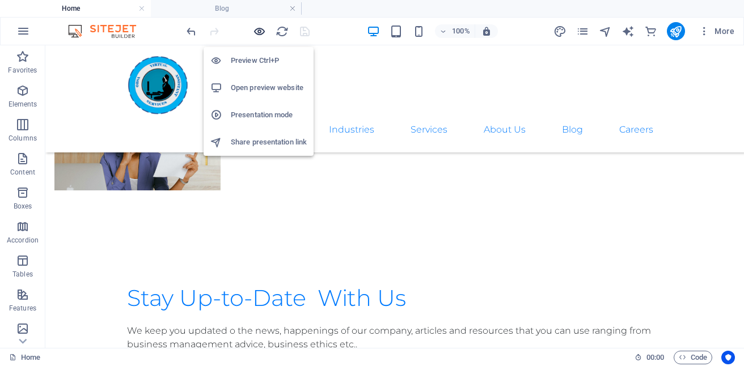
scroll to position [2115, 0]
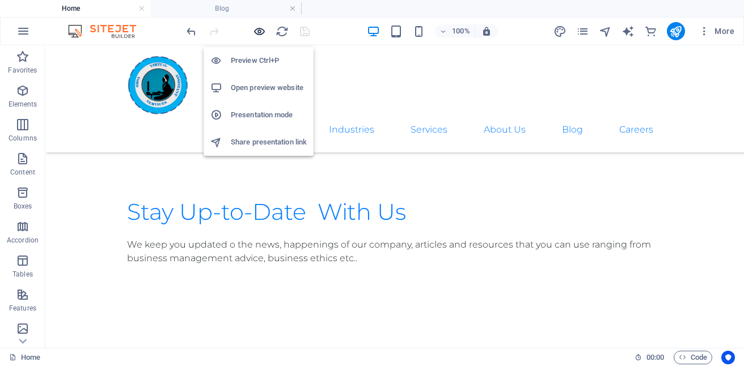
click at [256, 29] on icon "button" at bounding box center [259, 31] width 13 height 13
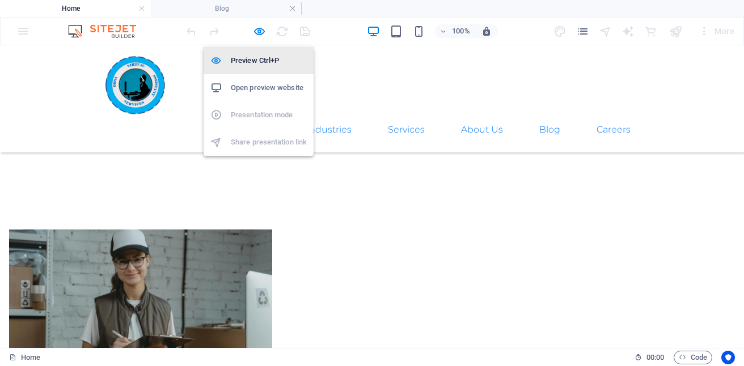
scroll to position [2029, 0]
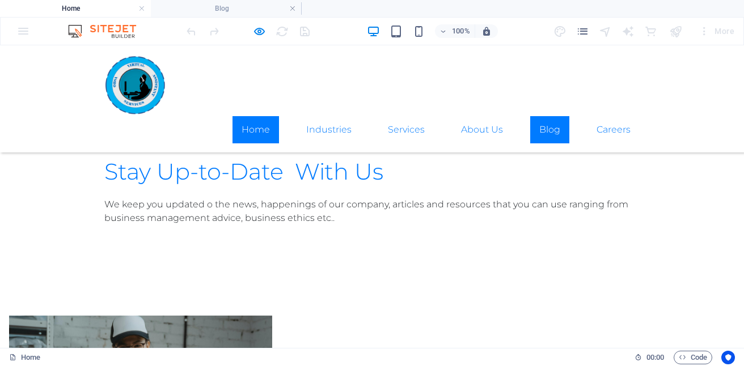
click at [547, 116] on link "Blog" at bounding box center [549, 129] width 39 height 27
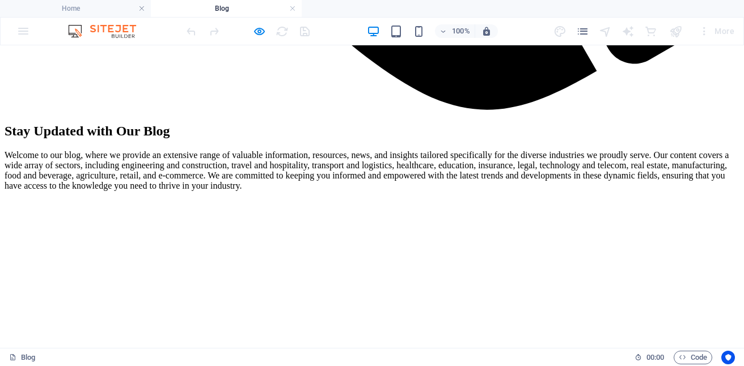
scroll to position [1055, 0]
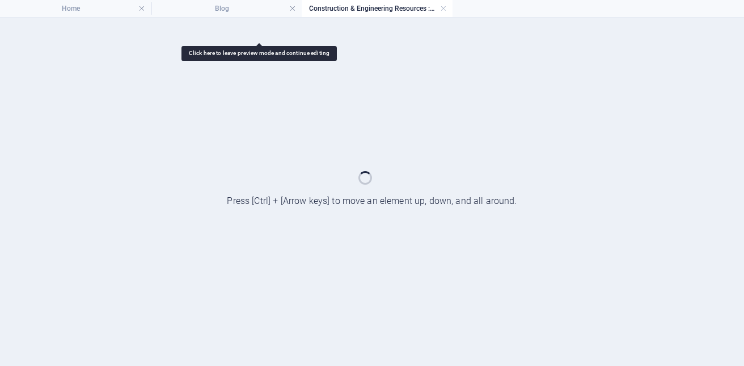
click at [244, 201] on div at bounding box center [372, 192] width 744 height 349
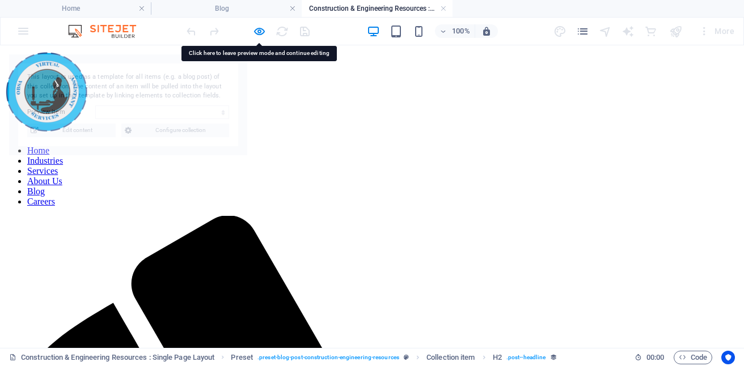
scroll to position [0, 0]
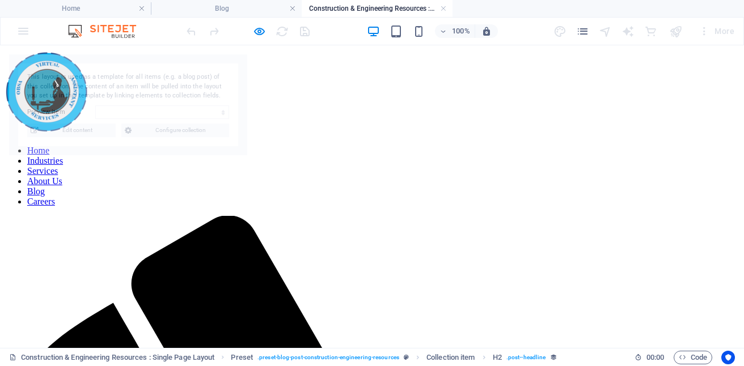
select select "68b10d1039d09b0c9e0b2281"
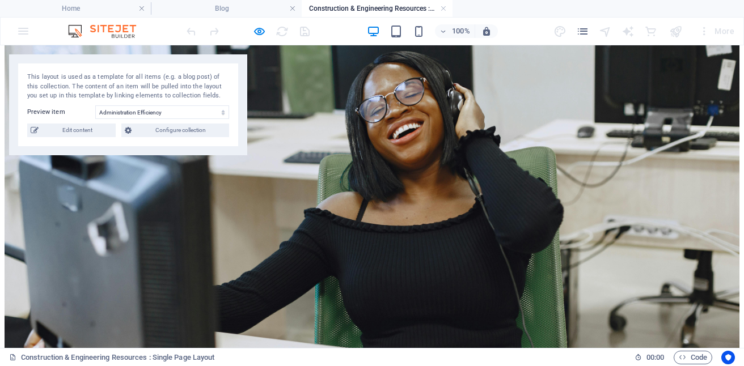
scroll to position [1784, 0]
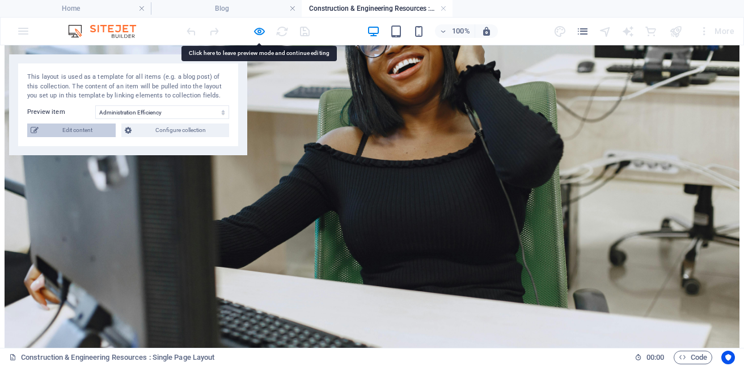
click at [87, 130] on span "Edit content" at bounding box center [77, 131] width 70 height 14
select select "Category 2"
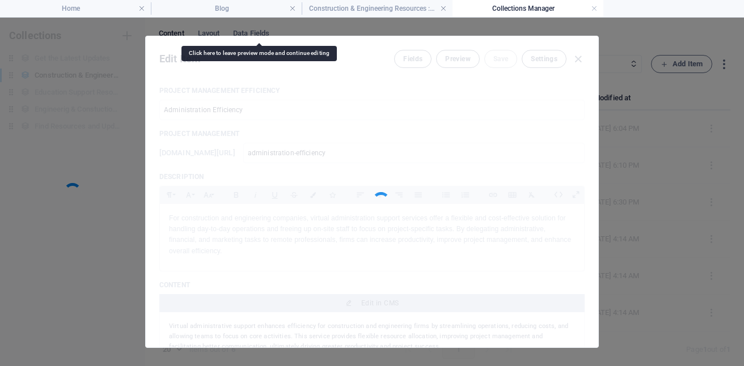
scroll to position [0, 0]
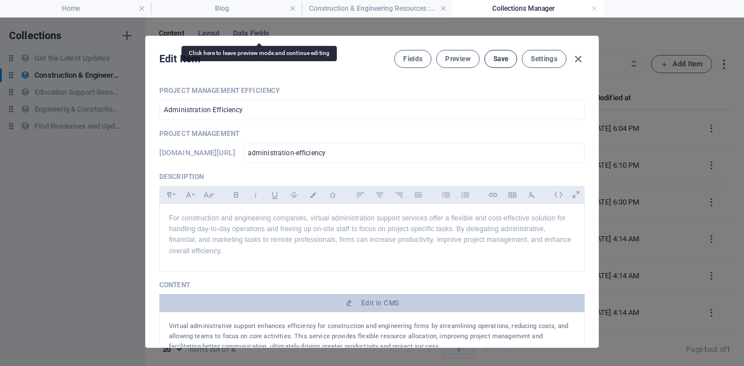
click at [498, 58] on span "Save" at bounding box center [500, 58] width 15 height 9
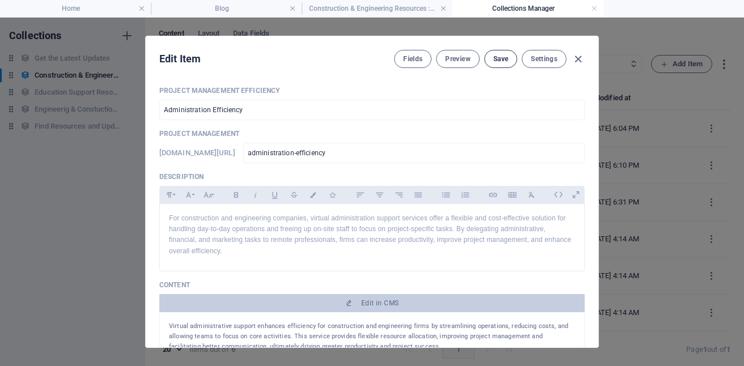
click at [504, 57] on span "Save" at bounding box center [500, 58] width 15 height 9
click at [578, 57] on icon "button" at bounding box center [577, 59] width 13 height 13
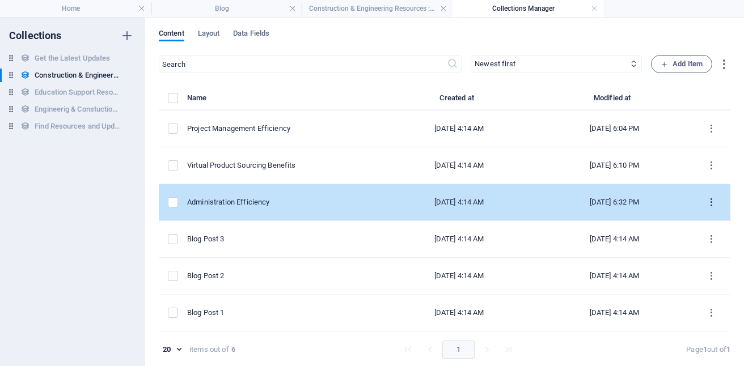
click at [706, 202] on icon "items list" at bounding box center [711, 202] width 11 height 11
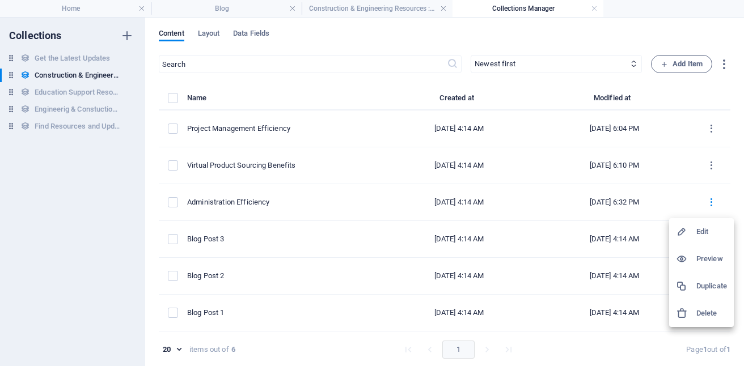
click at [712, 257] on h6 "Preview" at bounding box center [711, 259] width 31 height 14
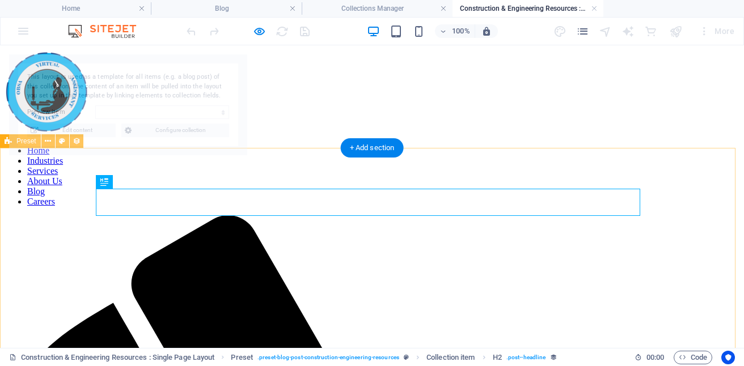
select select "68b10d1039d09b0c9e0b2281"
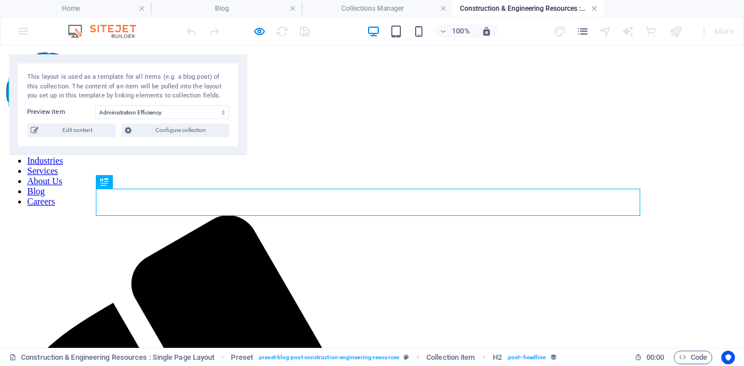
click at [596, 7] on link at bounding box center [594, 8] width 7 height 11
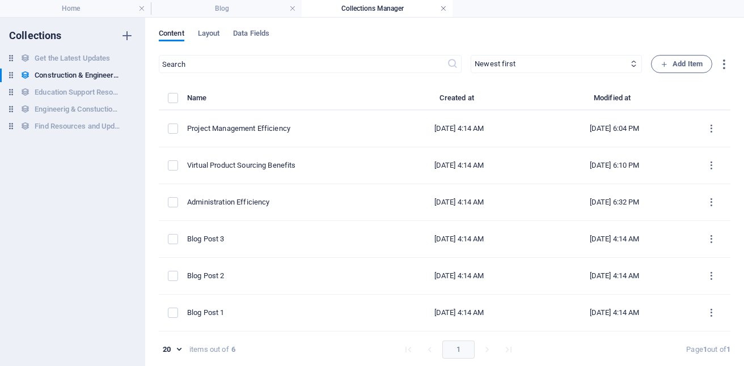
click at [443, 11] on link at bounding box center [443, 8] width 7 height 11
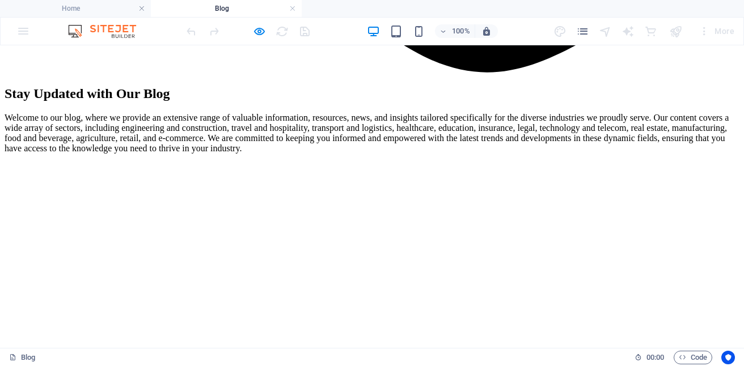
scroll to position [1093, 0]
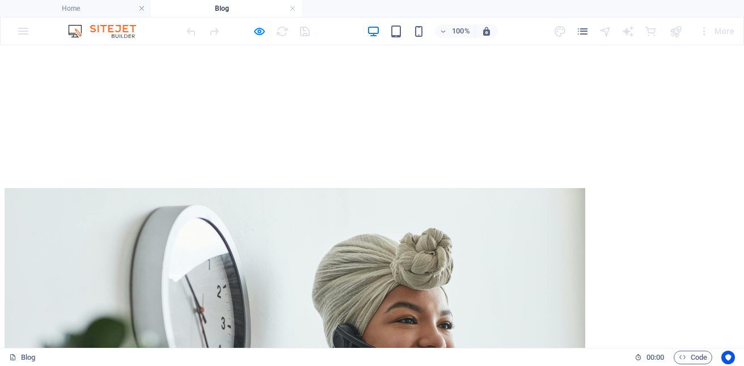
scroll to position [1307, 0]
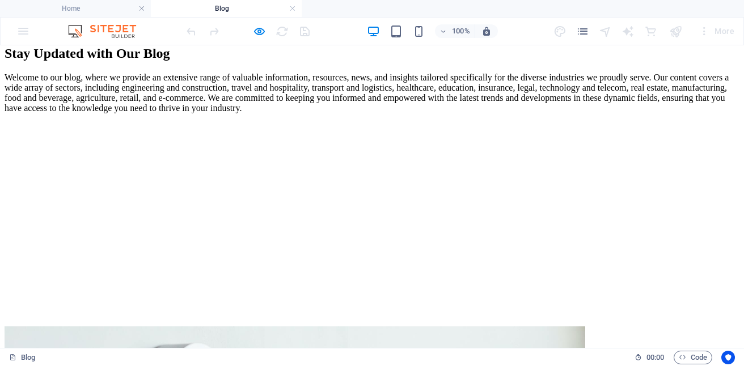
scroll to position [1172, 0]
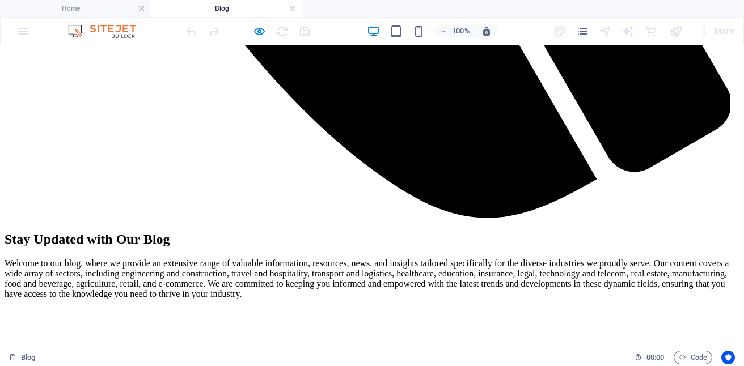
scroll to position [957, 0]
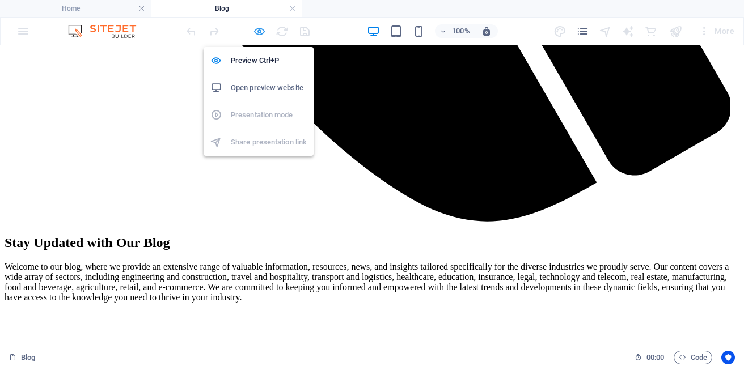
click at [256, 30] on icon "button" at bounding box center [259, 31] width 13 height 13
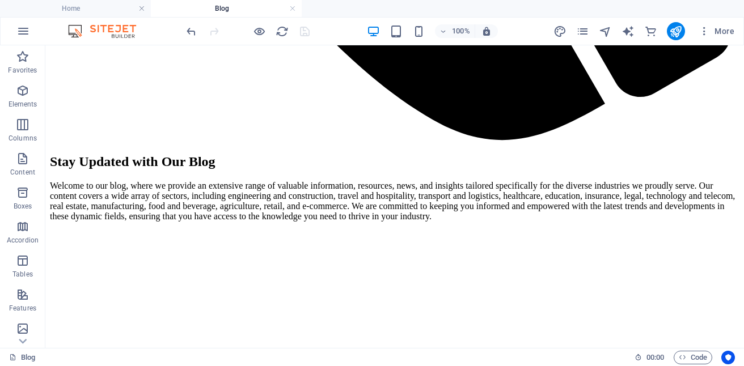
scroll to position [971, 0]
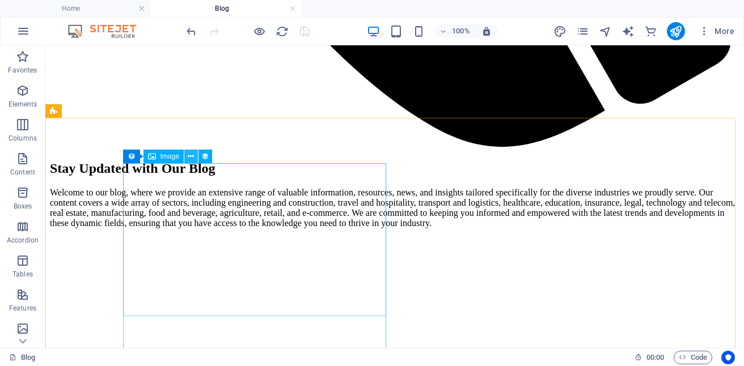
click at [190, 155] on icon at bounding box center [191, 157] width 6 height 12
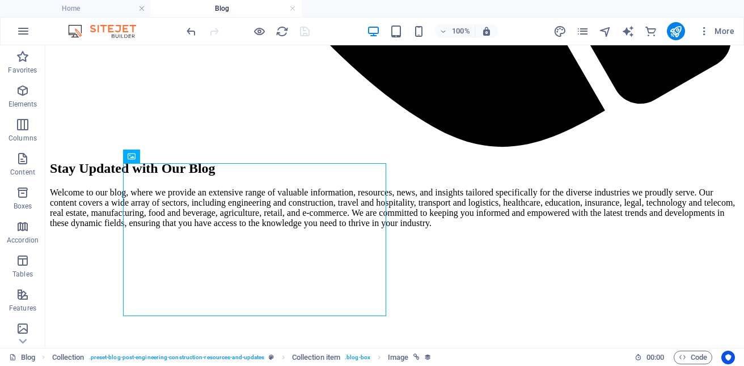
scroll to position [957, 0]
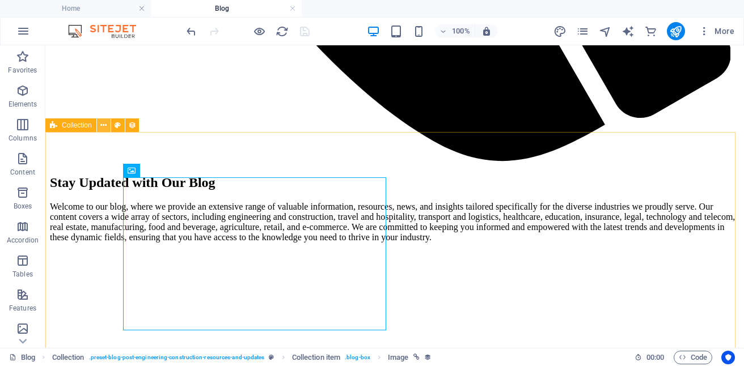
click at [105, 126] on icon at bounding box center [103, 126] width 6 height 12
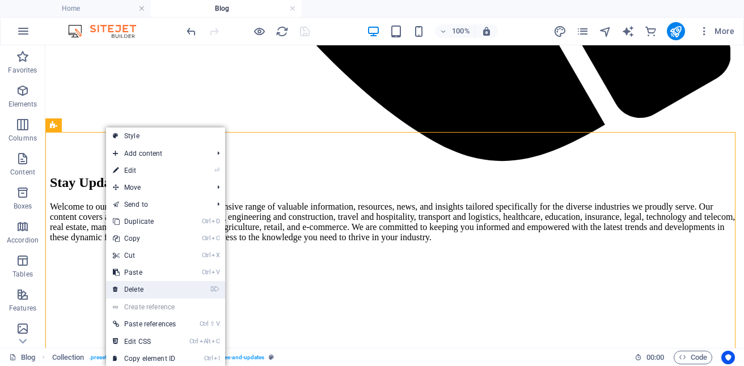
click at [146, 286] on link "⌦ Delete" at bounding box center [144, 289] width 77 height 17
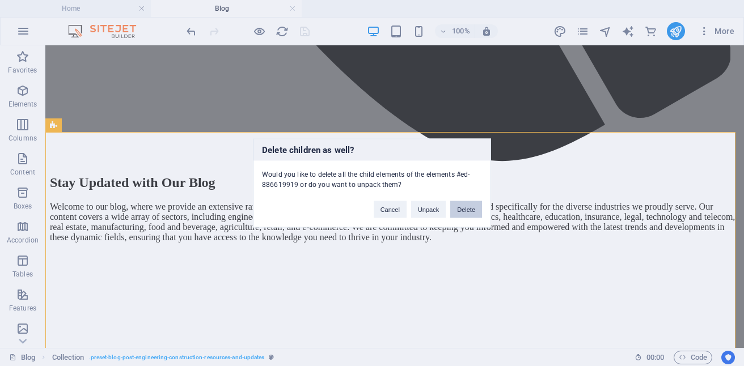
click at [466, 211] on button "Delete" at bounding box center [466, 209] width 32 height 17
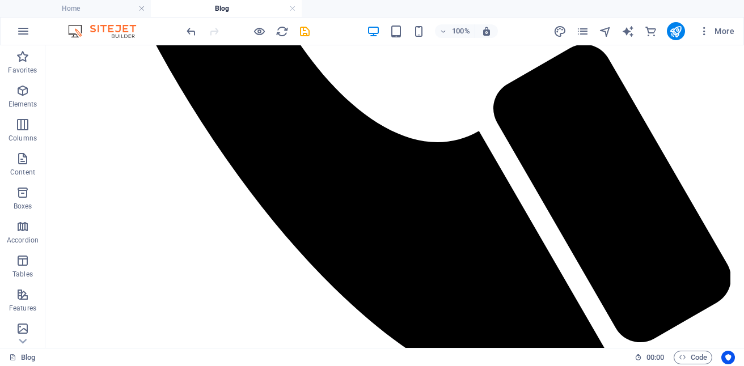
scroll to position [711, 0]
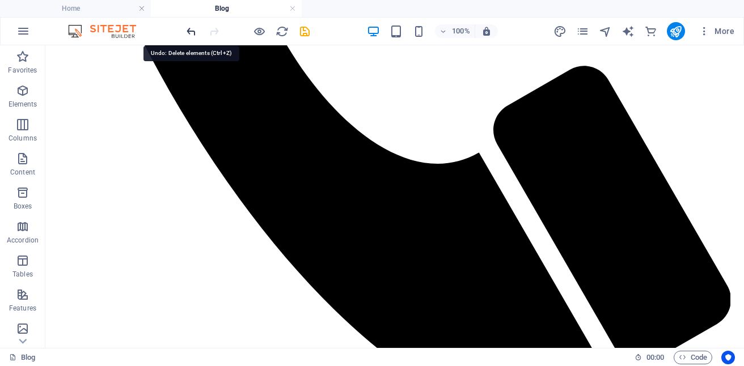
click at [189, 34] on icon "undo" at bounding box center [191, 31] width 13 height 13
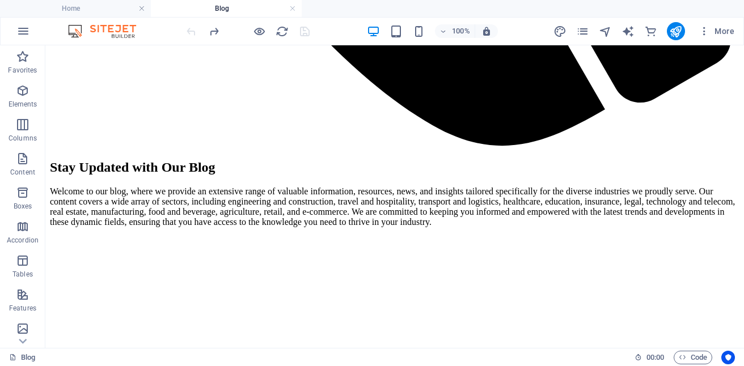
scroll to position [965, 0]
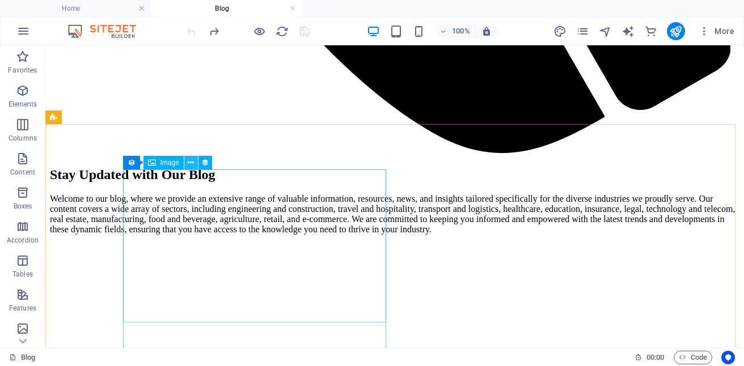
click at [190, 166] on icon at bounding box center [191, 163] width 6 height 12
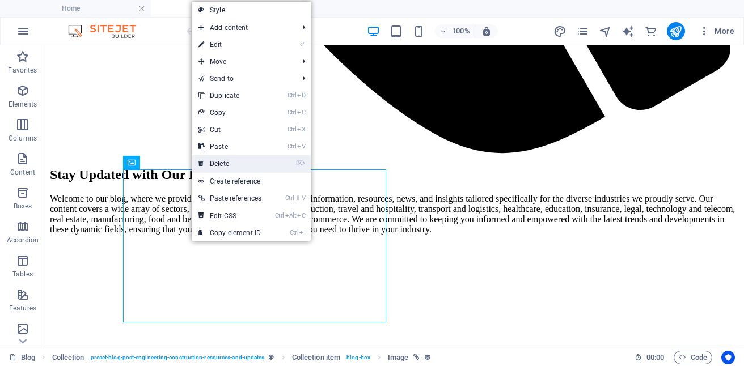
click at [231, 163] on link "⌦ Delete" at bounding box center [230, 163] width 77 height 17
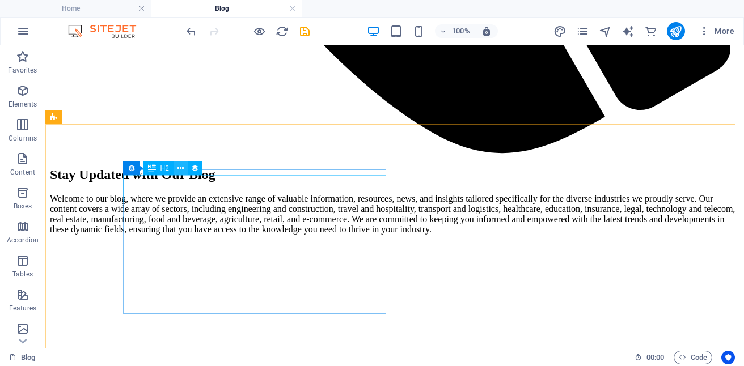
click at [183, 168] on icon at bounding box center [180, 169] width 6 height 12
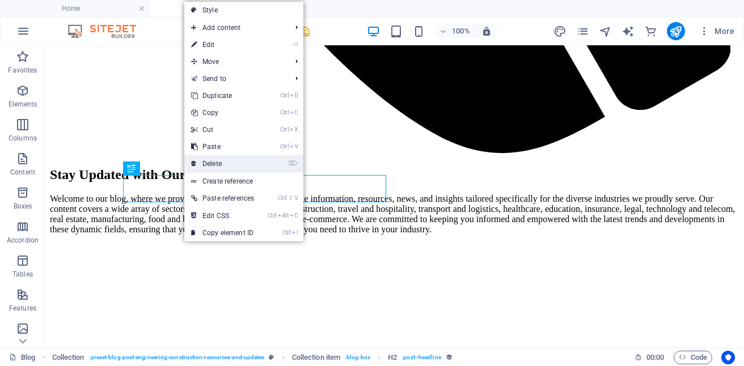
click at [218, 165] on link "⌦ Delete" at bounding box center [222, 163] width 77 height 17
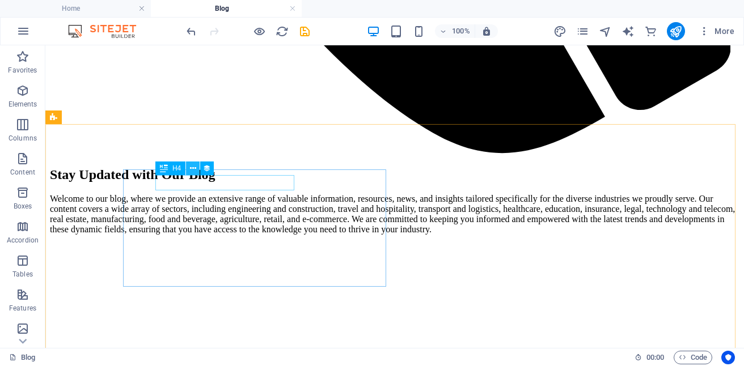
click at [193, 166] on icon at bounding box center [193, 169] width 6 height 12
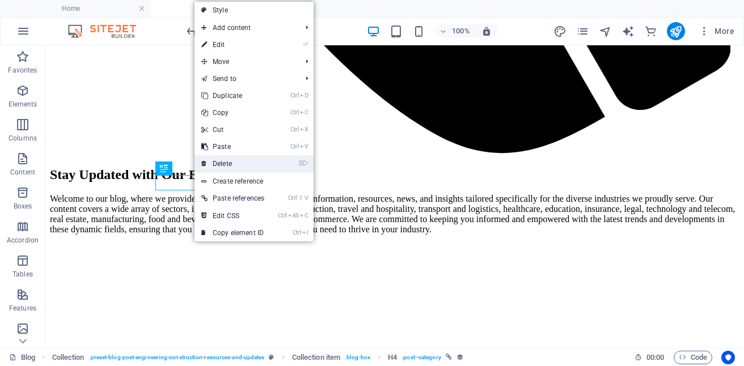
click at [228, 165] on link "⌦ Delete" at bounding box center [232, 163] width 77 height 17
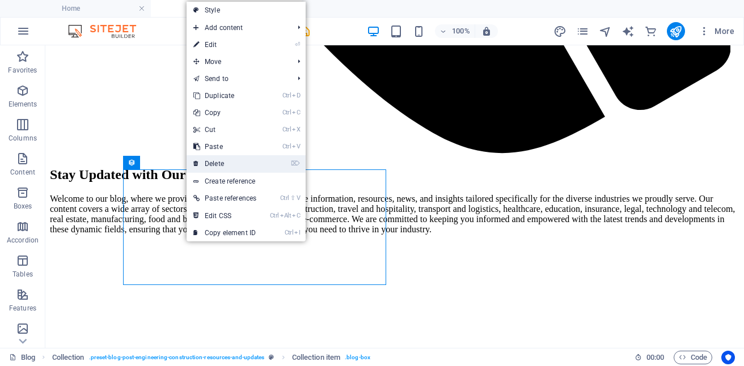
click at [222, 166] on link "⌦ Delete" at bounding box center [224, 163] width 77 height 17
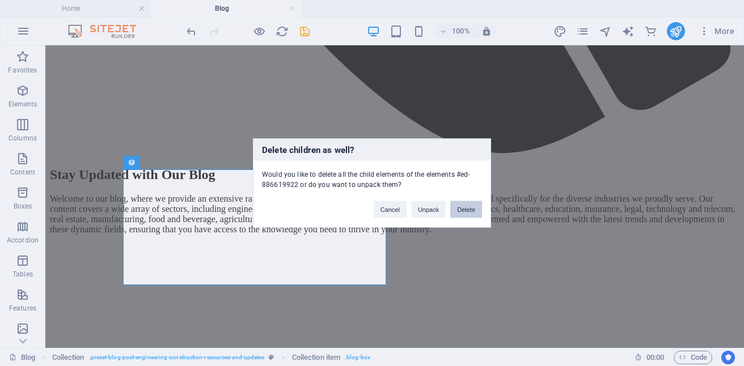
click at [465, 209] on button "Delete" at bounding box center [466, 209] width 32 height 17
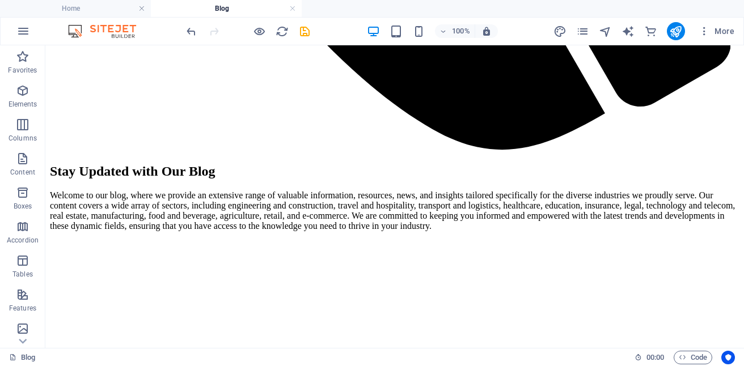
scroll to position [978, 0]
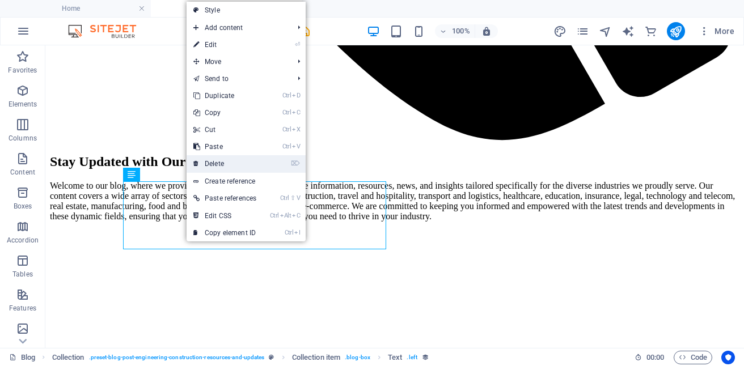
click at [219, 164] on link "⌦ Delete" at bounding box center [224, 163] width 77 height 17
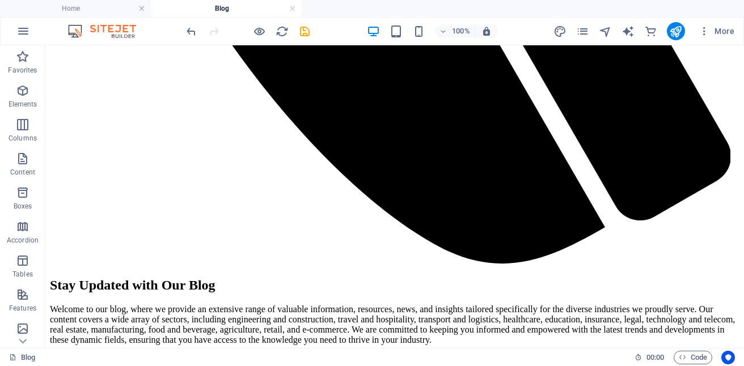
scroll to position [972, 0]
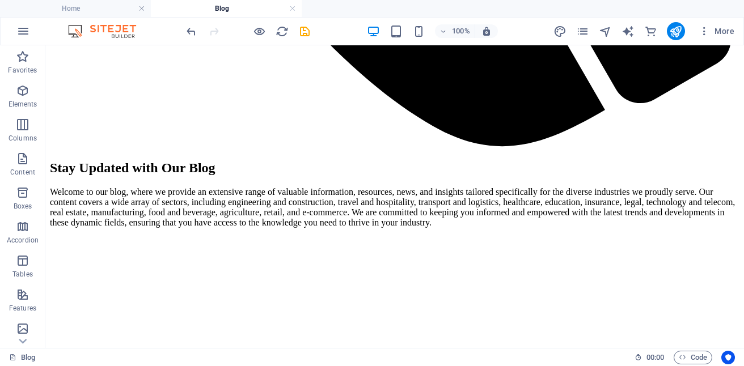
click at [251, 30] on div at bounding box center [247, 31] width 127 height 18
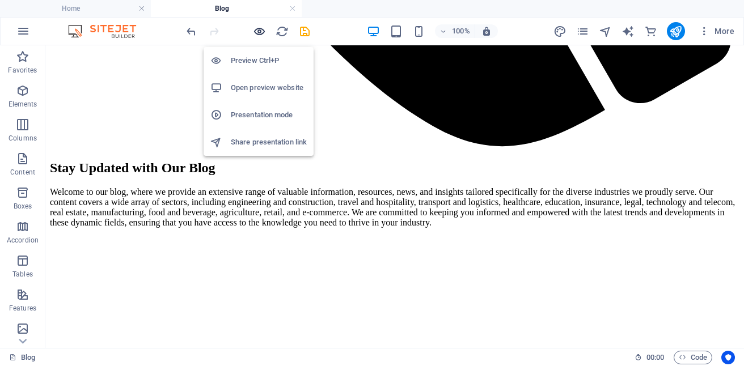
click at [256, 30] on icon "button" at bounding box center [259, 31] width 13 height 13
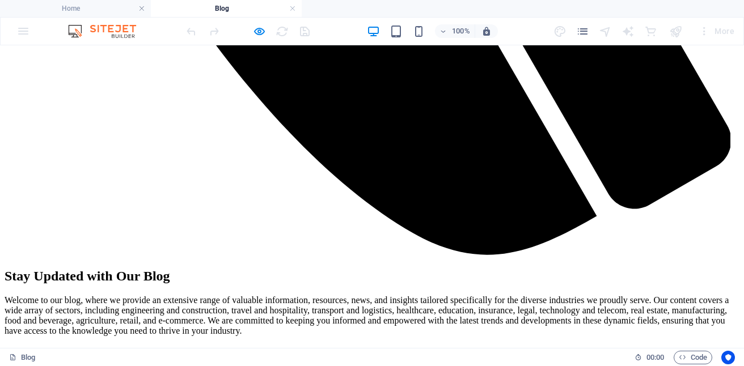
scroll to position [939, 0]
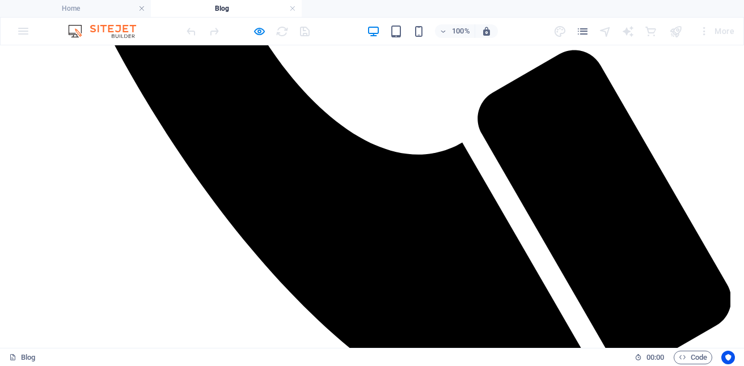
scroll to position [770, 0]
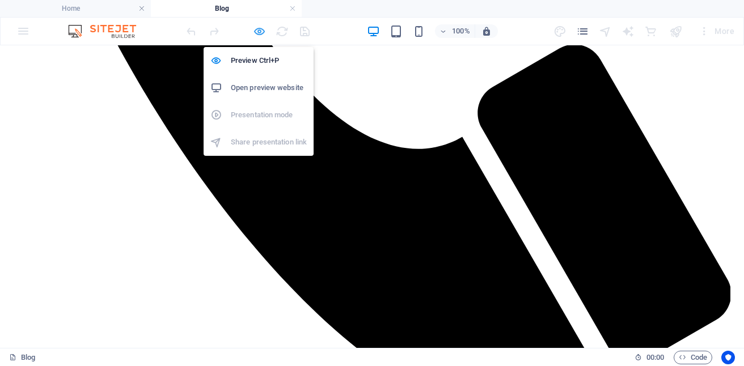
click at [261, 32] on icon "button" at bounding box center [259, 31] width 13 height 13
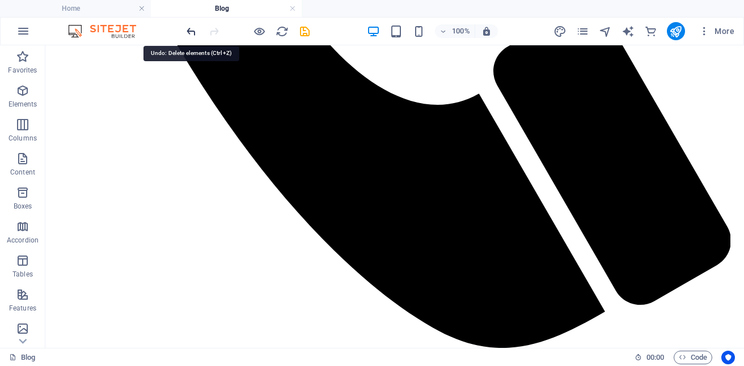
click at [188, 28] on icon "undo" at bounding box center [191, 31] width 13 height 13
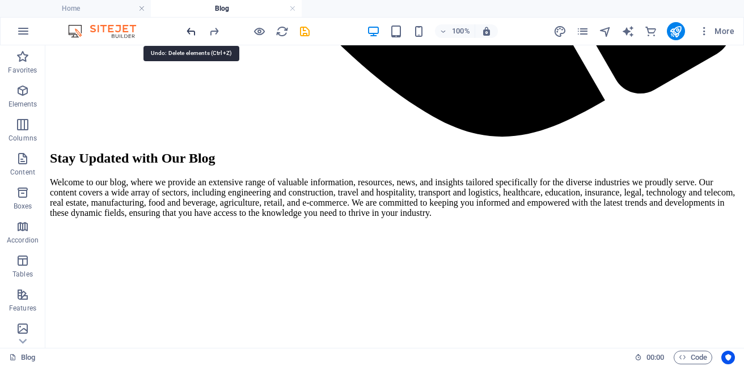
scroll to position [990, 0]
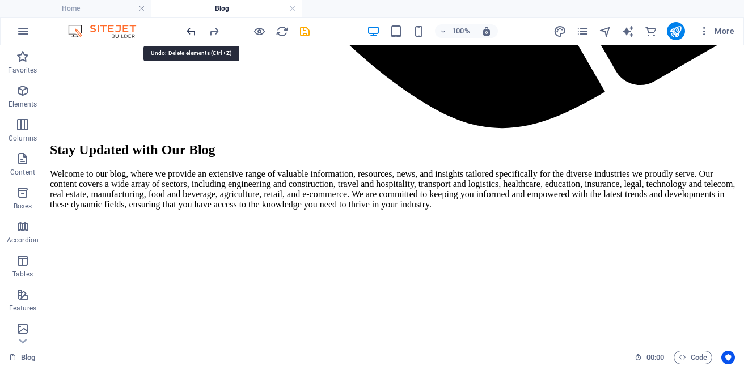
click at [188, 28] on icon "undo" at bounding box center [191, 31] width 13 height 13
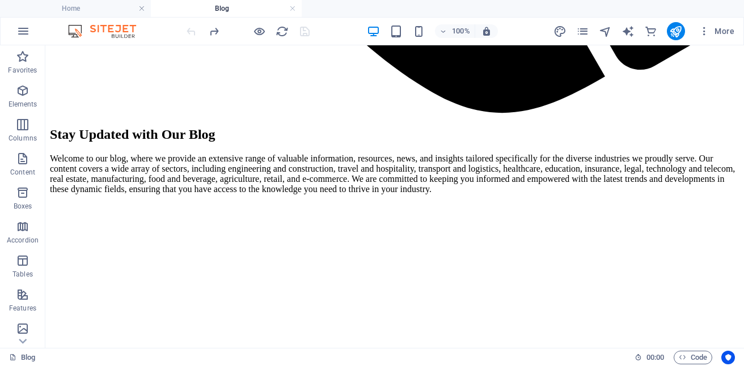
scroll to position [1149, 0]
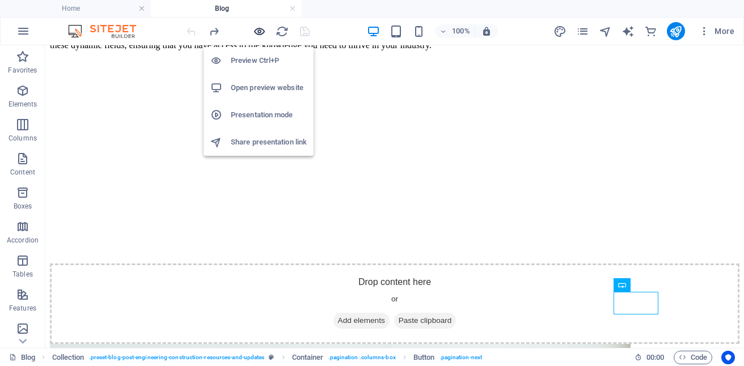
click at [257, 31] on icon "button" at bounding box center [259, 31] width 13 height 13
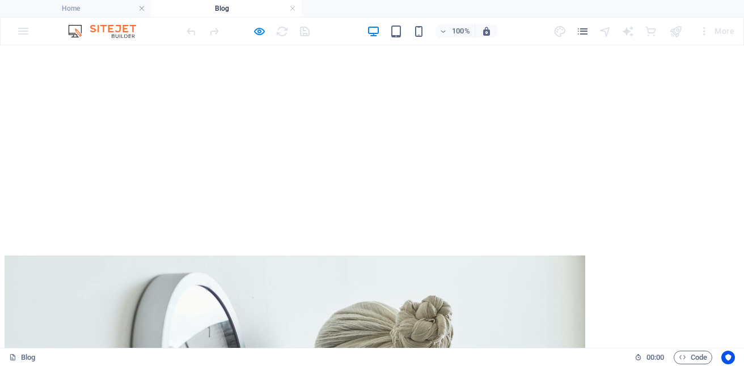
scroll to position [1228, 0]
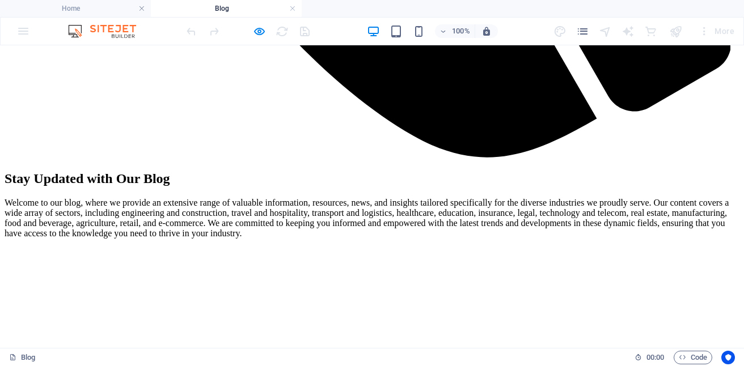
scroll to position [1127, 0]
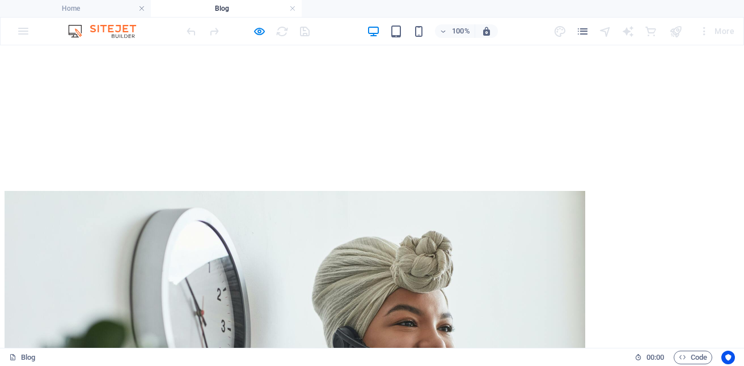
scroll to position [1260, 0]
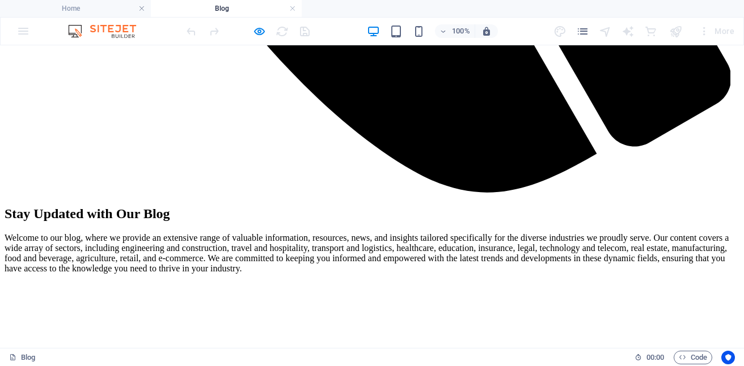
scroll to position [969, 0]
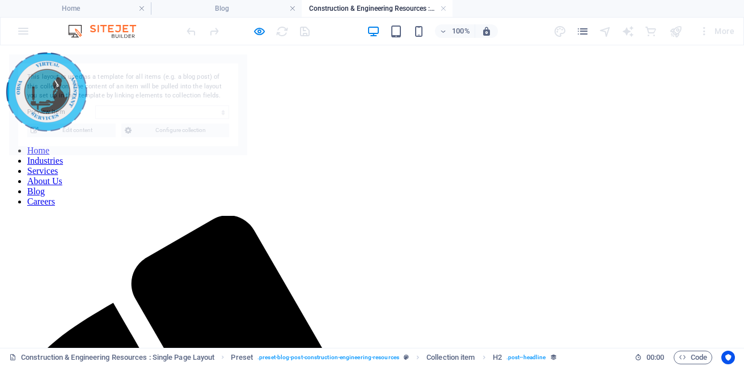
scroll to position [0, 0]
select select "68b10d1039d09b0c9e0b2280"
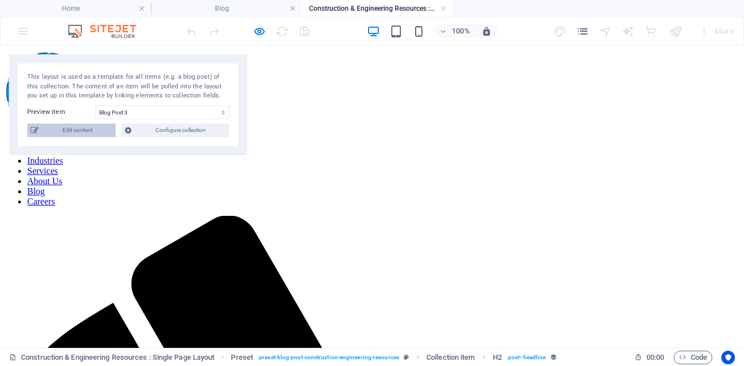
click at [91, 131] on span "Edit content" at bounding box center [77, 131] width 70 height 14
select select "Category 2"
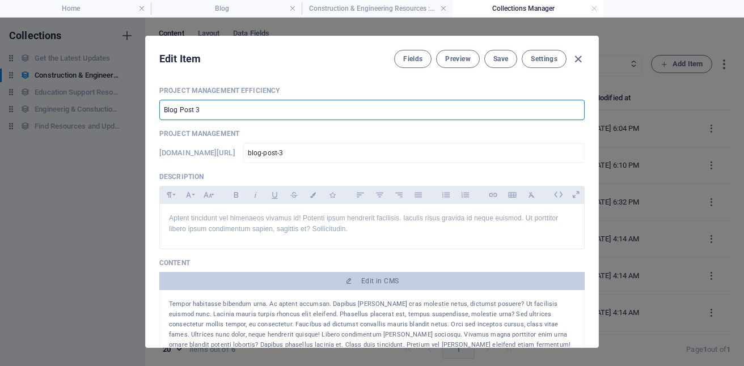
click at [249, 108] on input "Blog Post 3" at bounding box center [371, 110] width 425 height 20
type input "B"
click at [162, 113] on input "Word Processing in Construction" at bounding box center [371, 110] width 425 height 20
click at [308, 109] on input "Virtual Word Processing in Construction" at bounding box center [371, 110] width 425 height 20
click at [243, 108] on input "Virtual Word Processing in Construction & Engineering" at bounding box center [371, 110] width 425 height 20
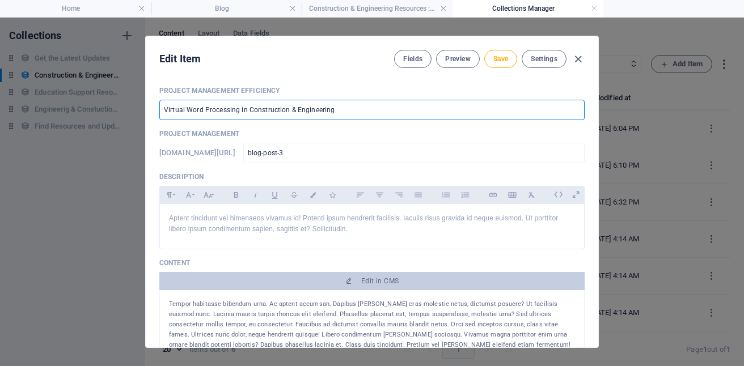
click at [244, 110] on input "Virtual Word Processing in Construction & Engineering" at bounding box center [371, 110] width 425 height 20
click at [358, 226] on p "Aptent tincidunt vel himenaeos vivamus id! Potenti ipsum hendrerit facilisis. I…" at bounding box center [372, 224] width 406 height 22
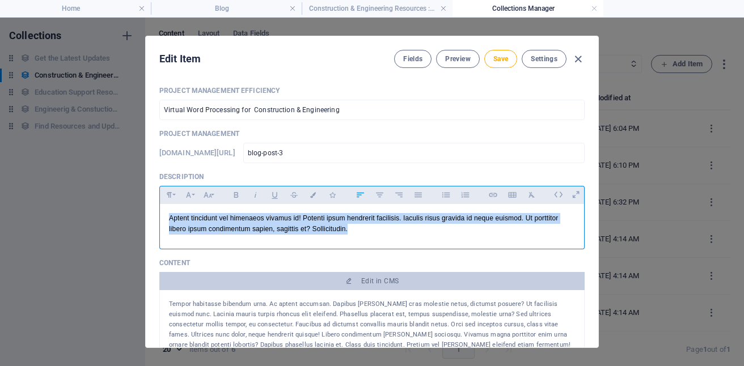
drag, startPoint x: 358, startPoint y: 226, endPoint x: 167, endPoint y: 217, distance: 191.2
click at [167, 217] on div "Aptent tincidunt vel himenaeos vivamus id! Potenti ipsum hendrerit facilisis. I…" at bounding box center [372, 224] width 424 height 40
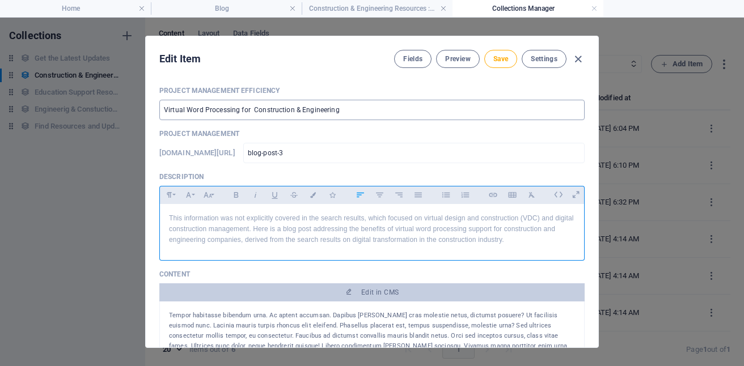
scroll to position [2914, 1]
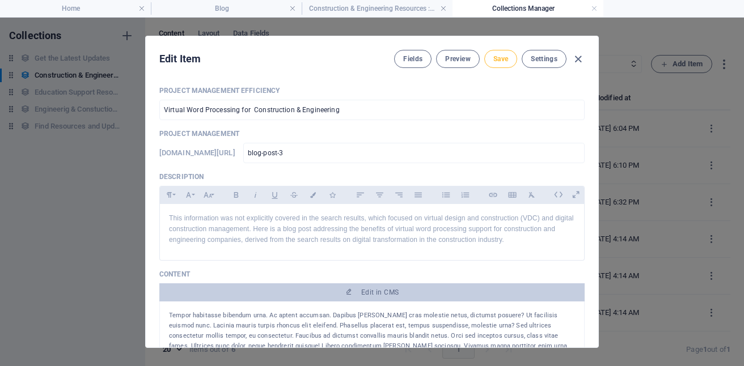
click at [494, 59] on span "Save" at bounding box center [500, 58] width 15 height 9
type input "Virtual Word Processing for Construction & Engineering"
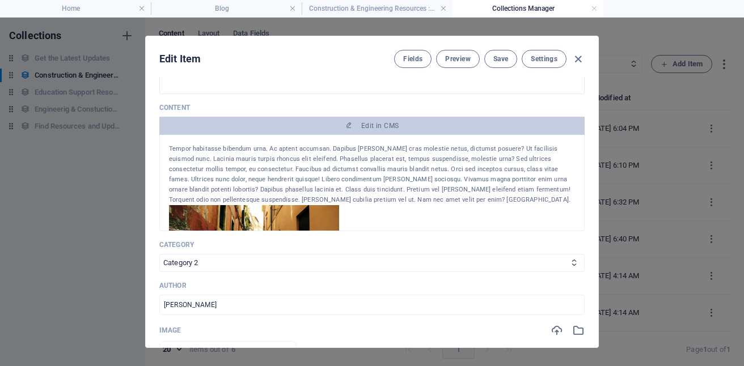
scroll to position [172, 0]
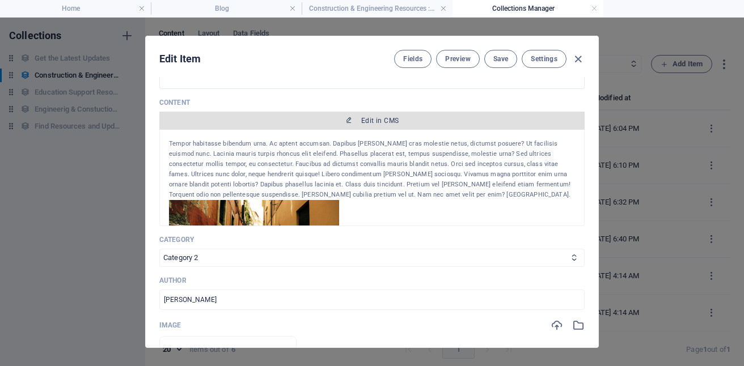
click at [370, 122] on span "Edit in CMS" at bounding box center [379, 120] width 37 height 9
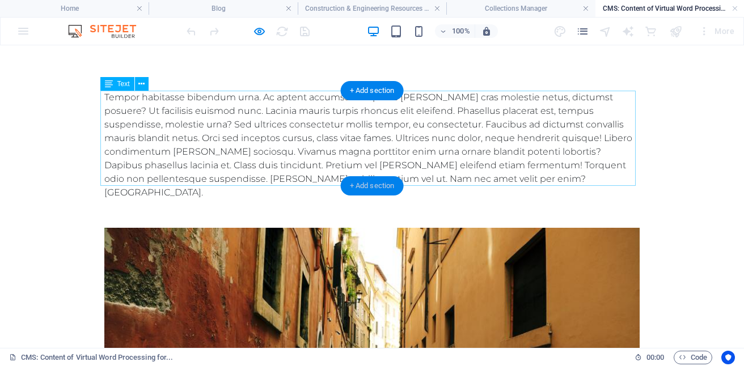
scroll to position [0, 0]
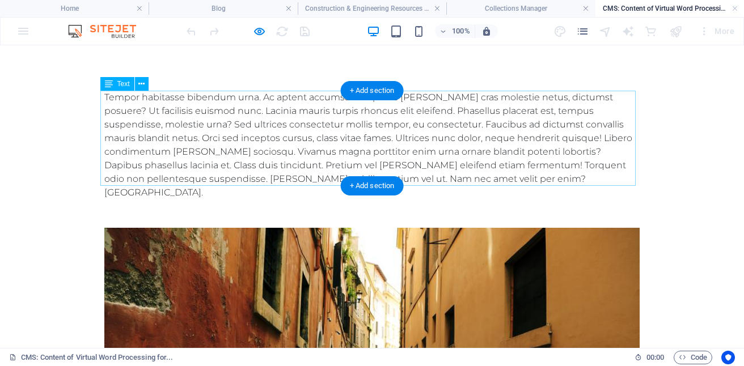
click at [390, 155] on div "Tempor habitasse bibendum urna. Ac aptent accumsan. Dapibus justo cras molestie…" at bounding box center [371, 145] width 535 height 109
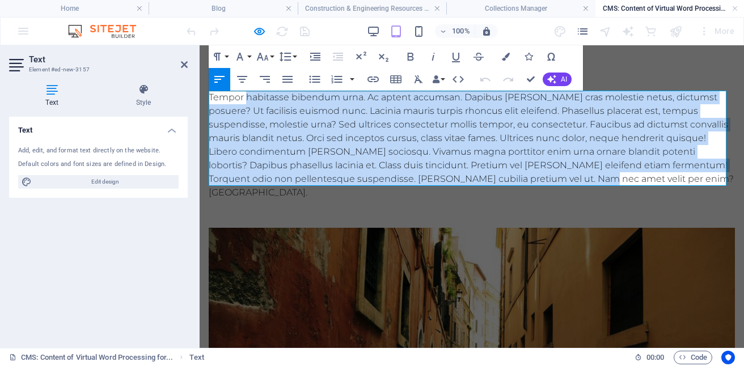
drag, startPoint x: 267, startPoint y: 104, endPoint x: 588, endPoint y: 179, distance: 329.4
click at [588, 179] on div "Tempor habitasse bibendum urna. Ac aptent accumsan. Dapibus justo cras molestie…" at bounding box center [472, 145] width 526 height 109
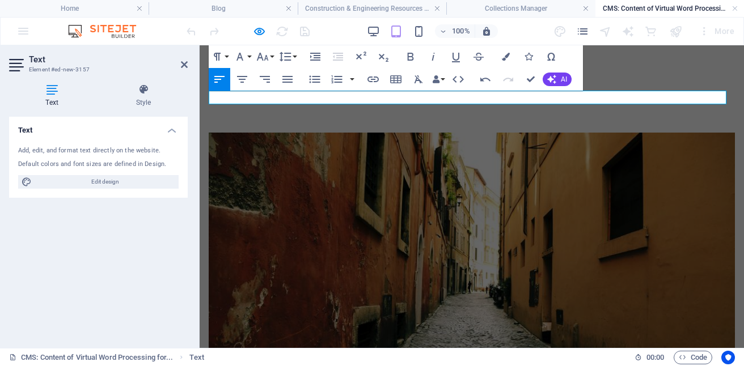
click at [275, 97] on p at bounding box center [472, 98] width 526 height 14
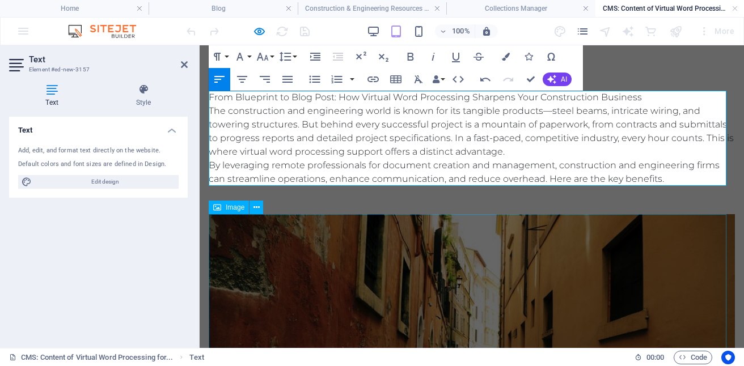
scroll to position [7532, 1]
click at [561, 79] on span "AI" at bounding box center [564, 79] width 6 height 7
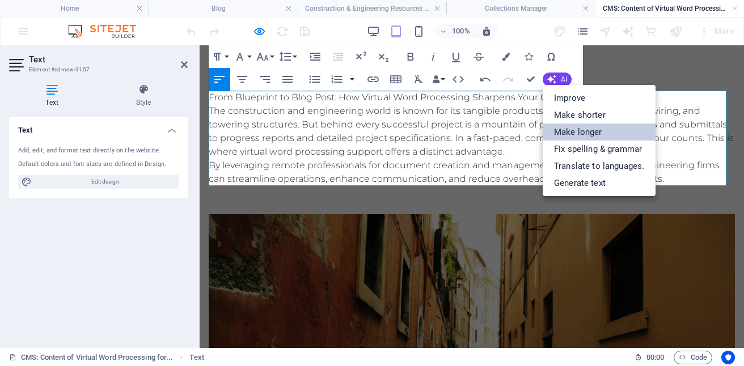
click at [587, 131] on link "Make longer" at bounding box center [598, 132] width 113 height 17
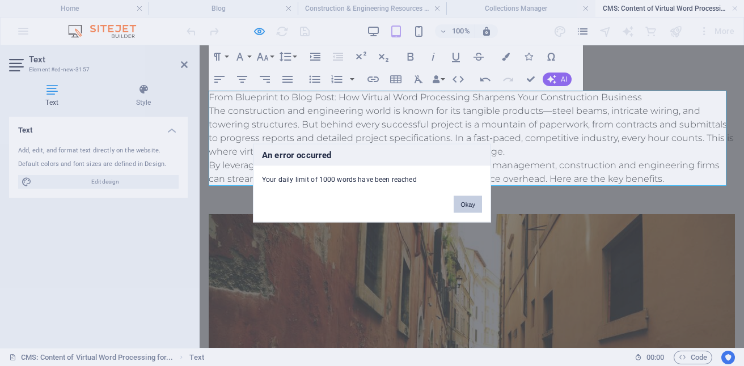
click at [472, 207] on button "Okay" at bounding box center [467, 204] width 28 height 17
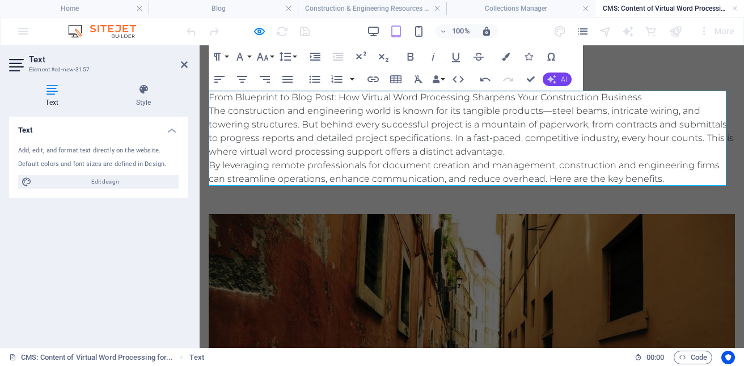
click at [556, 82] on button "AI" at bounding box center [556, 80] width 29 height 14
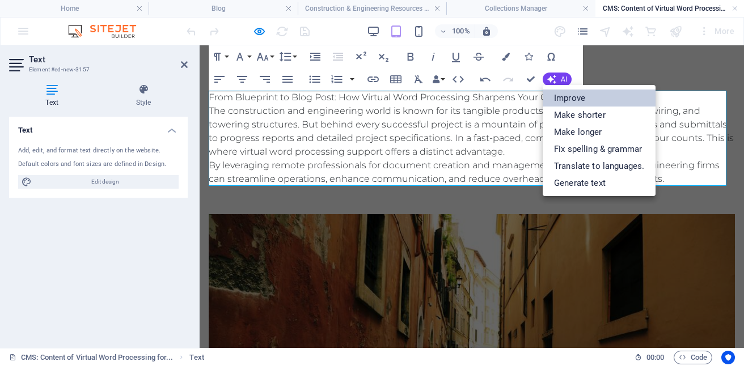
click at [576, 101] on link "Improve" at bounding box center [598, 98] width 113 height 17
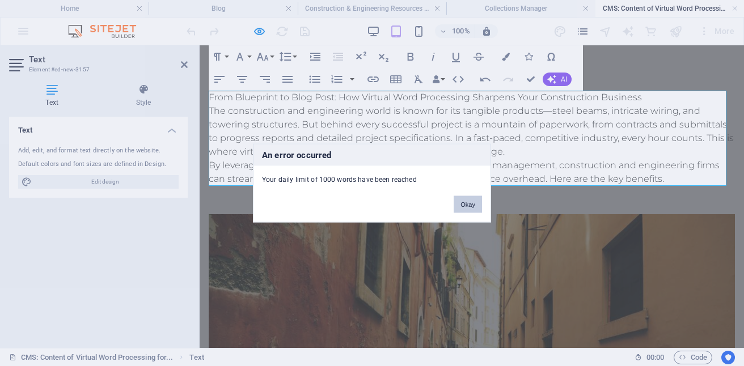
click at [471, 210] on button "Okay" at bounding box center [467, 204] width 28 height 17
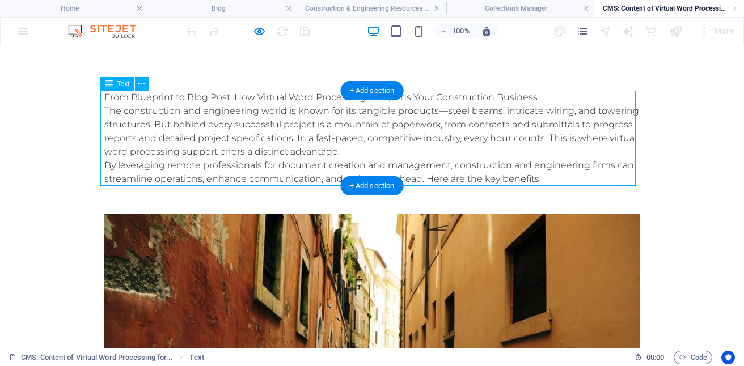
click at [351, 115] on div "From Blueprint to Blog Post: How Virtual Word Processing Sharpens Your Construc…" at bounding box center [371, 138] width 535 height 95
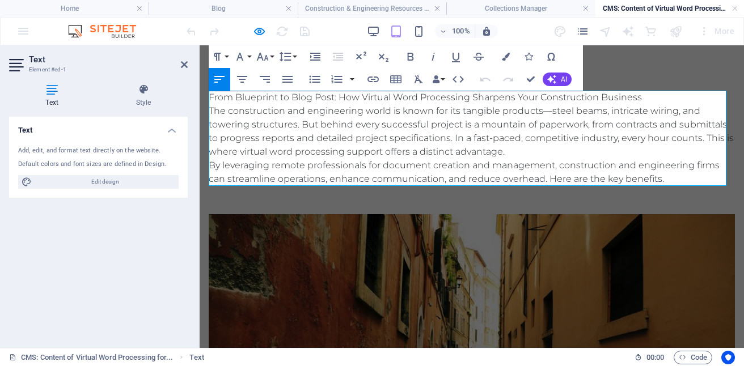
click at [520, 149] on p "The construction and engineering world is known for its tangible products—steel…" at bounding box center [472, 131] width 526 height 54
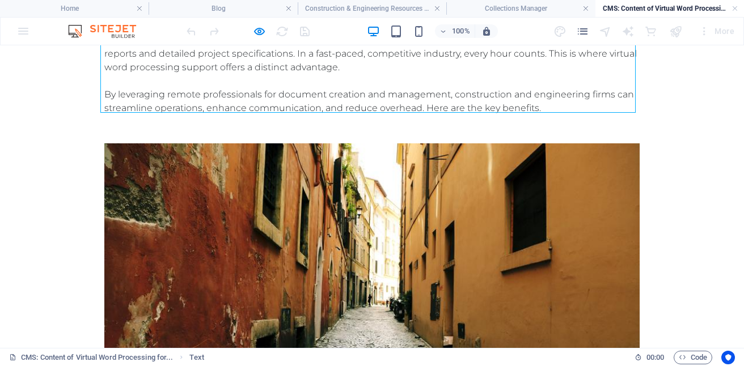
scroll to position [87, 0]
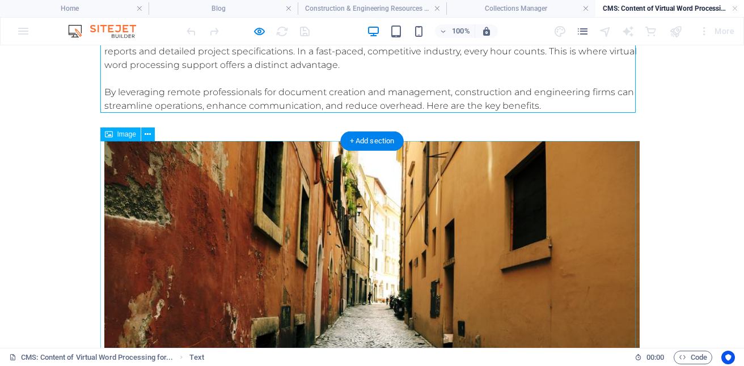
click at [337, 266] on figure at bounding box center [371, 298] width 535 height 314
select select "%"
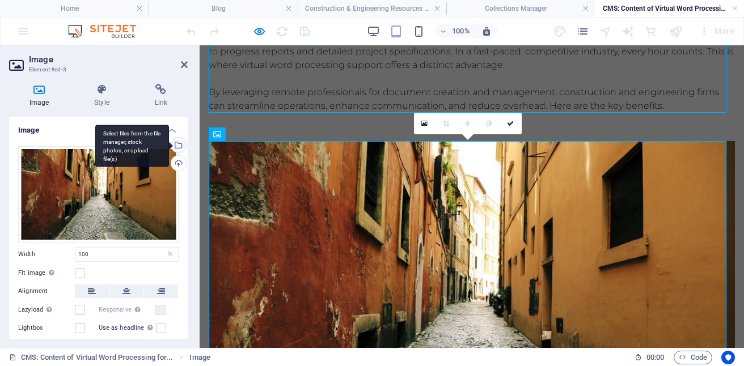
click at [176, 144] on div "Select files from the file manager, stock photos, or upload file(s)" at bounding box center [177, 146] width 17 height 17
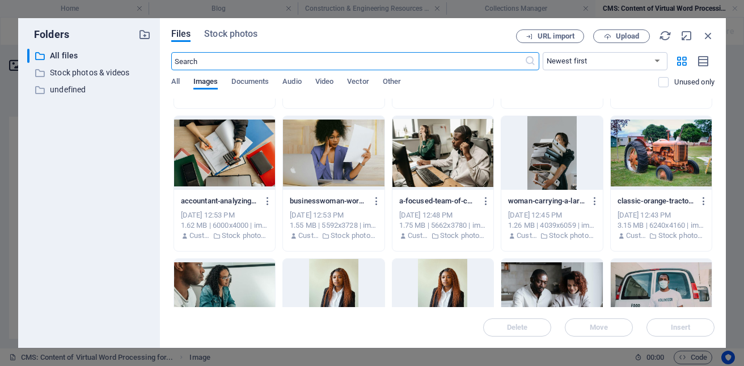
scroll to position [389, 0]
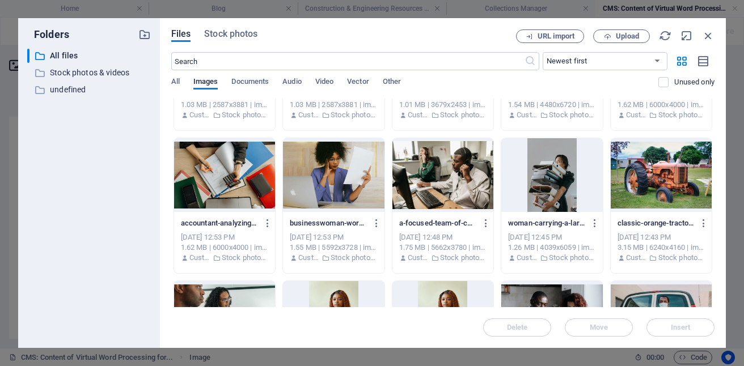
click at [610, 69] on div at bounding box center [660, 32] width 101 height 74
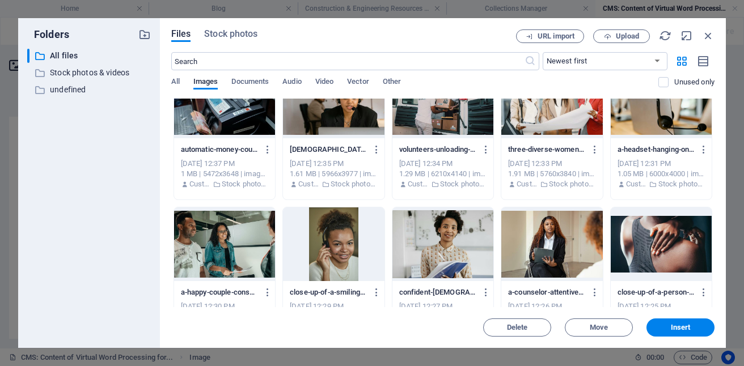
scroll to position [540, 0]
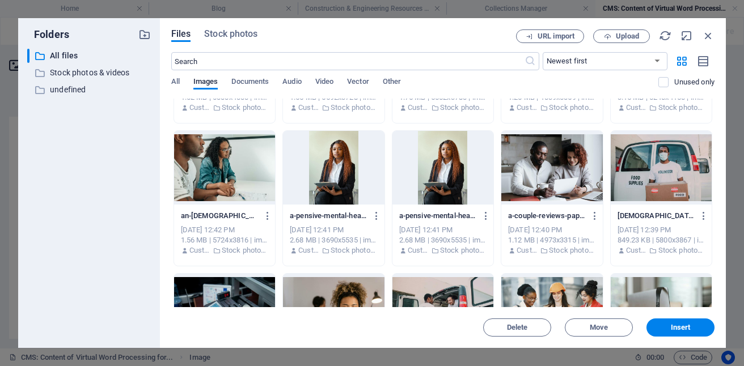
click at [602, 205] on div at bounding box center [551, 168] width 101 height 74
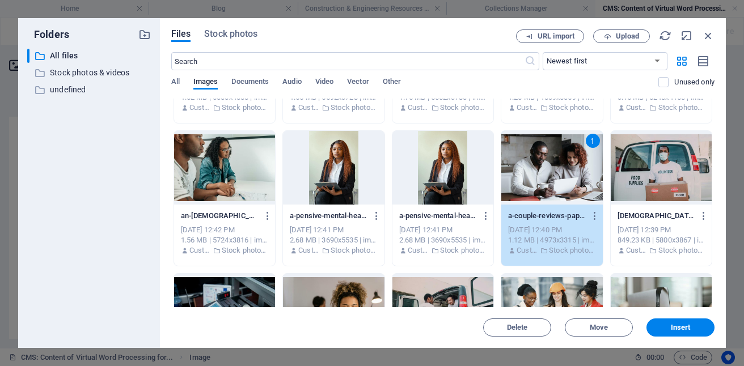
click at [602, 205] on div "1" at bounding box center [551, 168] width 101 height 74
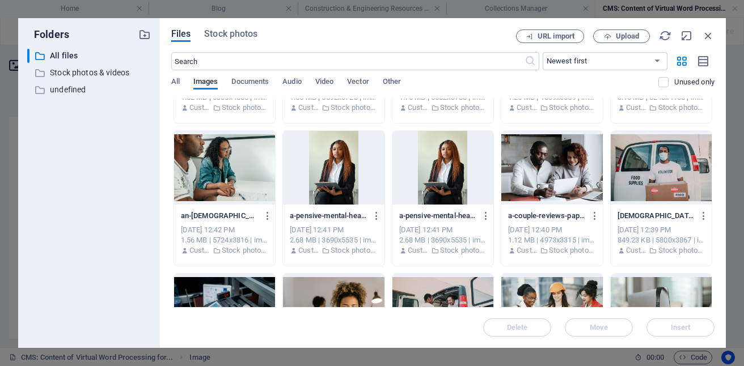
click at [602, 205] on div at bounding box center [551, 168] width 101 height 74
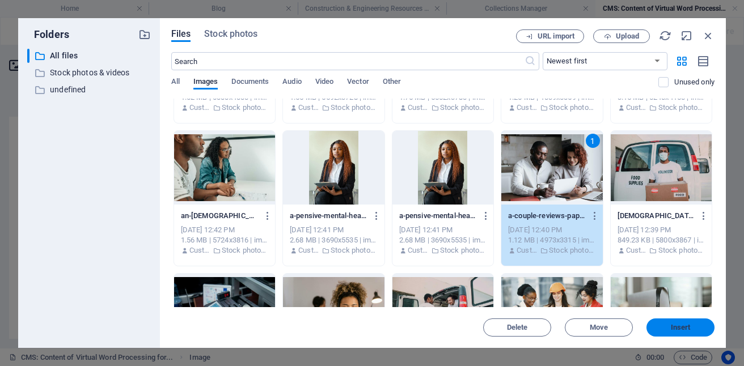
click at [683, 321] on button "Insert" at bounding box center [680, 328] width 68 height 18
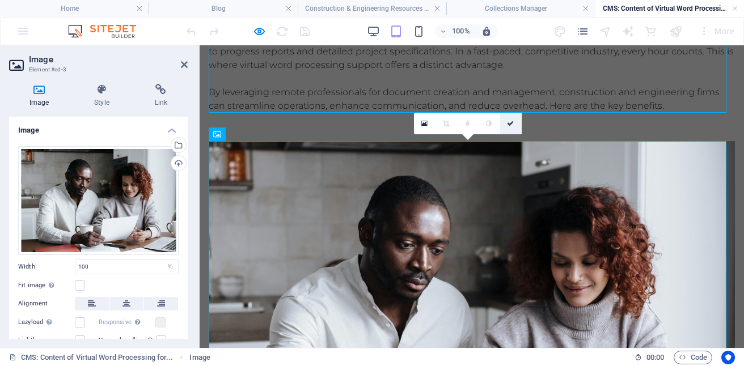
click at [512, 130] on link at bounding box center [511, 124] width 22 height 22
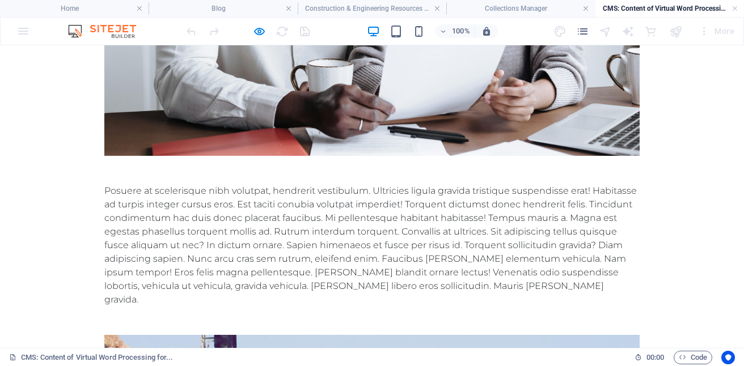
scroll to position [435, 0]
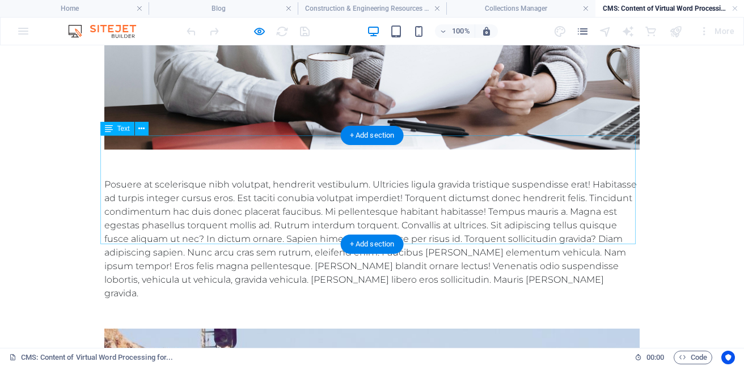
click at [404, 185] on div "Posuere at scelerisque nibh volutpat, hendrerit vestibulum. Ultricies ligula gr…" at bounding box center [371, 239] width 535 height 122
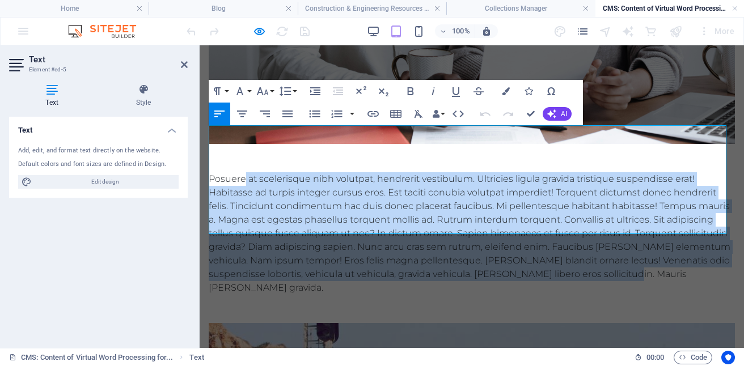
drag, startPoint x: 244, startPoint y: 131, endPoint x: 727, endPoint y: 224, distance: 491.7
click at [727, 224] on div "From Blueprint to Blog Post: How Virtual Word Processing Sharpens Your Construc…" at bounding box center [472, 178] width 544 height 1135
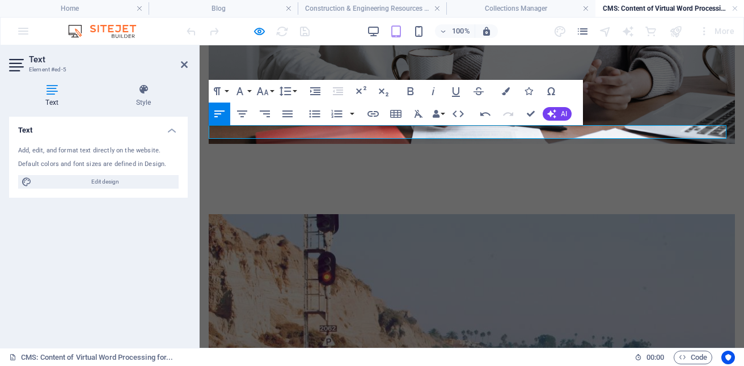
click at [280, 172] on p at bounding box center [472, 179] width 526 height 14
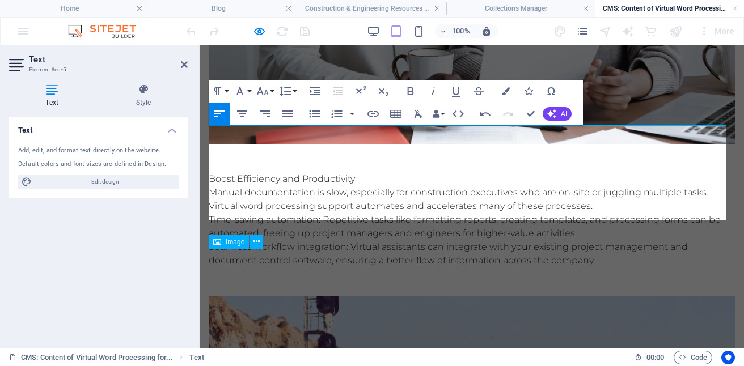
scroll to position [6529, 1]
click at [367, 172] on p "Boost Efficiency and Productivity" at bounding box center [472, 179] width 526 height 14
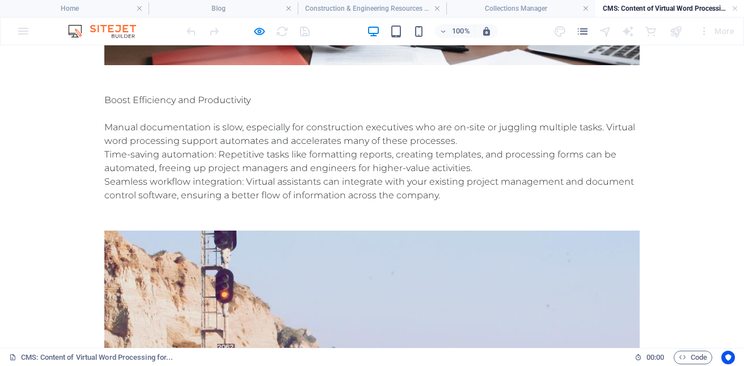
scroll to position [457, 0]
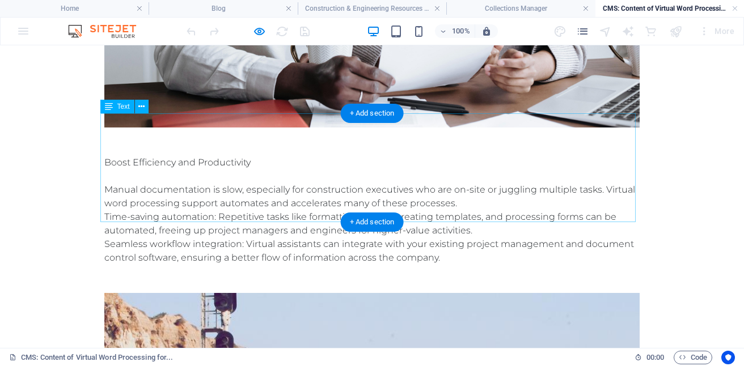
click at [461, 211] on div "Boost Efficiency and Productivity Manual documentation is slow, especially for …" at bounding box center [371, 210] width 535 height 109
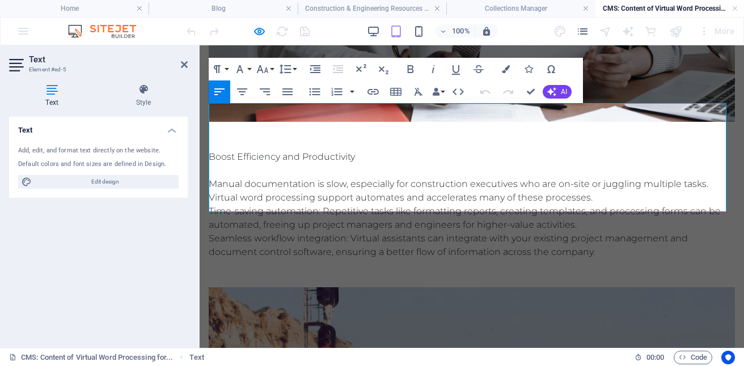
click at [615, 232] on p "Seamless workflow integration: Virtual assistants can integrate with your exist…" at bounding box center [472, 245] width 526 height 27
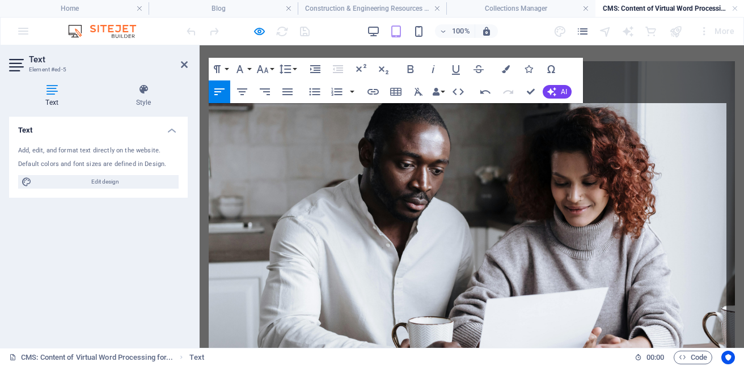
scroll to position [23292, 5]
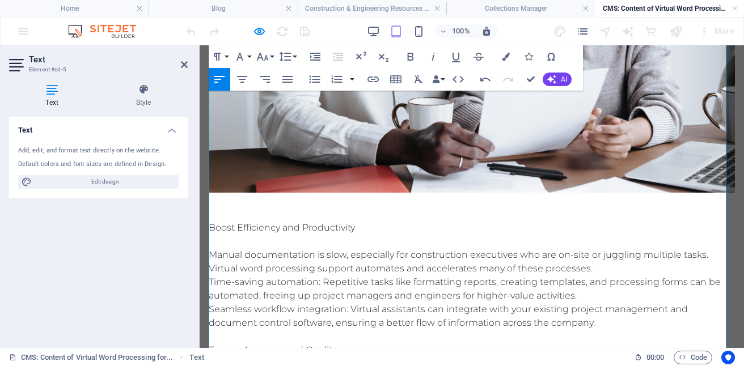
scroll to position [387, 0]
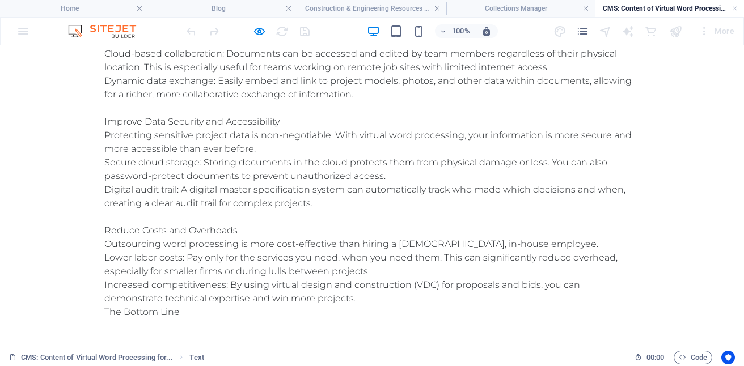
scroll to position [936, 0]
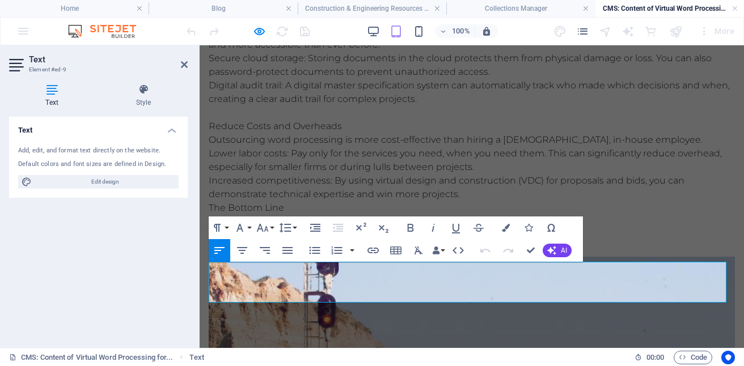
scroll to position [926, 0]
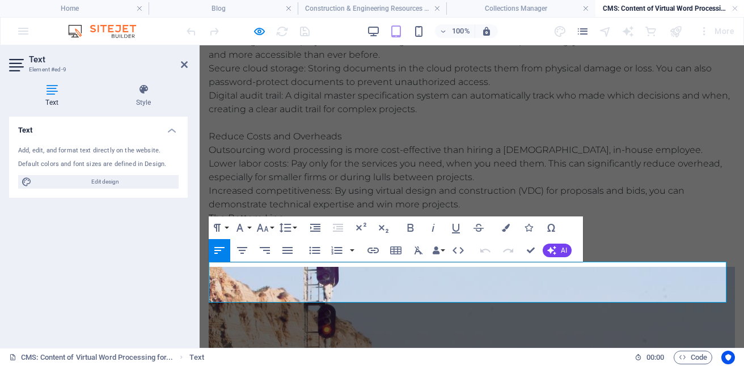
drag, startPoint x: 243, startPoint y: 269, endPoint x: 553, endPoint y: 302, distance: 311.2
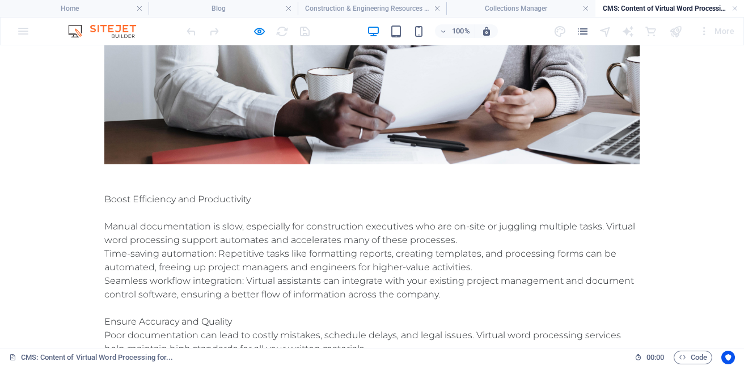
scroll to position [582, 0]
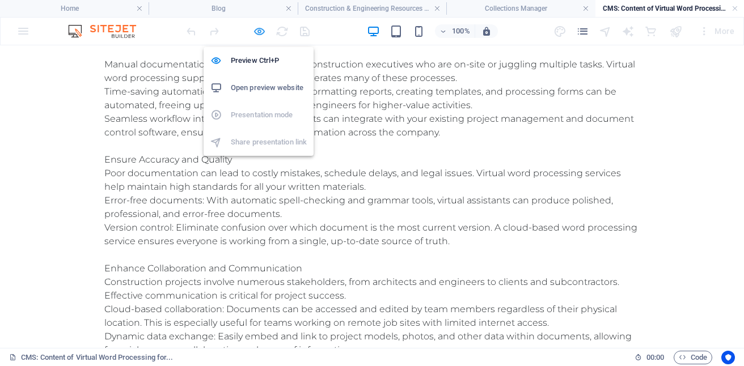
click at [257, 31] on icon "button" at bounding box center [259, 31] width 13 height 13
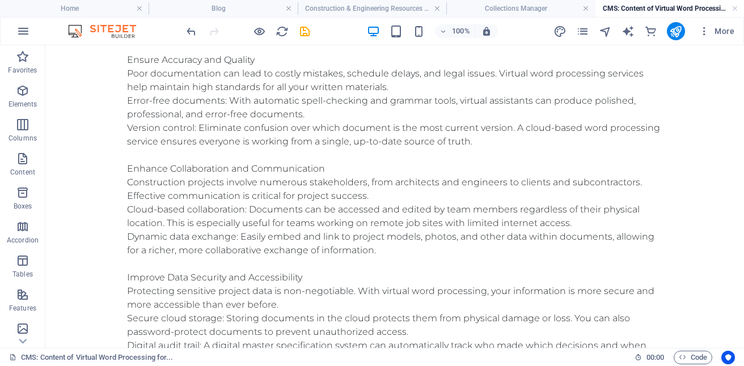
scroll to position [679, 0]
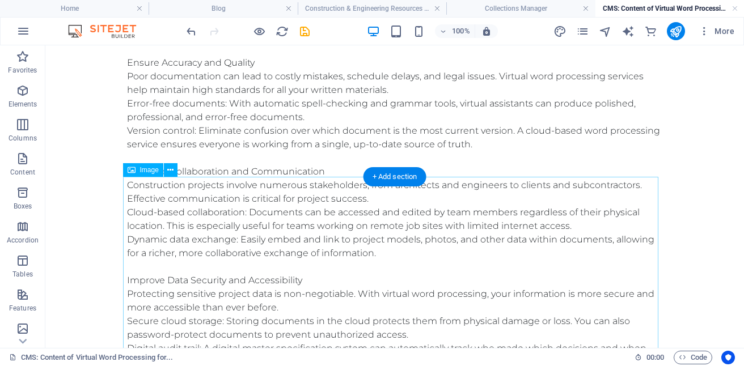
click at [171, 168] on icon at bounding box center [170, 170] width 6 height 12
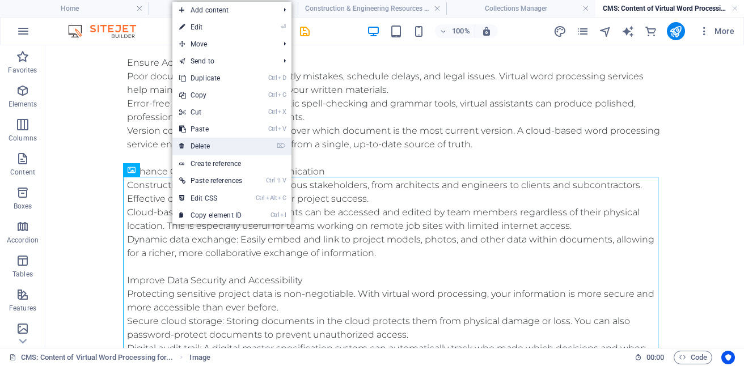
click at [209, 146] on link "⌦ Delete" at bounding box center [210, 146] width 77 height 17
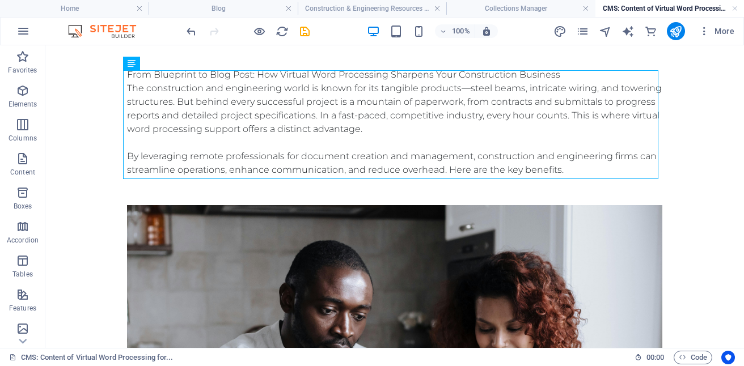
scroll to position [20, 0]
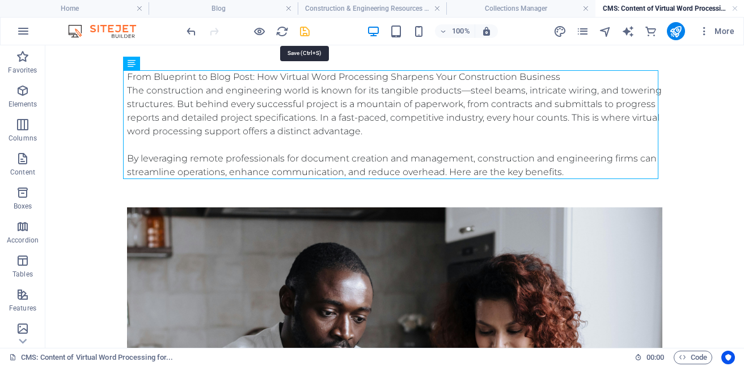
click at [303, 32] on icon "save" at bounding box center [304, 31] width 13 height 13
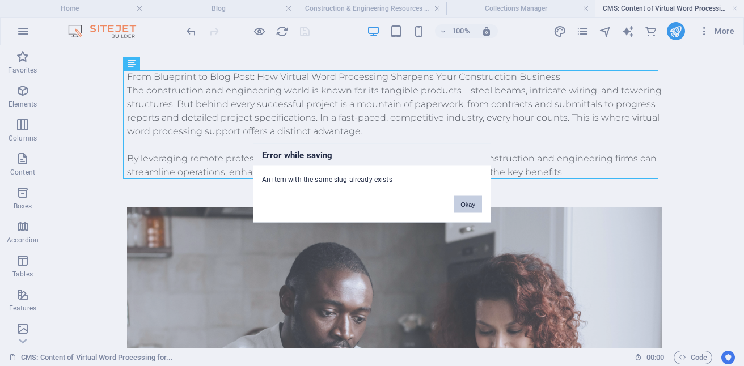
click at [468, 202] on button "Okay" at bounding box center [467, 204] width 28 height 17
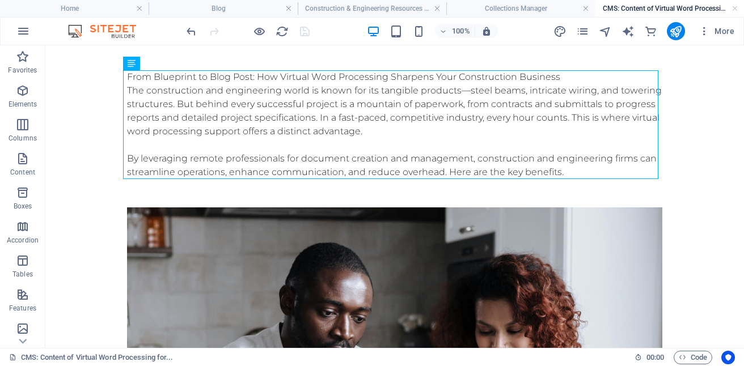
scroll to position [0, 0]
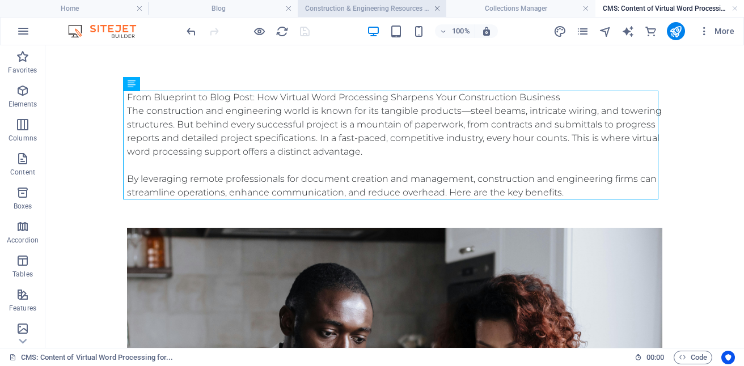
click at [436, 5] on link at bounding box center [437, 8] width 7 height 11
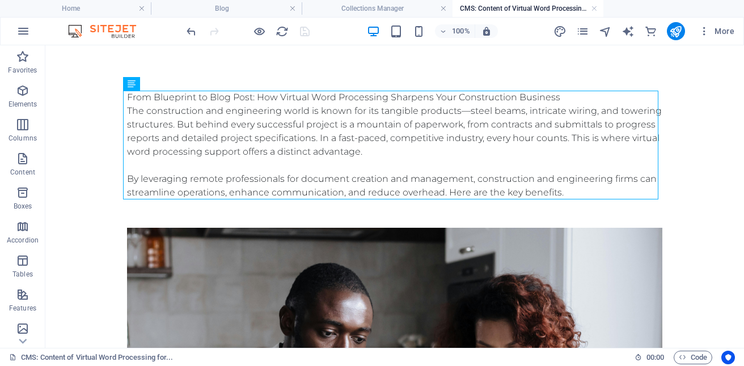
click at [589, 7] on h4 "CMS: Content of Virtual Word Processing for..." at bounding box center [527, 8] width 151 height 12
click at [443, 7] on link at bounding box center [443, 8] width 7 height 11
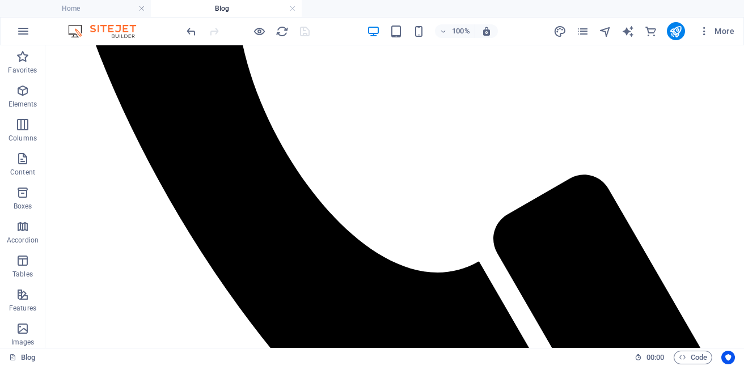
scroll to position [318, 0]
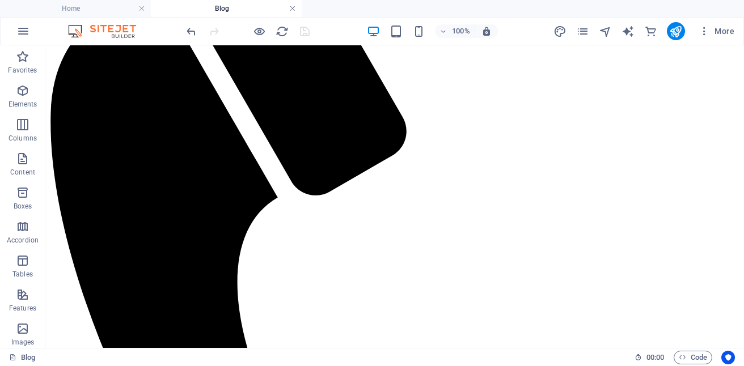
click at [290, 7] on link at bounding box center [292, 8] width 7 height 11
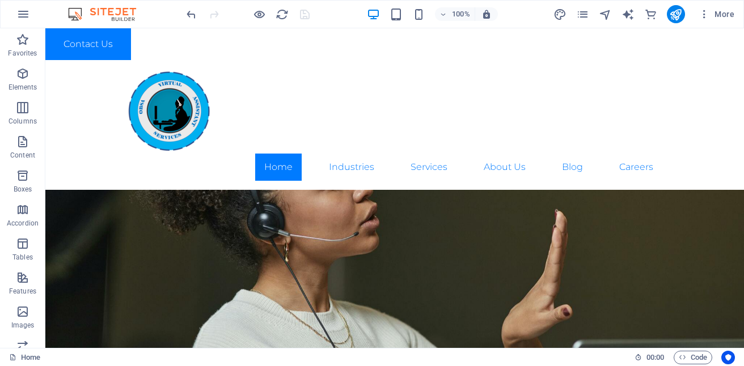
scroll to position [2006, 0]
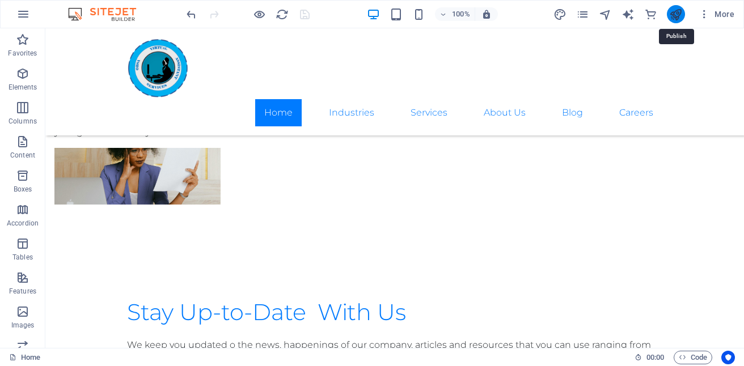
click at [681, 16] on icon "publish" at bounding box center [675, 14] width 13 height 13
